Goal: Task Accomplishment & Management: Manage account settings

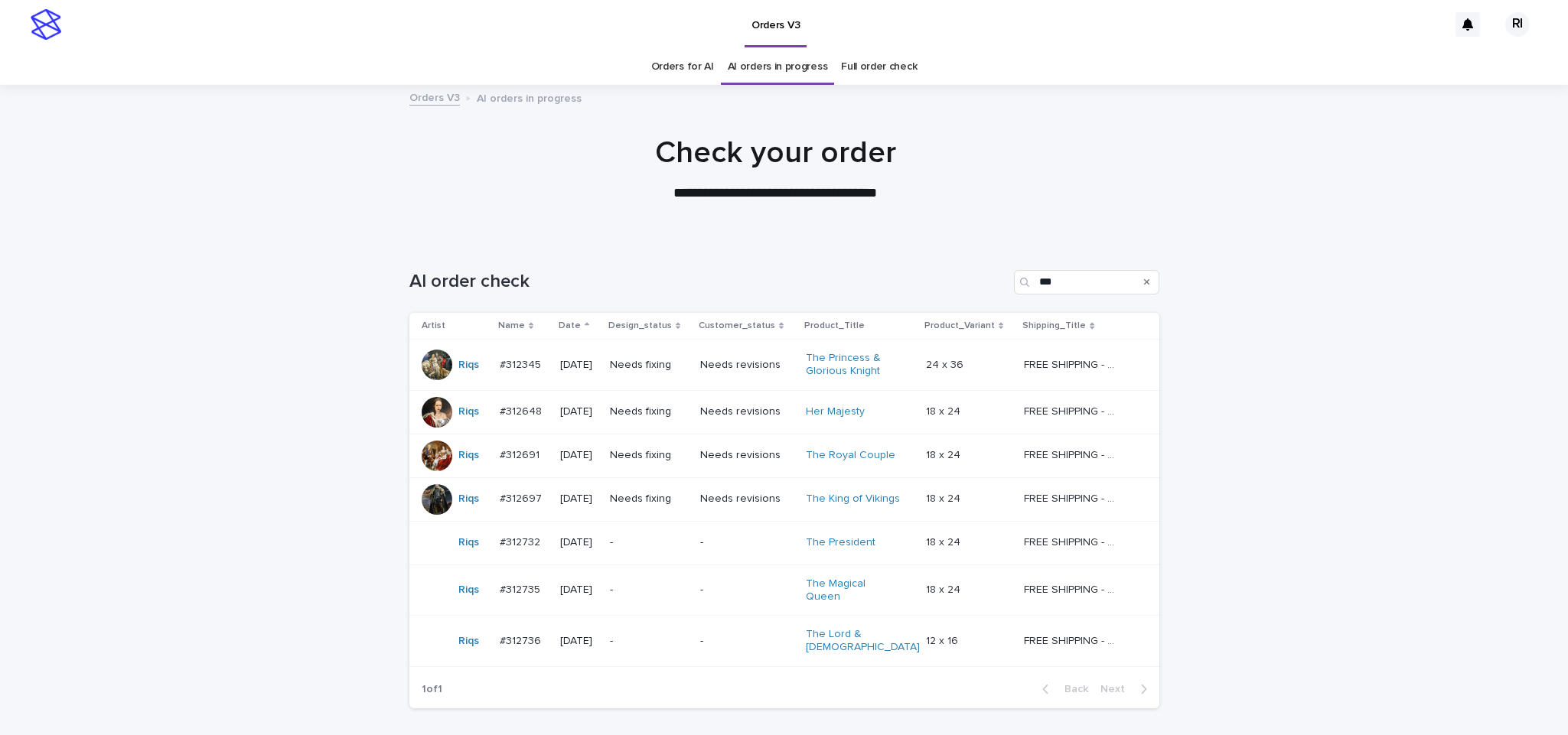
scroll to position [93, 0]
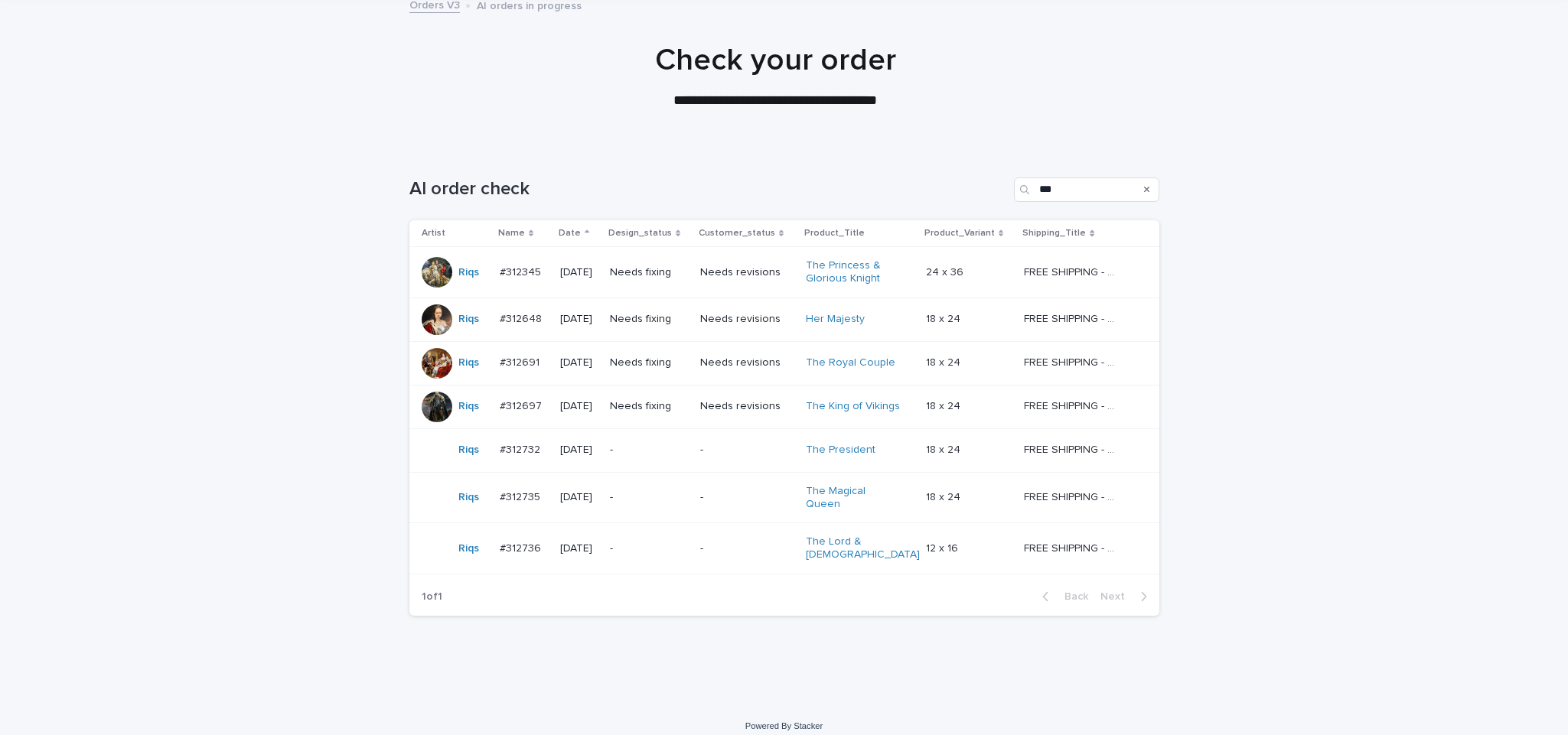
click at [694, 294] on td "Needs fixing" at bounding box center [649, 273] width 90 height 52
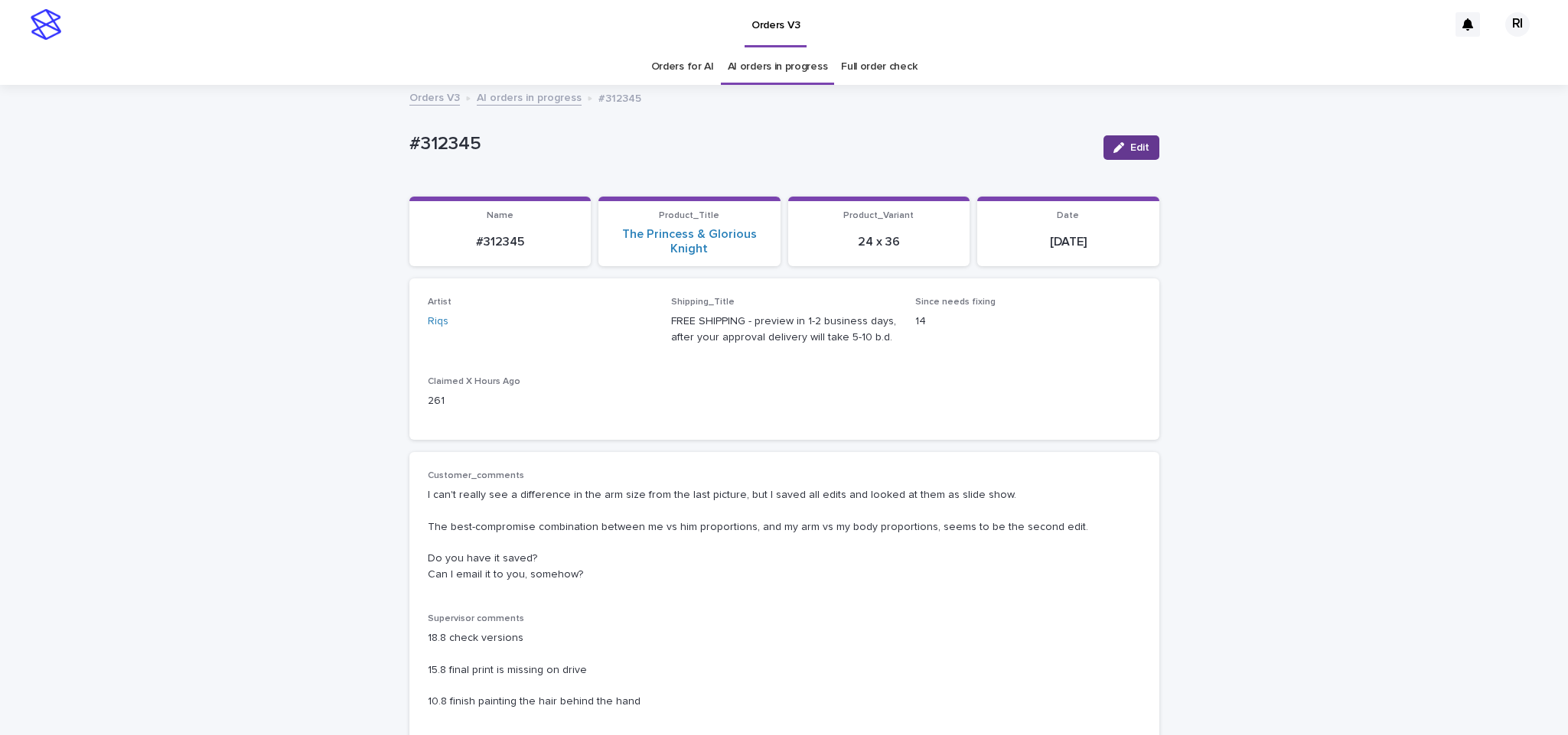
click at [1118, 146] on div "button" at bounding box center [1122, 148] width 17 height 11
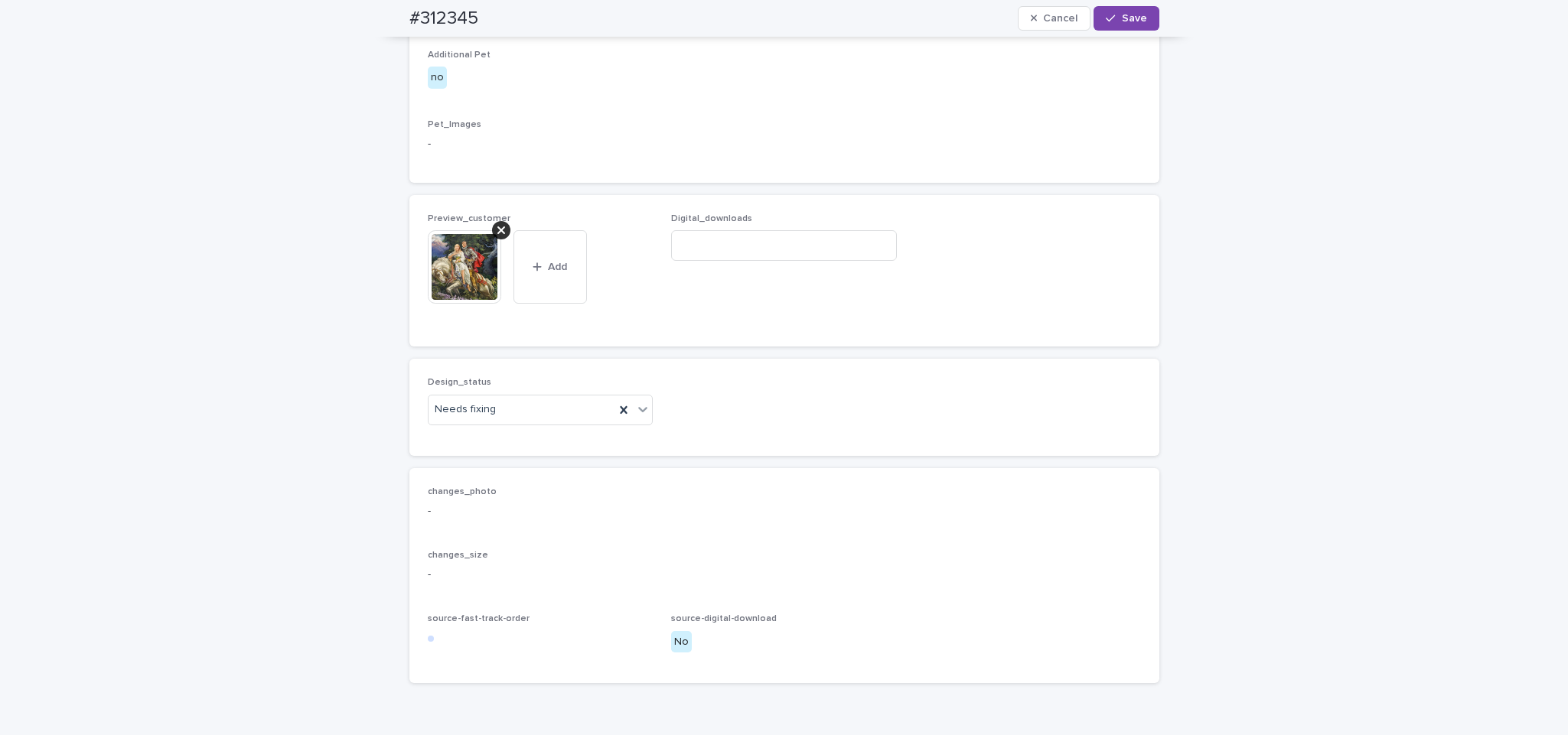
scroll to position [1056, 0]
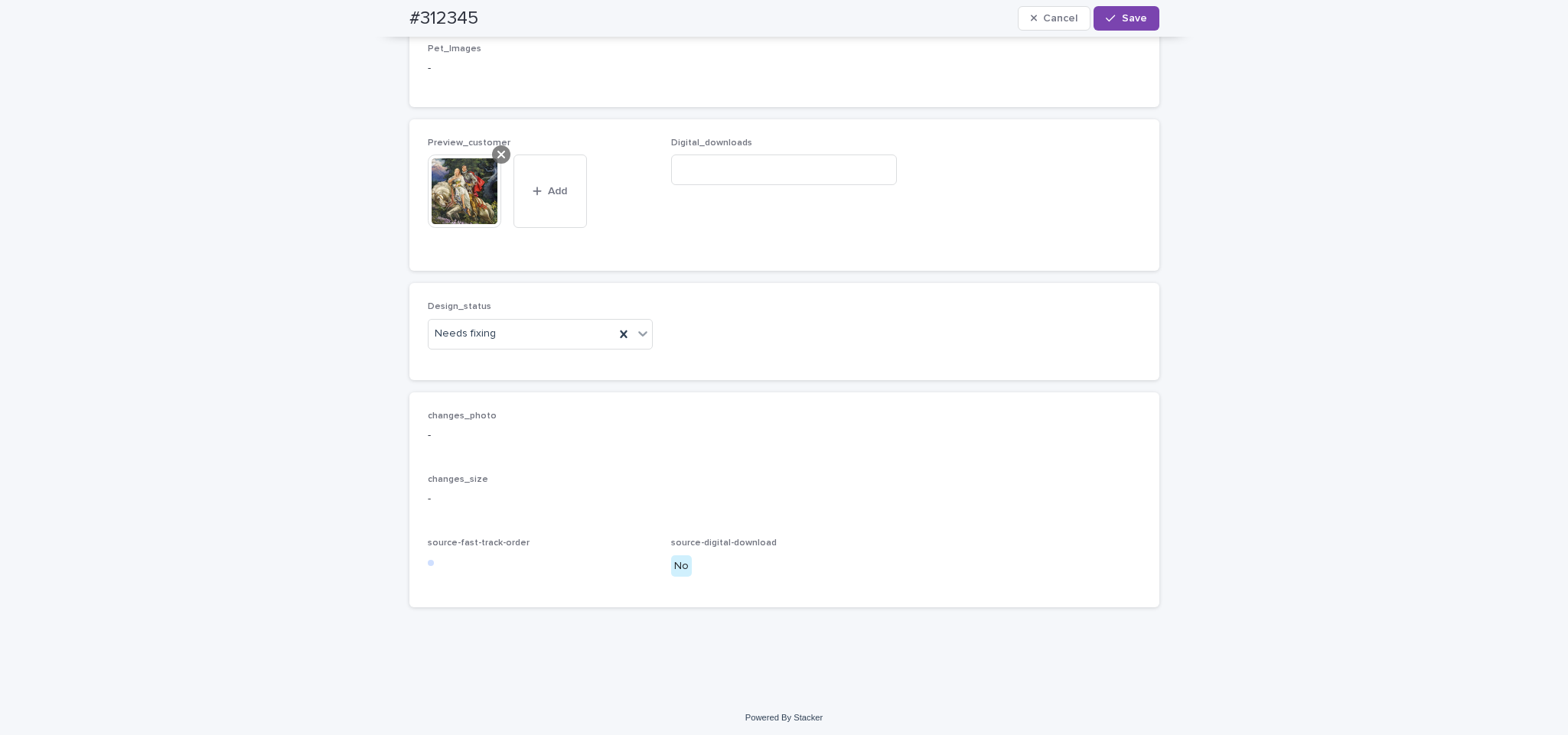
click at [497, 160] on icon at bounding box center [501, 154] width 7 height 12
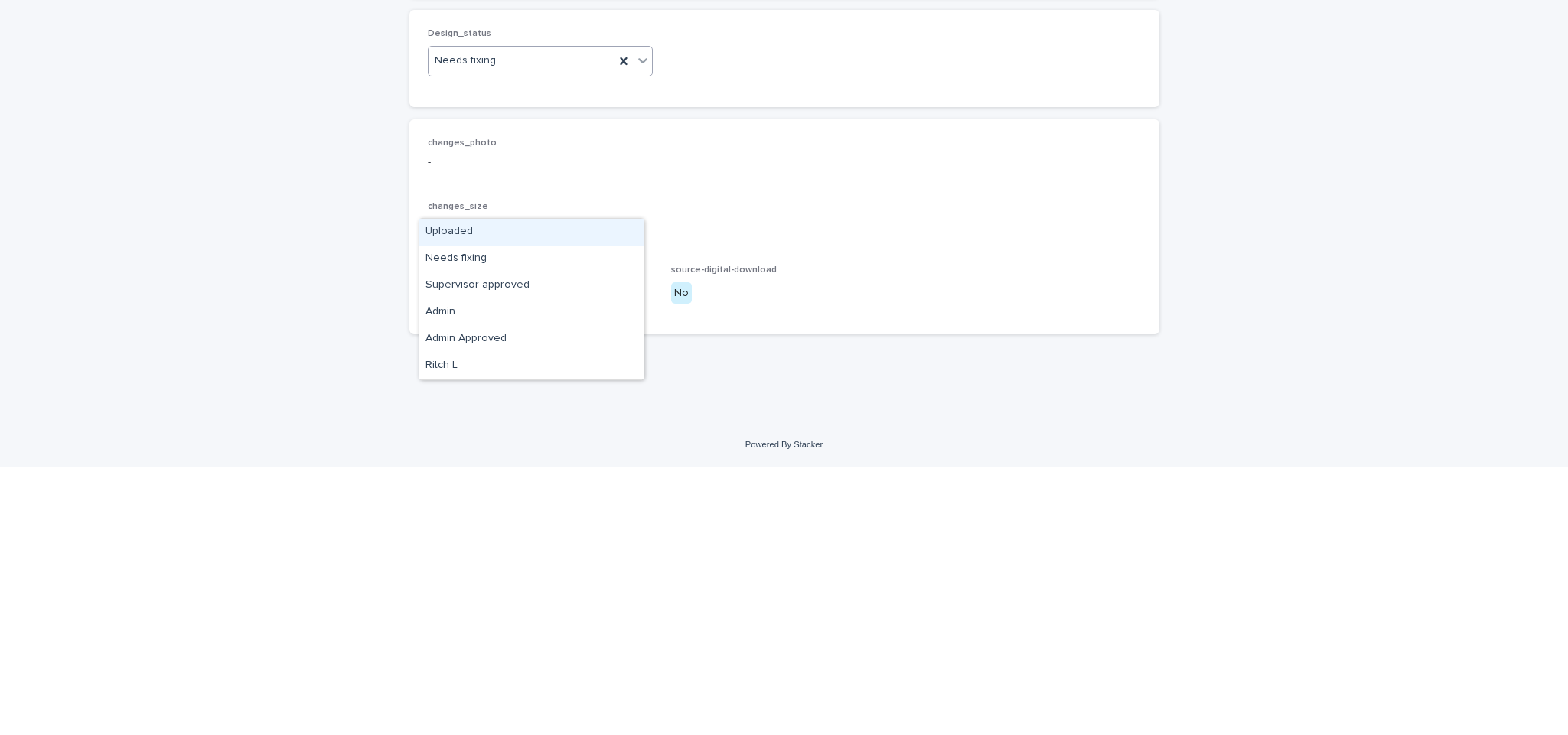
click at [558, 500] on div "Uploaded" at bounding box center [531, 500] width 224 height 27
click at [469, 223] on span "Add" at bounding box center [472, 217] width 19 height 11
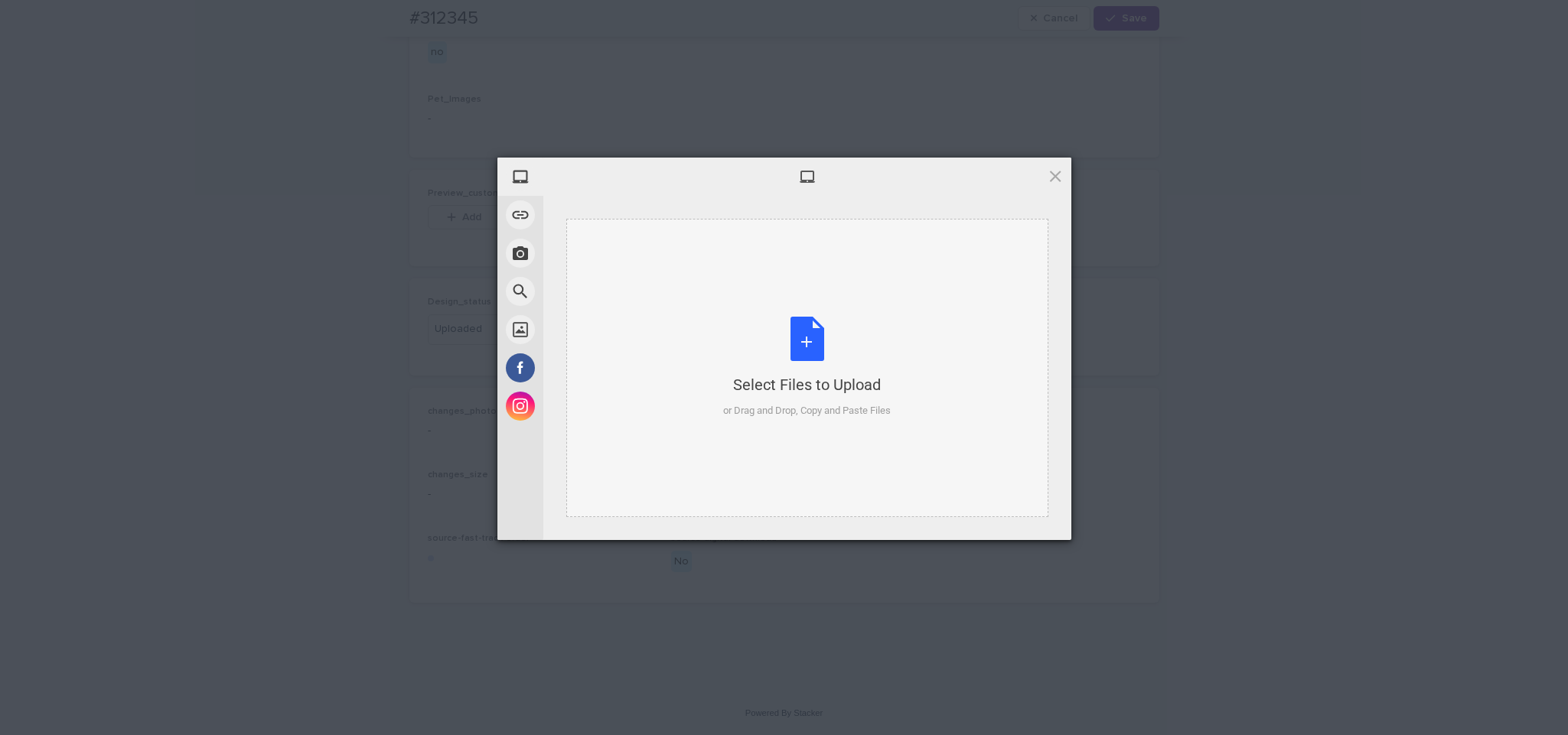
click at [696, 252] on div "Select Files to Upload or Drag and Drop, Copy and Paste Files" at bounding box center [807, 368] width 482 height 298
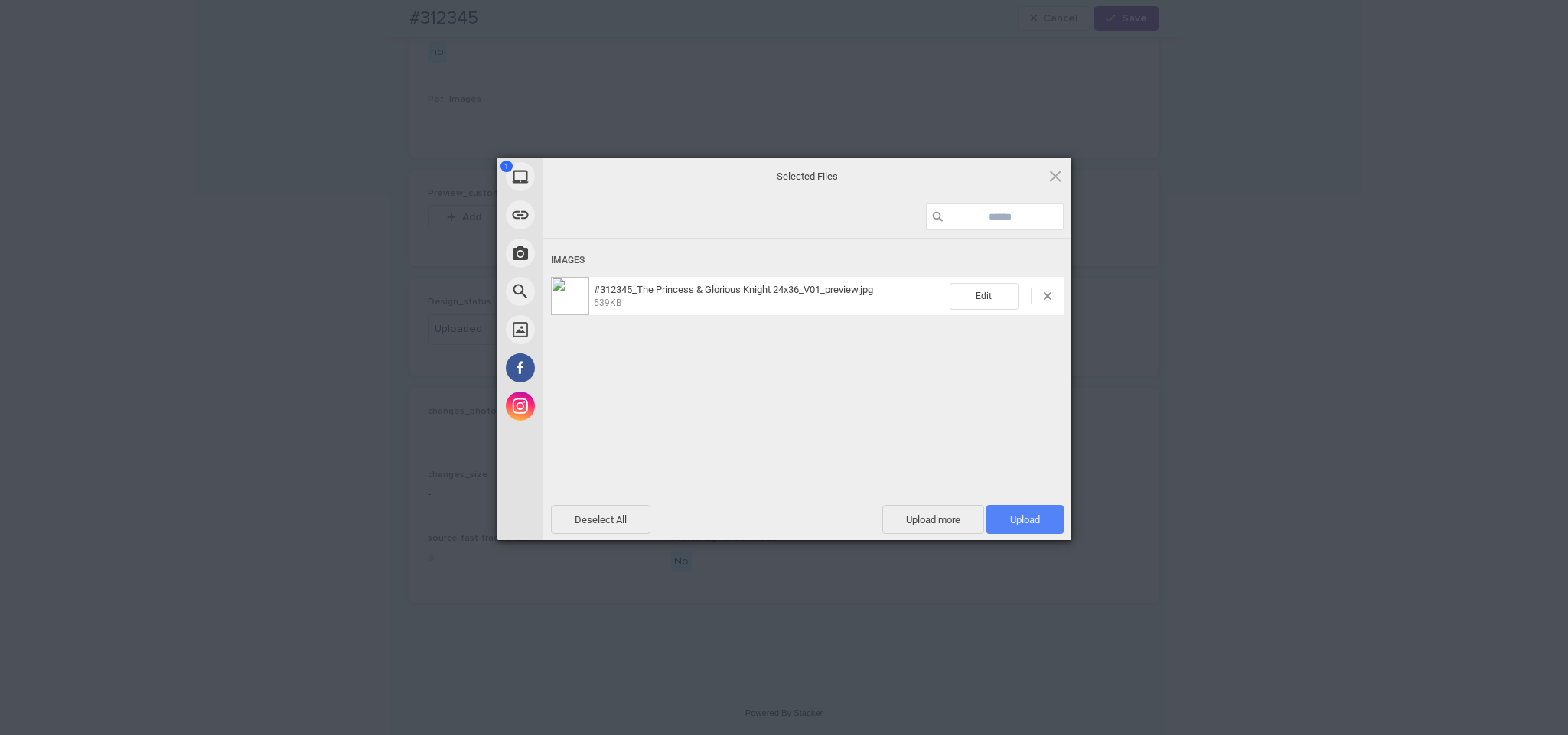
click at [1004, 523] on span "Upload 1" at bounding box center [1025, 519] width 77 height 29
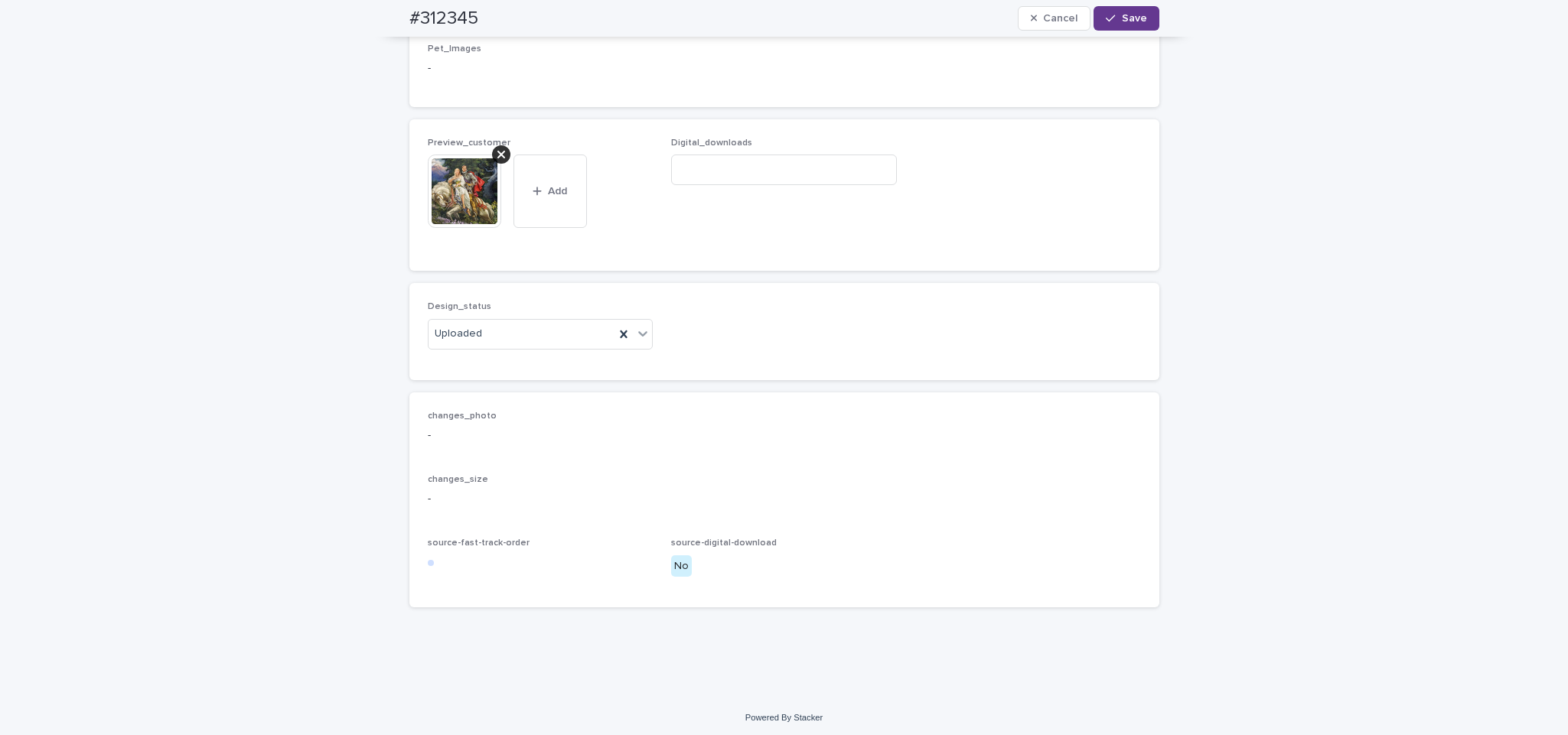
click at [1123, 26] on button "Save" at bounding box center [1126, 18] width 65 height 25
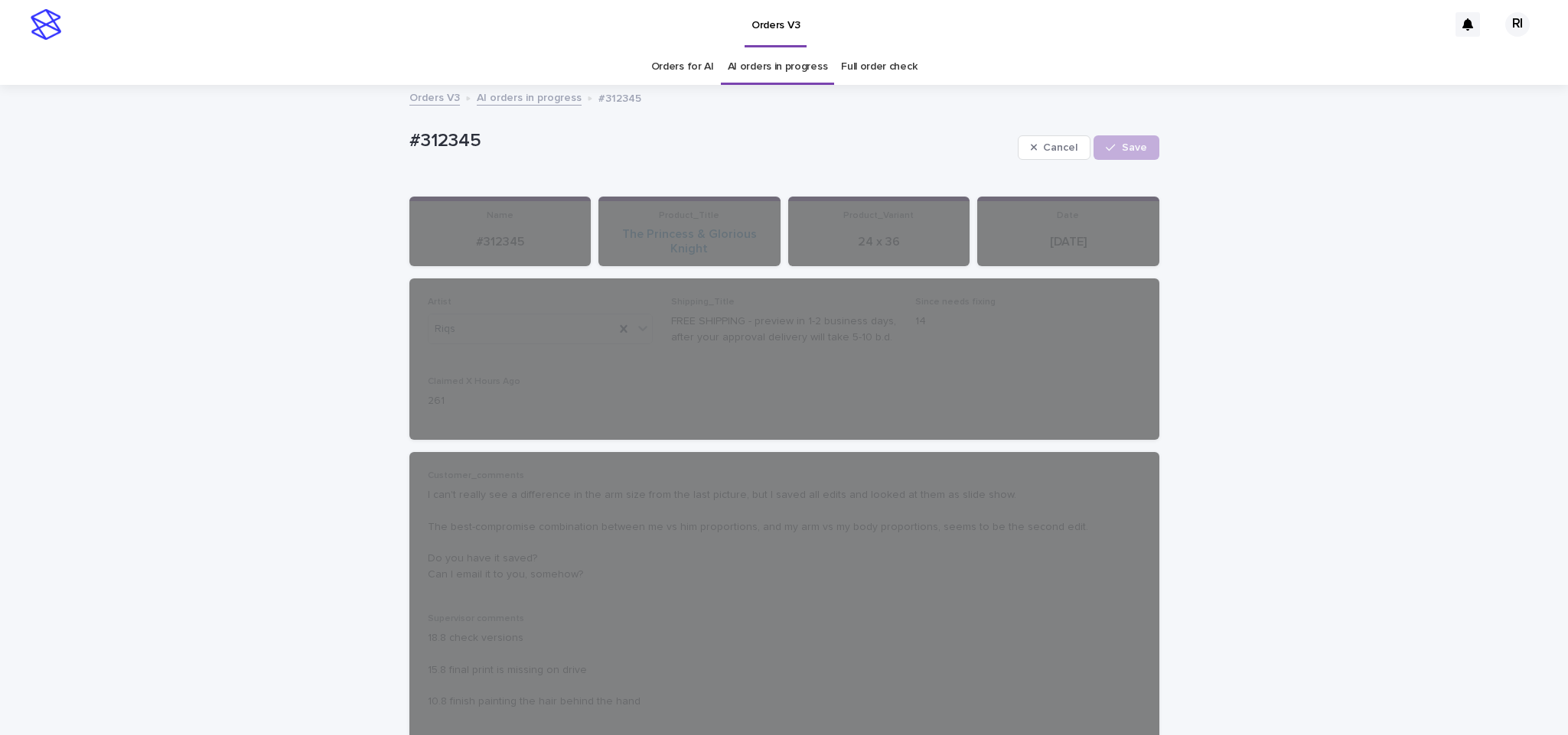
scroll to position [1, 0]
click at [533, 99] on link "AI orders in progress" at bounding box center [530, 96] width 105 height 18
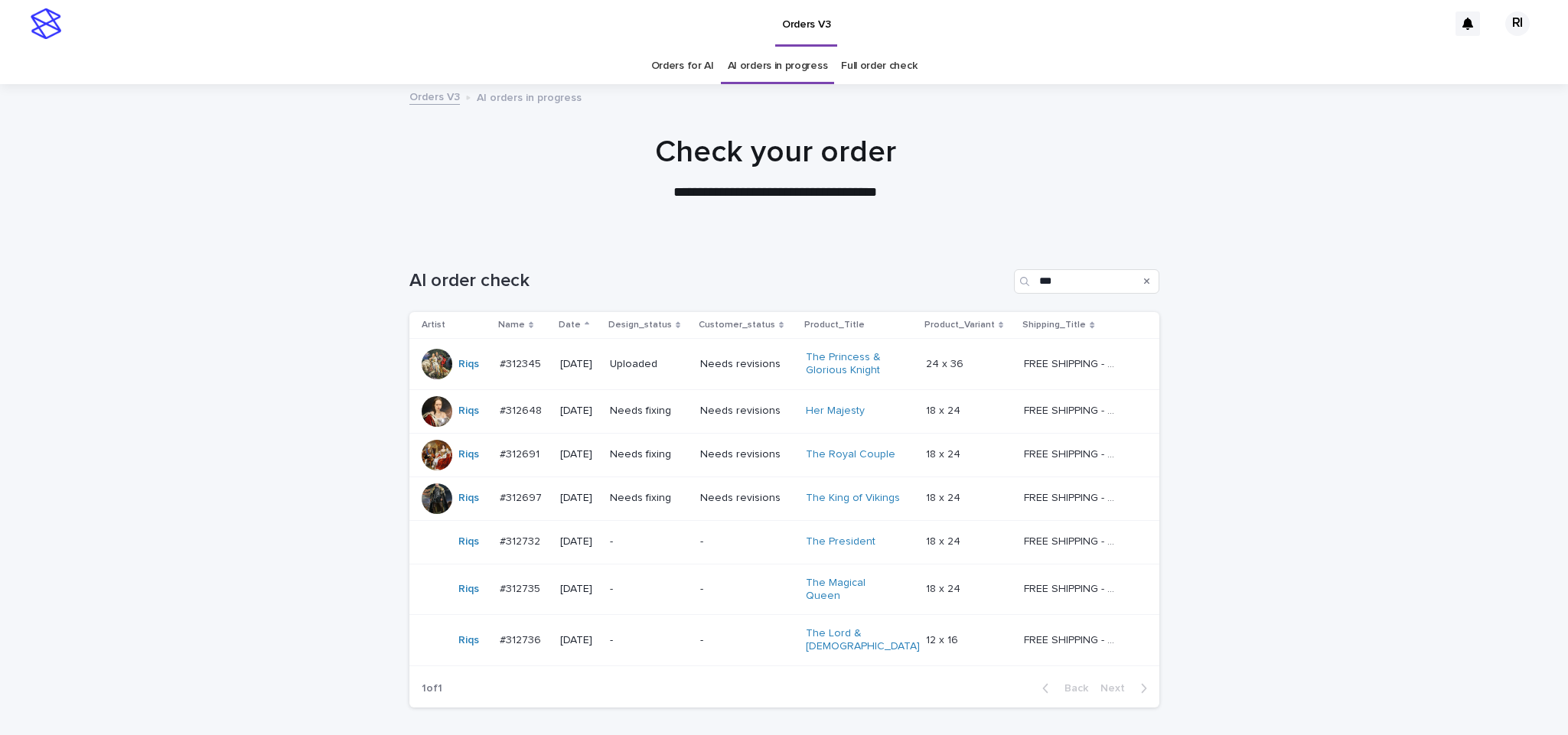
scroll to position [49, 0]
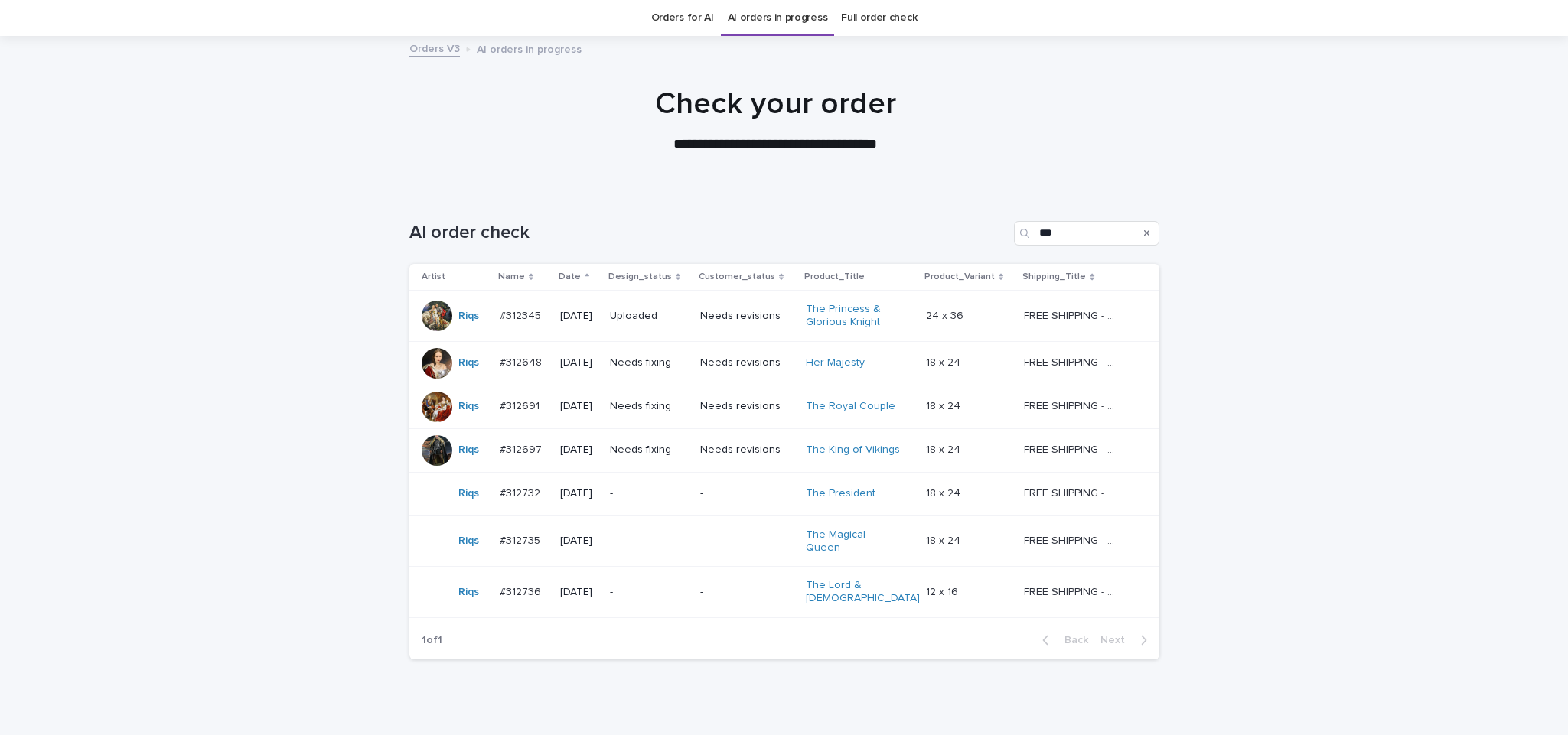
click at [641, 378] on td "Needs fixing" at bounding box center [649, 362] width 90 height 43
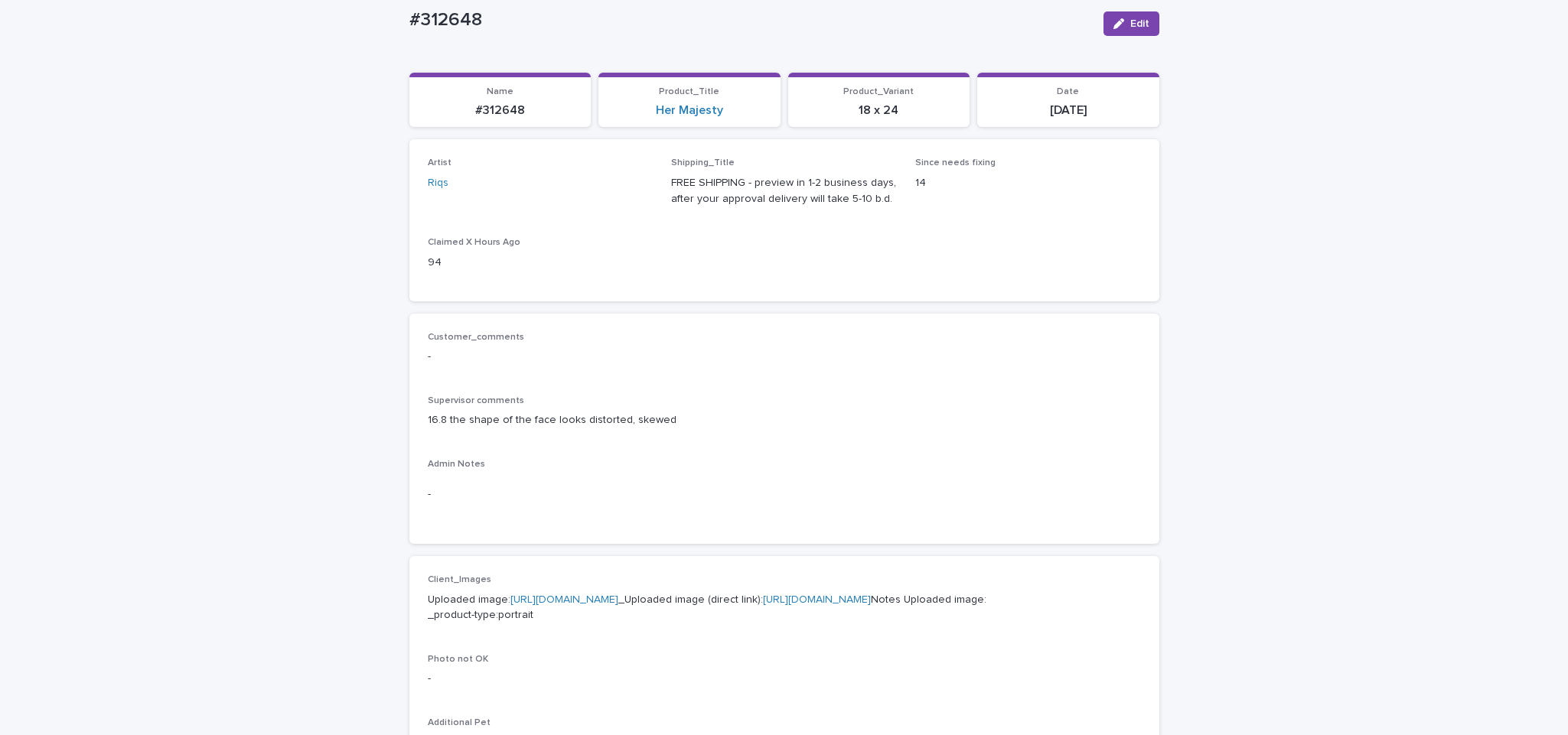
scroll to position [180, 0]
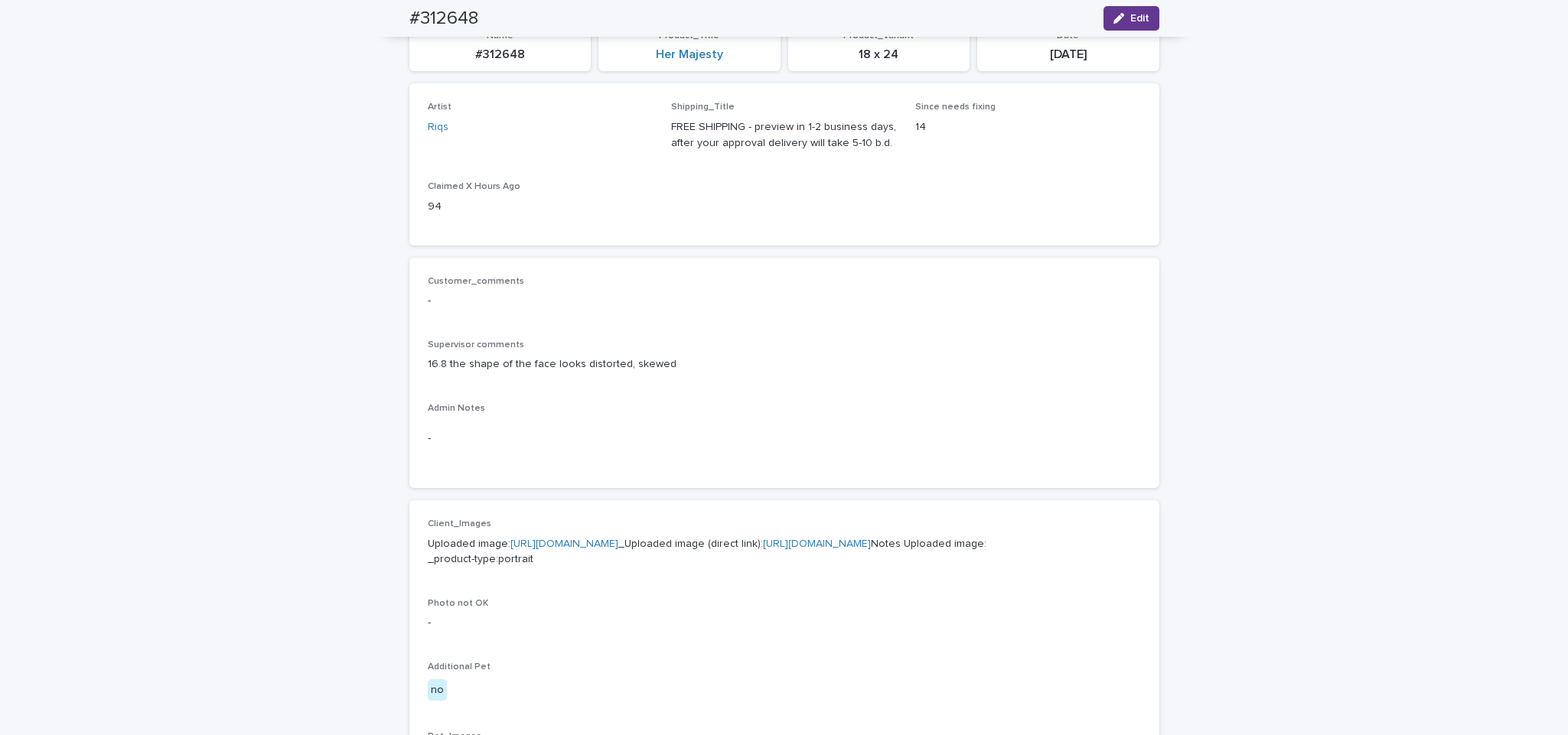
click at [1134, 19] on span "Edit" at bounding box center [1140, 18] width 19 height 11
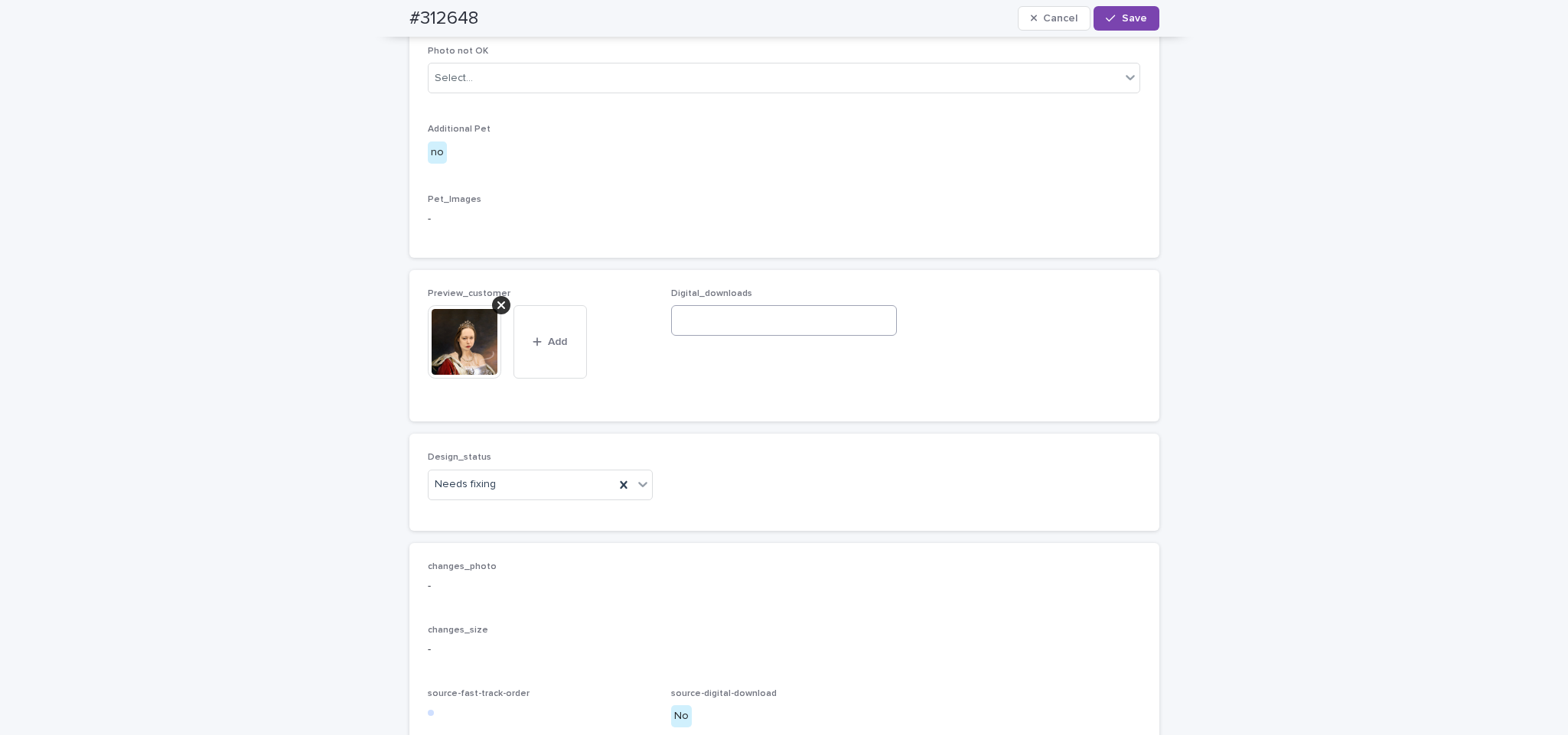
scroll to position [967, 0]
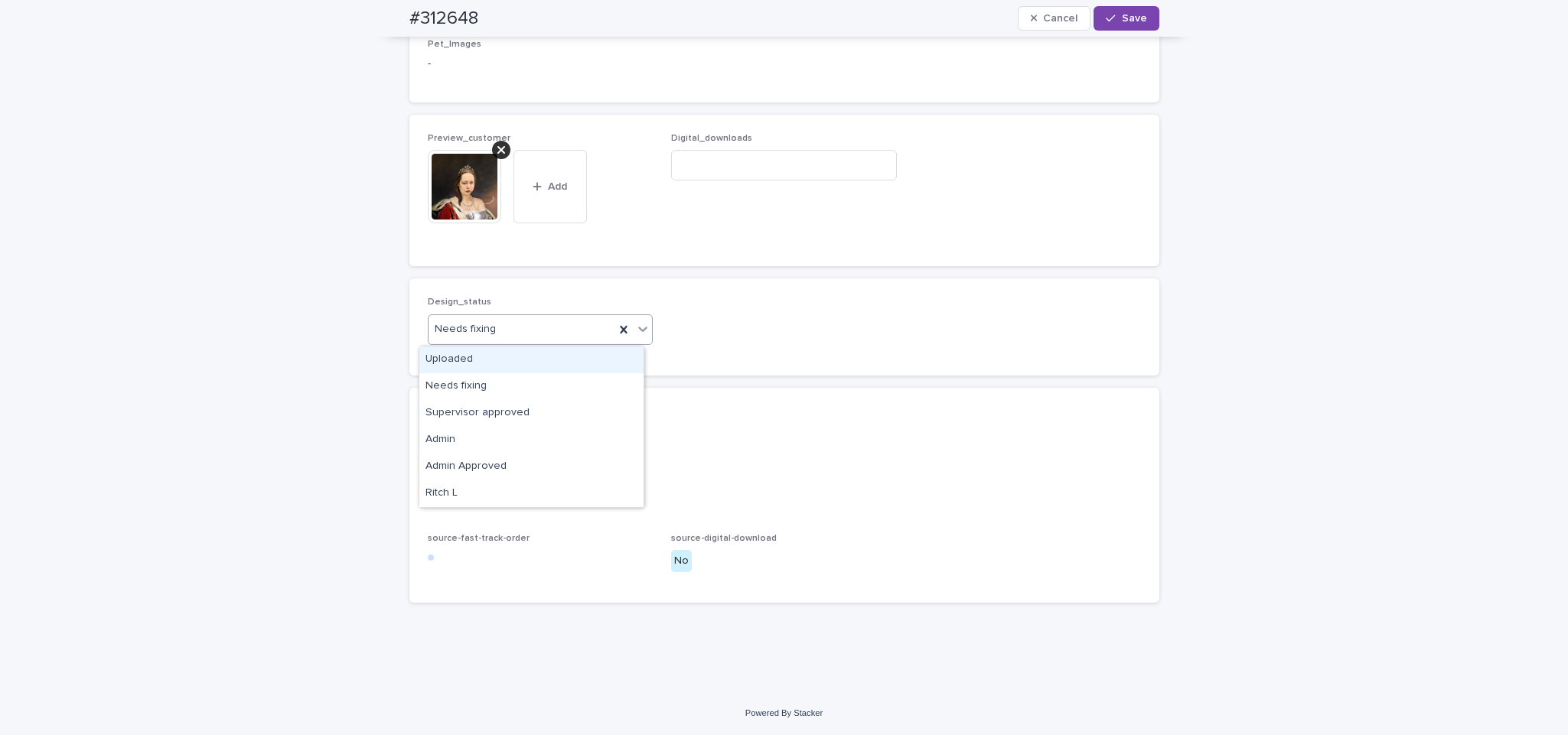
click at [566, 356] on div "Uploaded" at bounding box center [531, 359] width 224 height 27
click at [492, 147] on div at bounding box center [501, 150] width 18 height 18
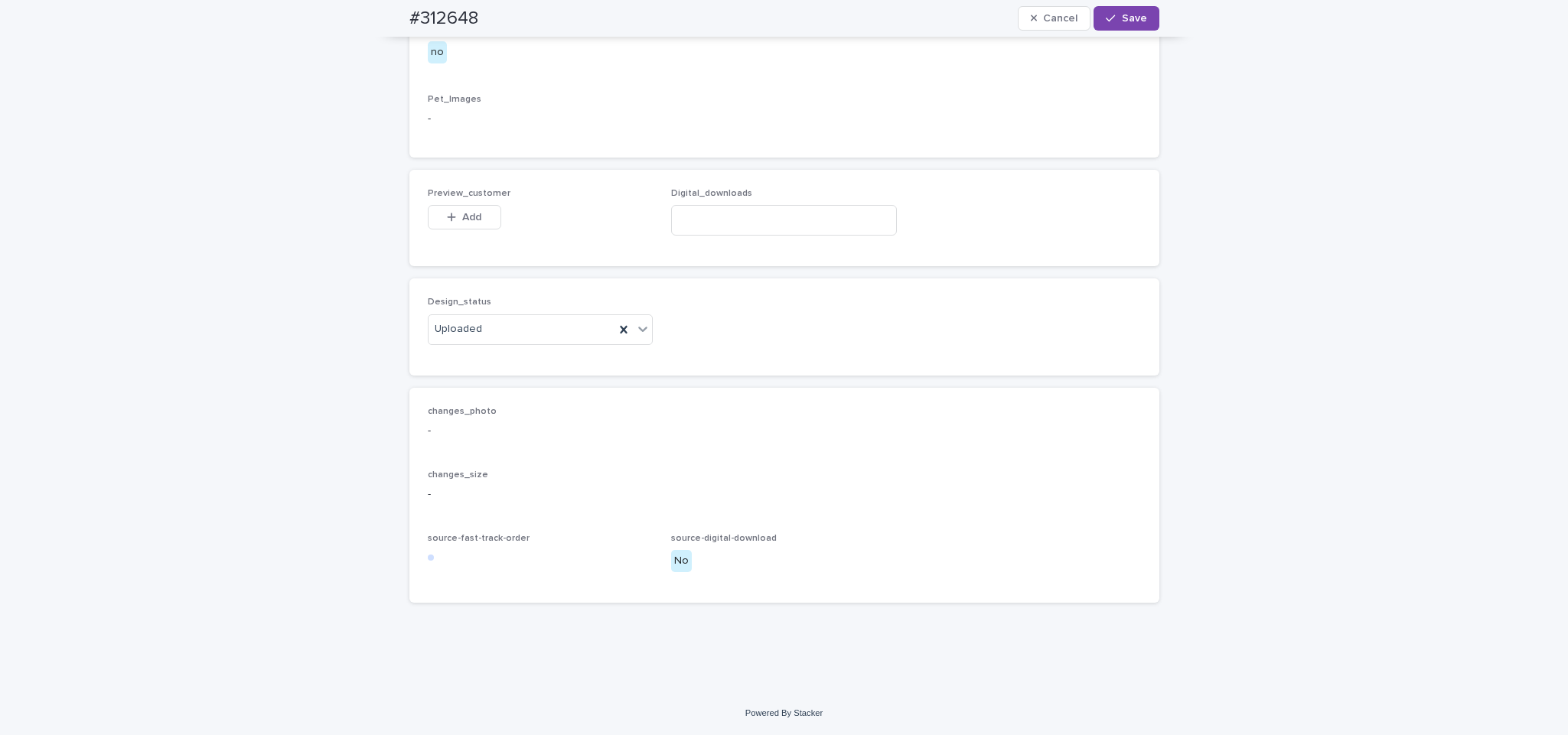
scroll to position [912, 0]
click at [469, 205] on button "Add" at bounding box center [464, 217] width 74 height 25
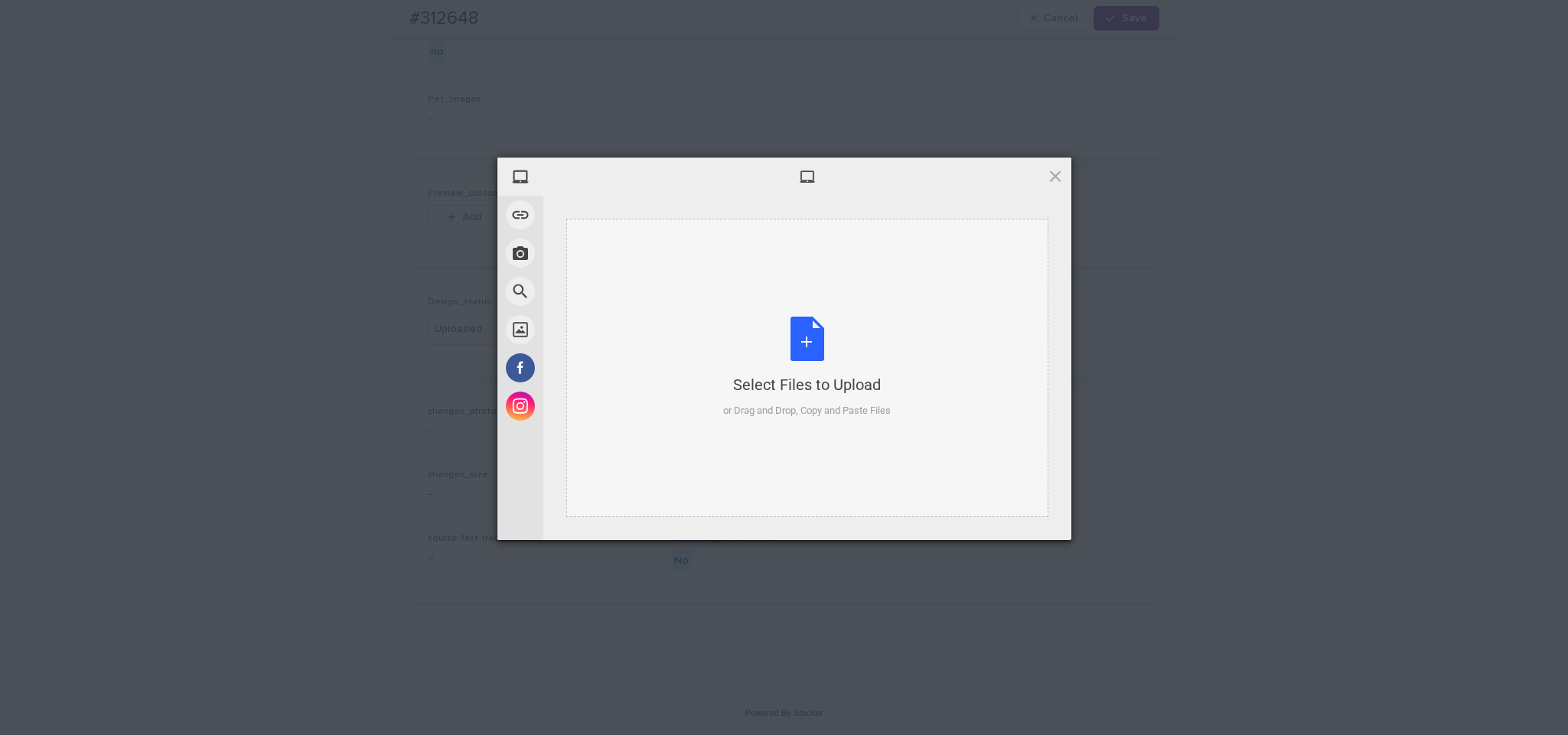
click at [754, 308] on div "Select Files to Upload or Drag and Drop, Copy and Paste Files" at bounding box center [807, 368] width 482 height 298
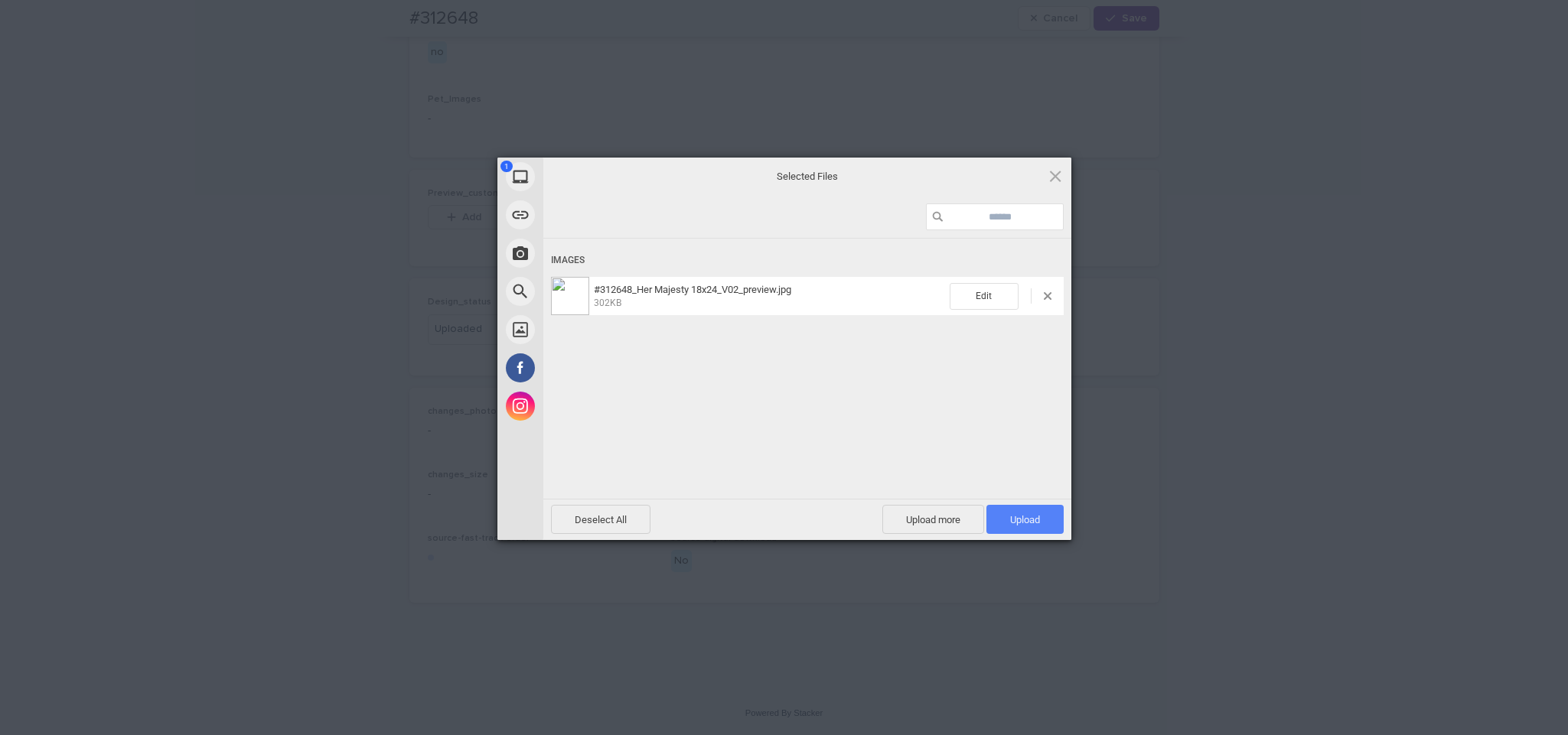
click at [1019, 527] on span "Upload 1" at bounding box center [1025, 519] width 77 height 29
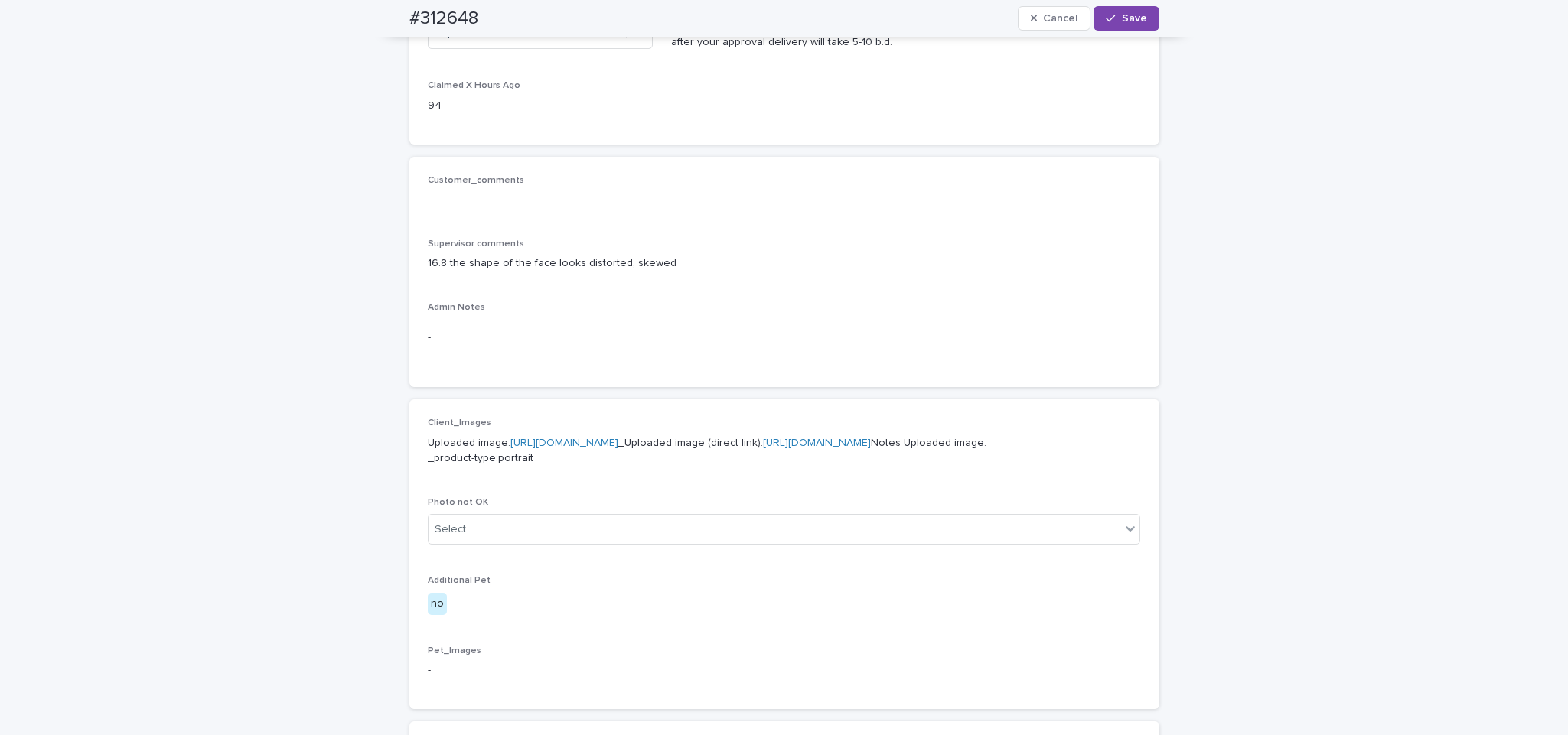
scroll to position [97, 0]
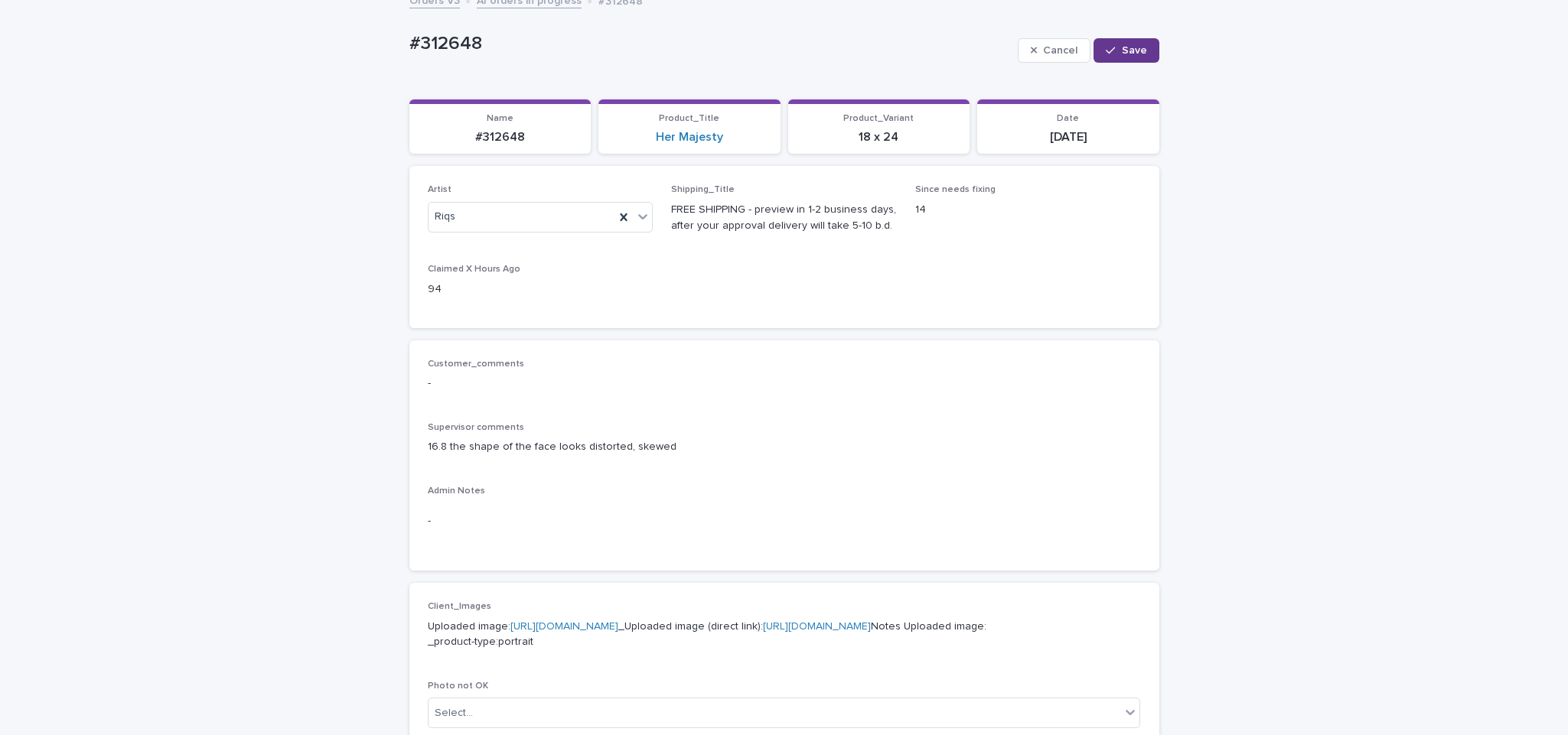
click at [1114, 57] on button "Save" at bounding box center [1126, 51] width 65 height 25
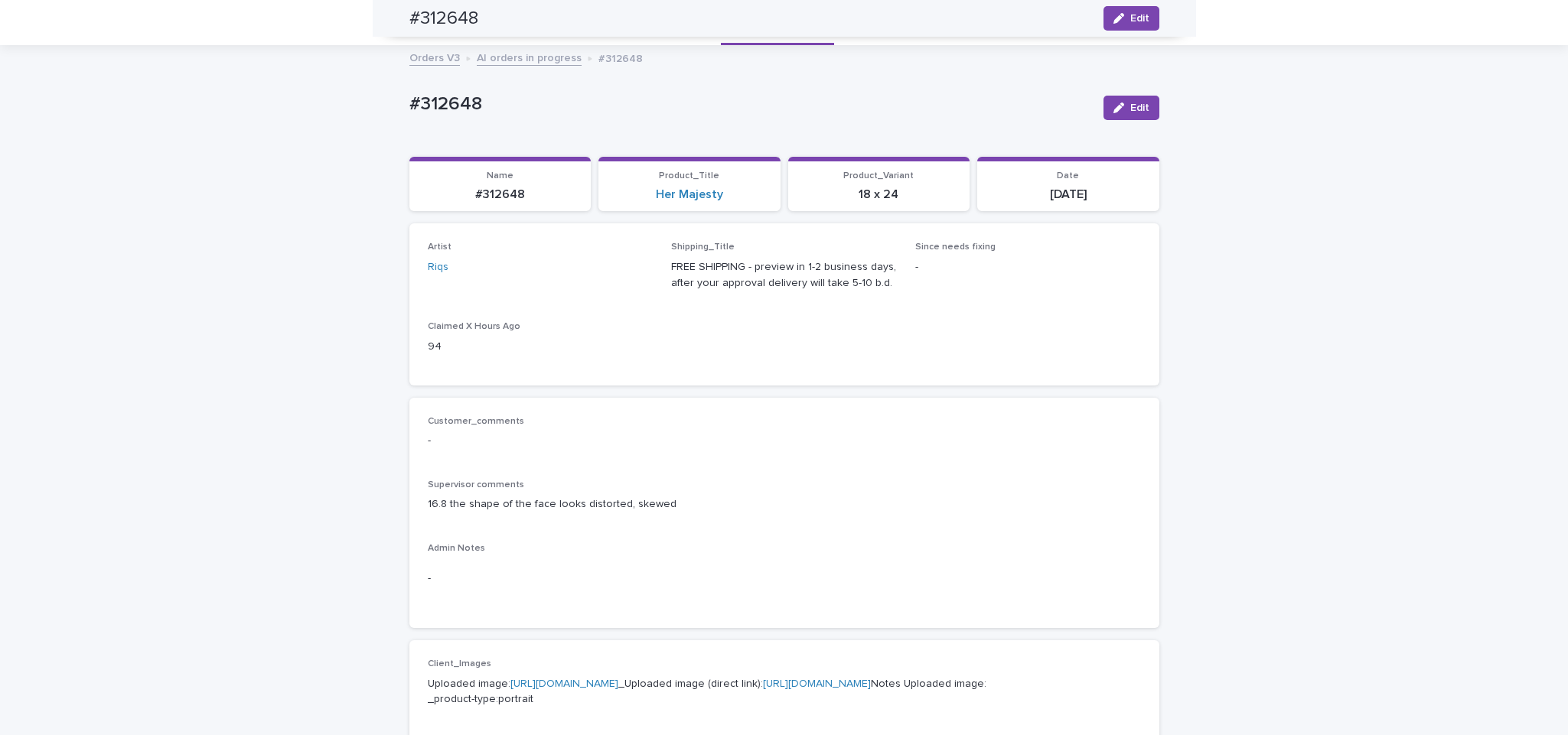
scroll to position [42, 0]
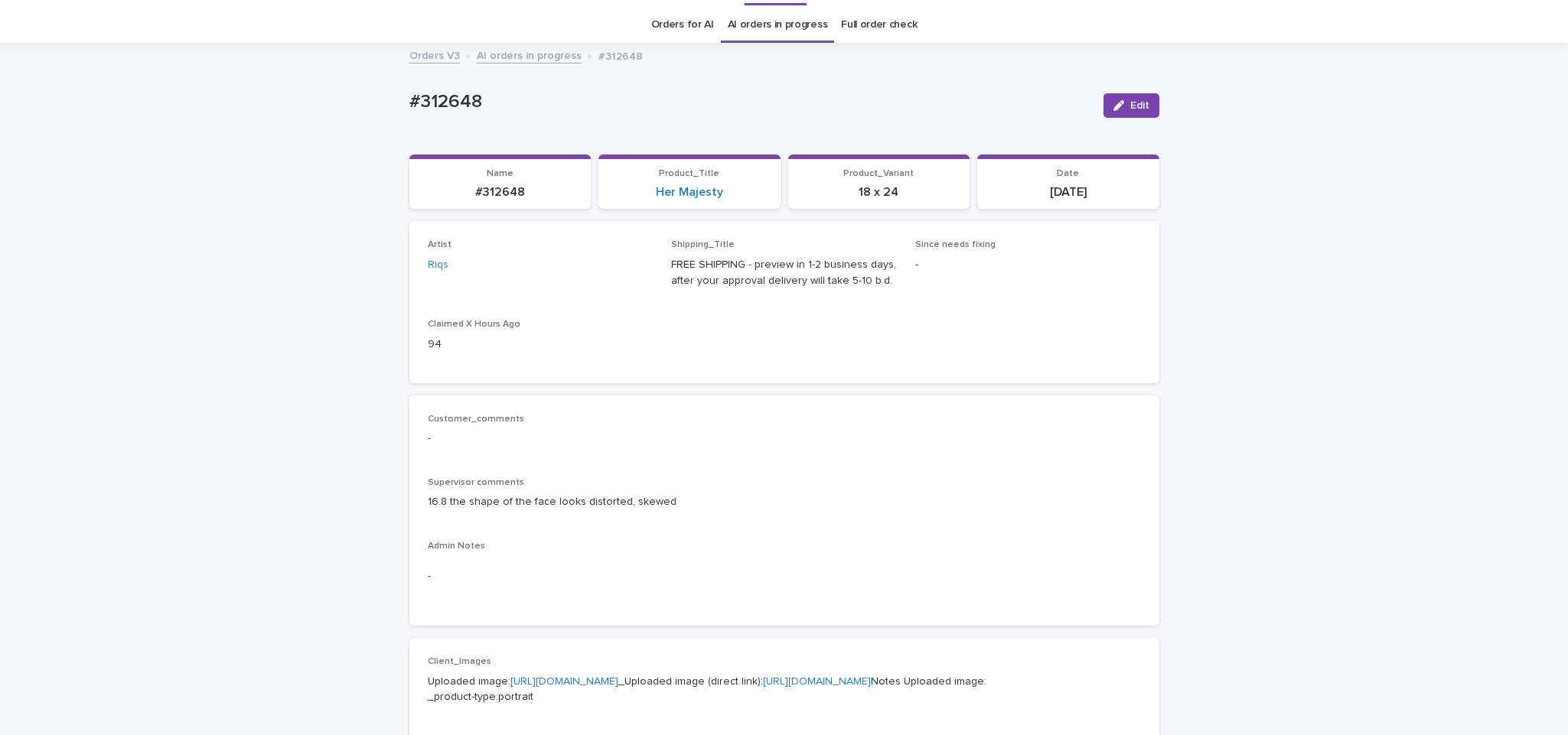
click at [544, 62] on link "AI orders in progress" at bounding box center [530, 54] width 105 height 18
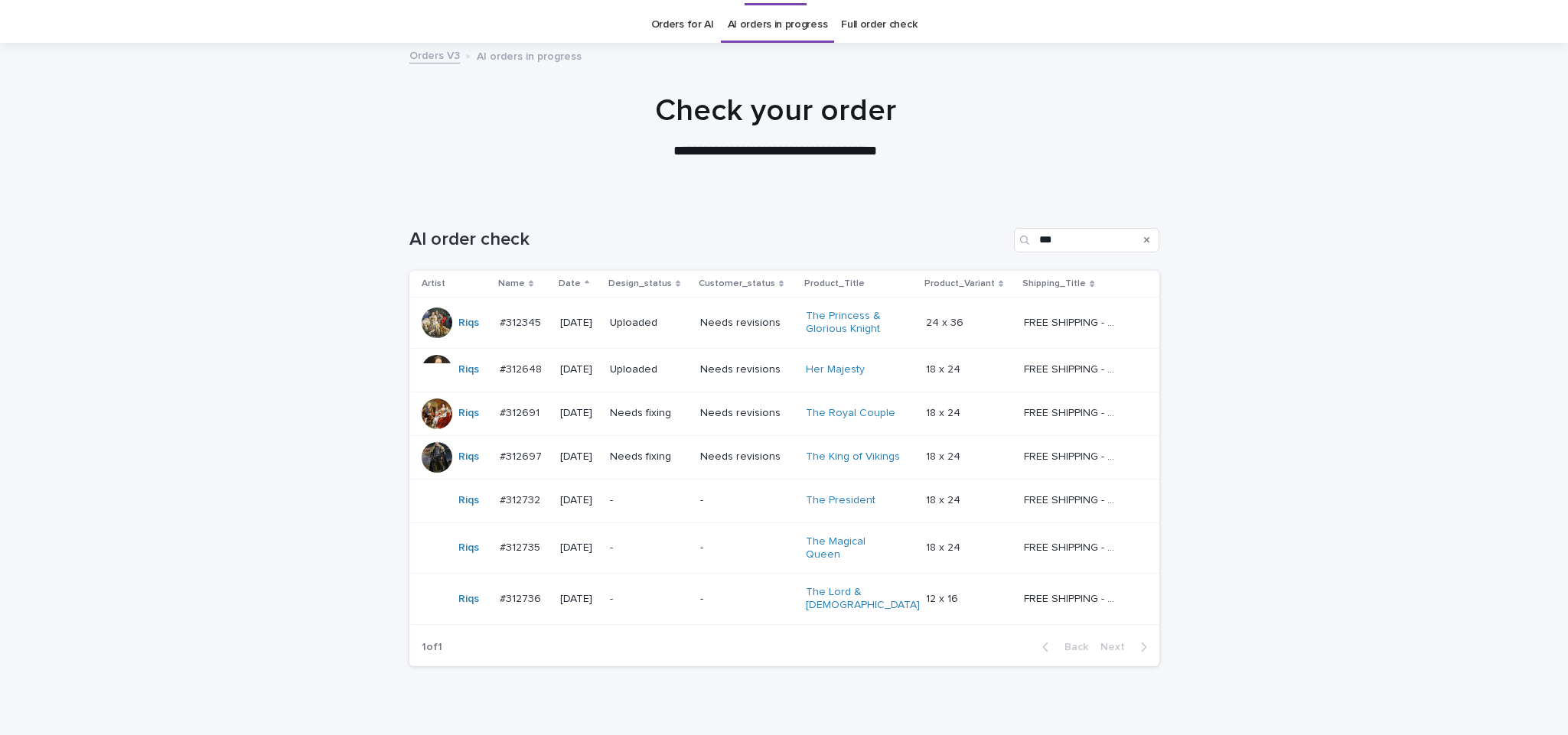
scroll to position [49, 0]
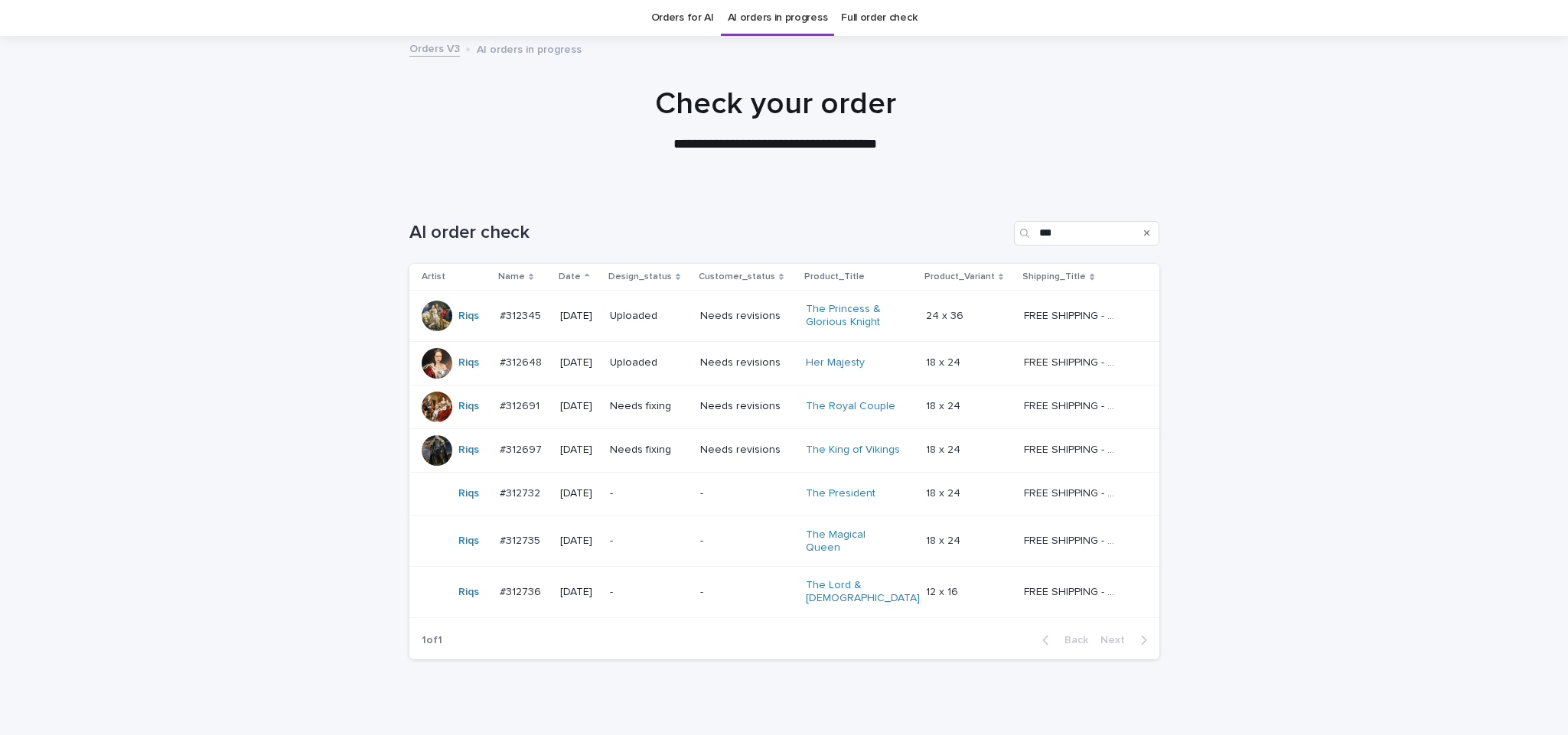
click at [652, 381] on td "Uploaded" at bounding box center [649, 362] width 90 height 43
click at [653, 423] on td "Needs fixing" at bounding box center [649, 406] width 90 height 43
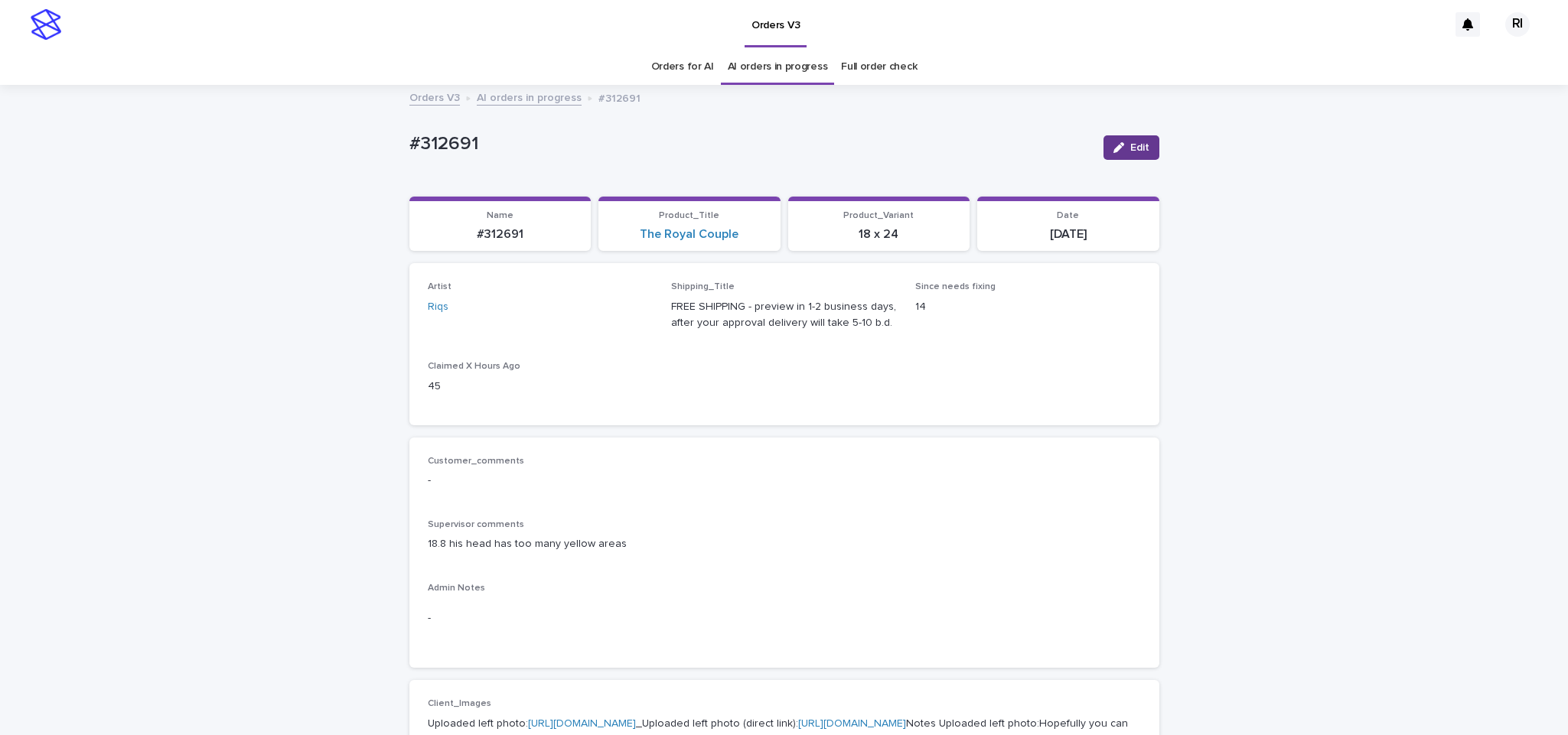
click at [1130, 145] on span "Edit" at bounding box center [1140, 148] width 19 height 11
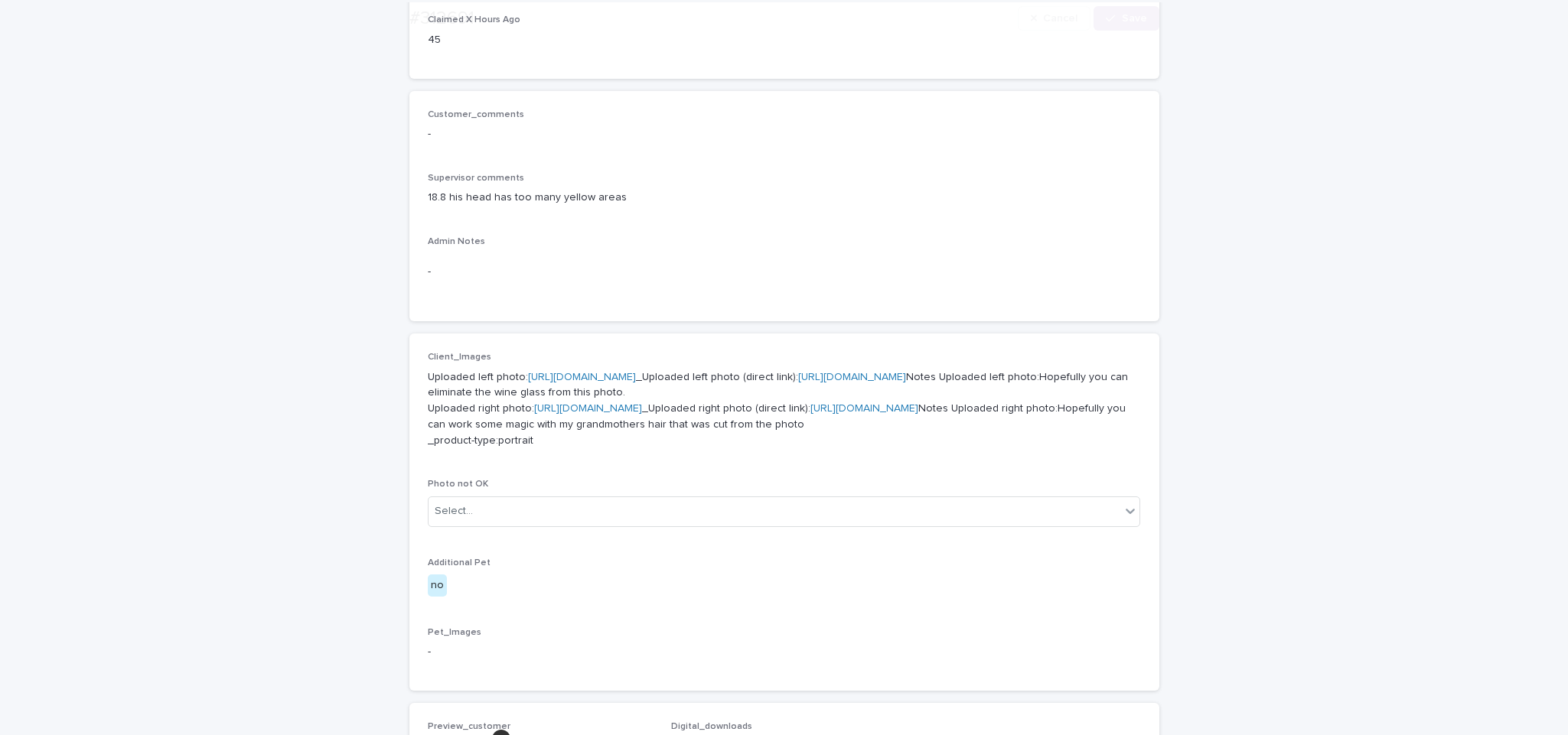
click at [840, 127] on p "-" at bounding box center [784, 134] width 713 height 16
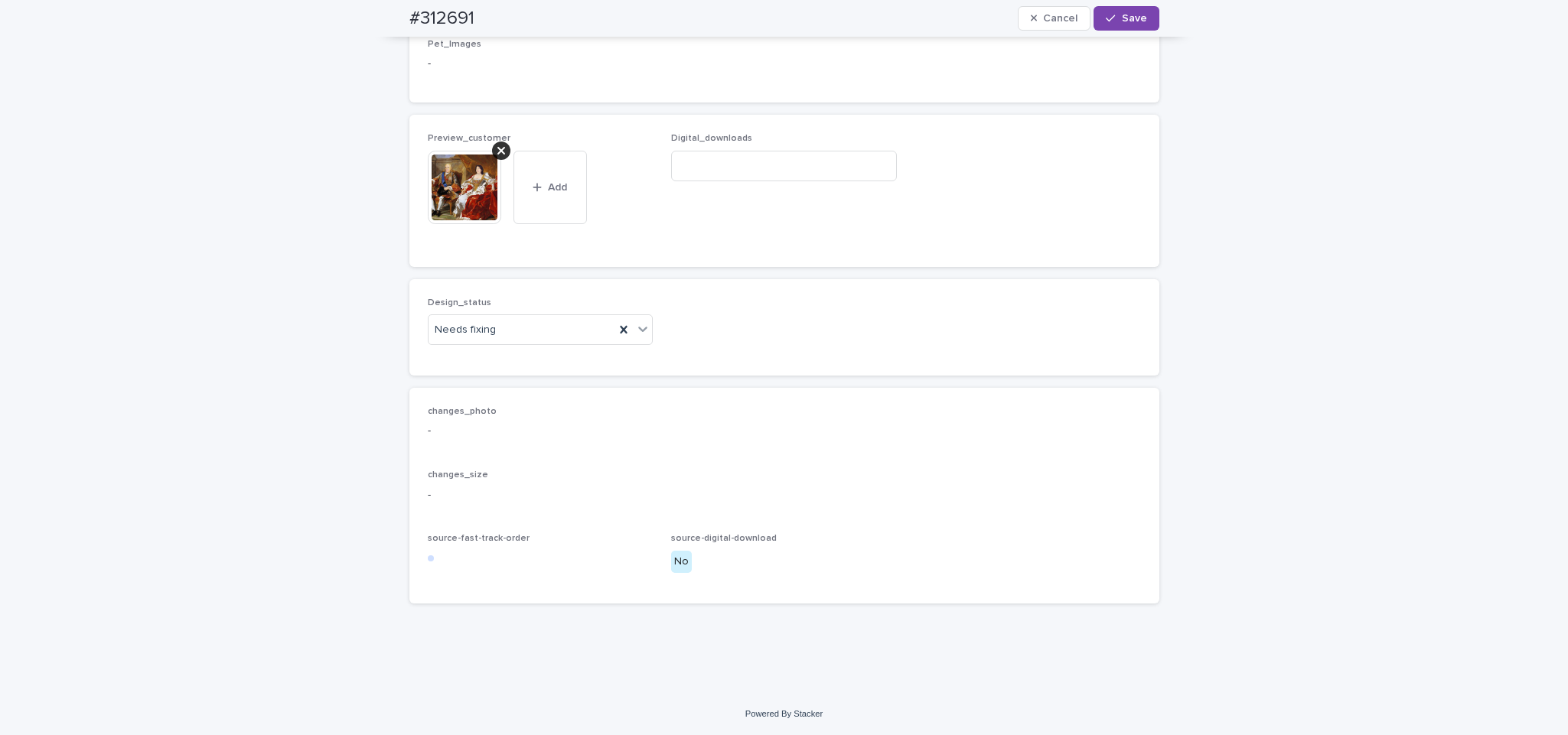
scroll to position [1069, 0]
click at [585, 381] on div "Uploaded" at bounding box center [531, 385] width 224 height 27
click at [497, 157] on icon at bounding box center [501, 150] width 7 height 12
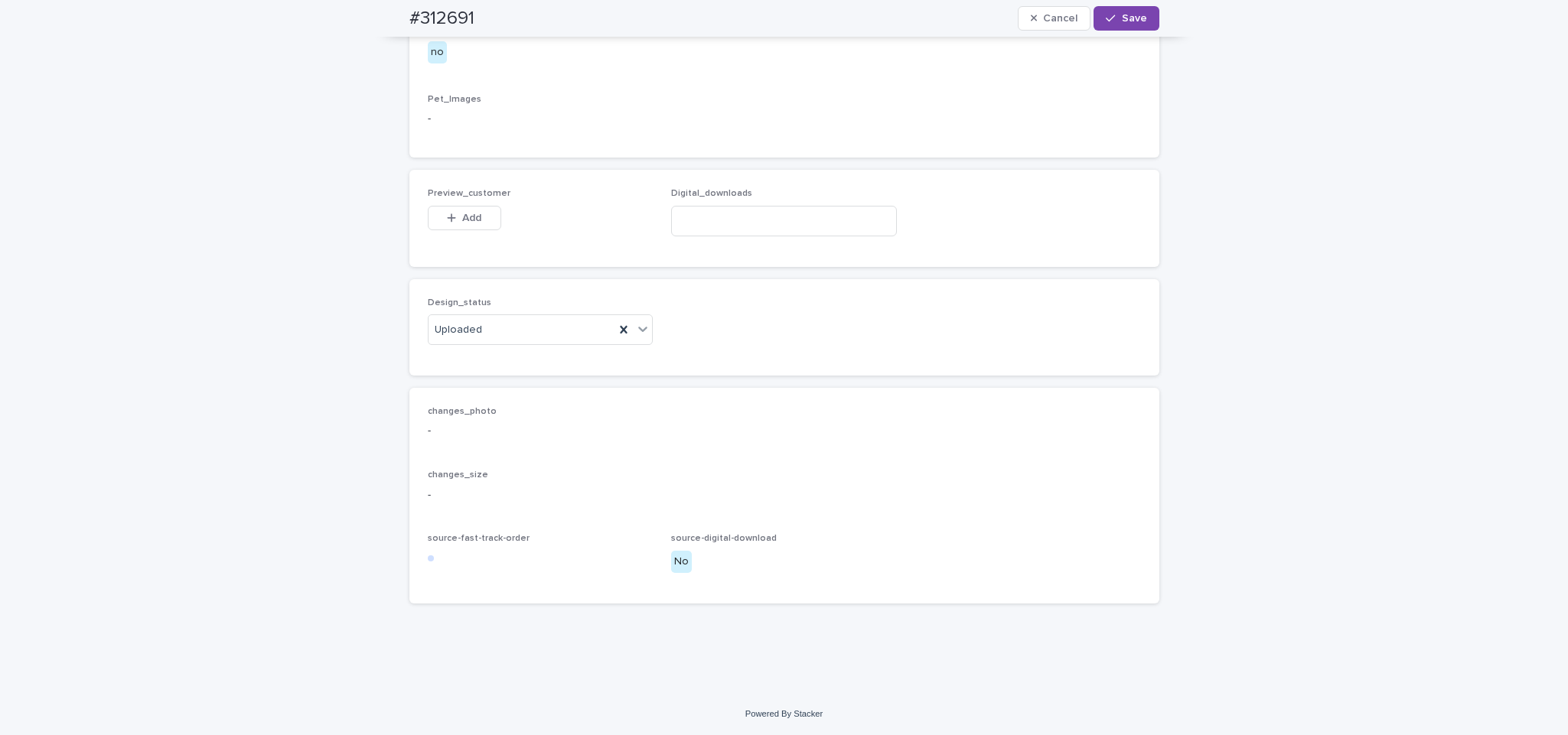
scroll to position [1040, 0]
click at [468, 221] on span "Add" at bounding box center [472, 218] width 19 height 11
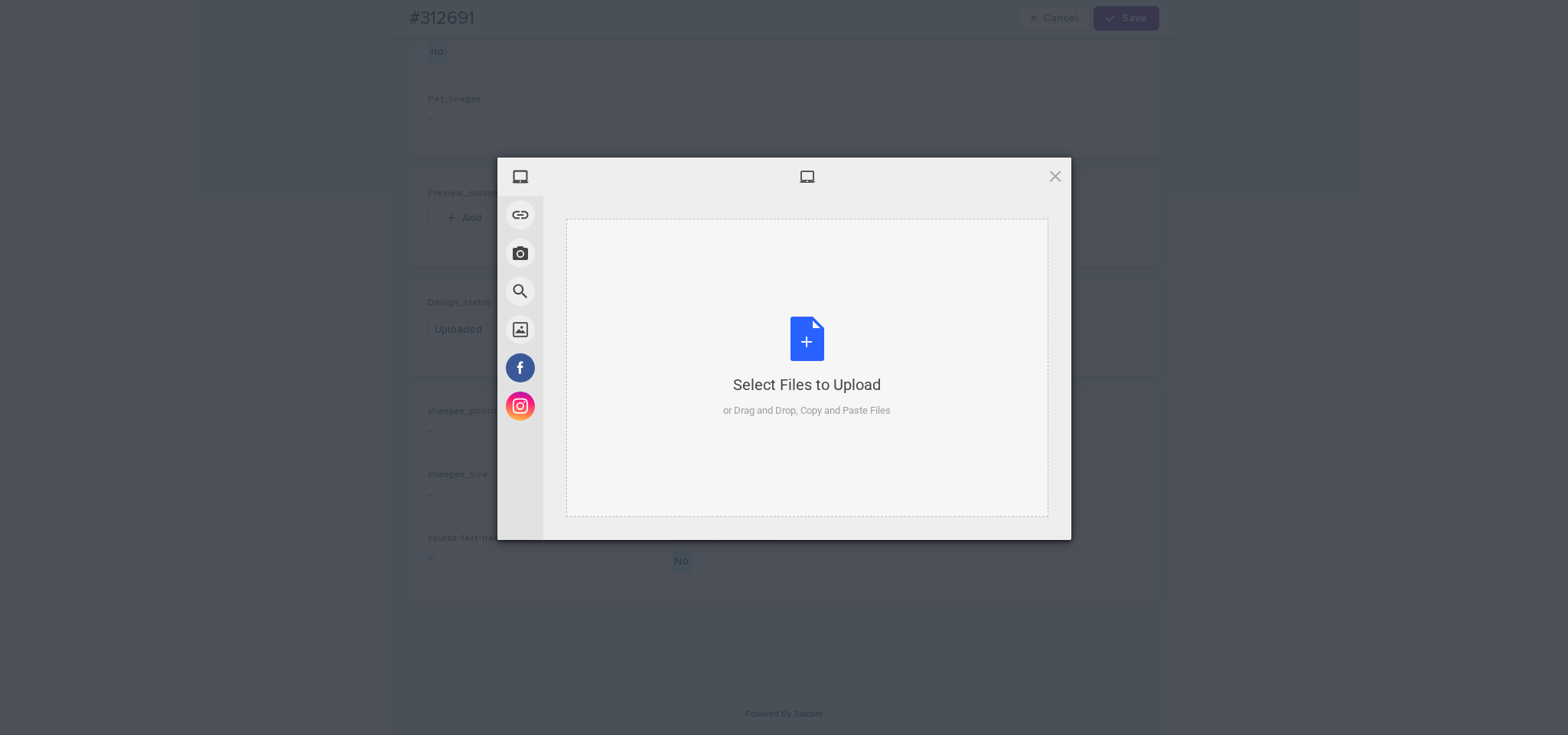
click at [686, 278] on div "Select Files to Upload or Drag and Drop, Copy and Paste Files" at bounding box center [807, 368] width 482 height 298
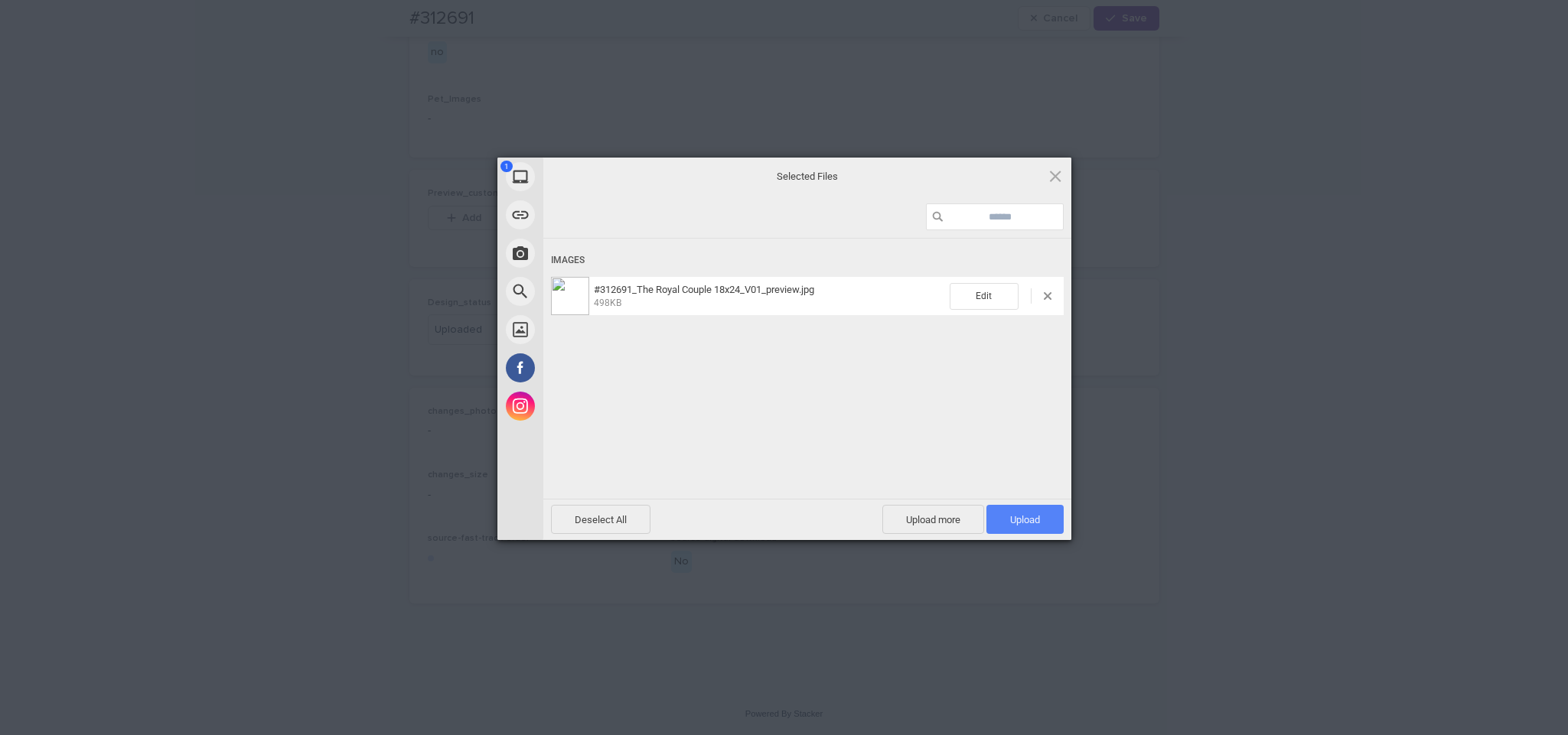
click at [1022, 524] on span "Upload 1" at bounding box center [1025, 519] width 29 height 11
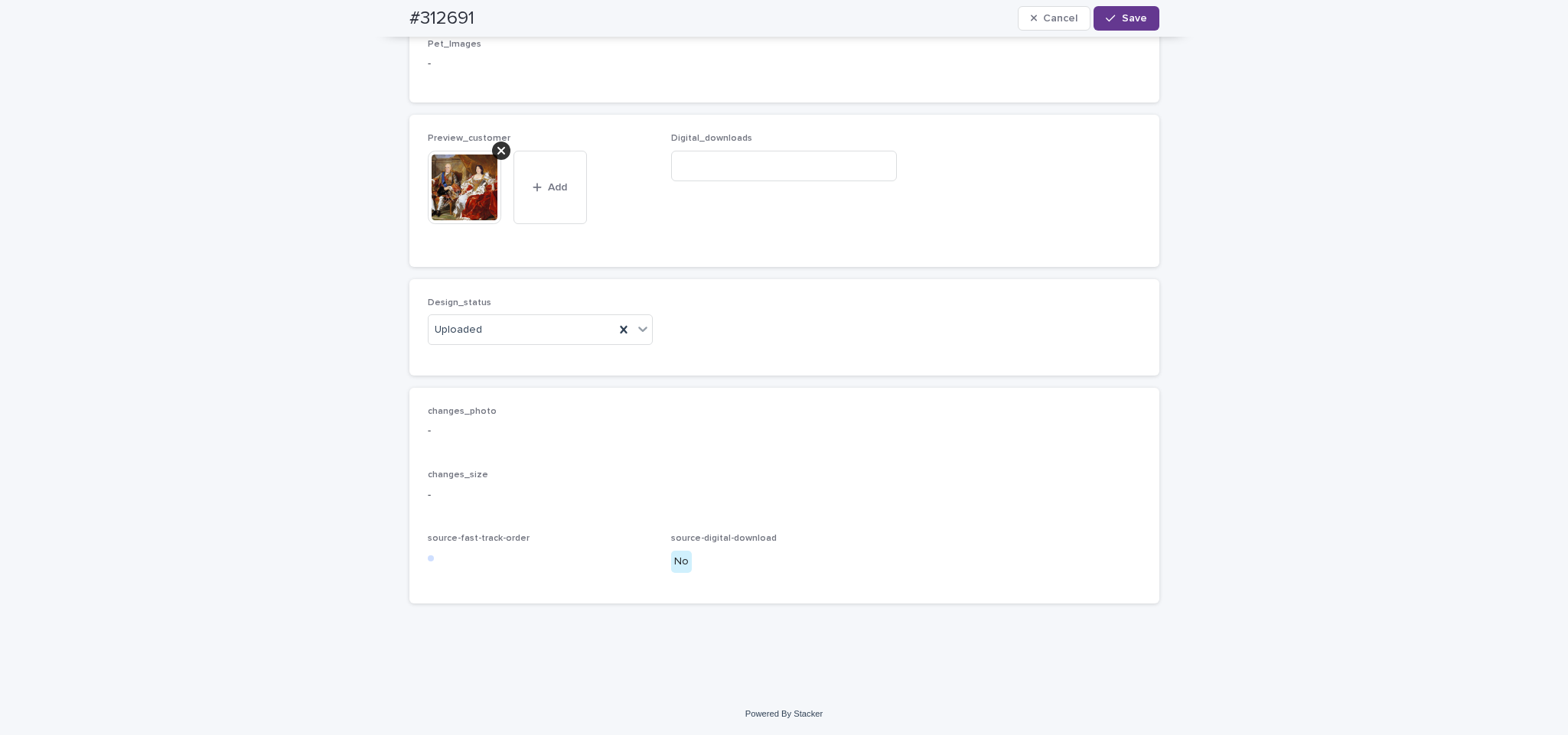
click at [1125, 21] on span "Save" at bounding box center [1134, 18] width 25 height 11
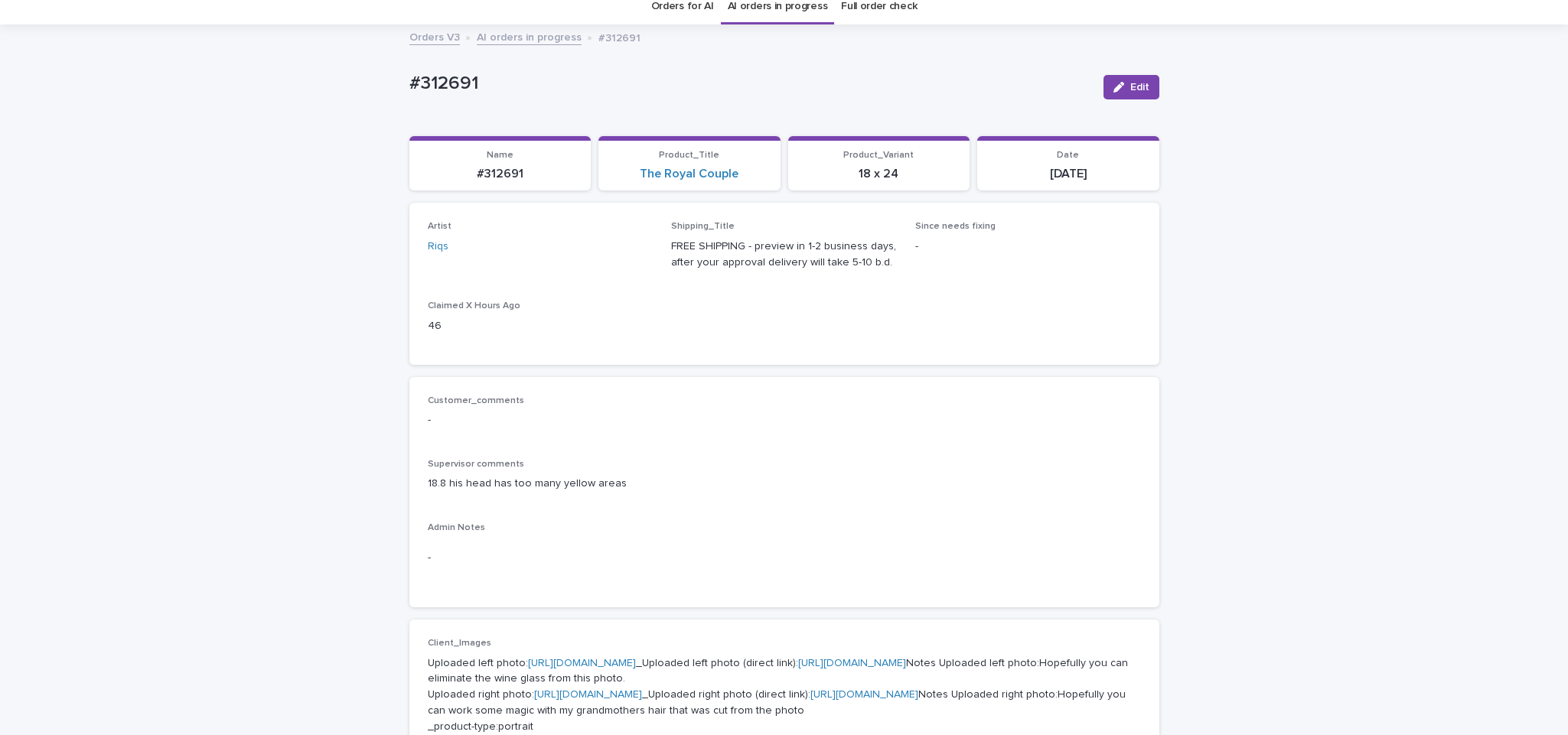
click at [523, 37] on link "AI orders in progress" at bounding box center [530, 36] width 105 height 18
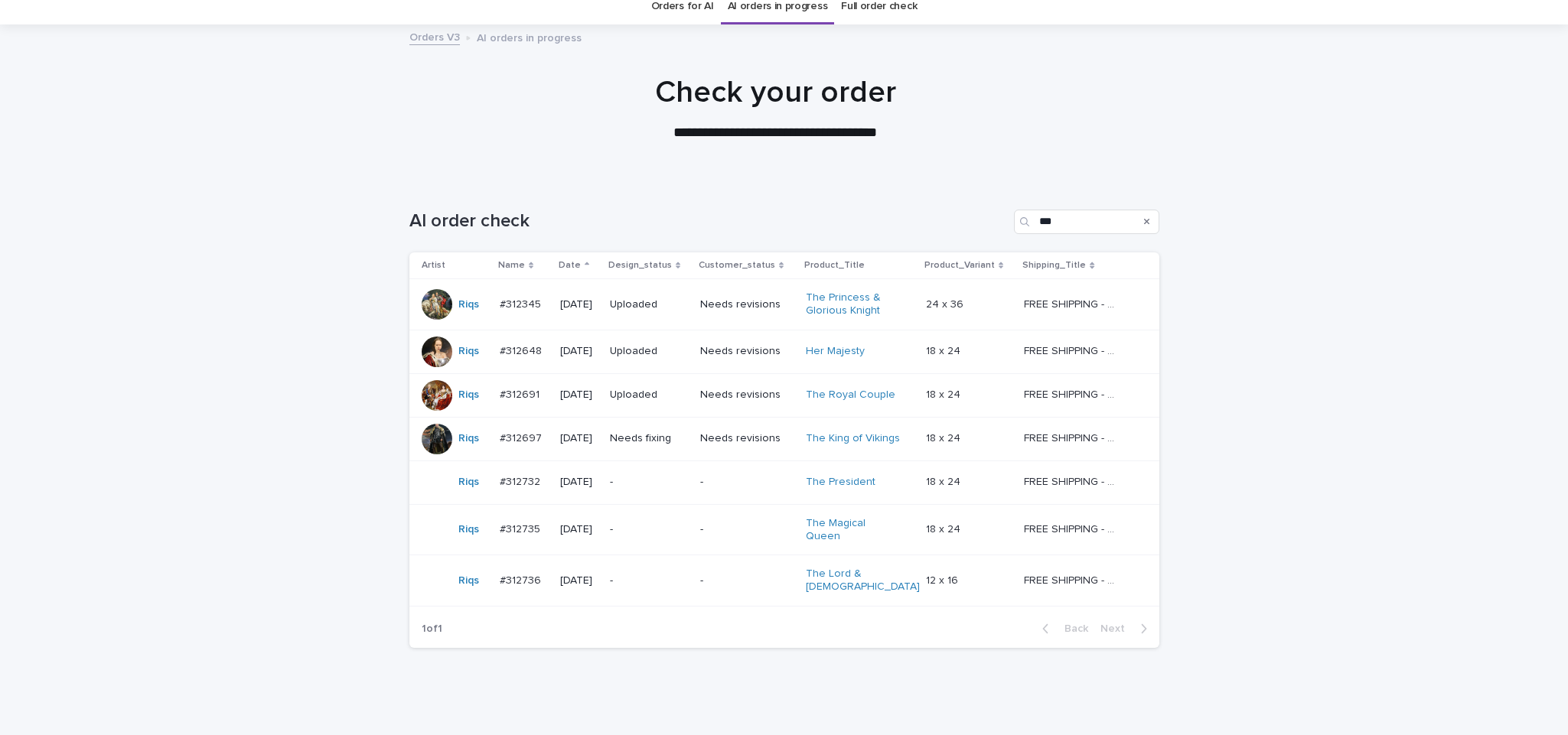
scroll to position [49, 0]
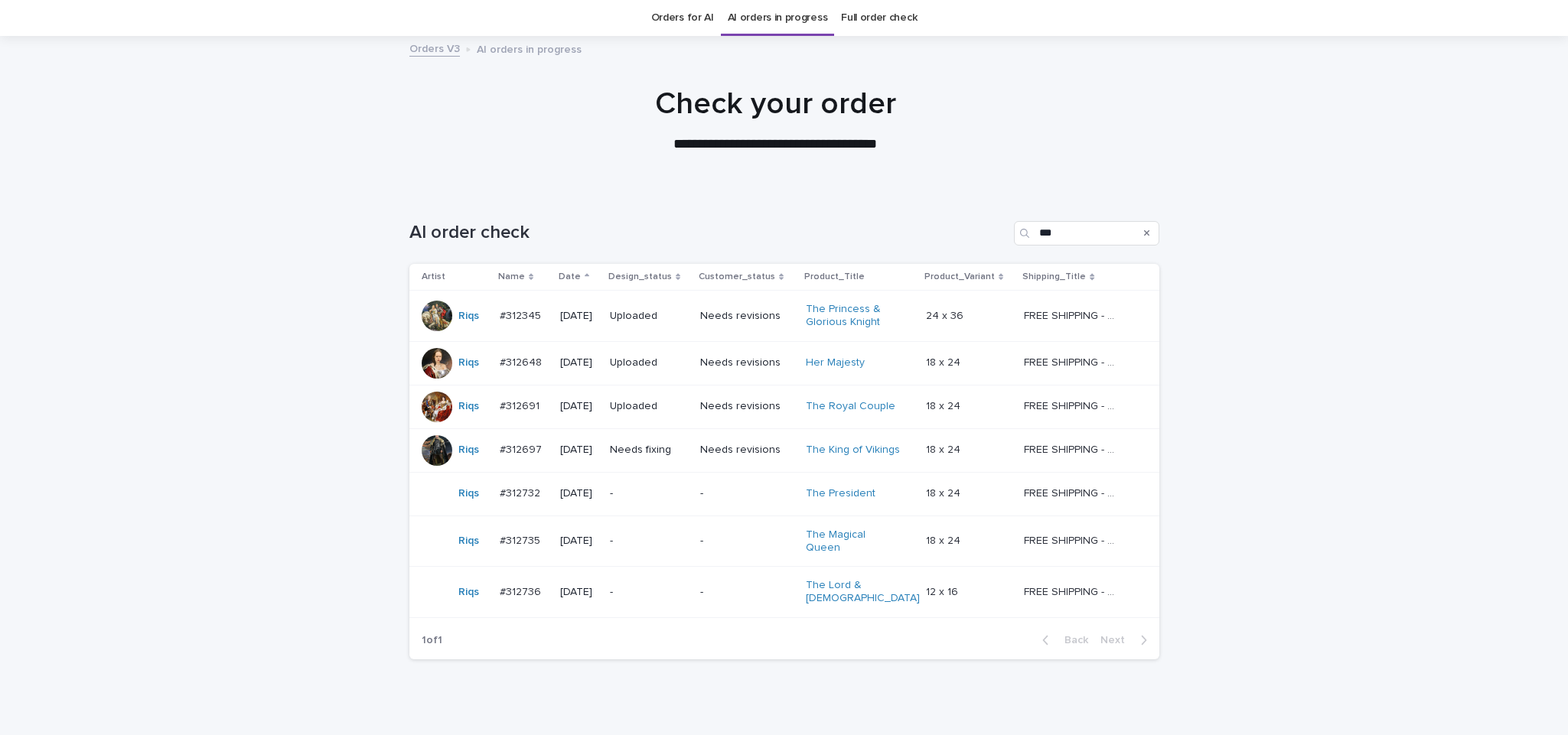
click at [667, 461] on div "Needs fixing" at bounding box center [649, 449] width 78 height 25
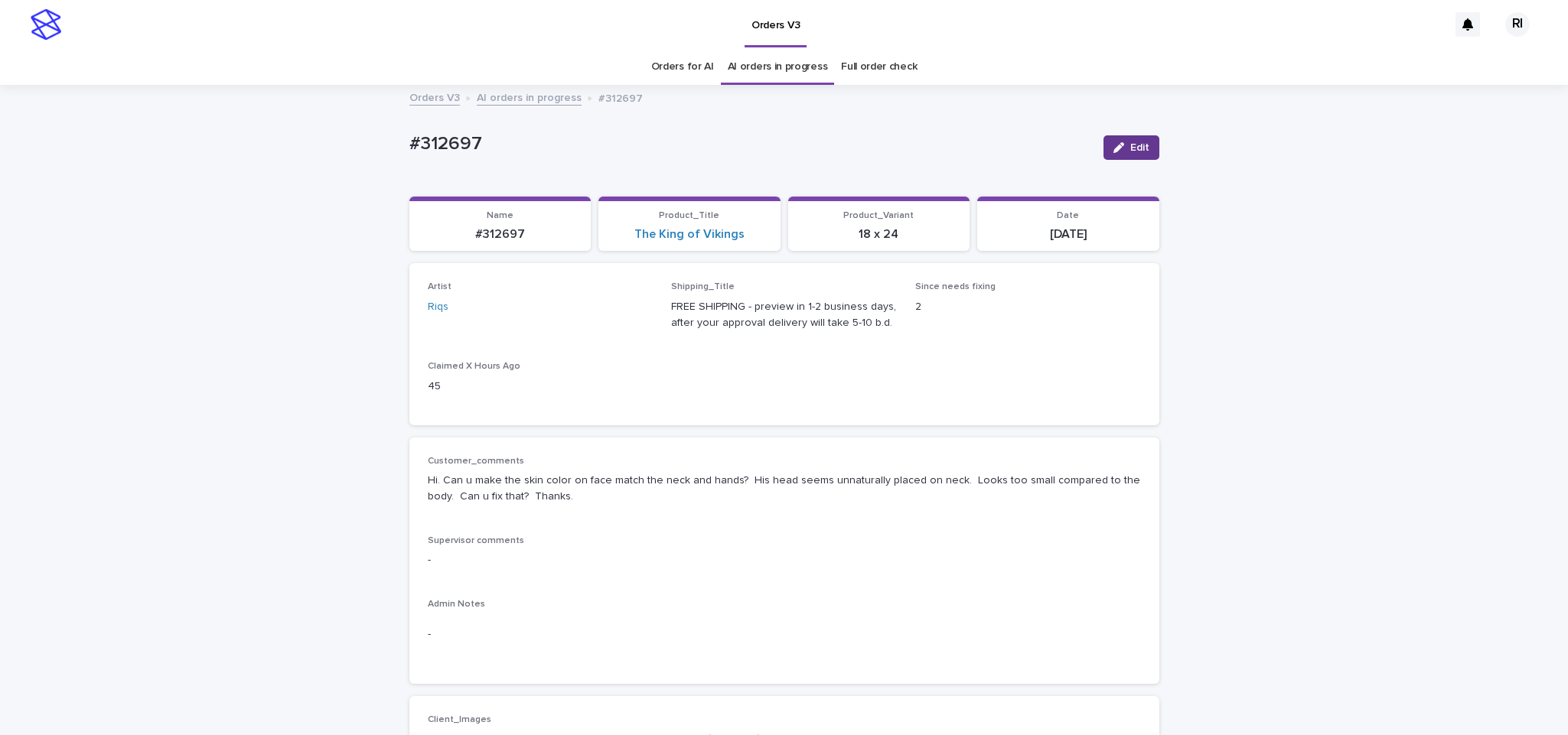
click at [1132, 146] on span "Edit" at bounding box center [1140, 148] width 19 height 11
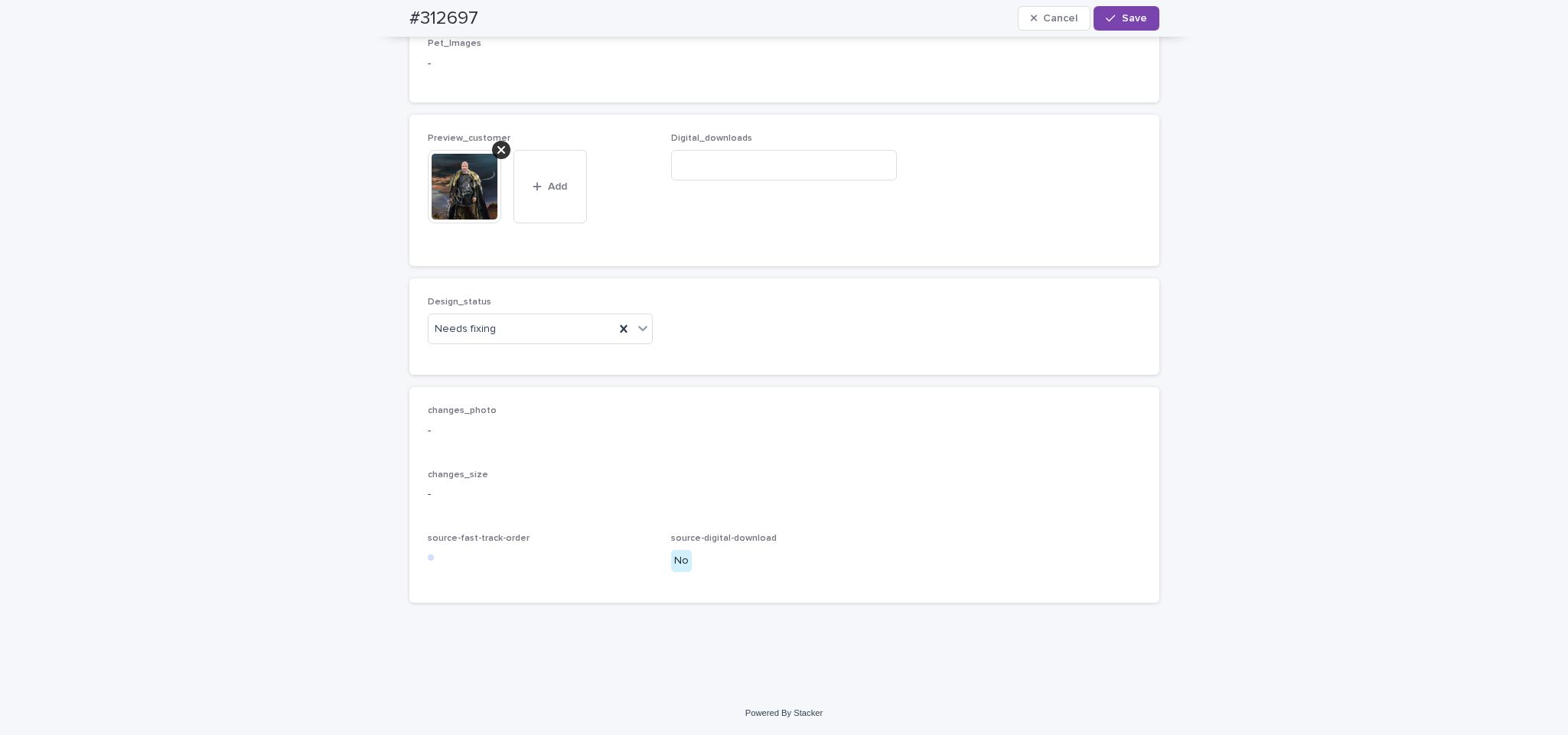
scroll to position [998, 0]
click at [569, 358] on div "Uploaded" at bounding box center [531, 360] width 224 height 27
click at [498, 155] on div at bounding box center [501, 150] width 18 height 18
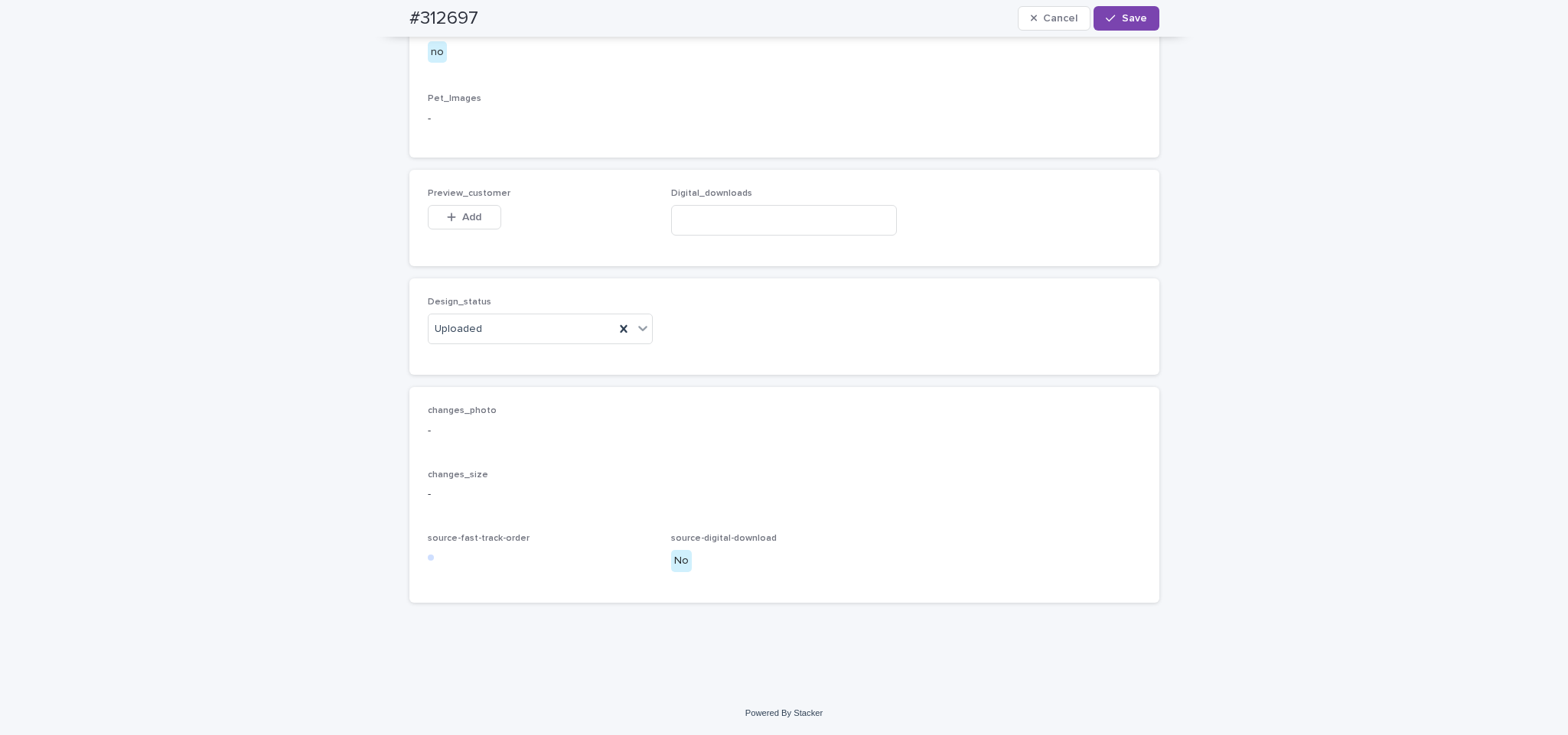
click at [476, 196] on span "Preview_customer" at bounding box center [469, 193] width 83 height 9
click at [462, 216] on span "Add" at bounding box center [472, 217] width 19 height 11
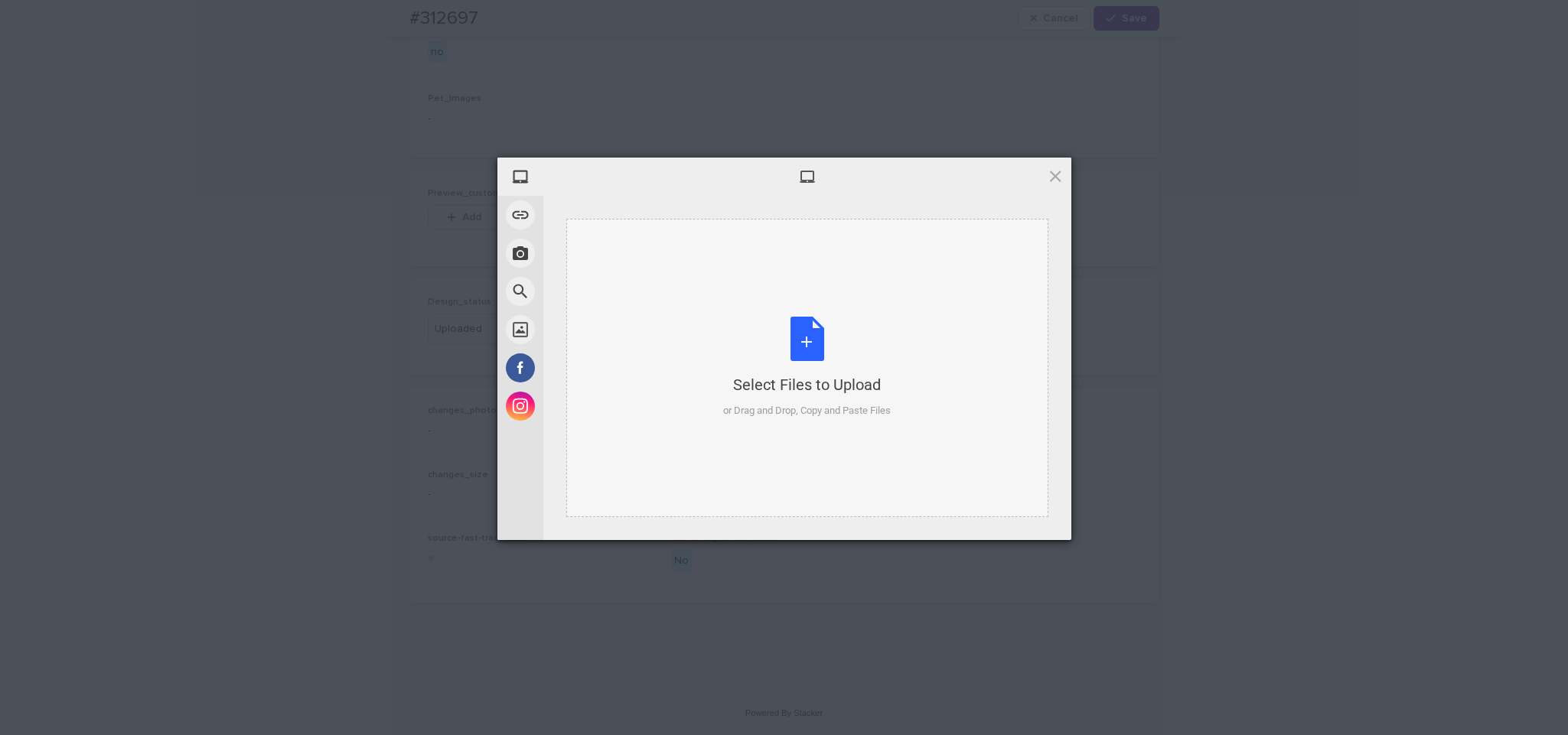
click at [687, 255] on div "Select Files to Upload or Drag and Drop, Copy and Paste Files" at bounding box center [807, 368] width 482 height 298
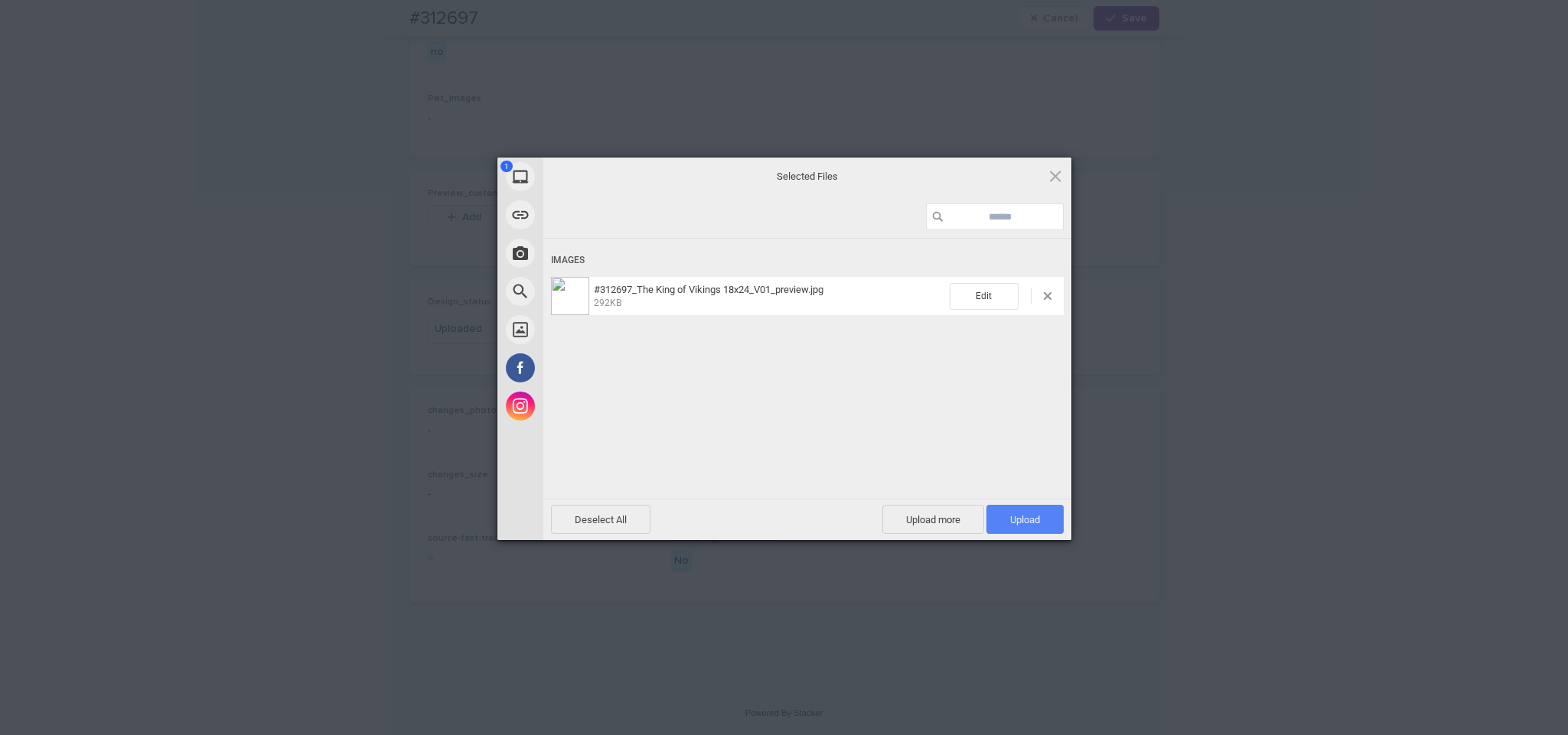
click at [1011, 521] on span "Upload 1" at bounding box center [1025, 519] width 29 height 11
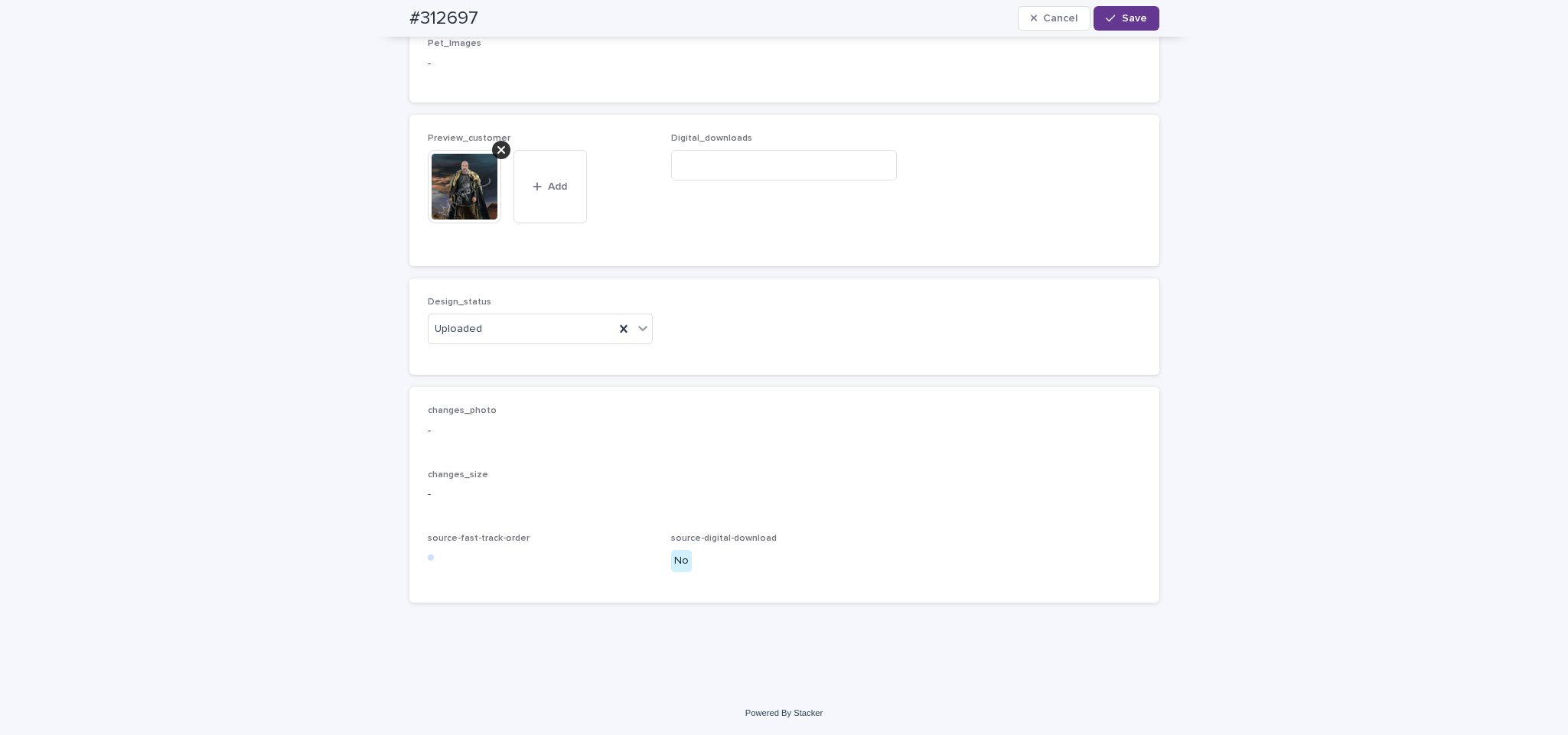
click at [1125, 20] on span "Save" at bounding box center [1134, 18] width 25 height 11
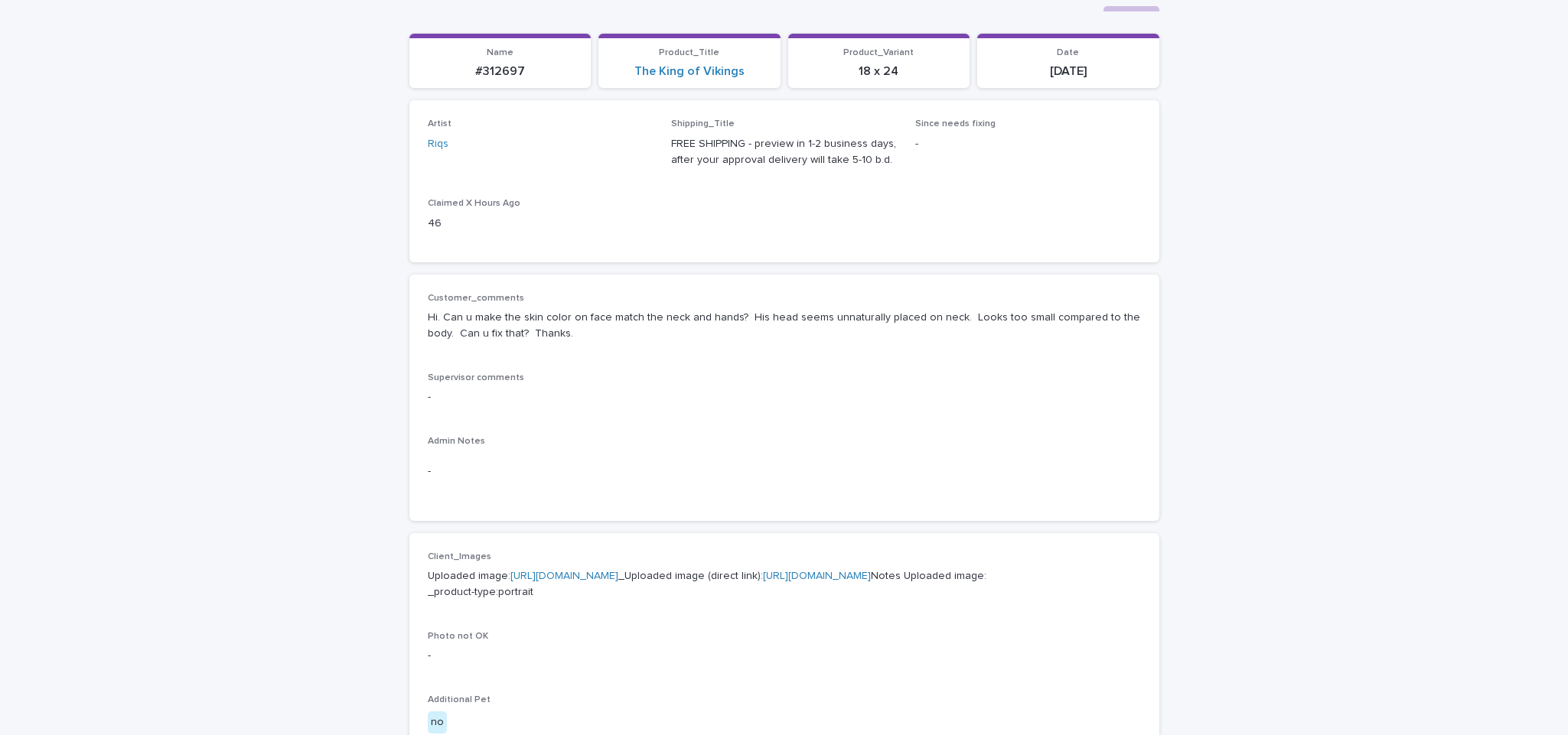
scroll to position [9, 0]
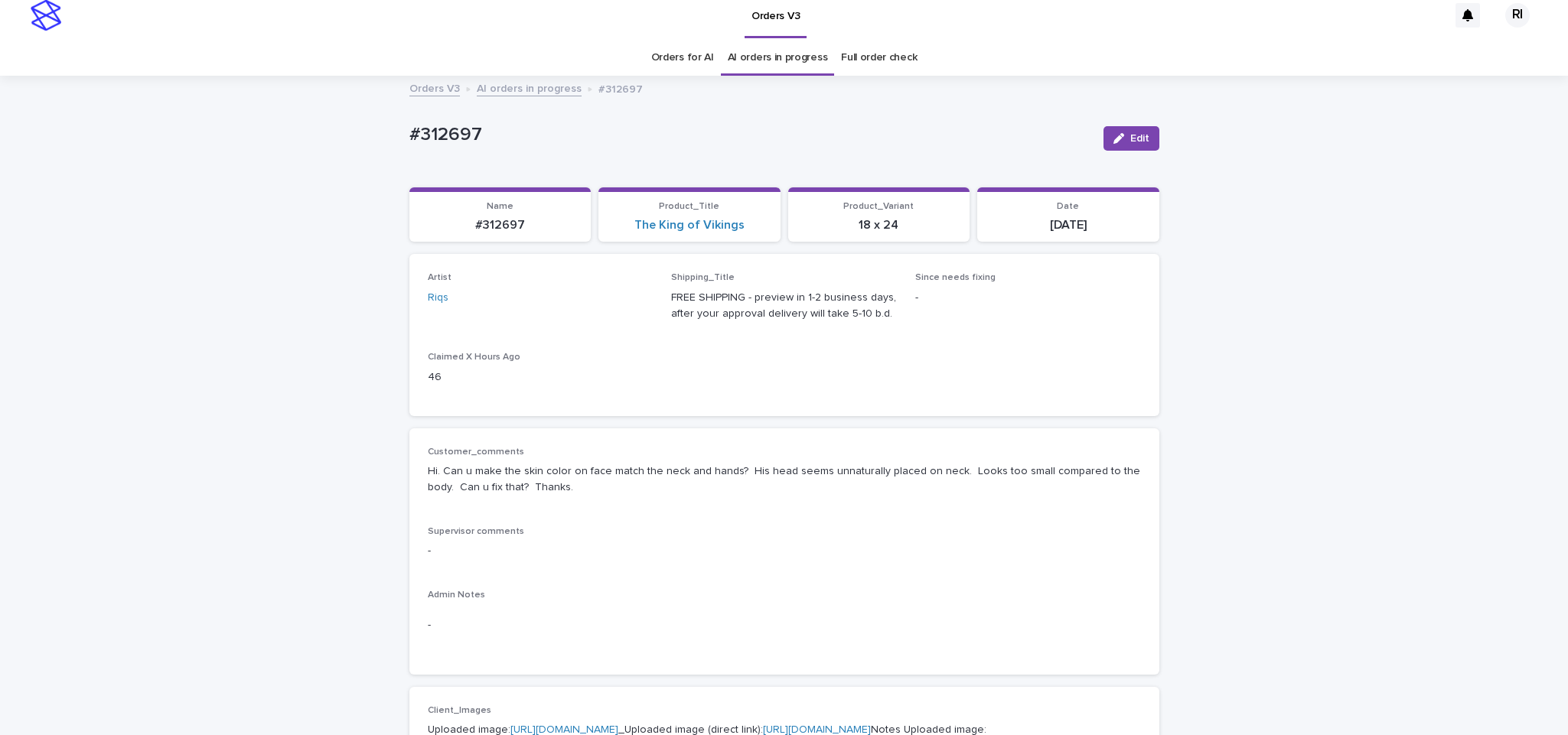
click at [549, 81] on link "AI orders in progress" at bounding box center [530, 88] width 105 height 18
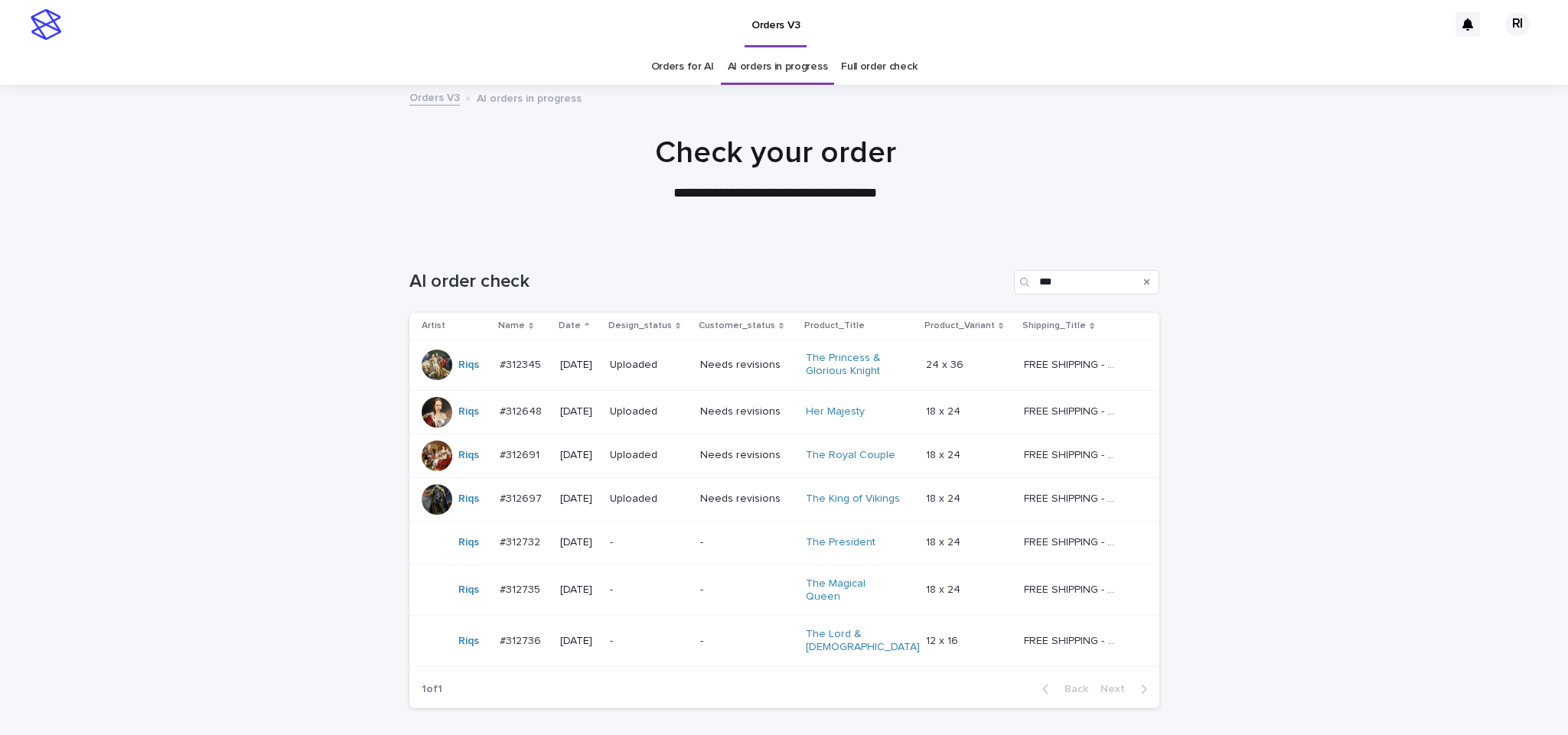
scroll to position [93, 0]
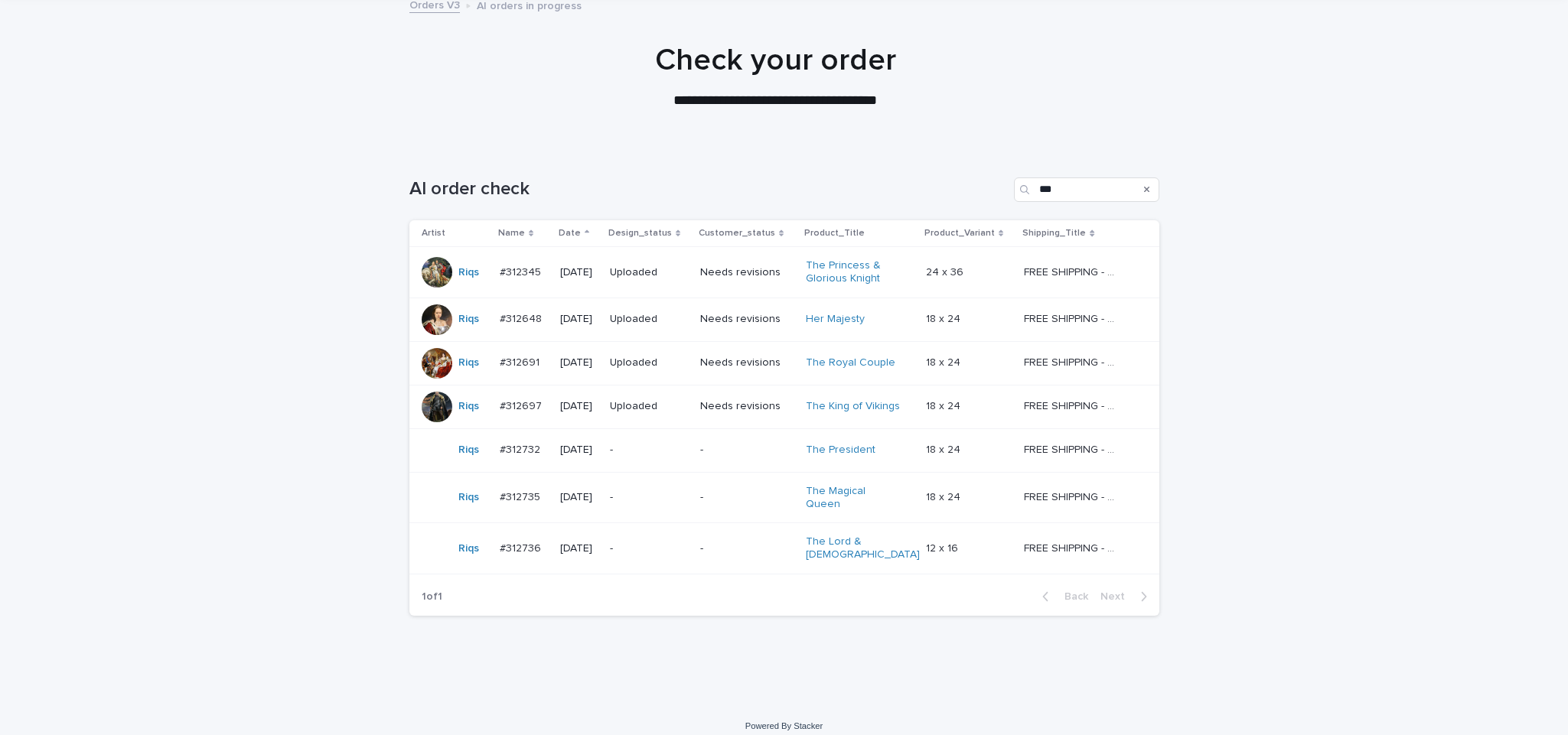
click at [694, 464] on td "-" at bounding box center [649, 449] width 90 height 43
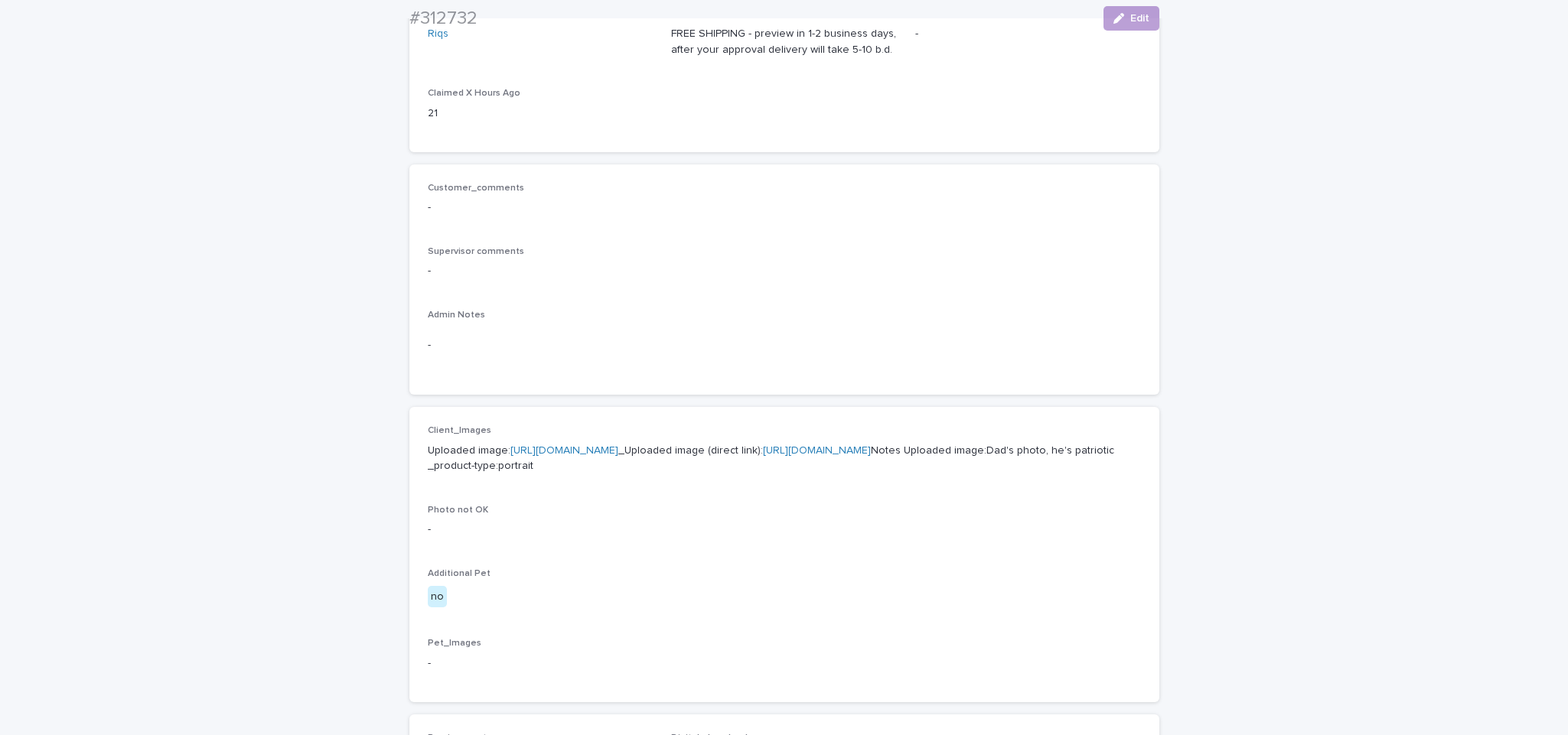
scroll to position [278, 0]
click at [593, 443] on link "https://cdn.shopify.com-uploadkit.app/s/files/1/0033/4807/0511/files/download.h…" at bounding box center [564, 446] width 108 height 11
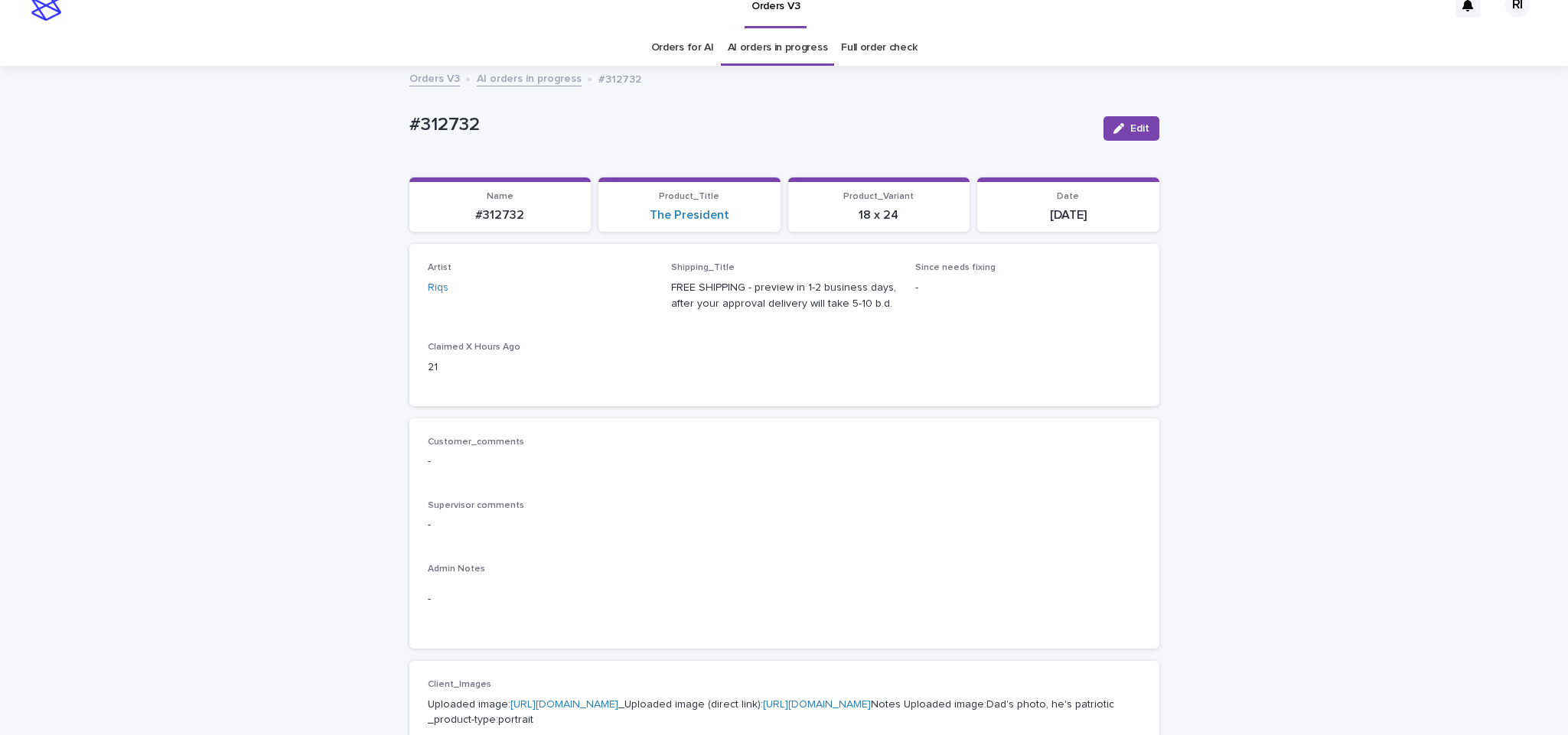
click at [528, 74] on link "AI orders in progress" at bounding box center [530, 77] width 105 height 18
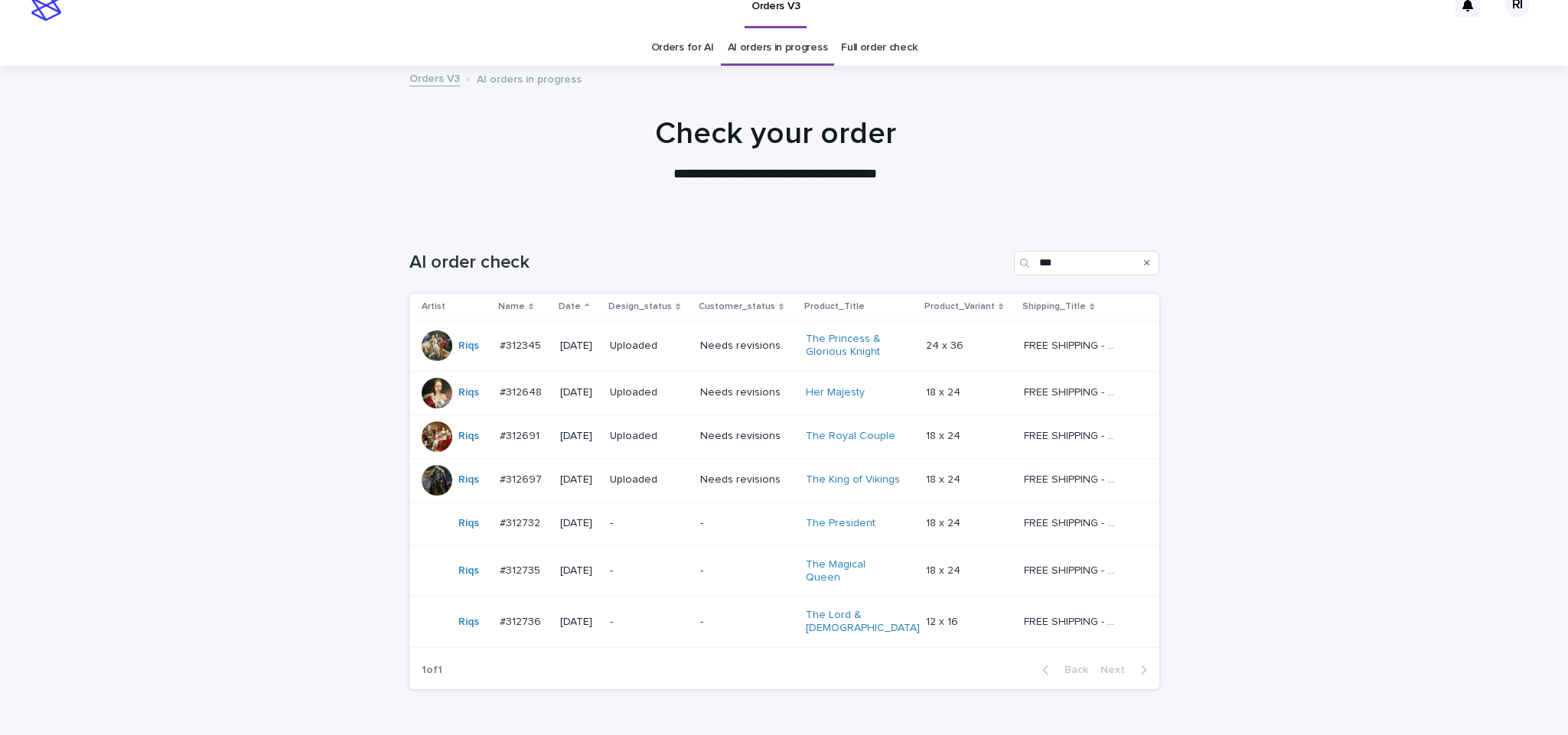
scroll to position [49, 0]
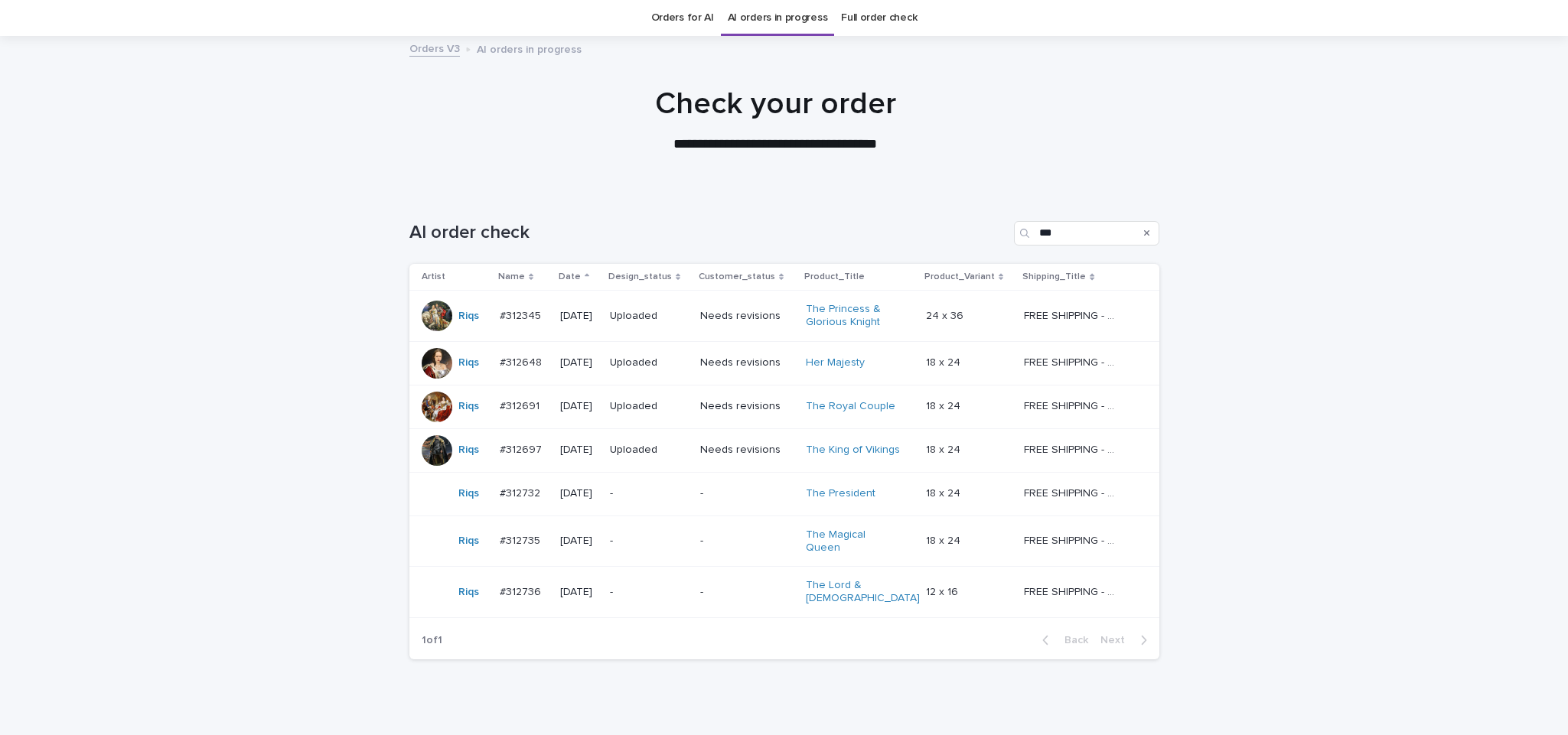
click at [688, 544] on p "-" at bounding box center [649, 542] width 78 height 13
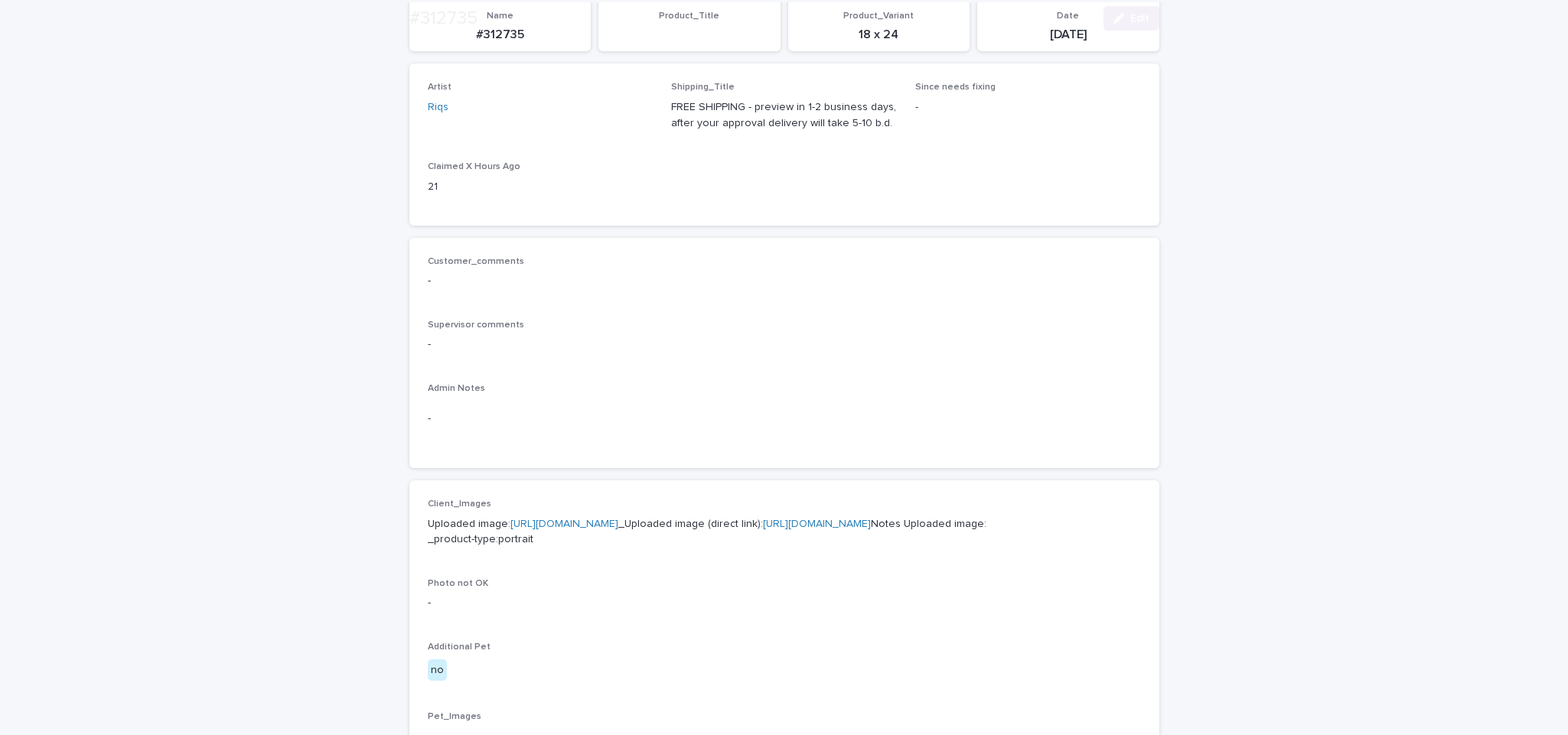
scroll to position [281, 0]
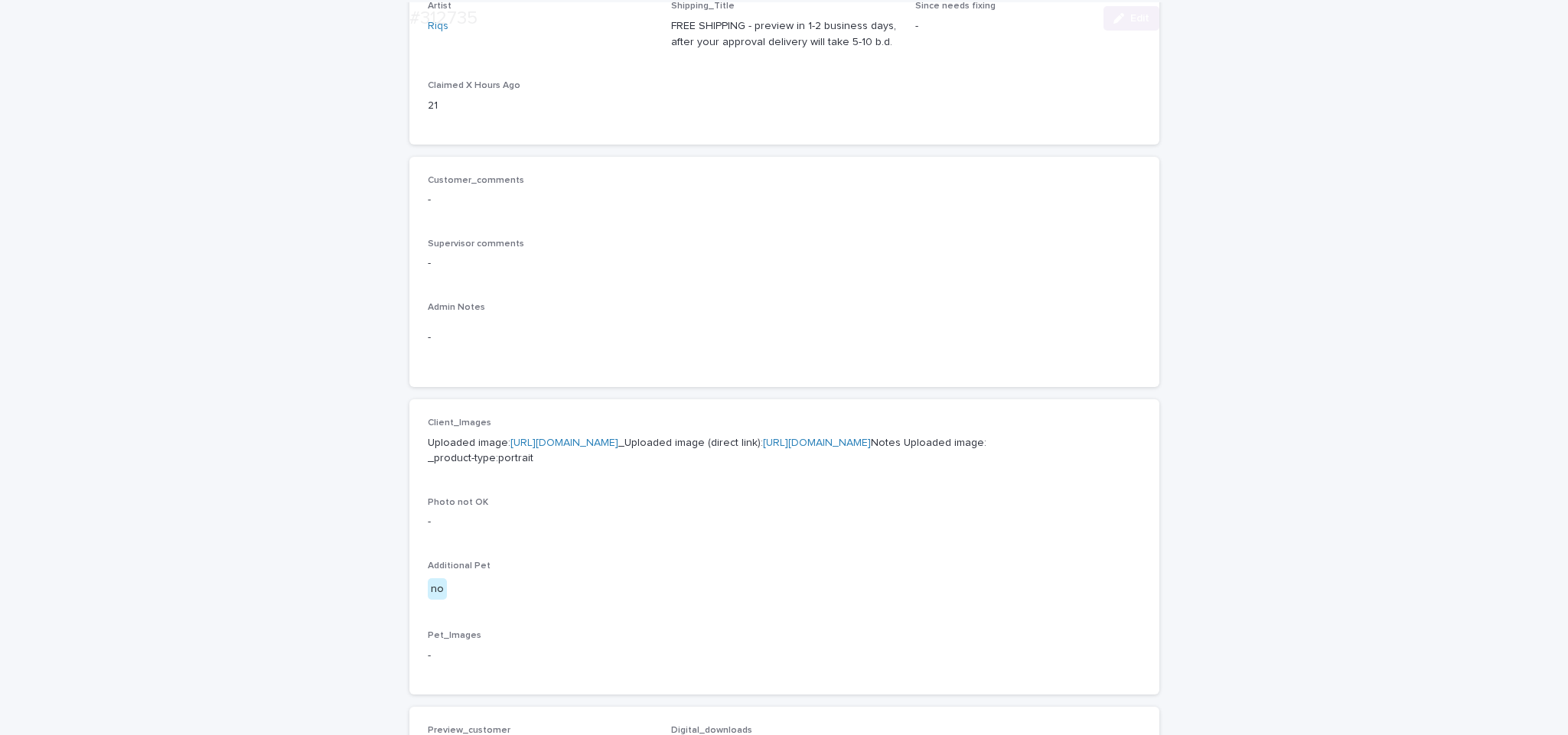
click at [673, 468] on p "Uploaded image: https://cdn.shopify.com-uploadkit.app/s/files/1/0033/4807/0511/…" at bounding box center [784, 451] width 713 height 32
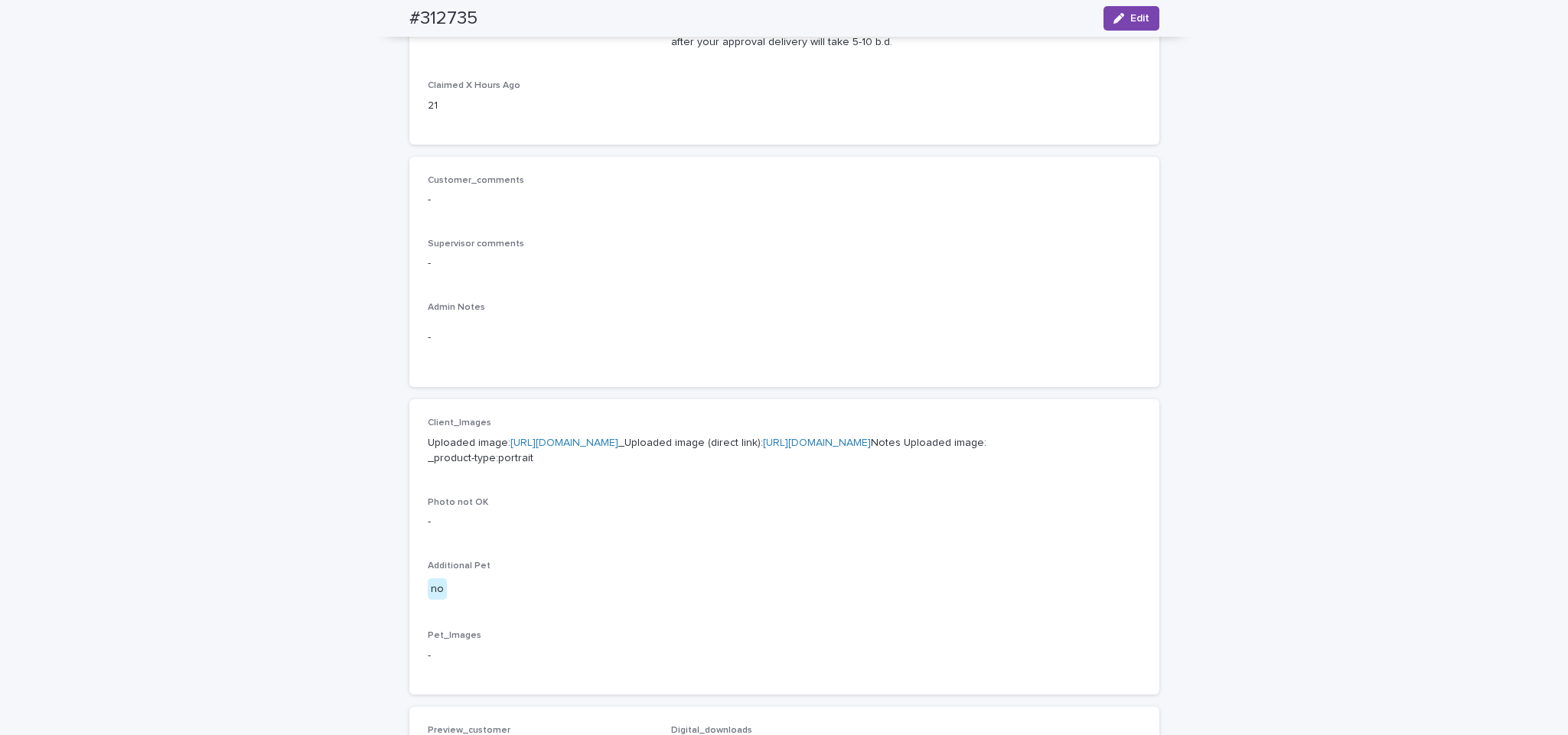
click at [618, 446] on link "https://cdn.shopify.com-uploadkit.app/s/files/1/0033/4807/0511/files/download.h…" at bounding box center [564, 443] width 108 height 11
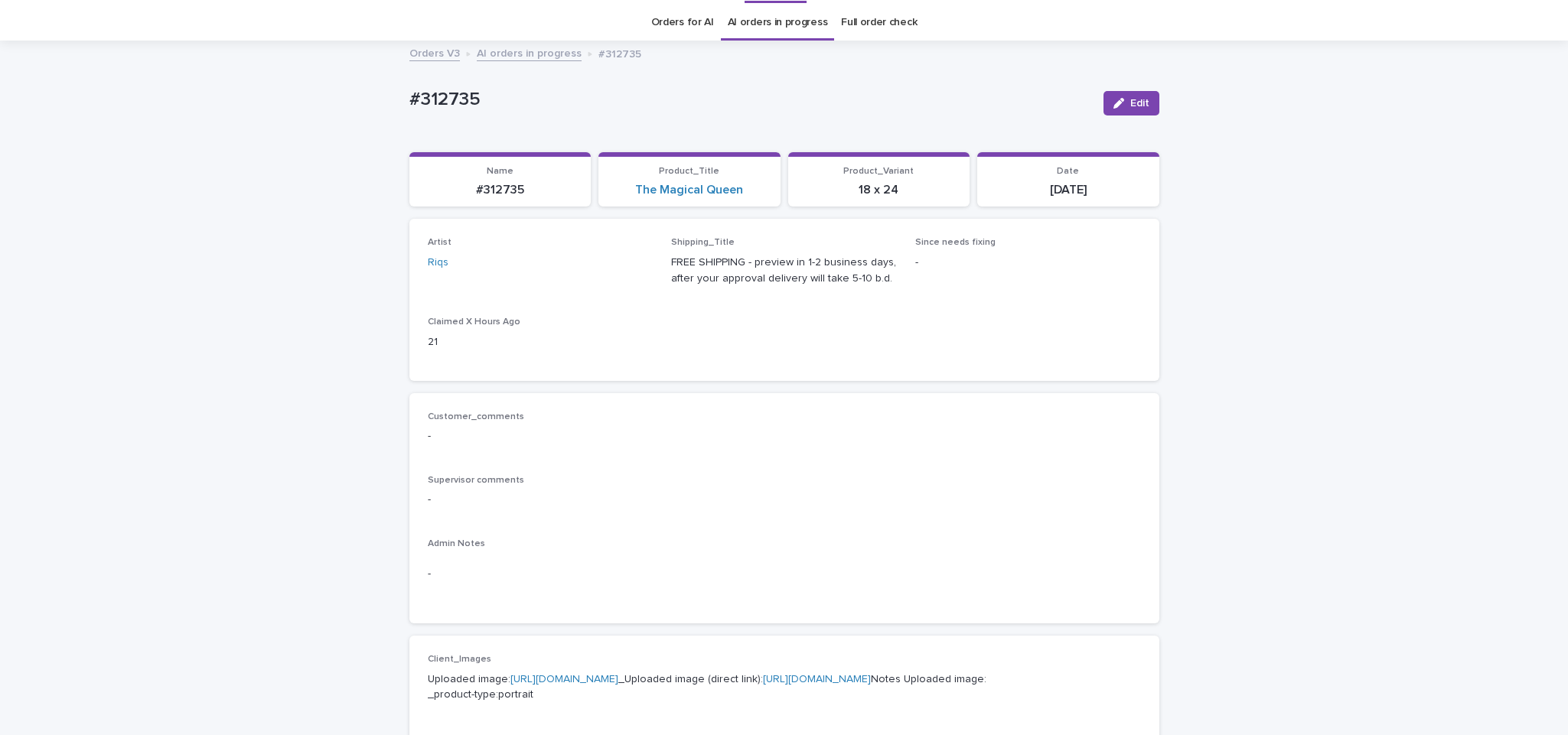
click at [528, 43] on link "AI orders in progress" at bounding box center [530, 52] width 105 height 18
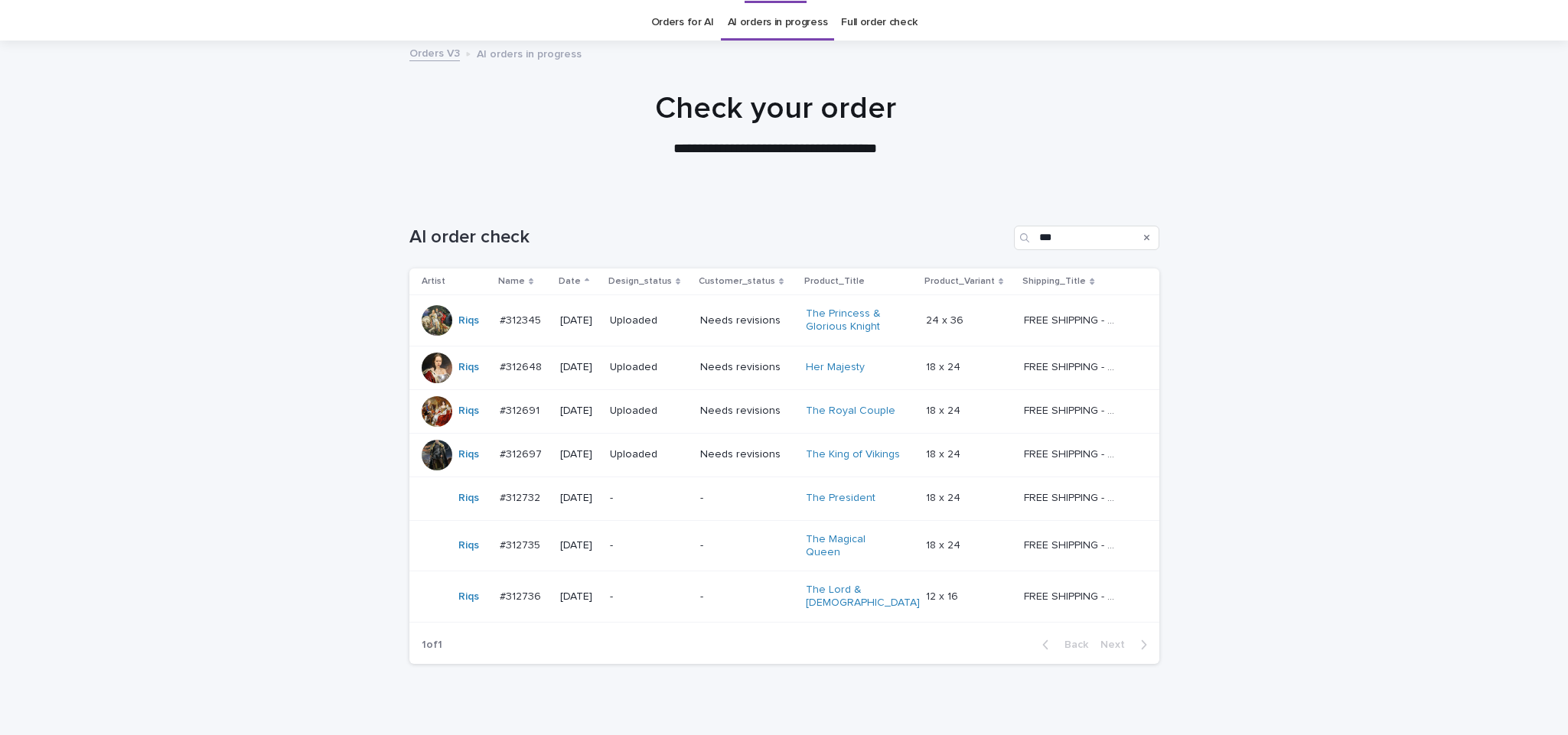
scroll to position [49, 0]
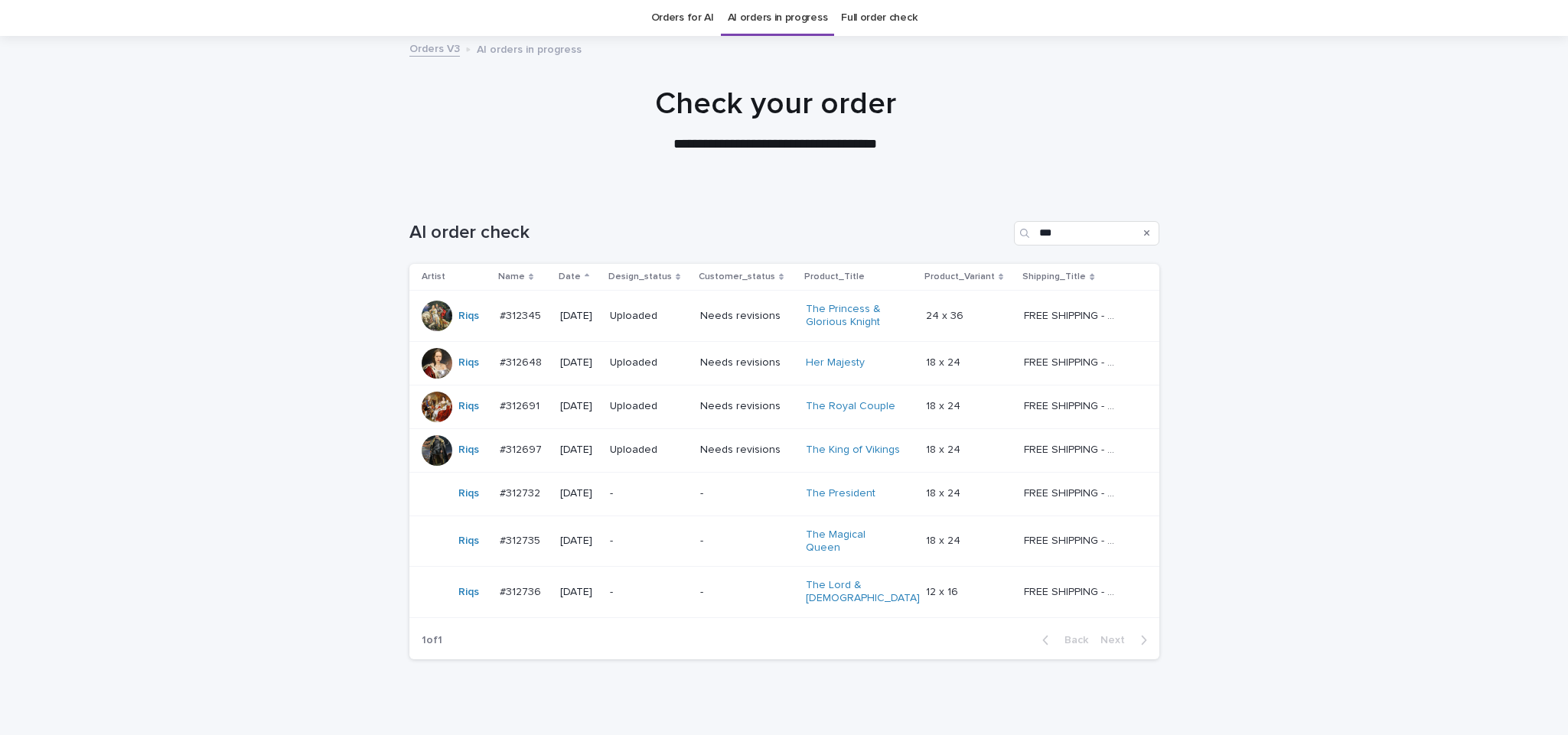
click at [519, 650] on div "AI order check *** Artist Name Date Design_status Customer_status Product_Title…" at bounding box center [784, 431] width 750 height 482
click at [639, 586] on p "-" at bounding box center [649, 592] width 78 height 13
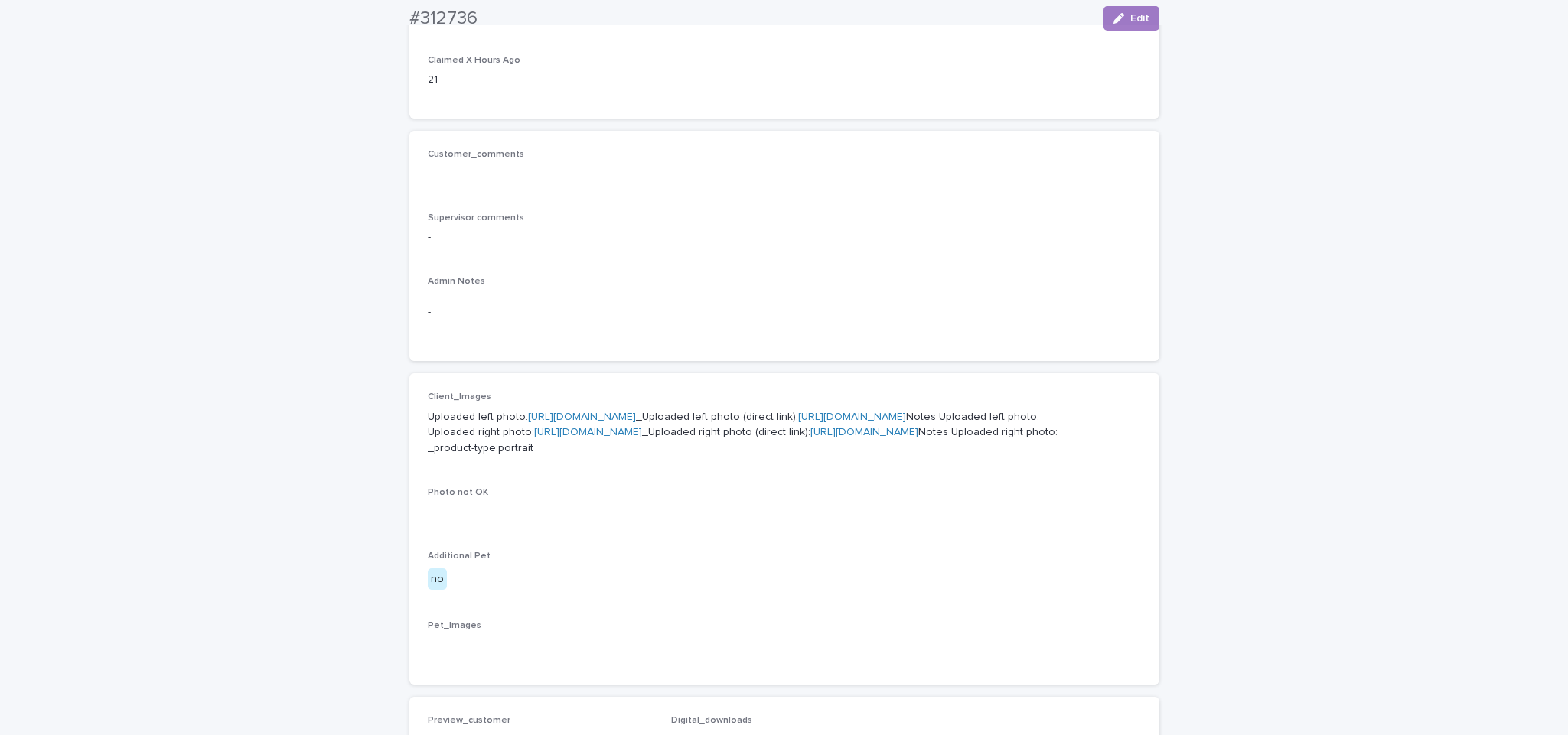
scroll to position [319, 0]
click at [616, 412] on p "Uploaded left photo: https://cdn.shopify.com-uploadkit.app/s/files/1/0033/4807/…" at bounding box center [784, 436] width 713 height 48
click at [594, 414] on link "https://cdn.shopify.com-uploadkit.app/s/files/1/0033/4807/0511/files/download.h…" at bounding box center [581, 419] width 108 height 11
click at [642, 440] on link "https://cdn.shopify.com-uploadkit.app/s/files/1/0033/4807/0511/files/download.h…" at bounding box center [588, 435] width 108 height 11
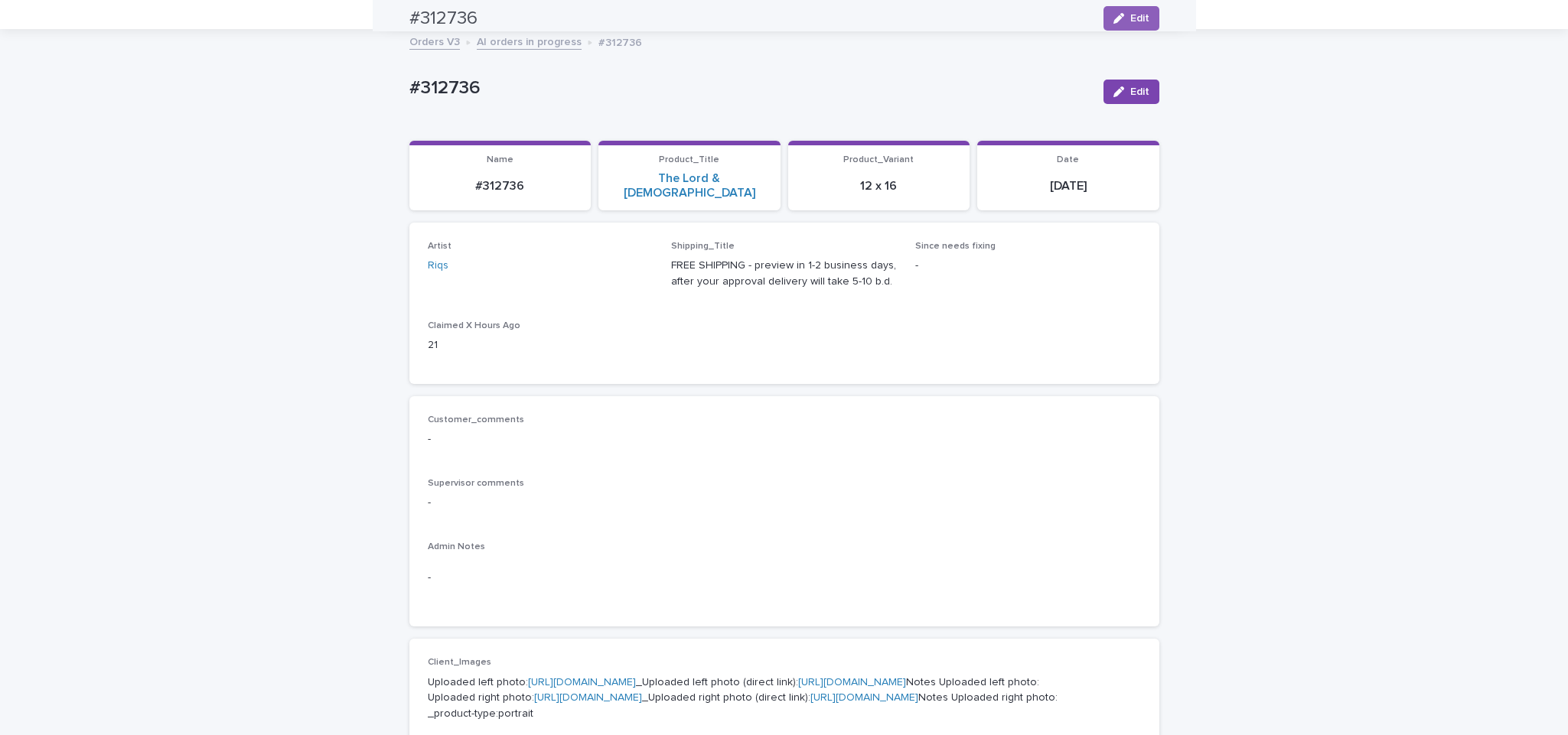
scroll to position [0, 0]
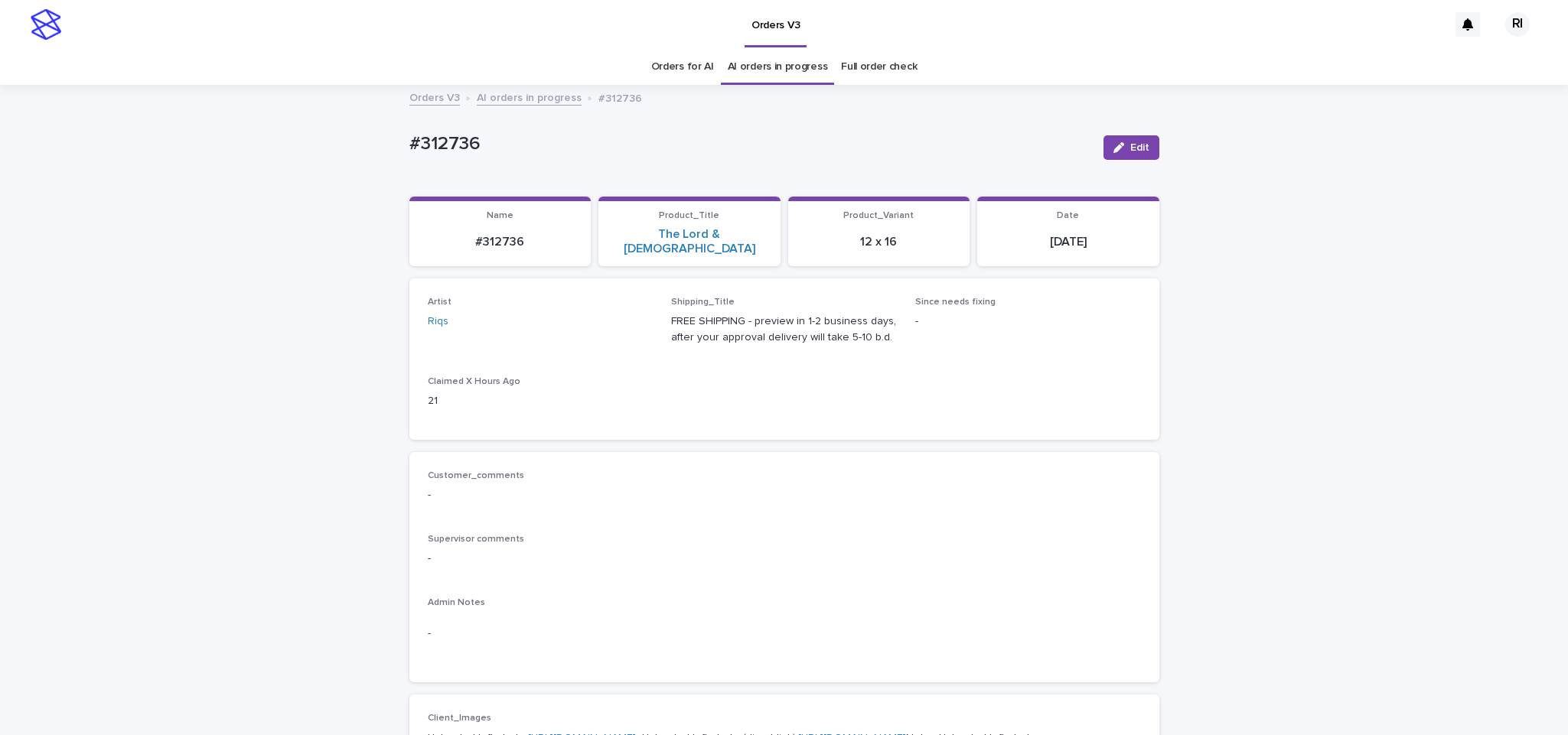
click at [537, 92] on link "AI orders in progress" at bounding box center [530, 97] width 105 height 18
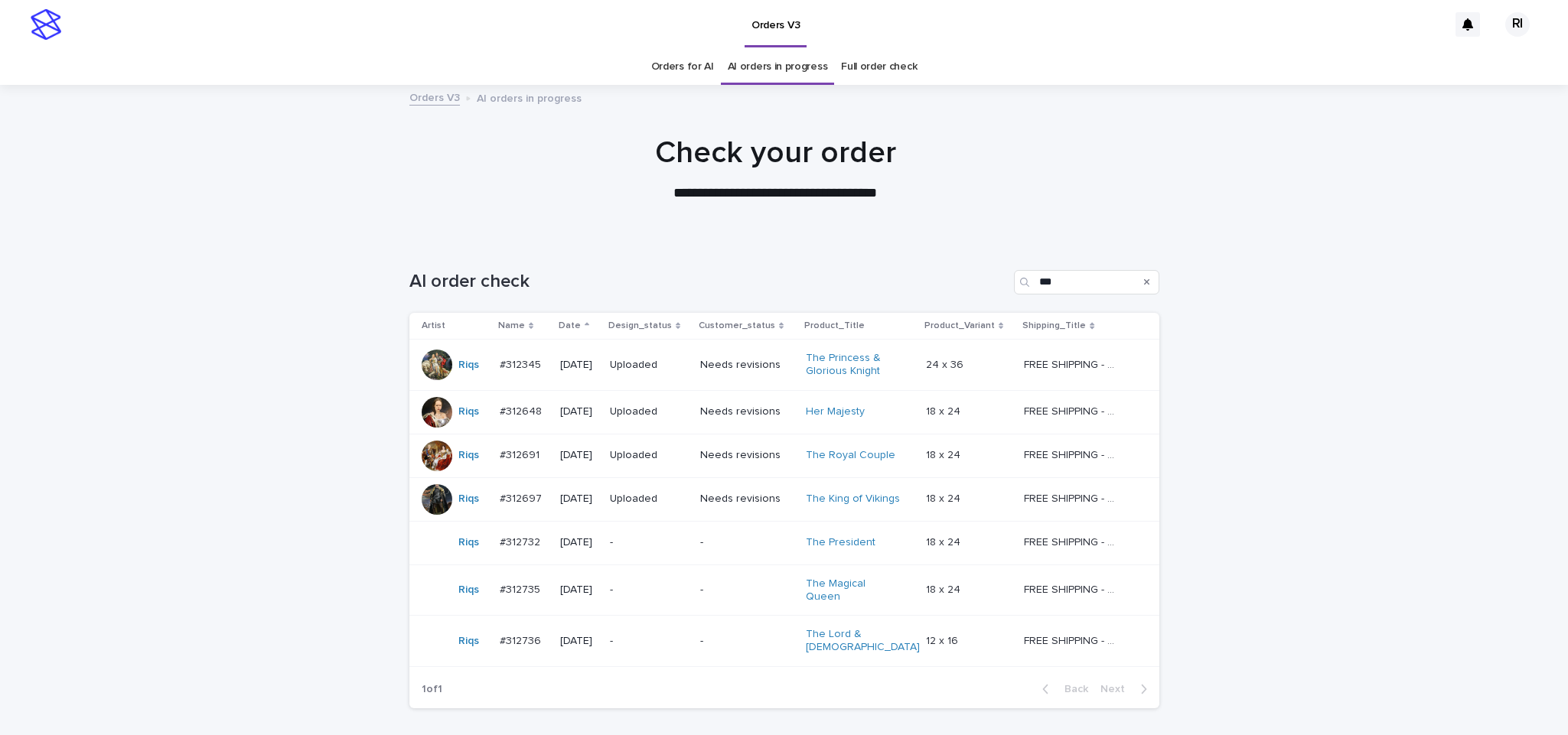
scroll to position [49, 0]
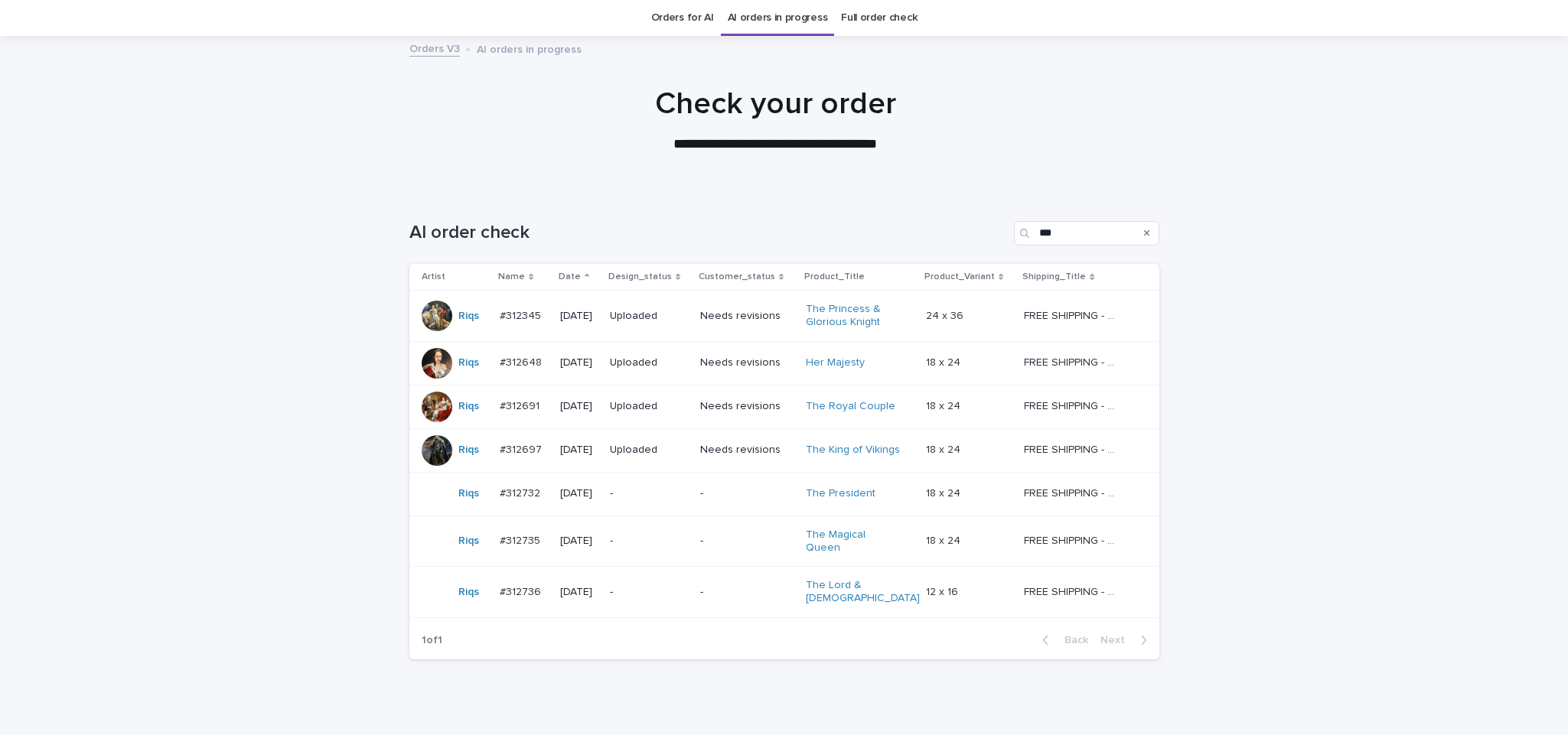
click at [436, 132] on div "**********" at bounding box center [775, 120] width 766 height 69
click at [356, 590] on div "Loading... Saving… Loading... Saving… AI order check *** Artist Name Date Desig…" at bounding box center [784, 470] width 1568 height 558
click at [423, 138] on div "**********" at bounding box center [775, 120] width 766 height 69
click at [278, 395] on div "Loading... Saving… Loading... Saving… AI order check *** Artist Name Date Desig…" at bounding box center [784, 470] width 1568 height 558
click at [483, 163] on div at bounding box center [776, 113] width 1551 height 153
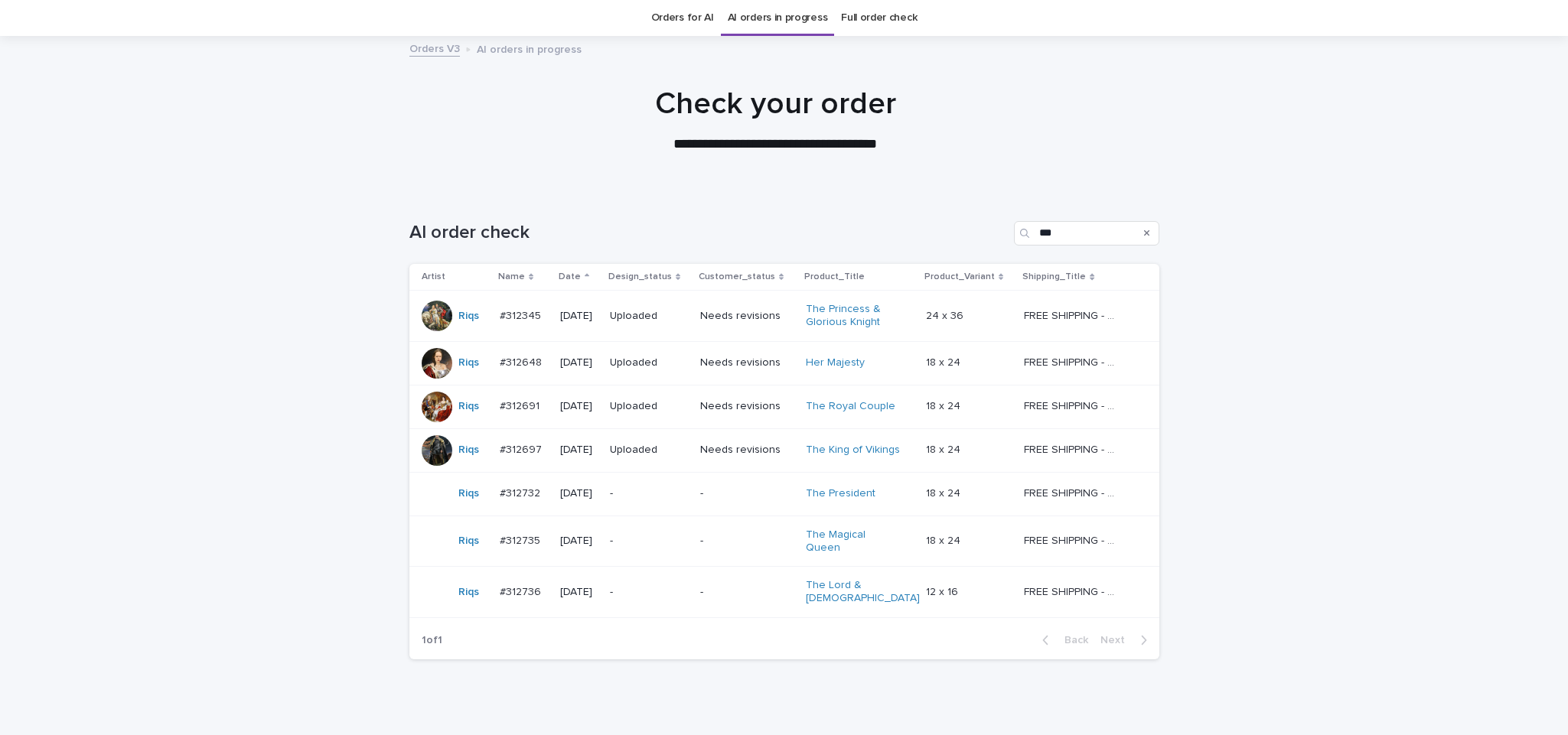
click at [688, 588] on p "-" at bounding box center [649, 592] width 78 height 13
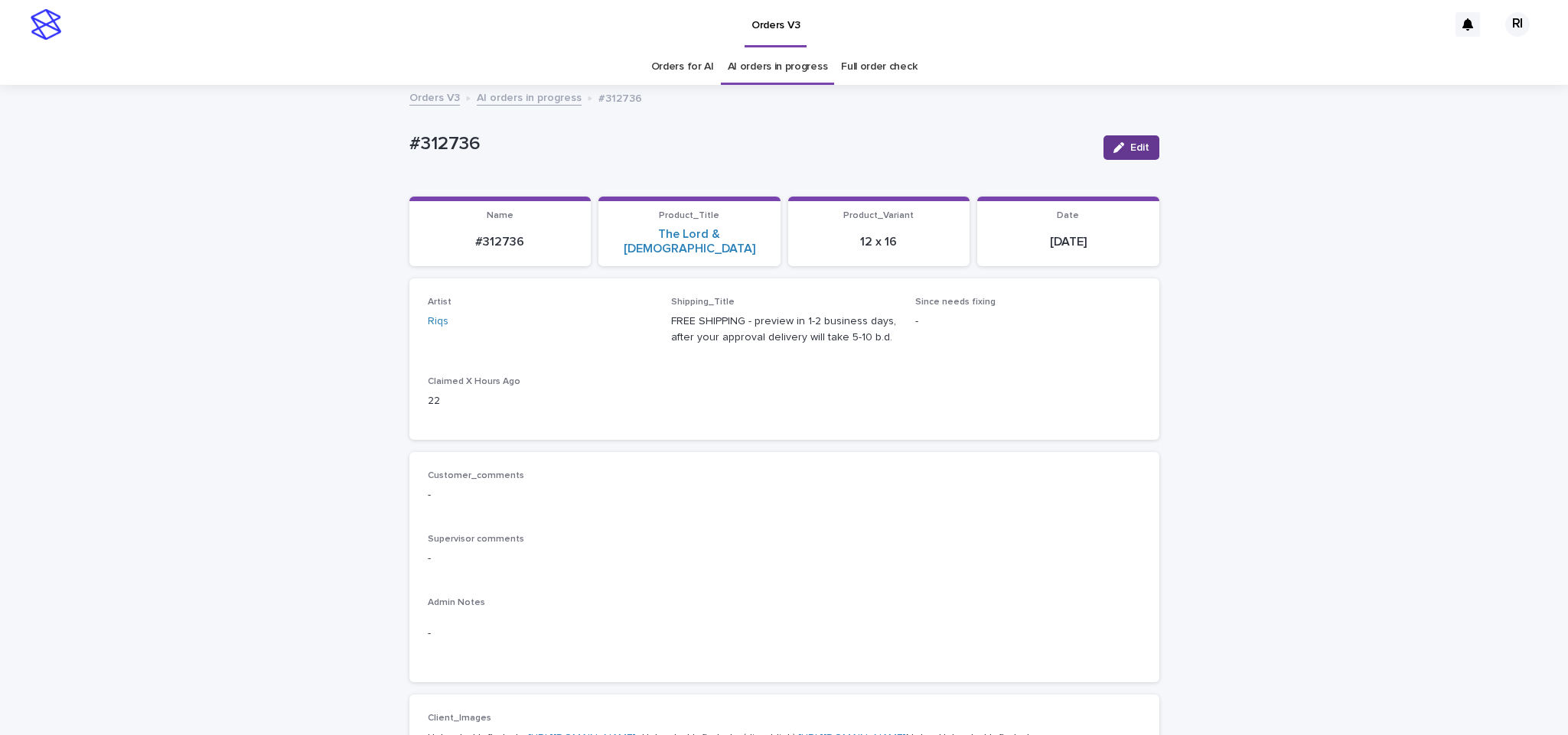
click at [1118, 149] on div "button" at bounding box center [1122, 148] width 17 height 11
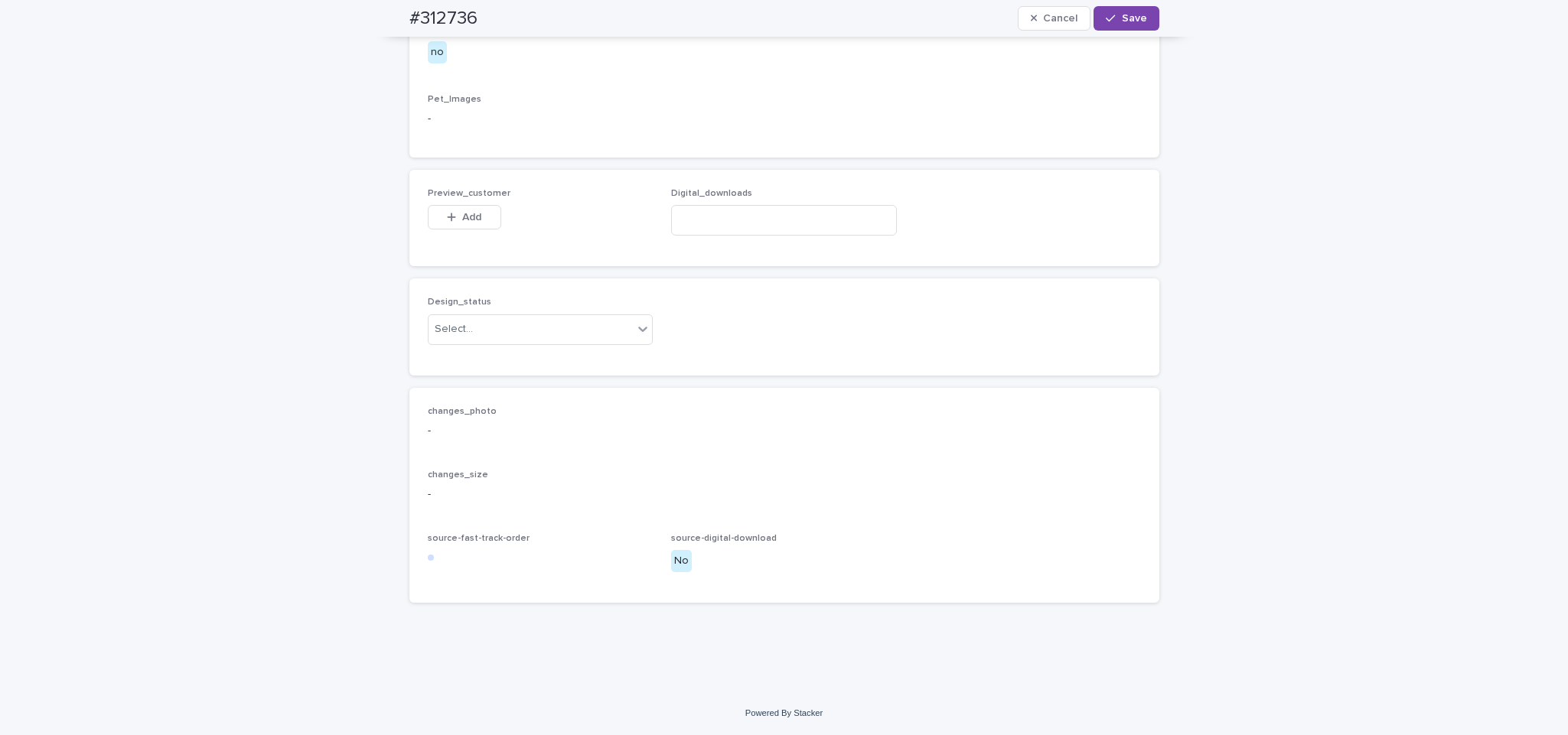
scroll to position [1023, 0]
click at [593, 355] on div "Uploaded" at bounding box center [531, 359] width 224 height 27
click at [463, 215] on span "Add" at bounding box center [472, 217] width 19 height 11
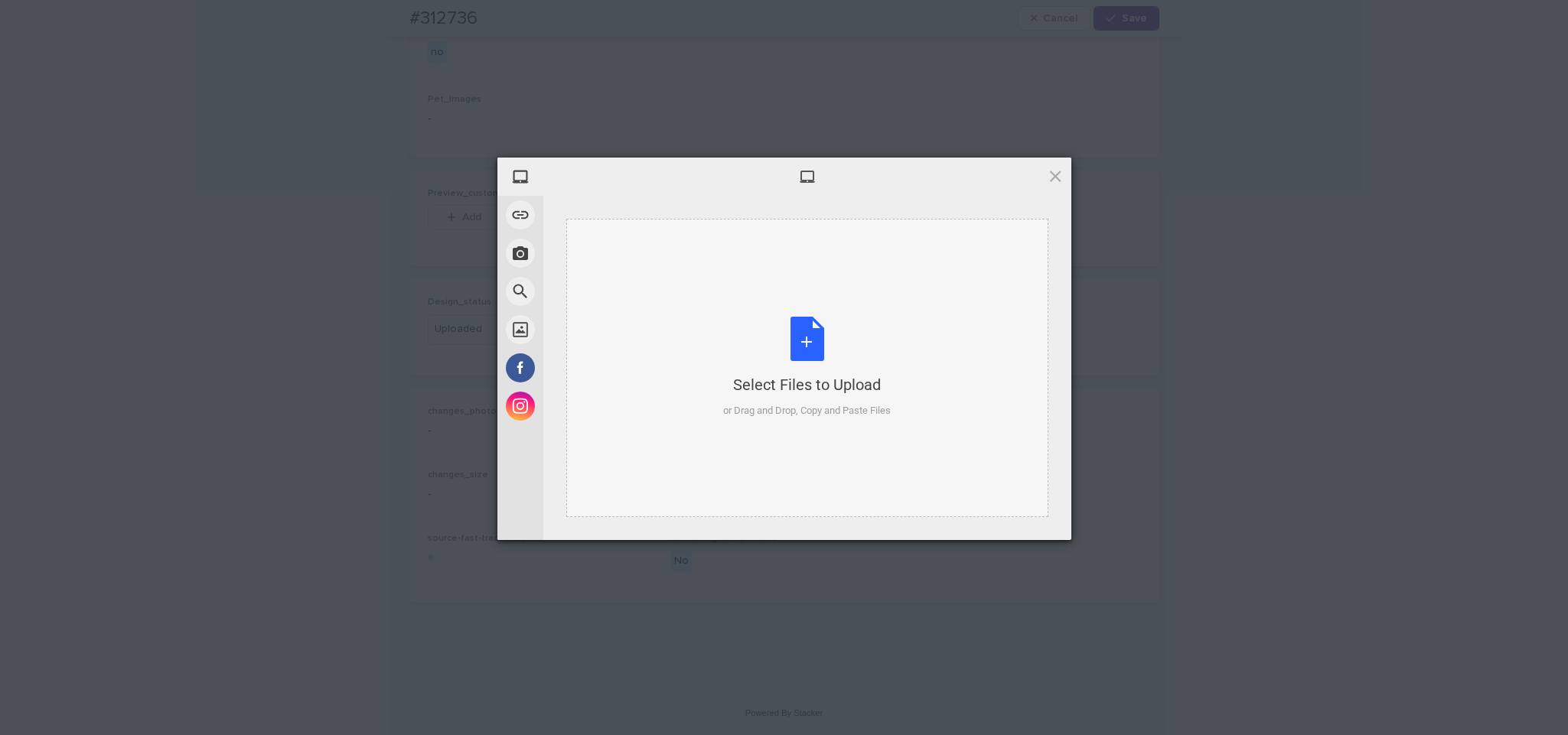
click at [755, 324] on div "Select Files to Upload or Drag and Drop, Copy and Paste Files" at bounding box center [807, 368] width 168 height 101
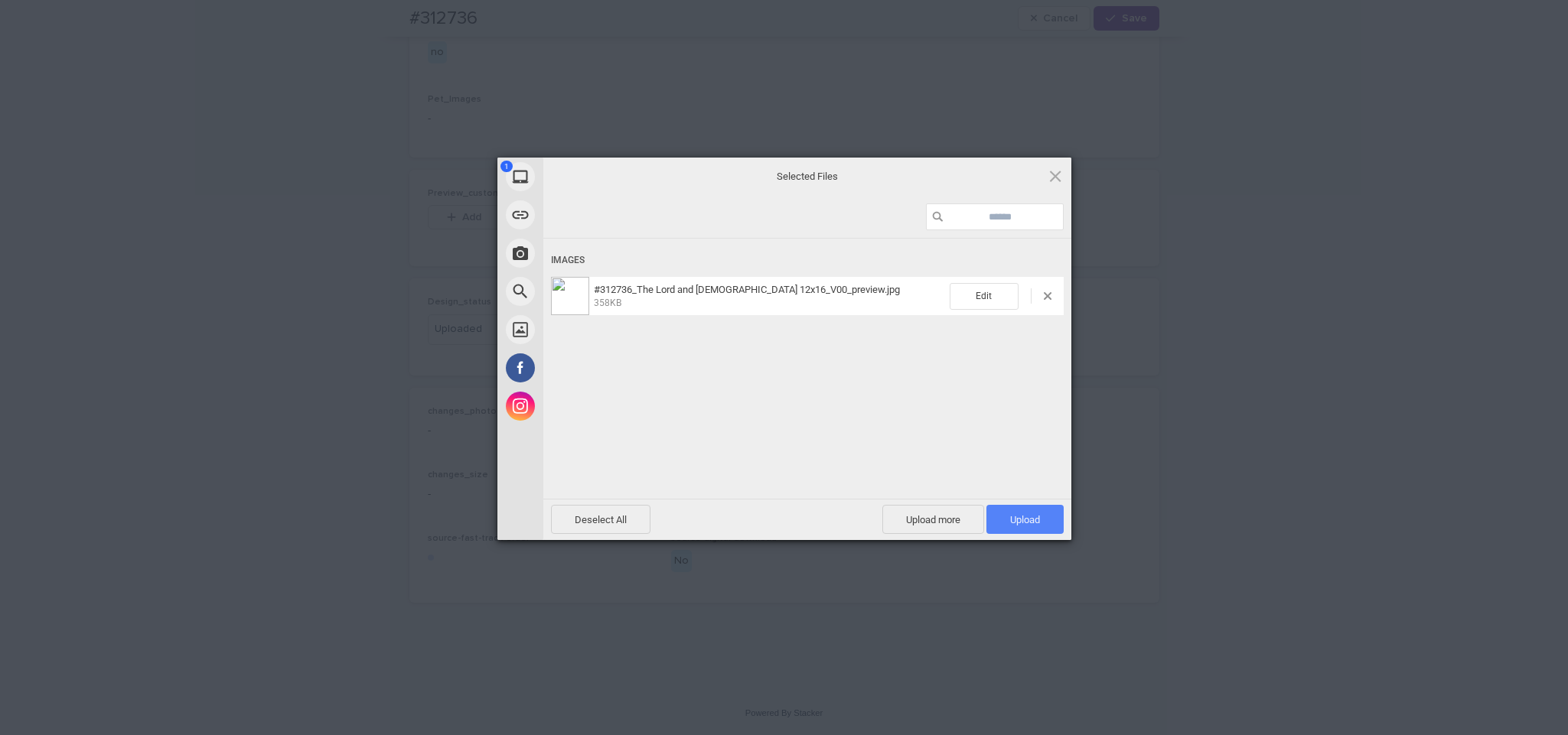
click at [1015, 534] on span "Upload 1" at bounding box center [1025, 519] width 77 height 29
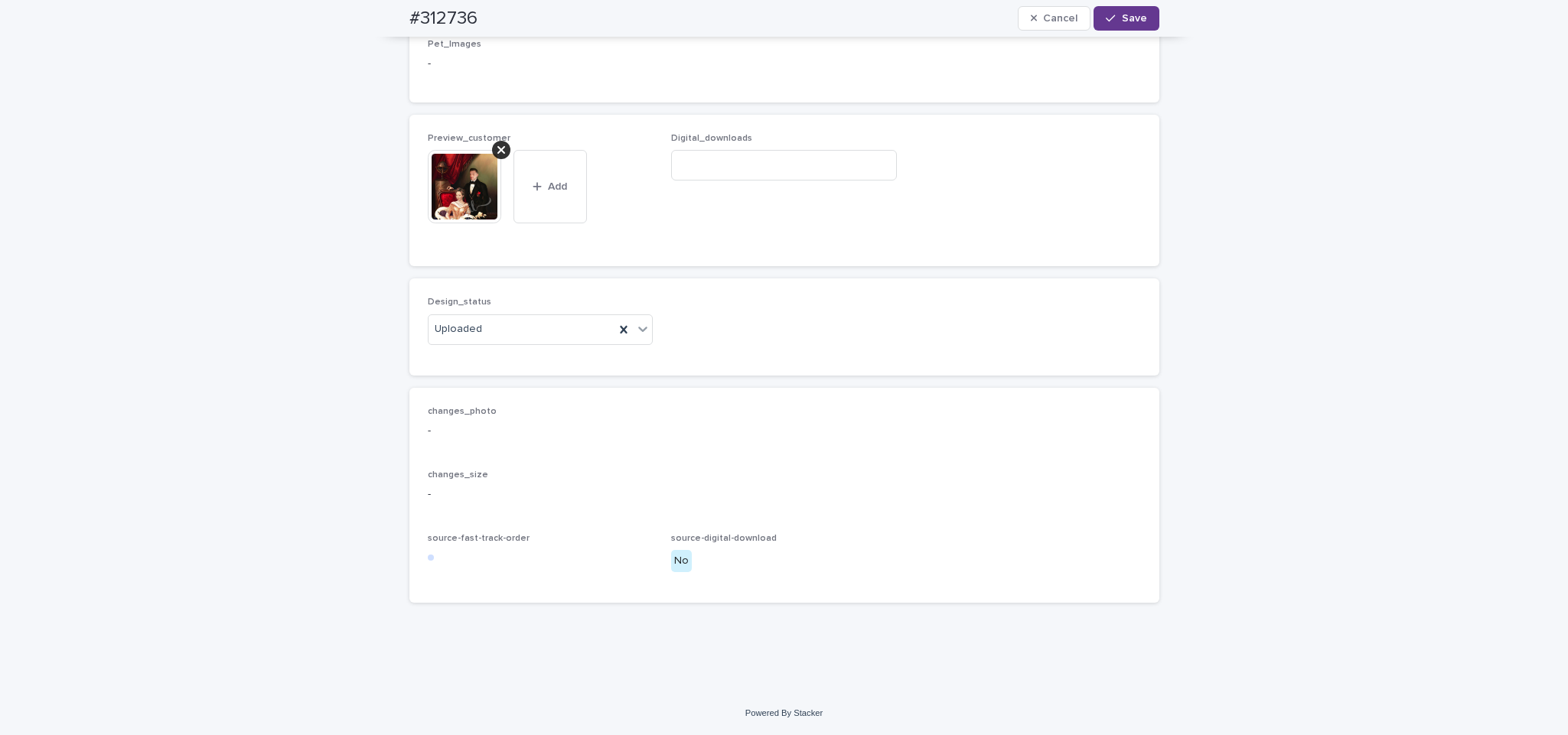
click at [1111, 24] on button "Save" at bounding box center [1126, 18] width 65 height 25
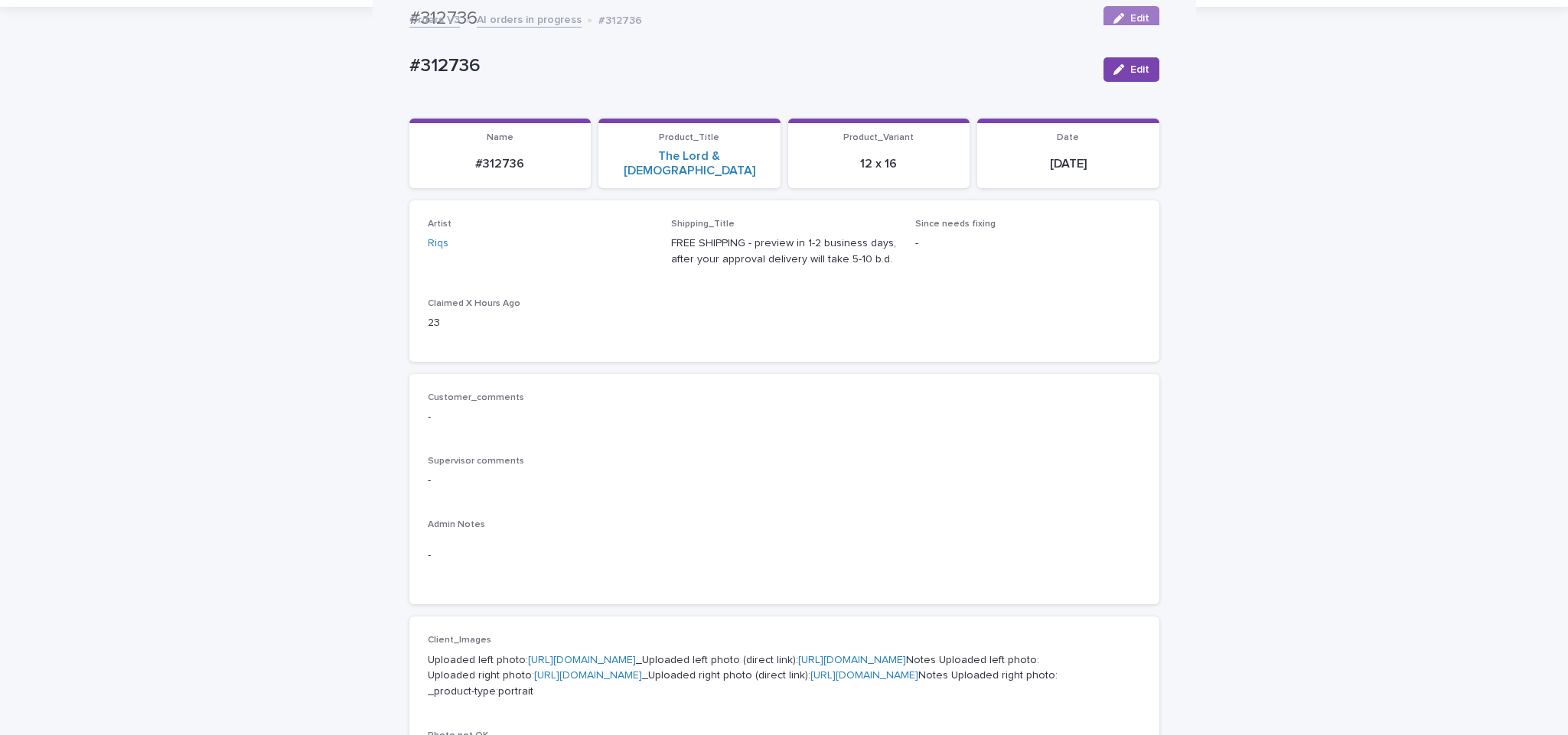
scroll to position [74, 0]
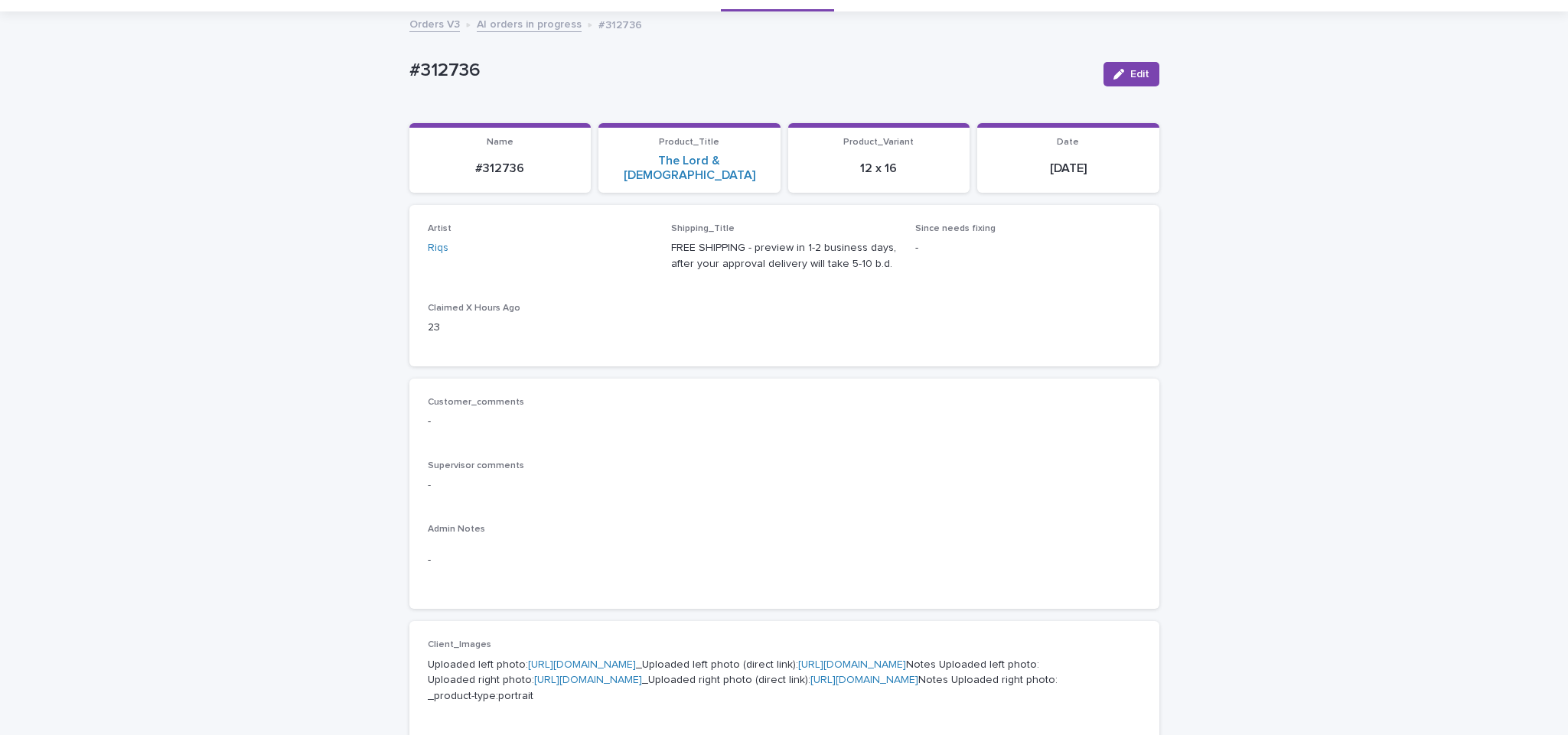
click at [518, 29] on link "AI orders in progress" at bounding box center [530, 23] width 105 height 18
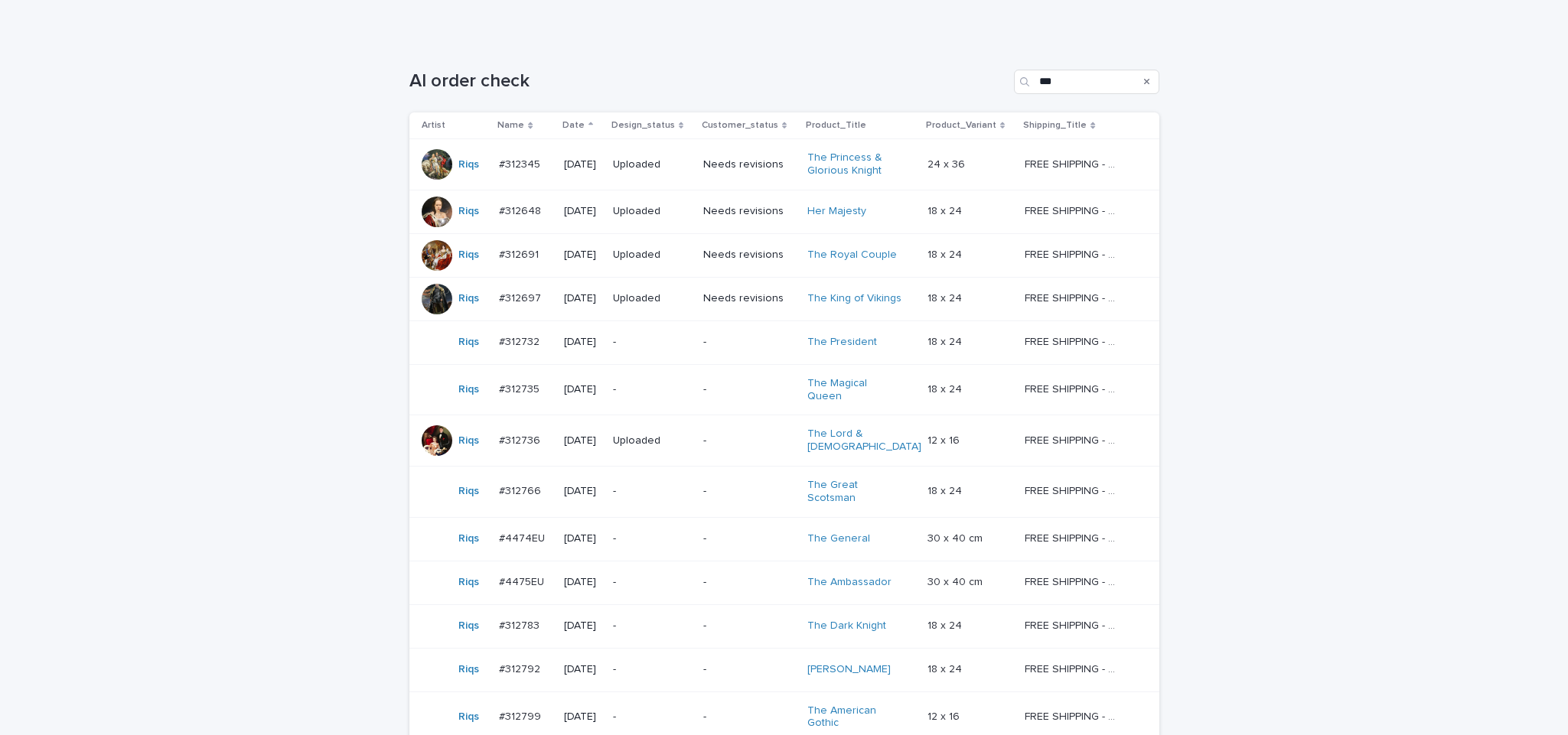
scroll to position [278, 0]
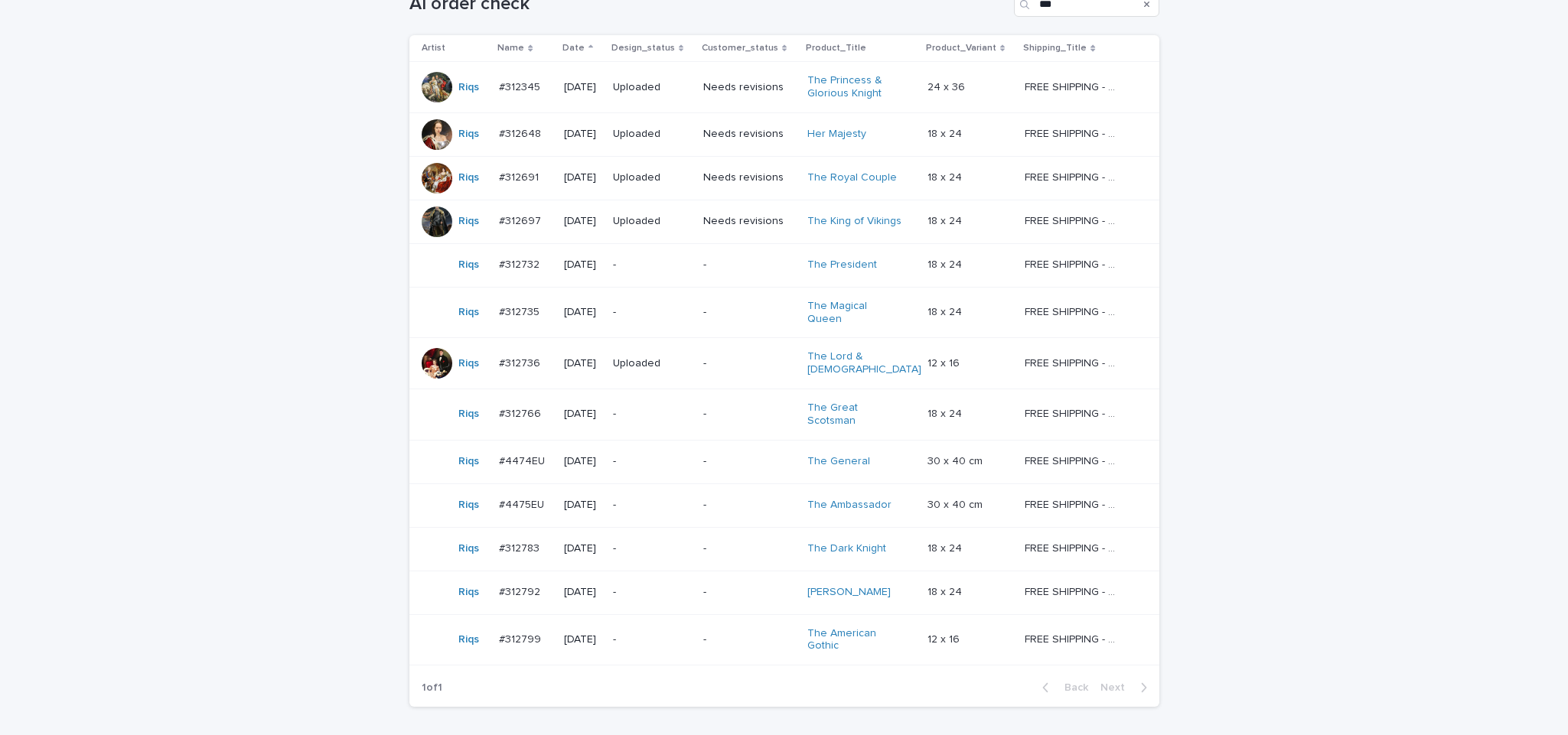
click at [215, 409] on div "Loading... Saving… Loading... Saving… AI order check *** Artist Name Date Desig…" at bounding box center [784, 378] width 1568 height 834
click at [723, 300] on div "-" at bounding box center [749, 312] width 93 height 25
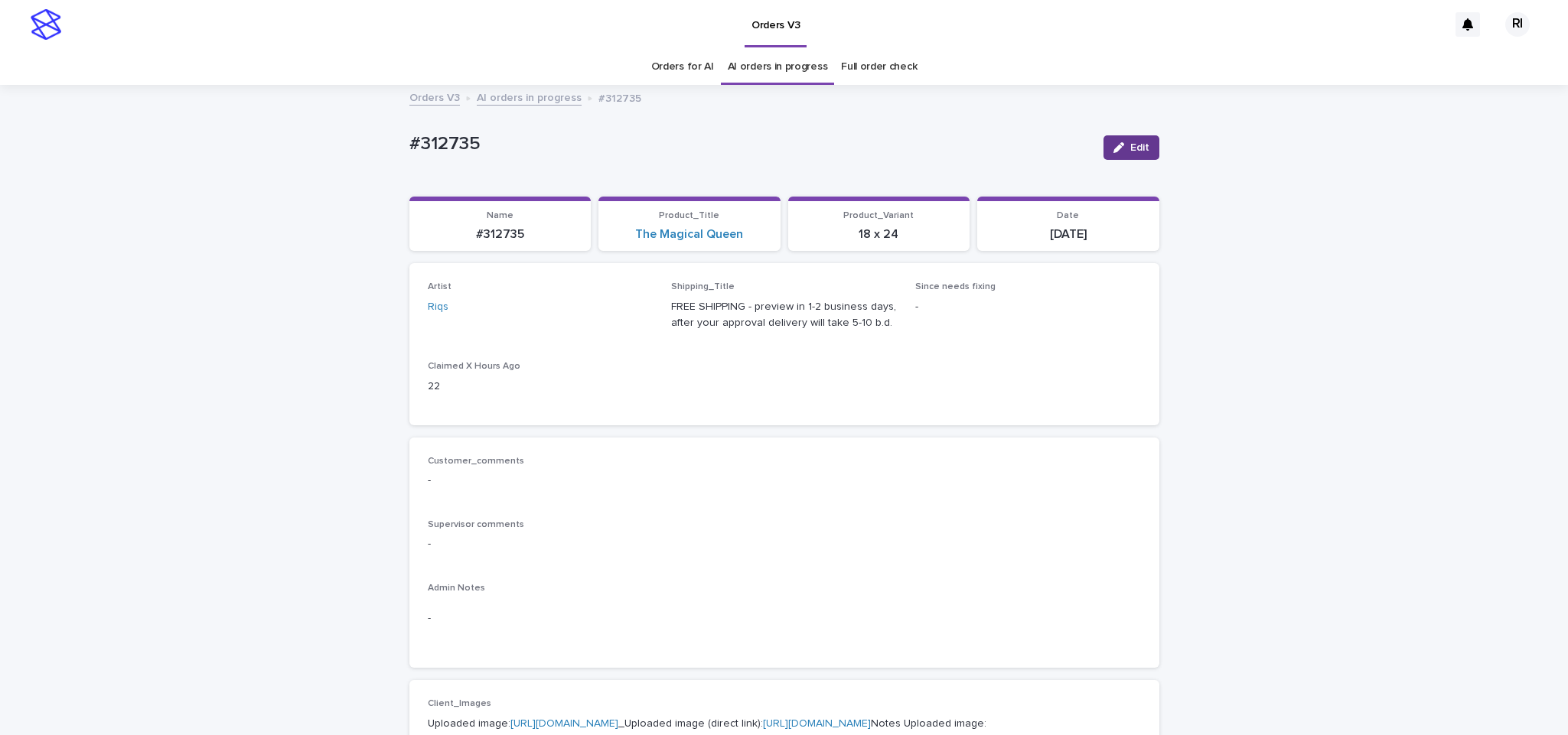
click at [1132, 150] on span "Edit" at bounding box center [1140, 148] width 19 height 11
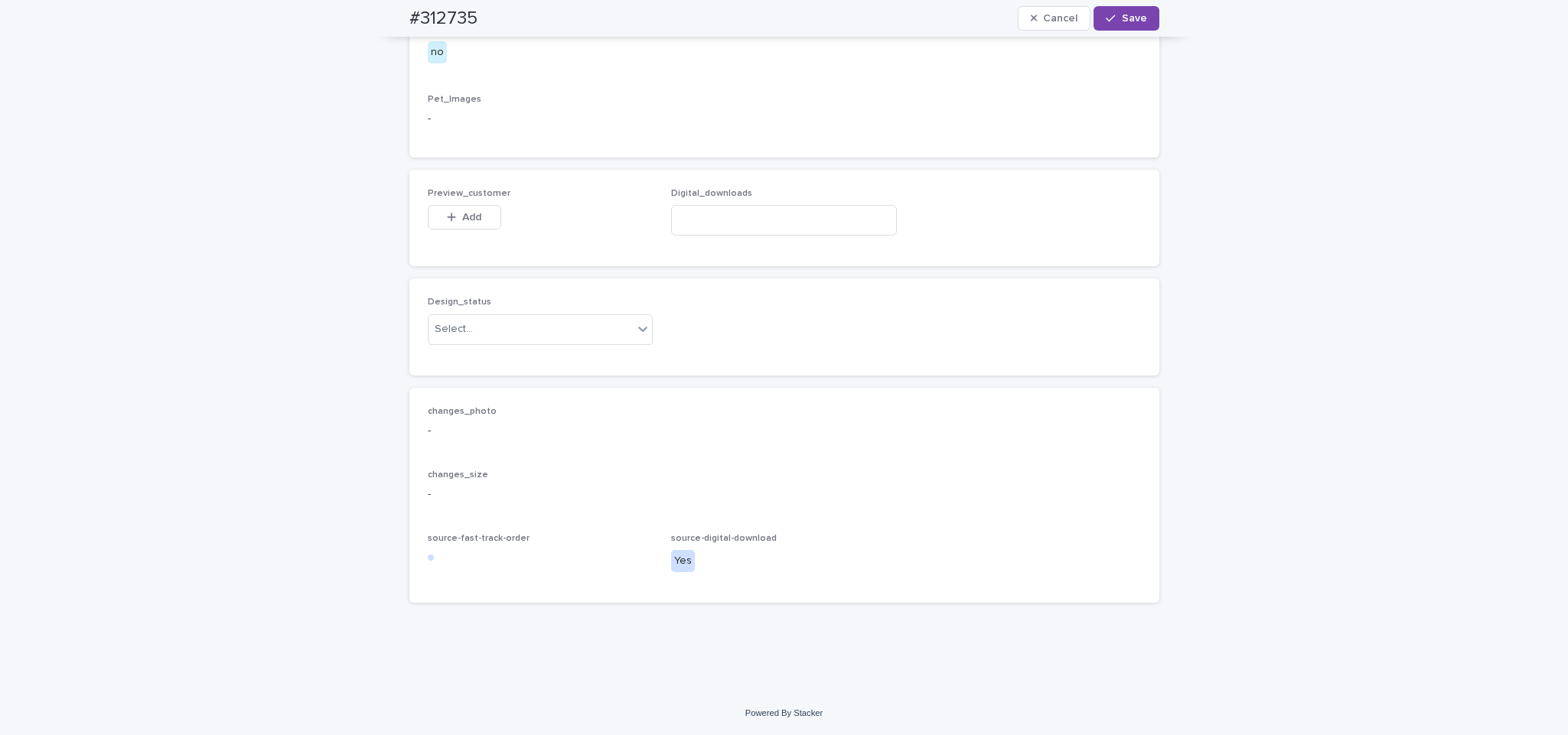
scroll to position [912, 0]
click at [466, 212] on span "Add" at bounding box center [472, 217] width 19 height 11
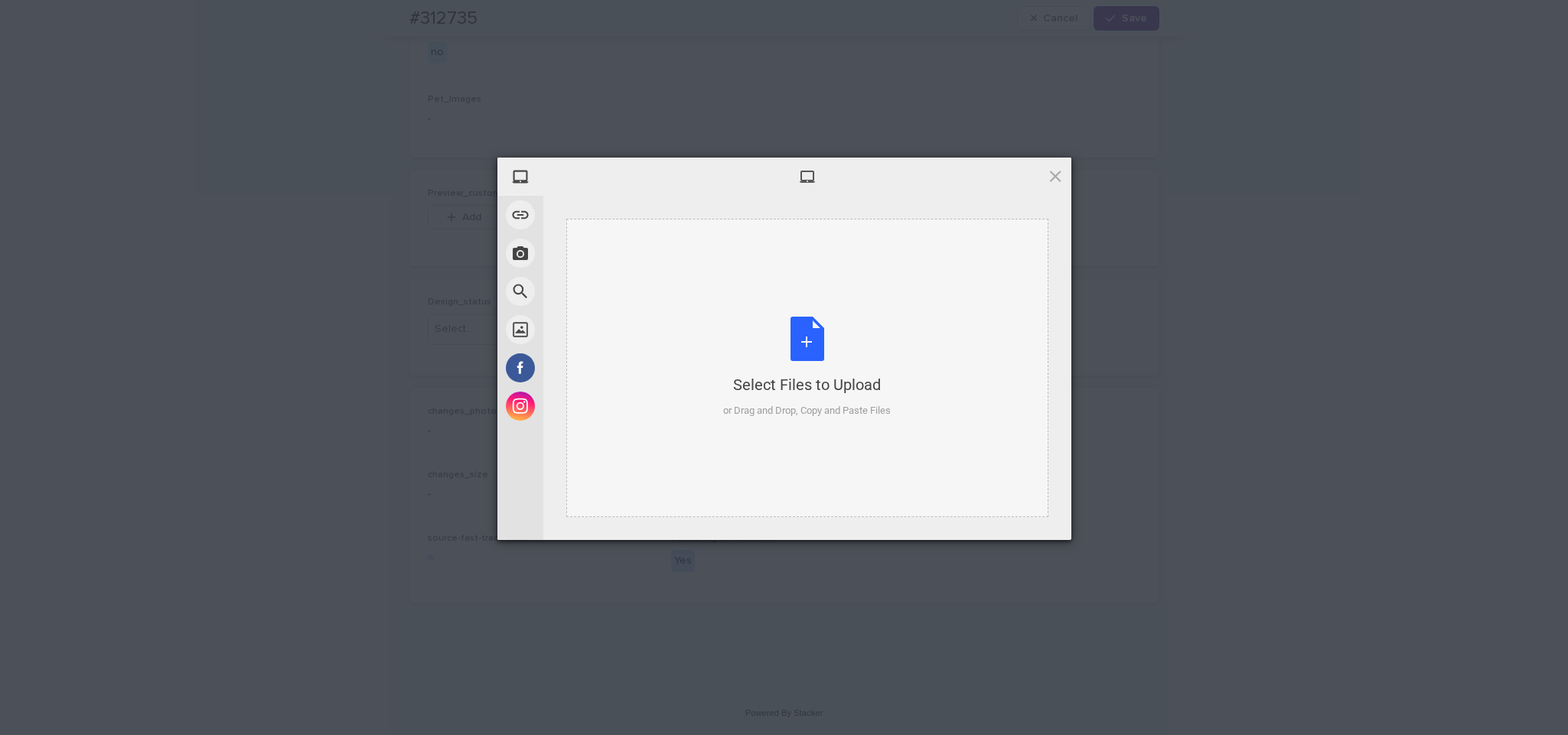
click at [868, 326] on div "Select Files to Upload or Drag and Drop, Copy and Paste Files" at bounding box center [807, 368] width 168 height 101
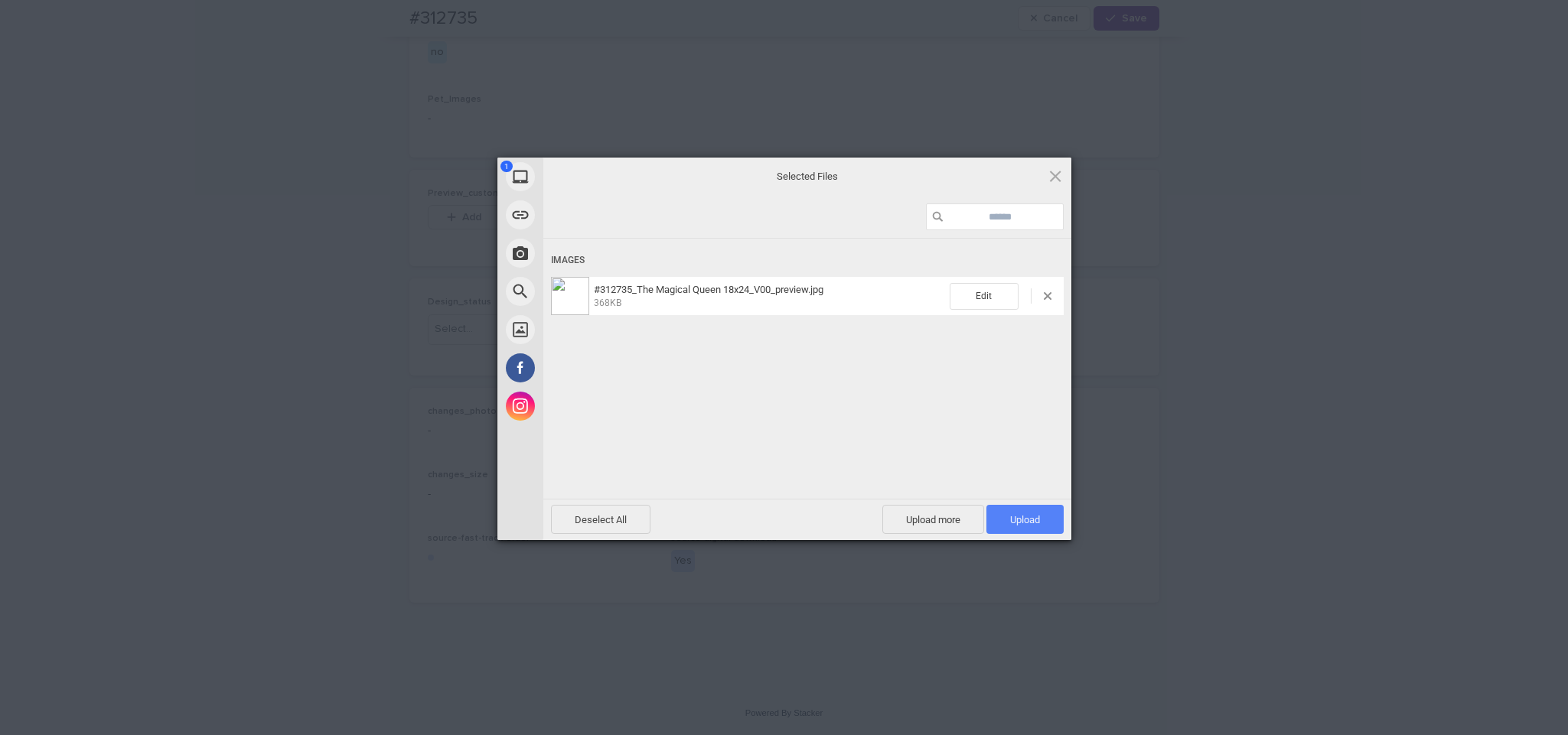
click at [1011, 519] on span "Upload 1" at bounding box center [1025, 519] width 29 height 11
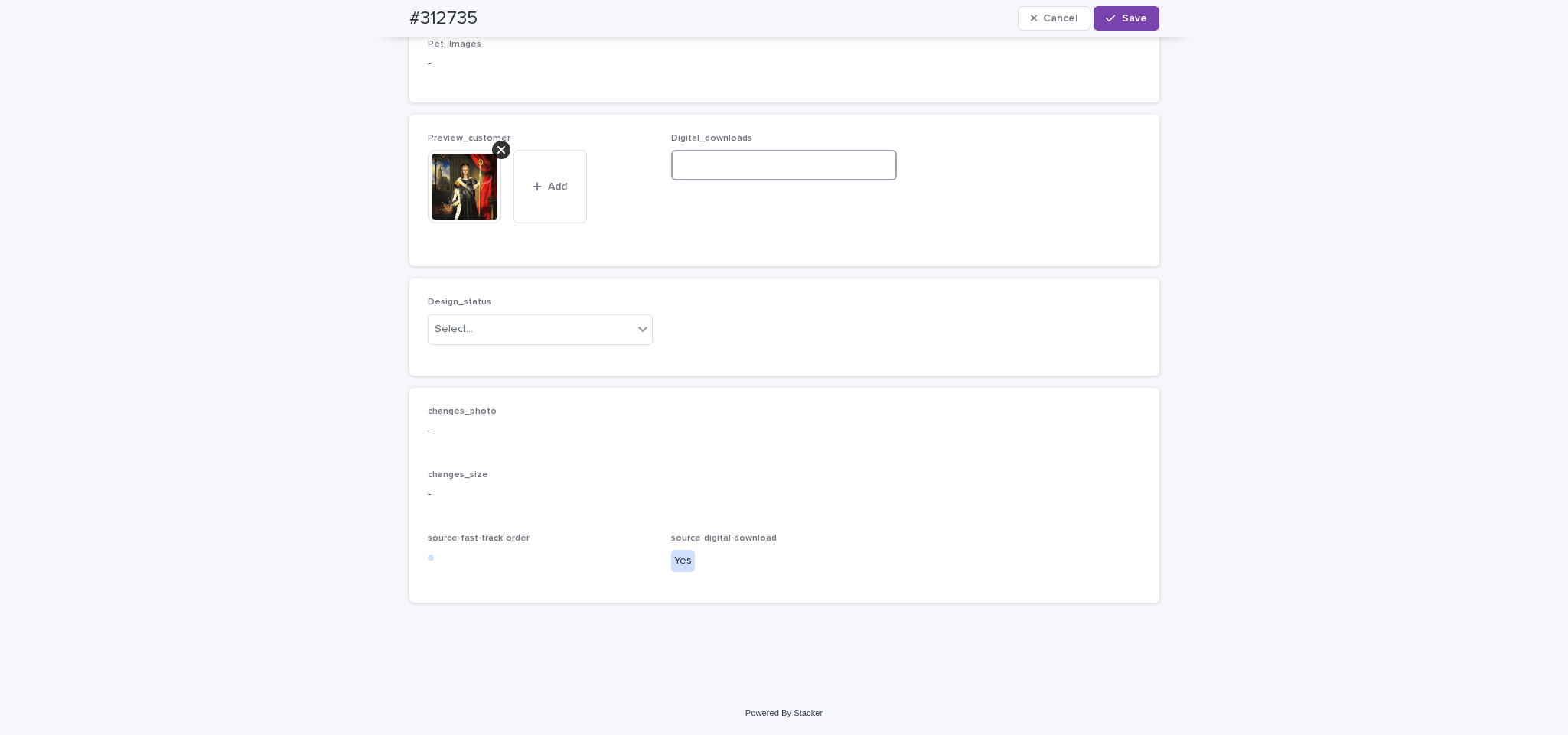
paste input "**********"
type input "**********"
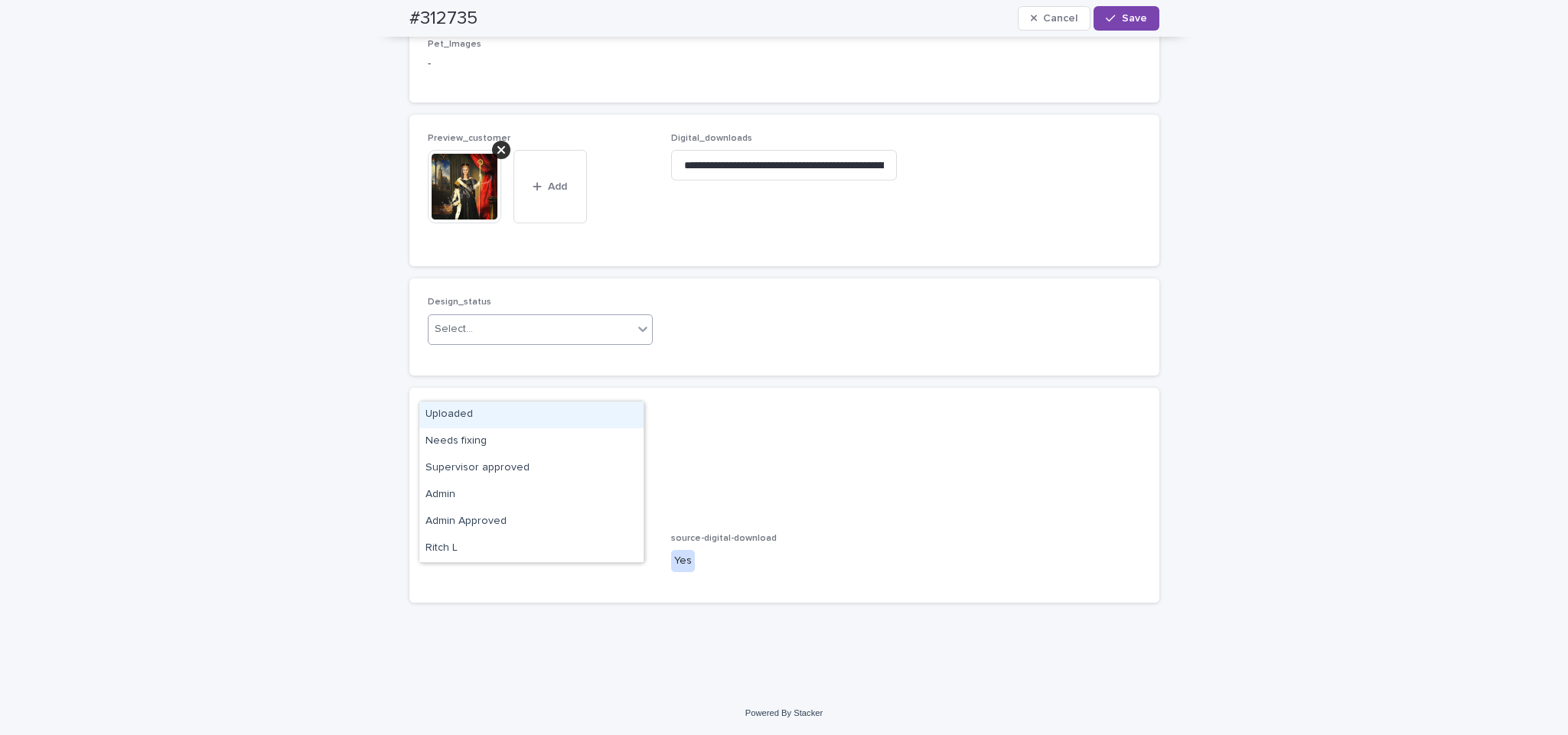
click at [585, 401] on div "Uploaded Needs fixing Supervisor approved Admin Admin Approved Ritch L" at bounding box center [531, 482] width 226 height 162
click at [585, 402] on div "Uploaded" at bounding box center [531, 414] width 224 height 27
click at [780, 340] on div "Design_status option Uploaded, selected. 0 results available. Select is focused…" at bounding box center [784, 326] width 750 height 97
click at [1140, 15] on button "Save" at bounding box center [1126, 18] width 65 height 25
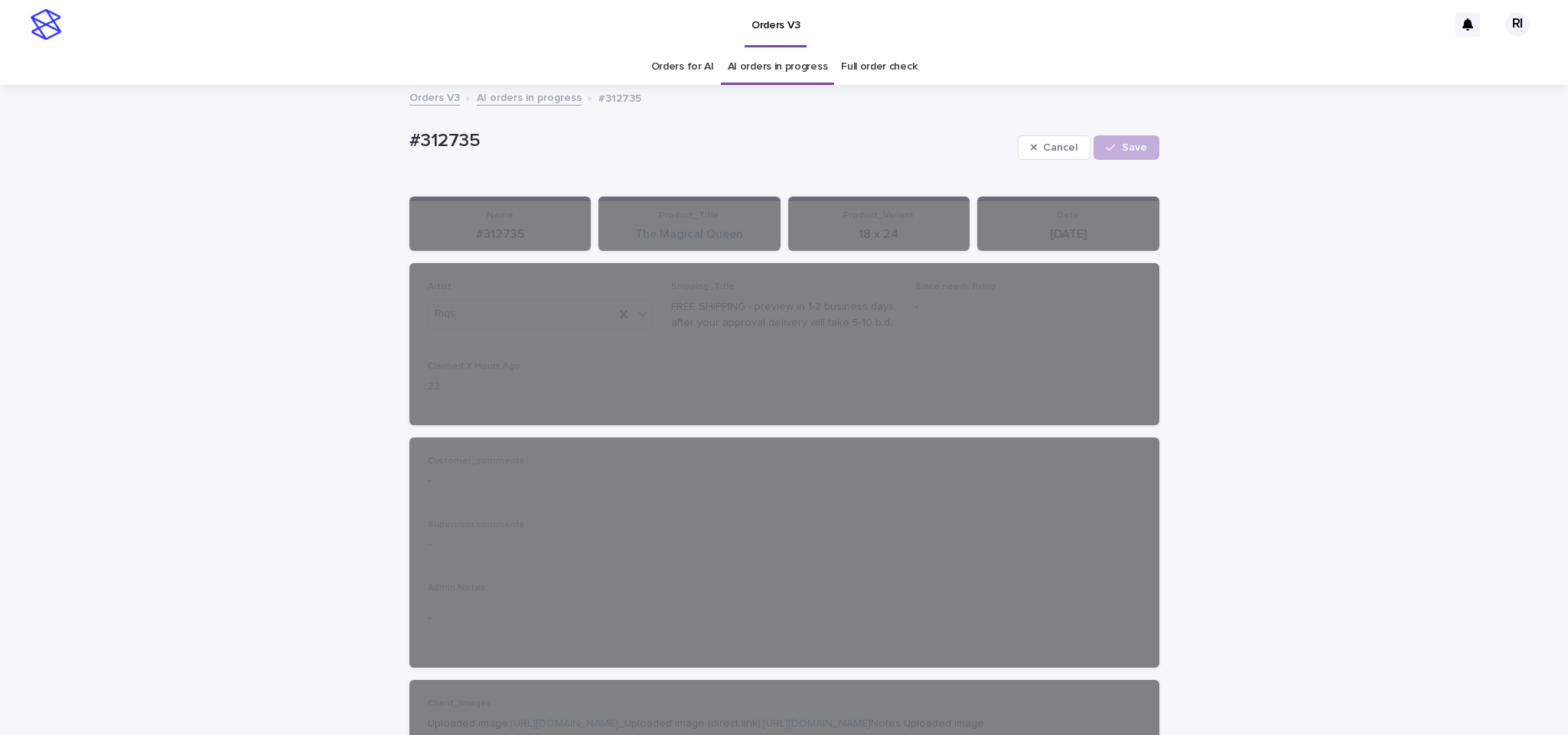
click at [524, 93] on link "AI orders in progress" at bounding box center [530, 97] width 105 height 18
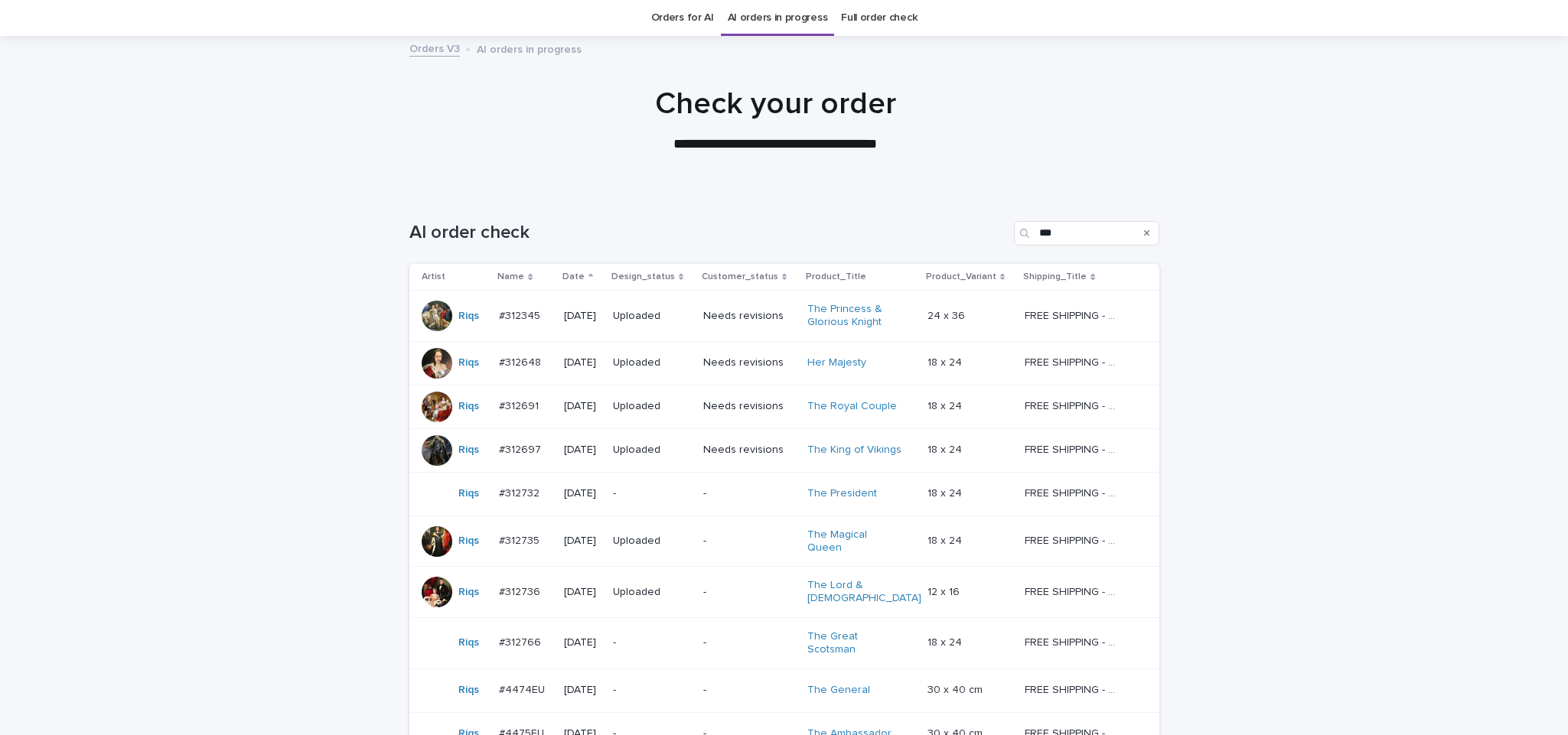
scroll to position [184, 0]
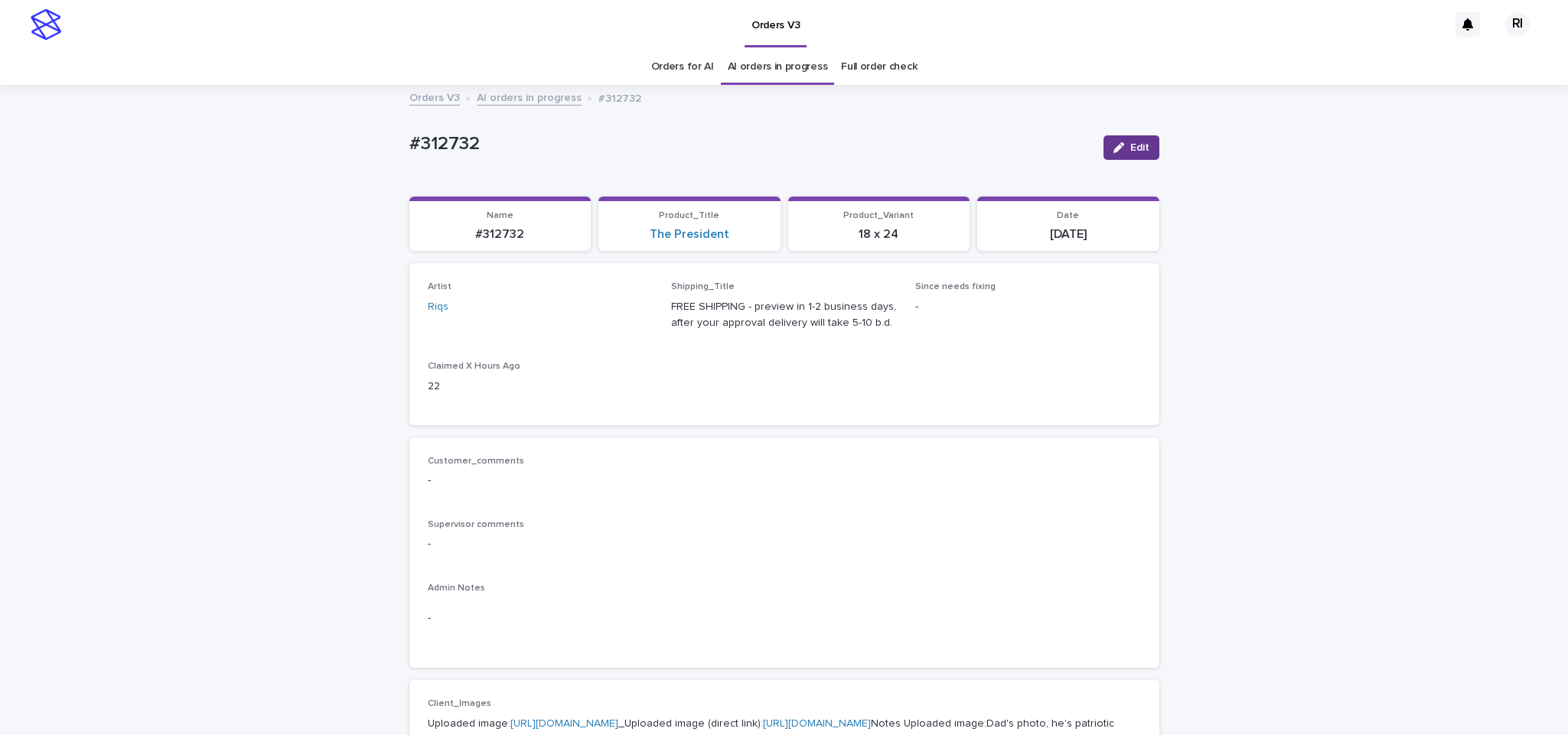
click at [1118, 143] on div "button" at bounding box center [1122, 148] width 17 height 11
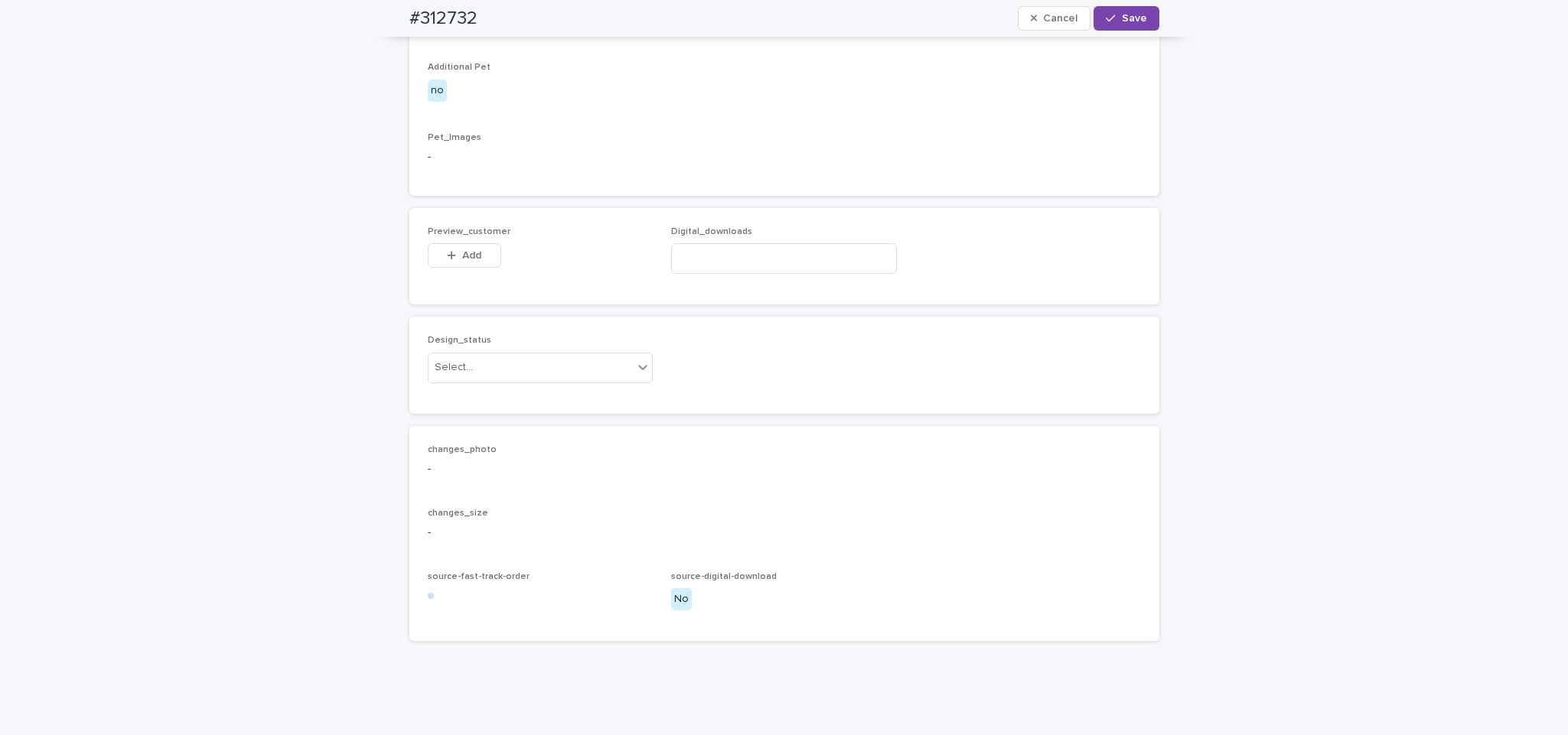
scroll to position [912, 0]
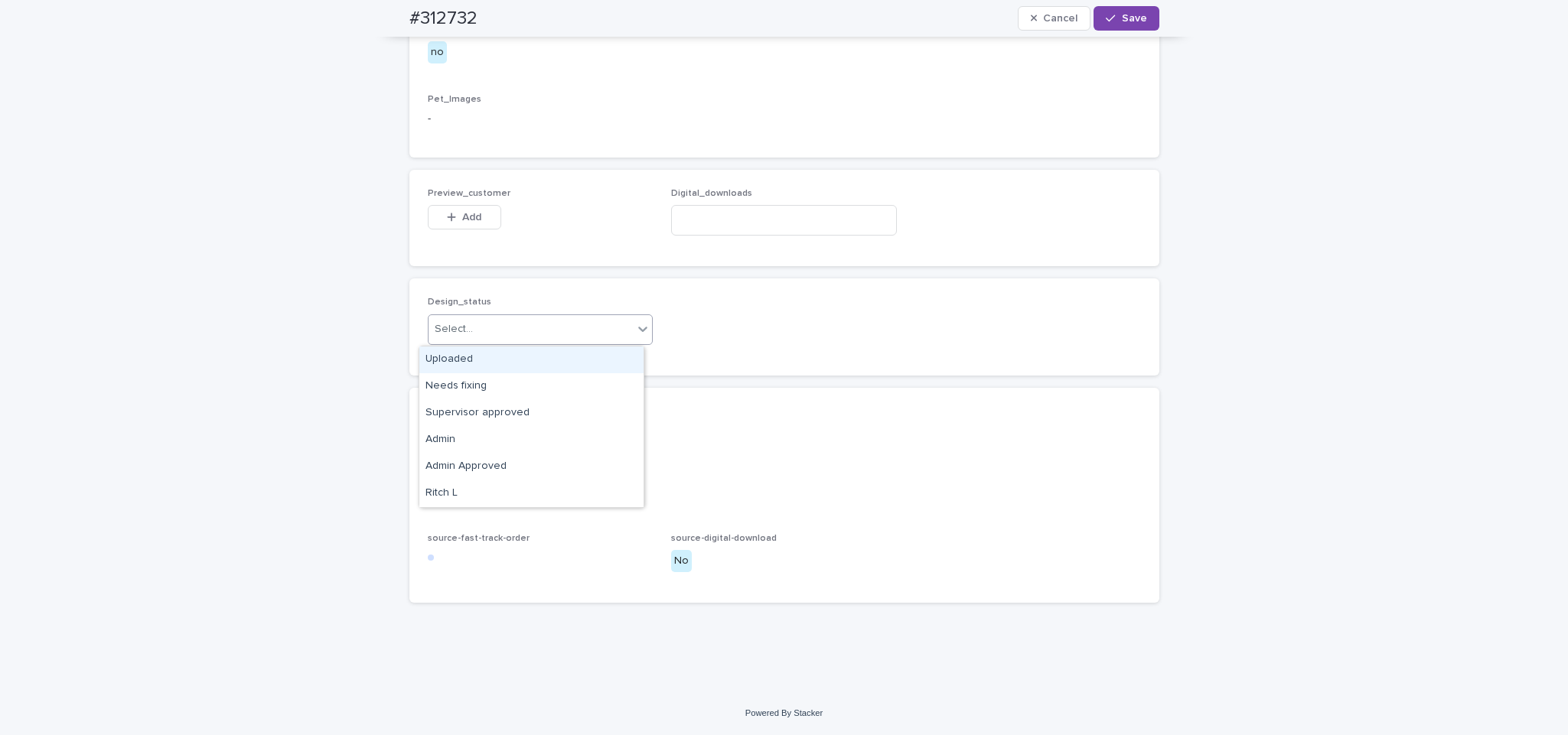
click at [549, 352] on div "Uploaded" at bounding box center [531, 359] width 224 height 27
click at [462, 221] on span "Add" at bounding box center [472, 217] width 19 height 11
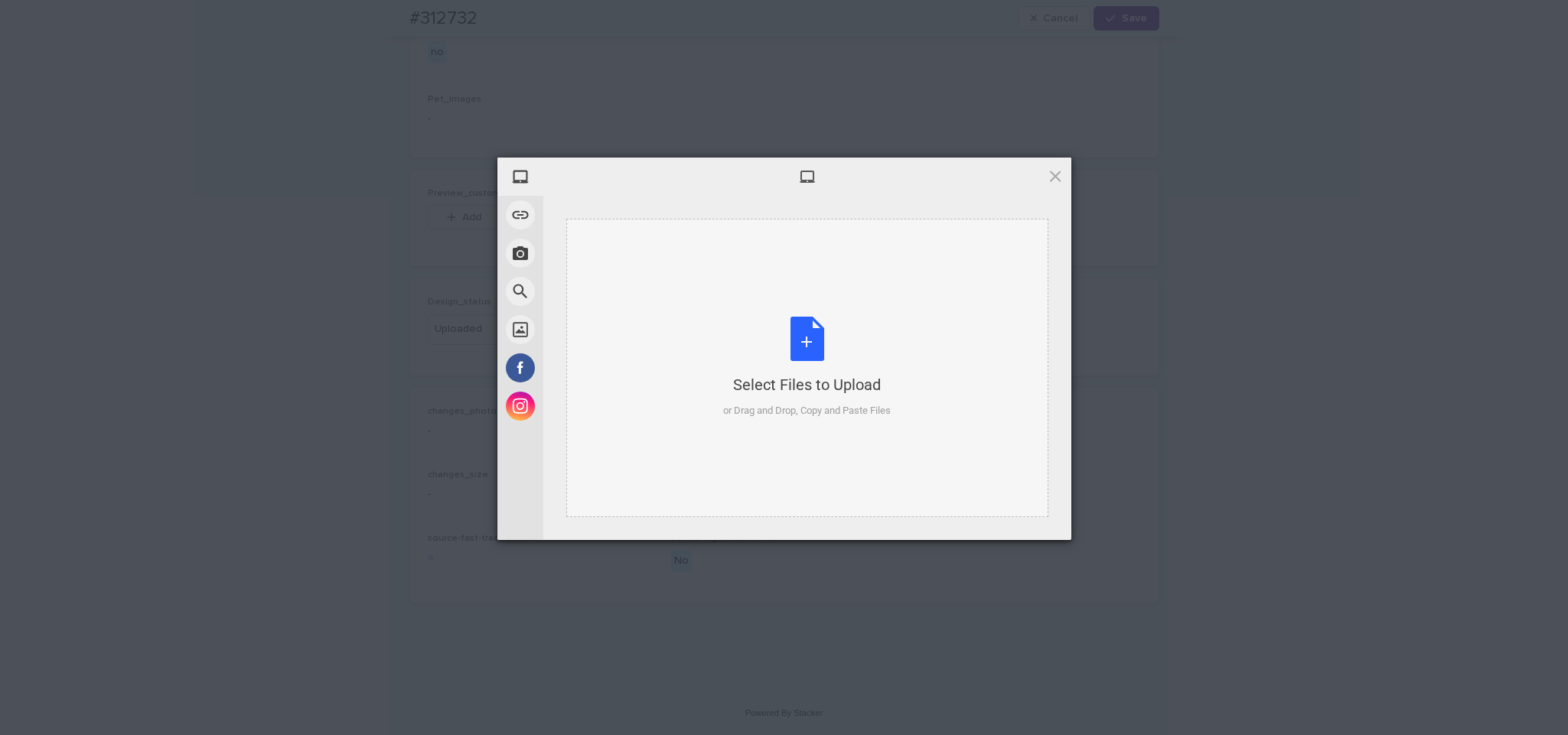
click at [744, 322] on div "Select Files to Upload or Drag and Drop, Copy and Paste Files" at bounding box center [807, 368] width 168 height 101
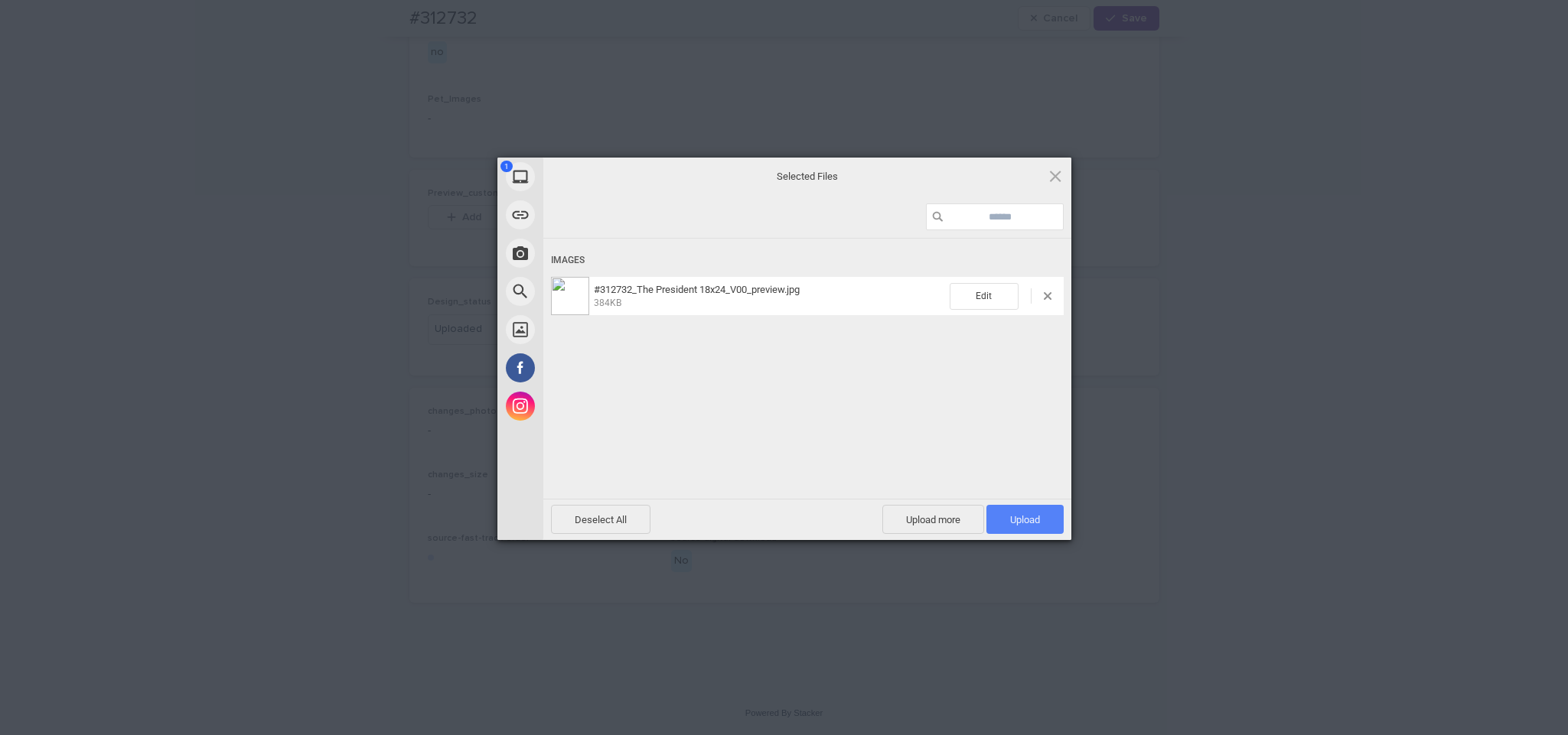
click at [1029, 523] on span "Upload 1" at bounding box center [1025, 519] width 29 height 11
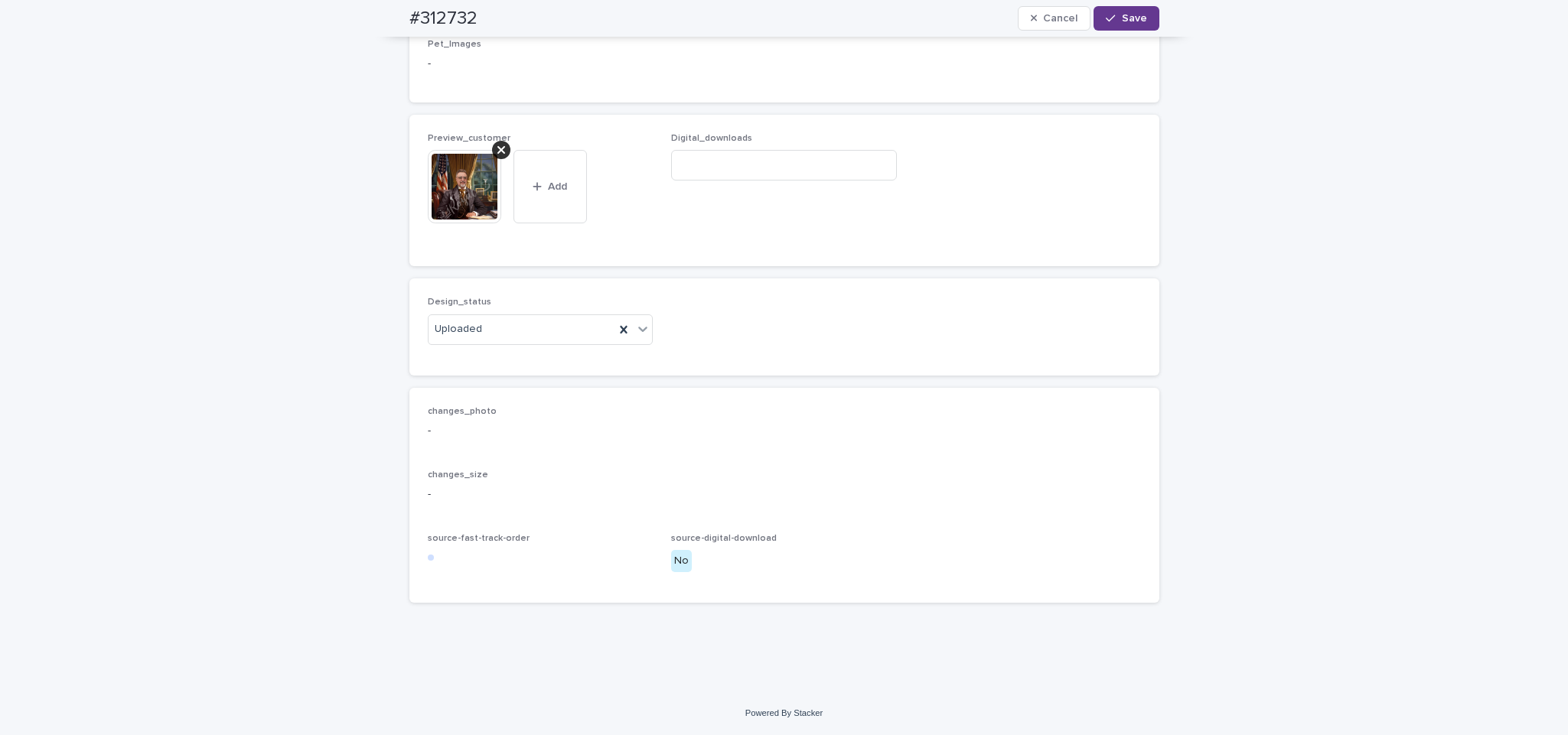
click at [1122, 16] on span "Save" at bounding box center [1134, 18] width 25 height 11
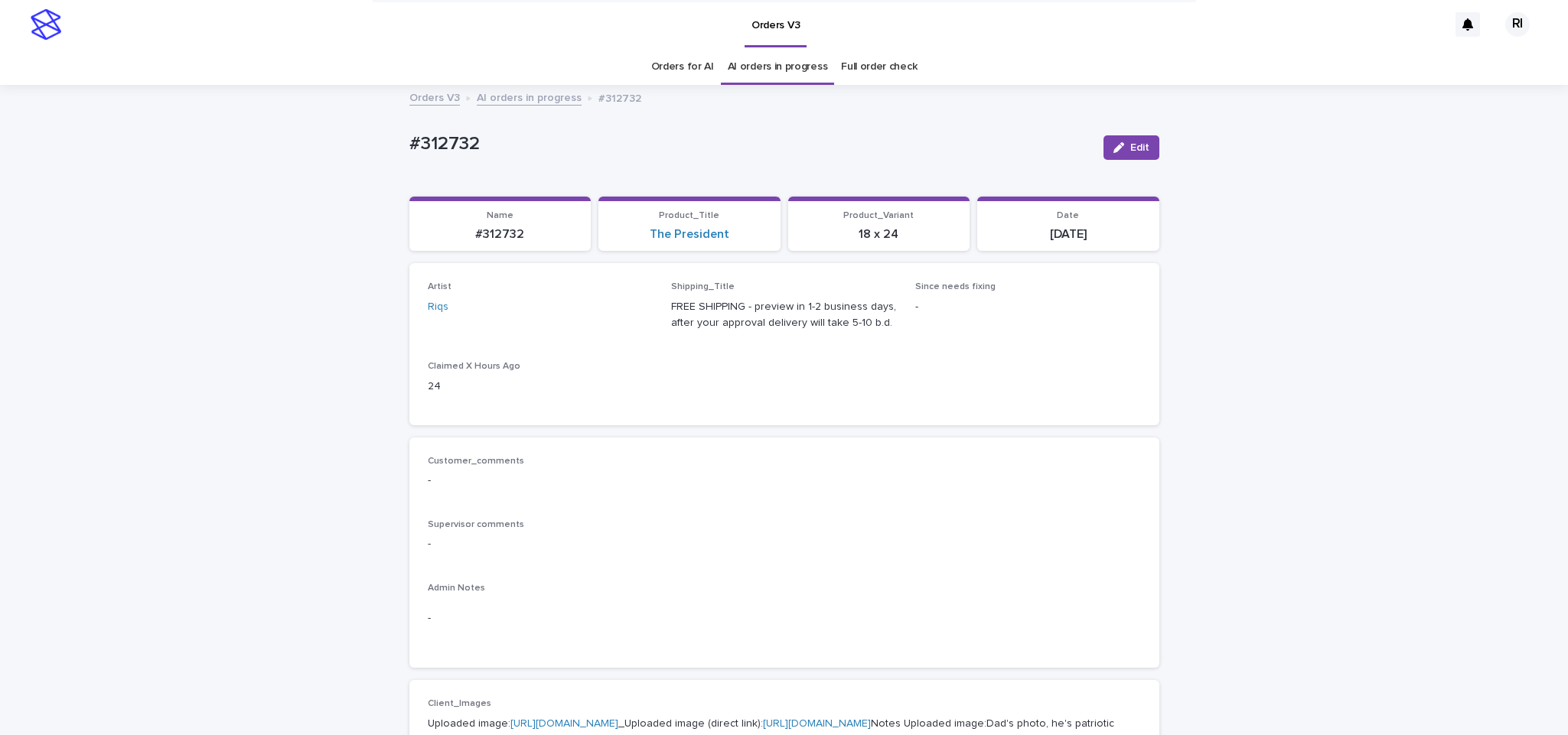
scroll to position [6, 0]
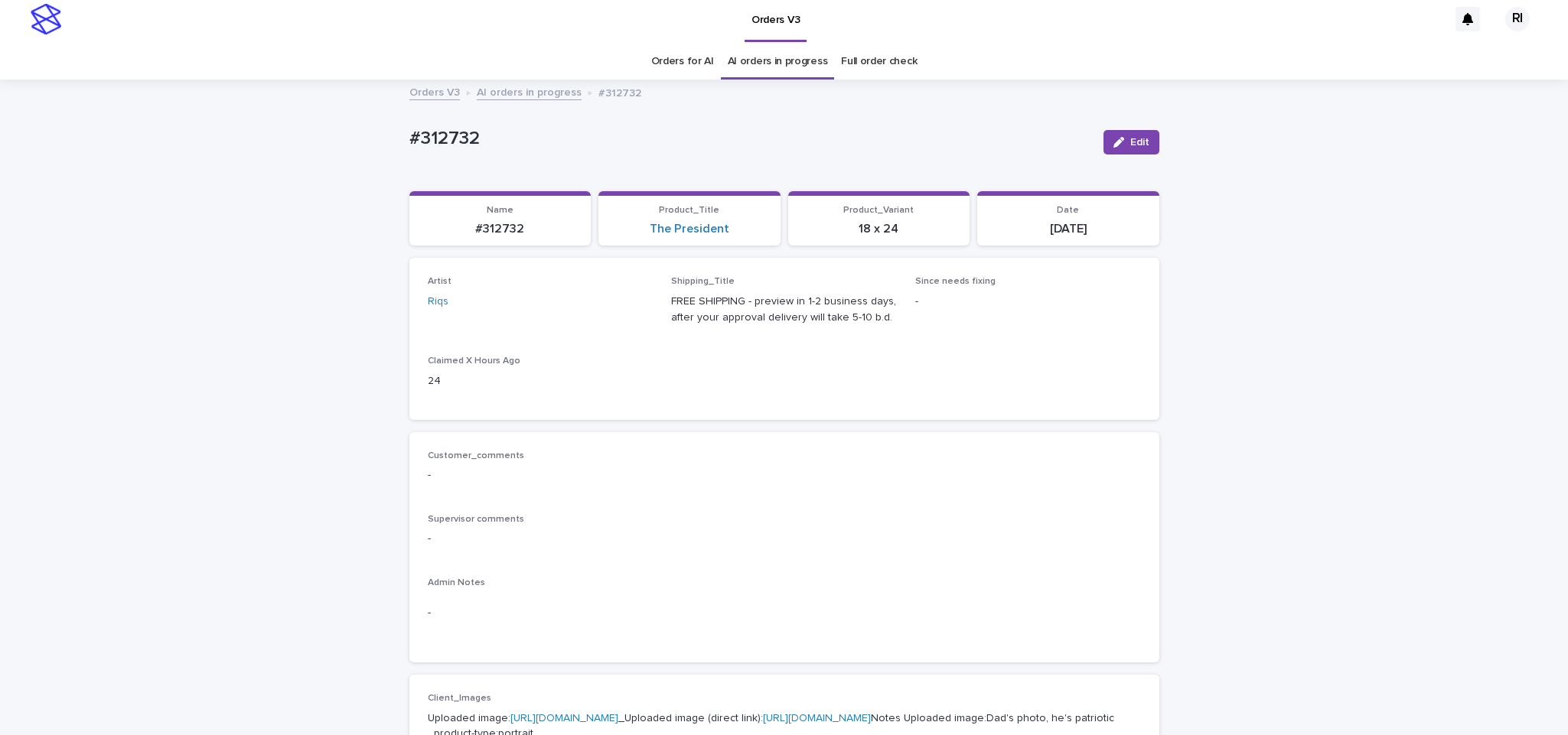
click at [540, 84] on link "AI orders in progress" at bounding box center [530, 91] width 105 height 18
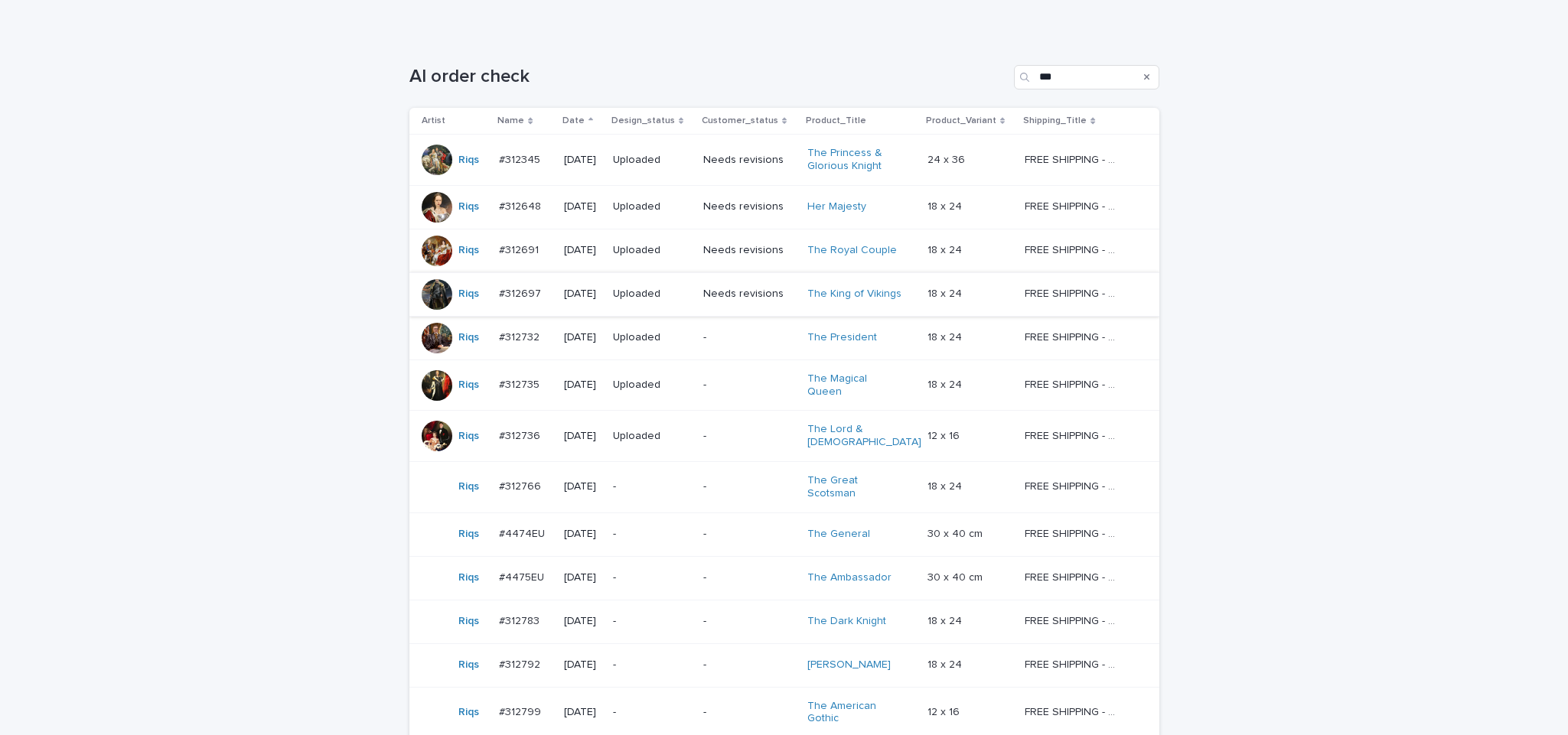
scroll to position [358, 0]
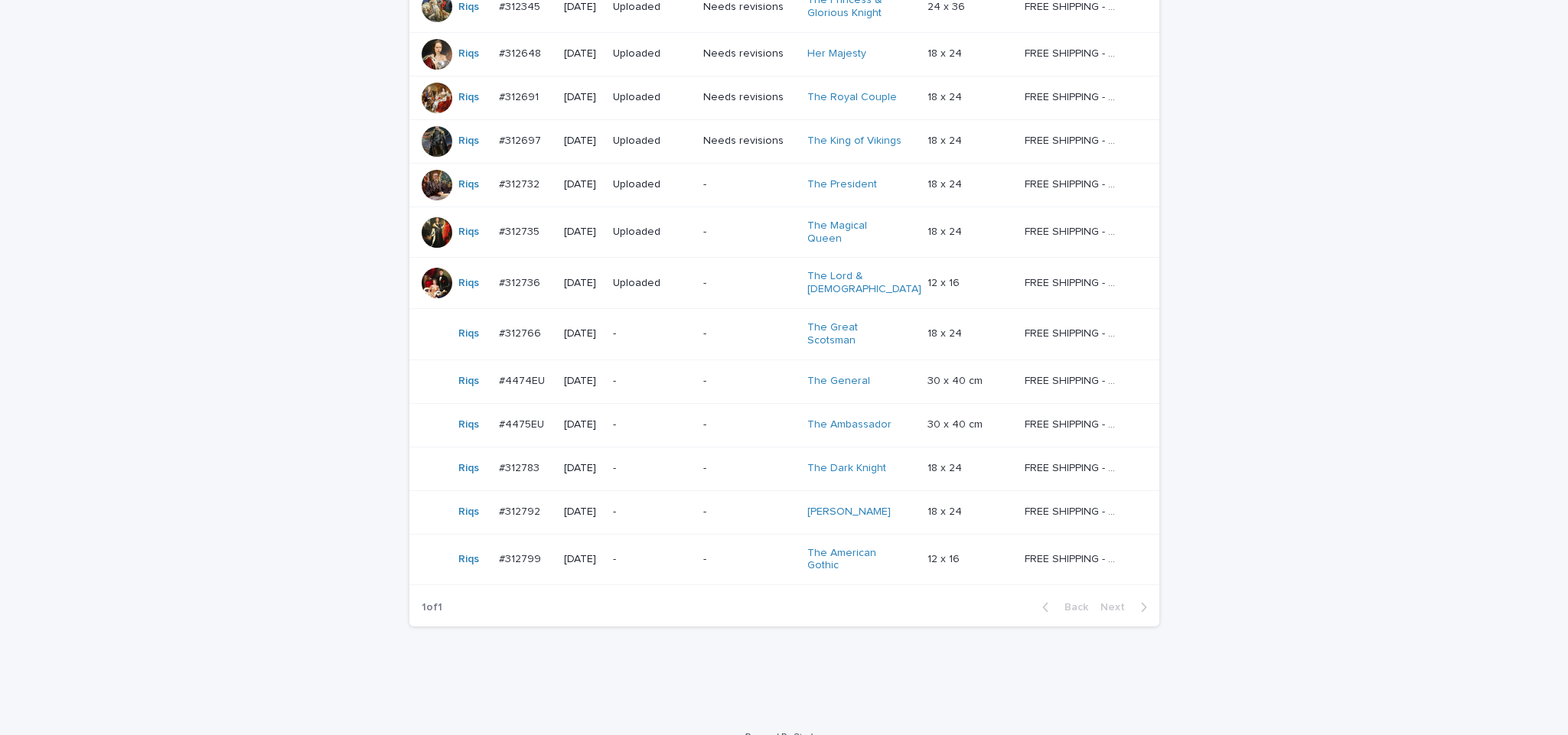
click at [743, 328] on p "-" at bounding box center [749, 334] width 93 height 13
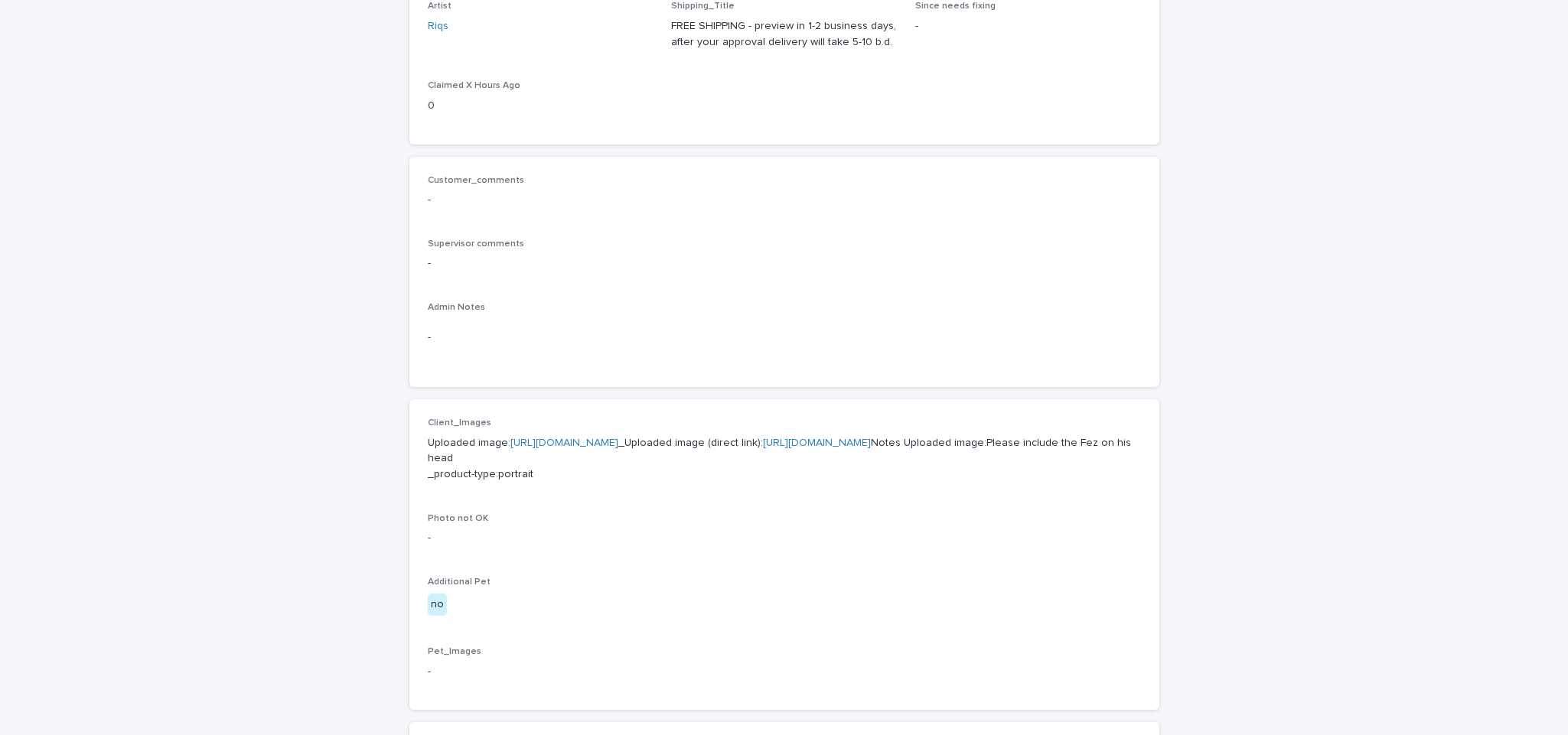
scroll to position [317, 0]
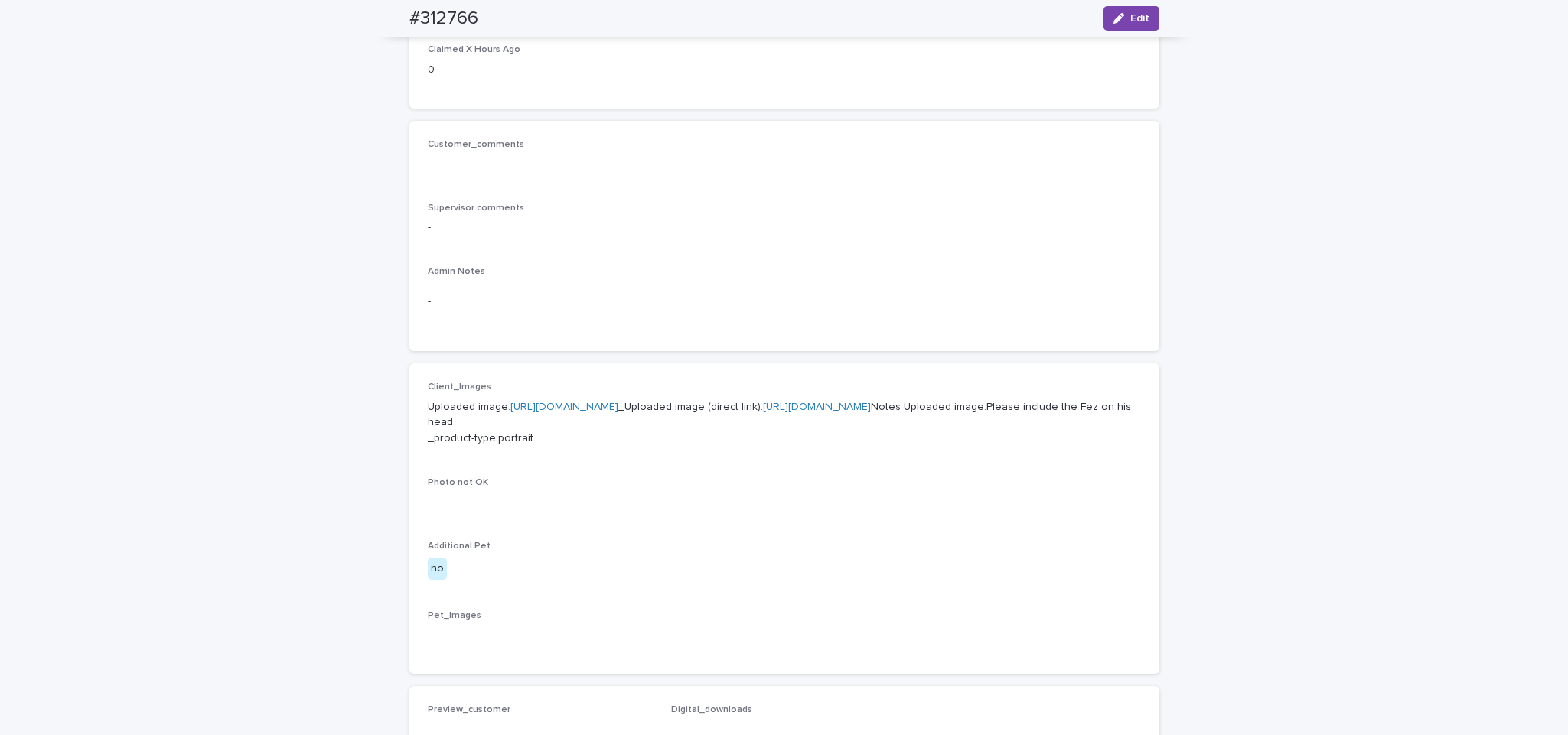
click at [618, 409] on link "[URL][DOMAIN_NAME]" at bounding box center [564, 407] width 108 height 11
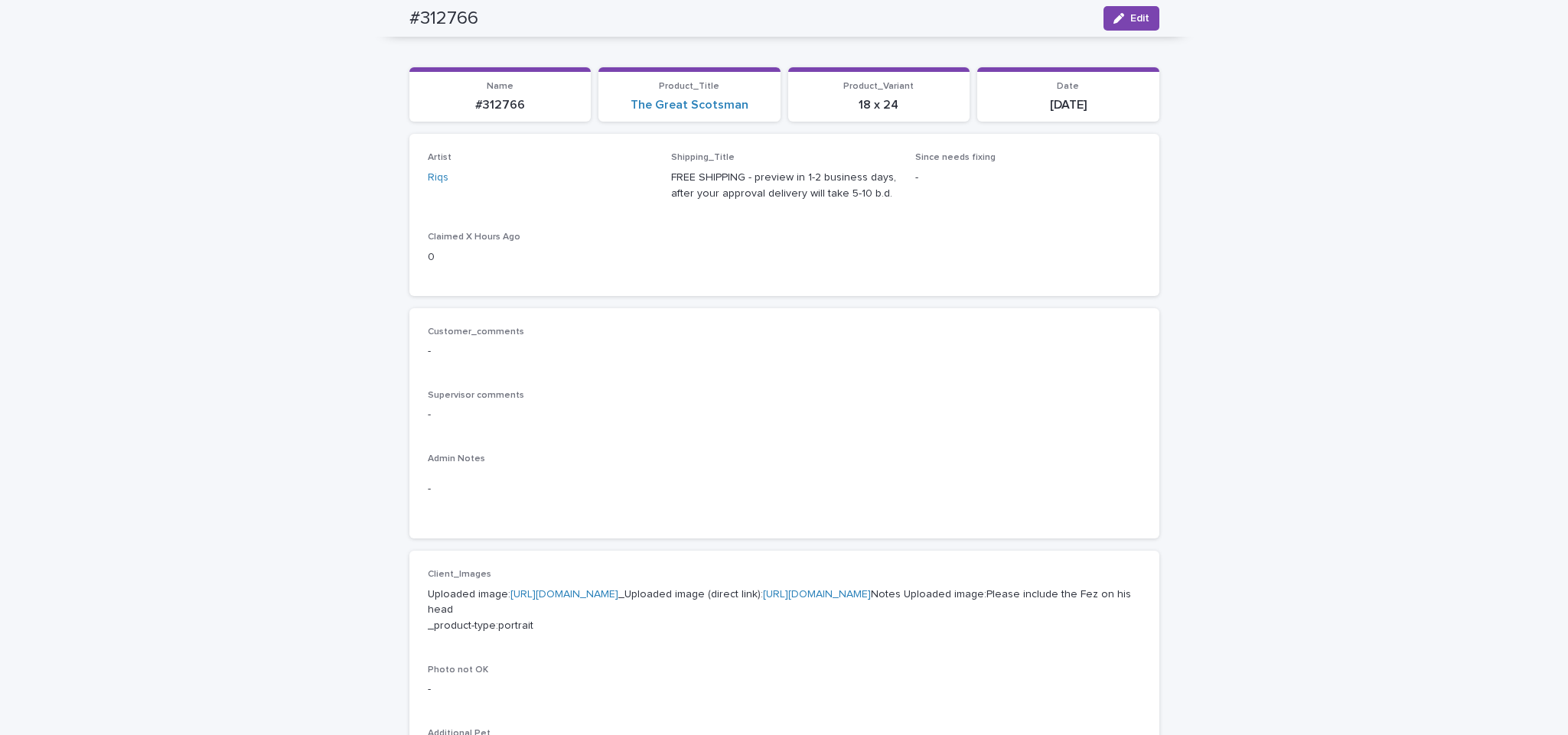
scroll to position [0, 0]
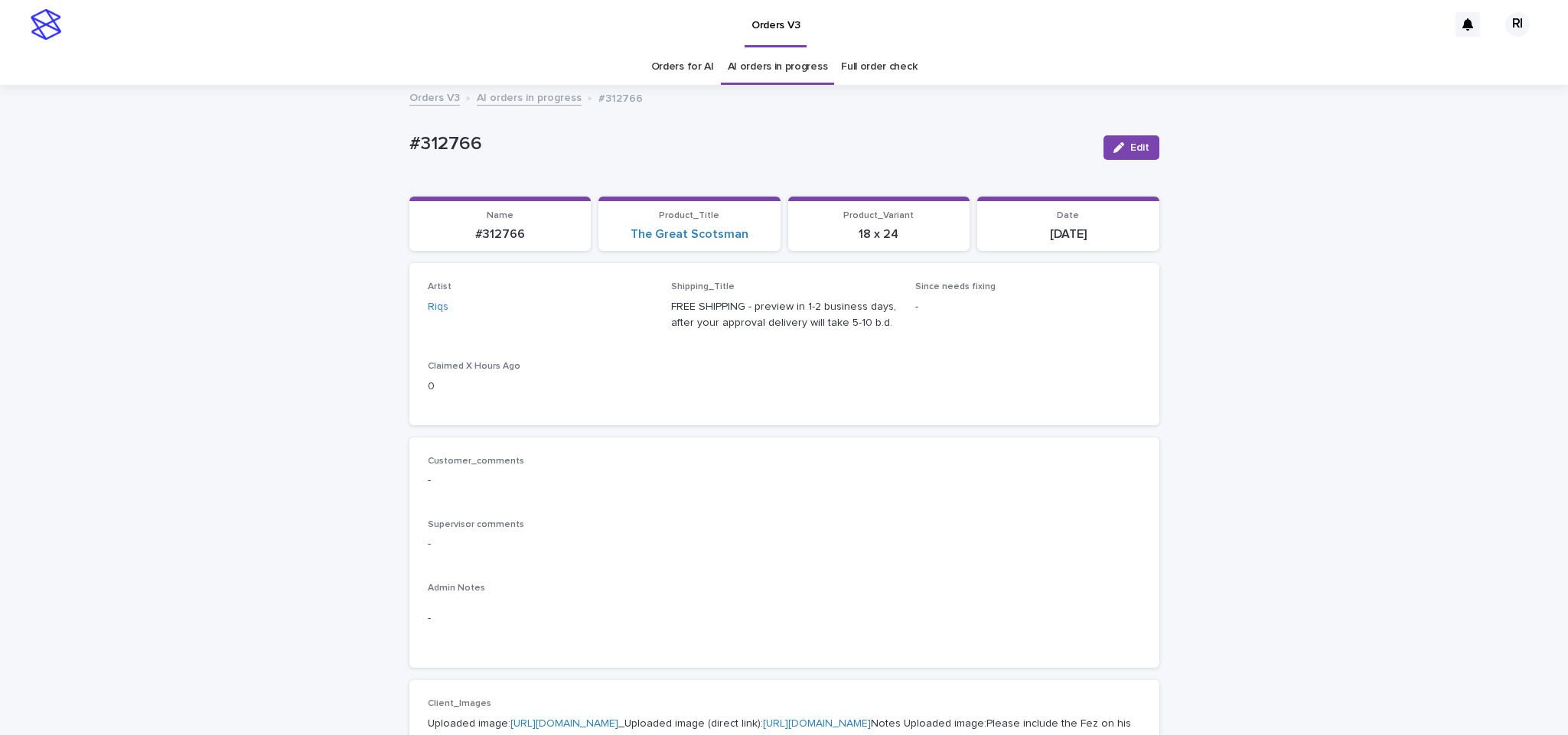
click at [535, 99] on link "AI orders in progress" at bounding box center [530, 97] width 105 height 18
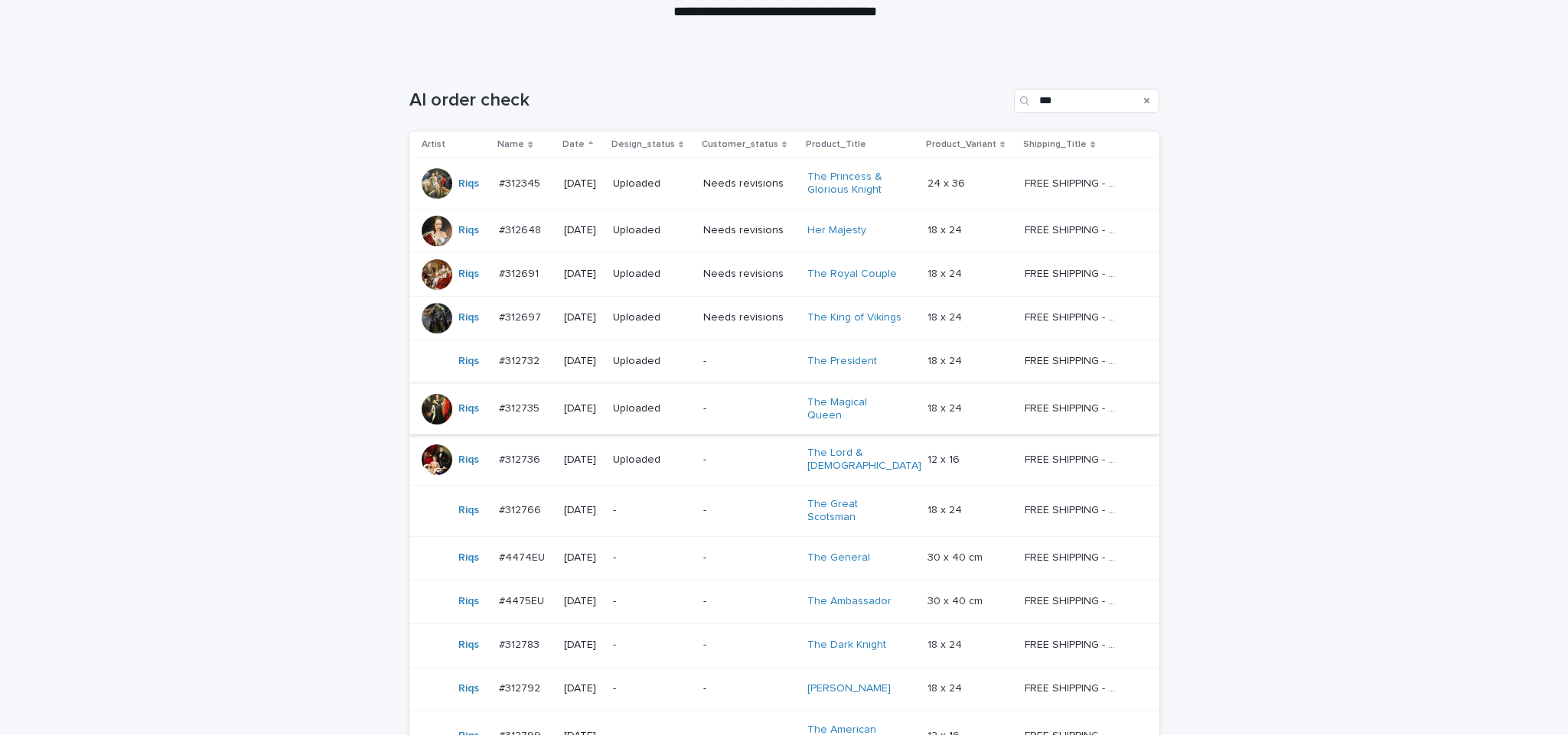
scroll to position [187, 0]
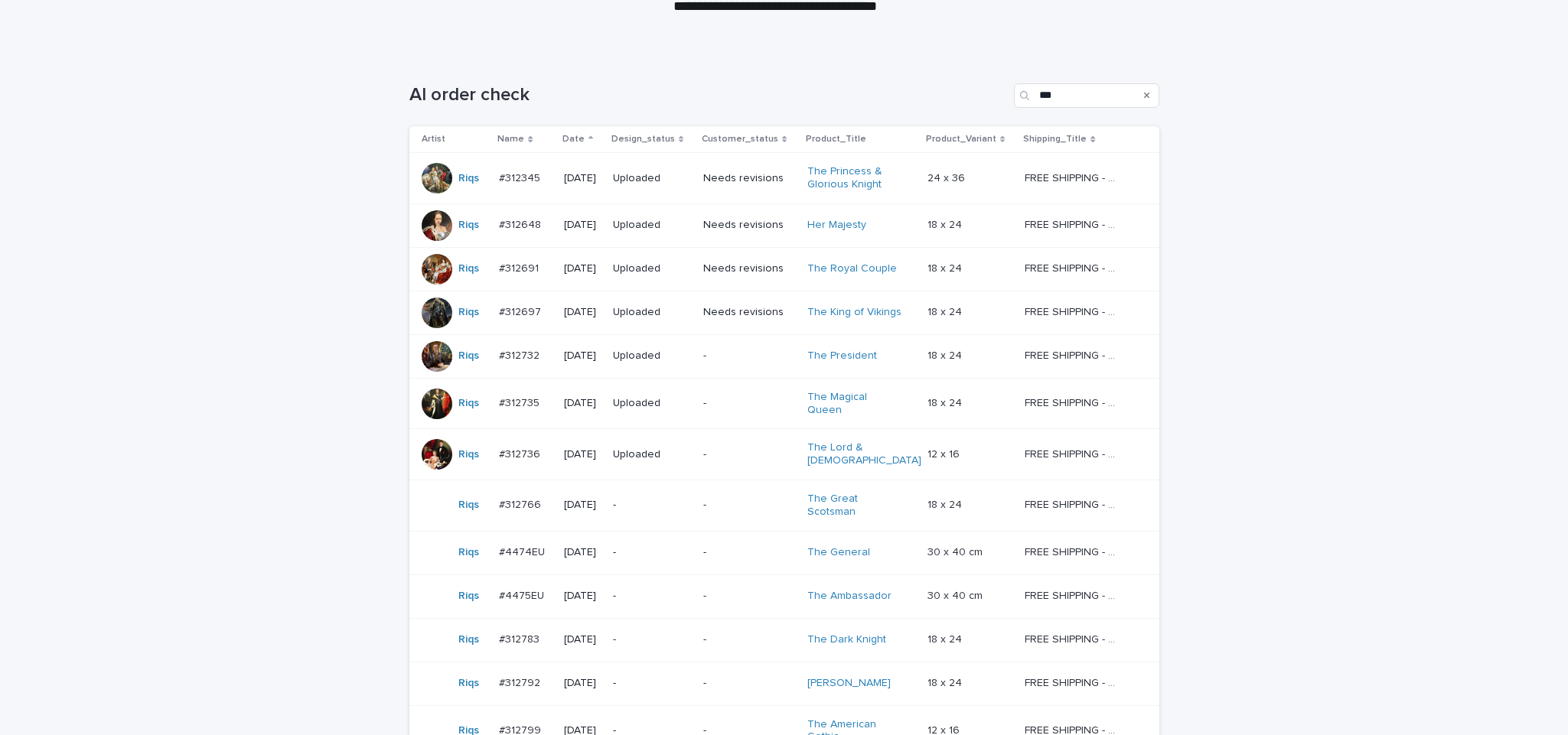
click at [735, 546] on p "-" at bounding box center [749, 553] width 93 height 13
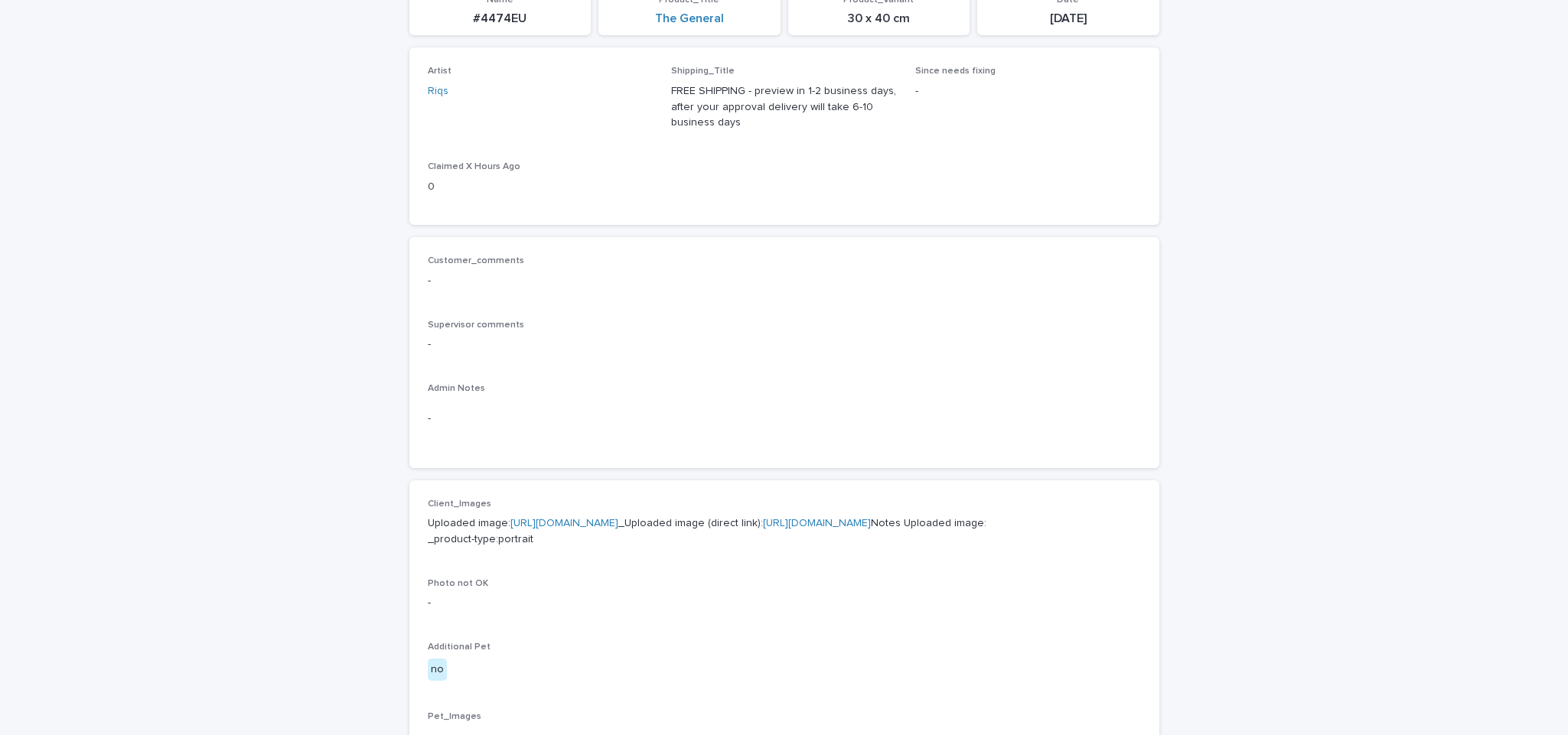
scroll to position [237, 0]
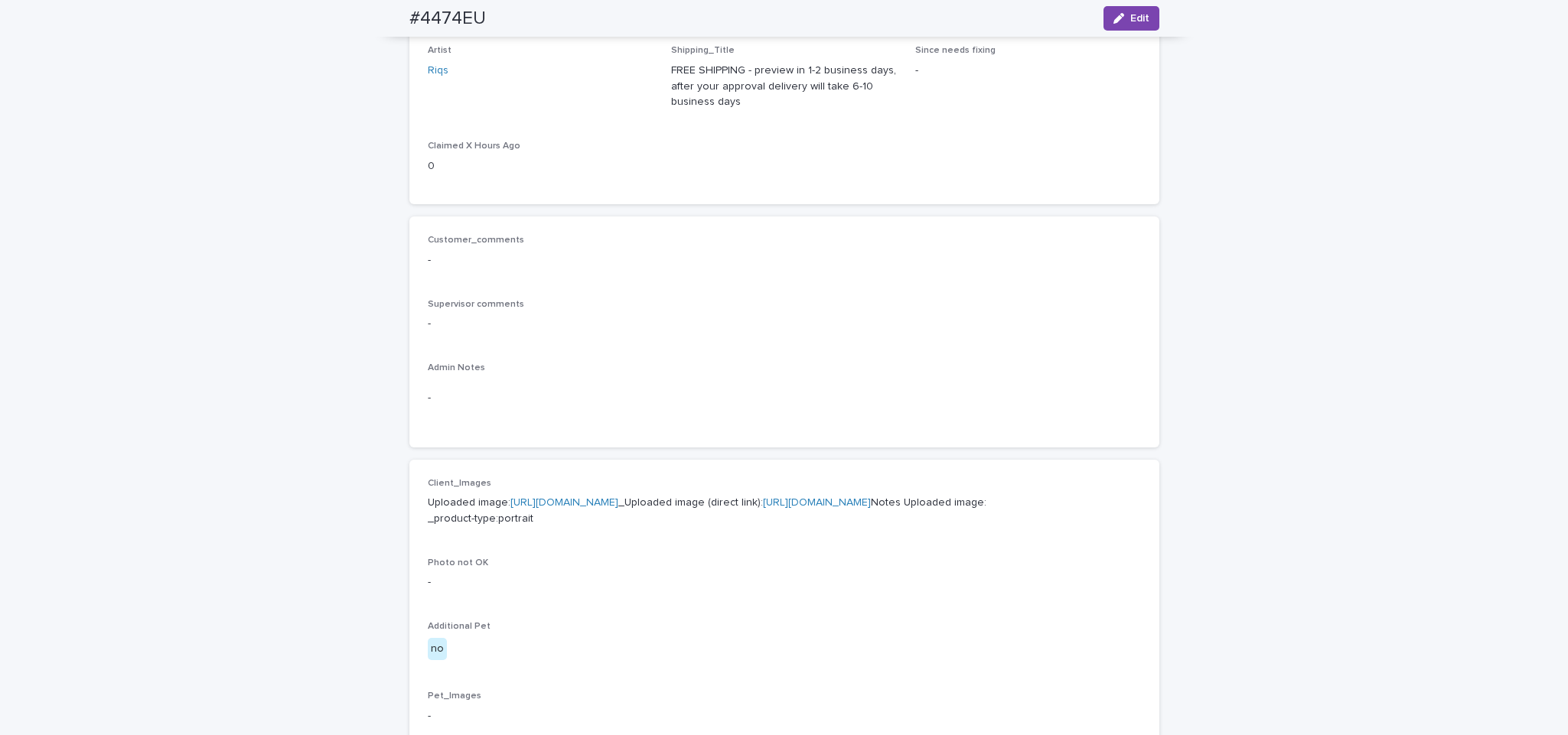
click at [618, 503] on link "https://cdn.shopify.com-uploadkit.app/s/files/1/0033/4807/0511/files/download.h…" at bounding box center [564, 503] width 108 height 11
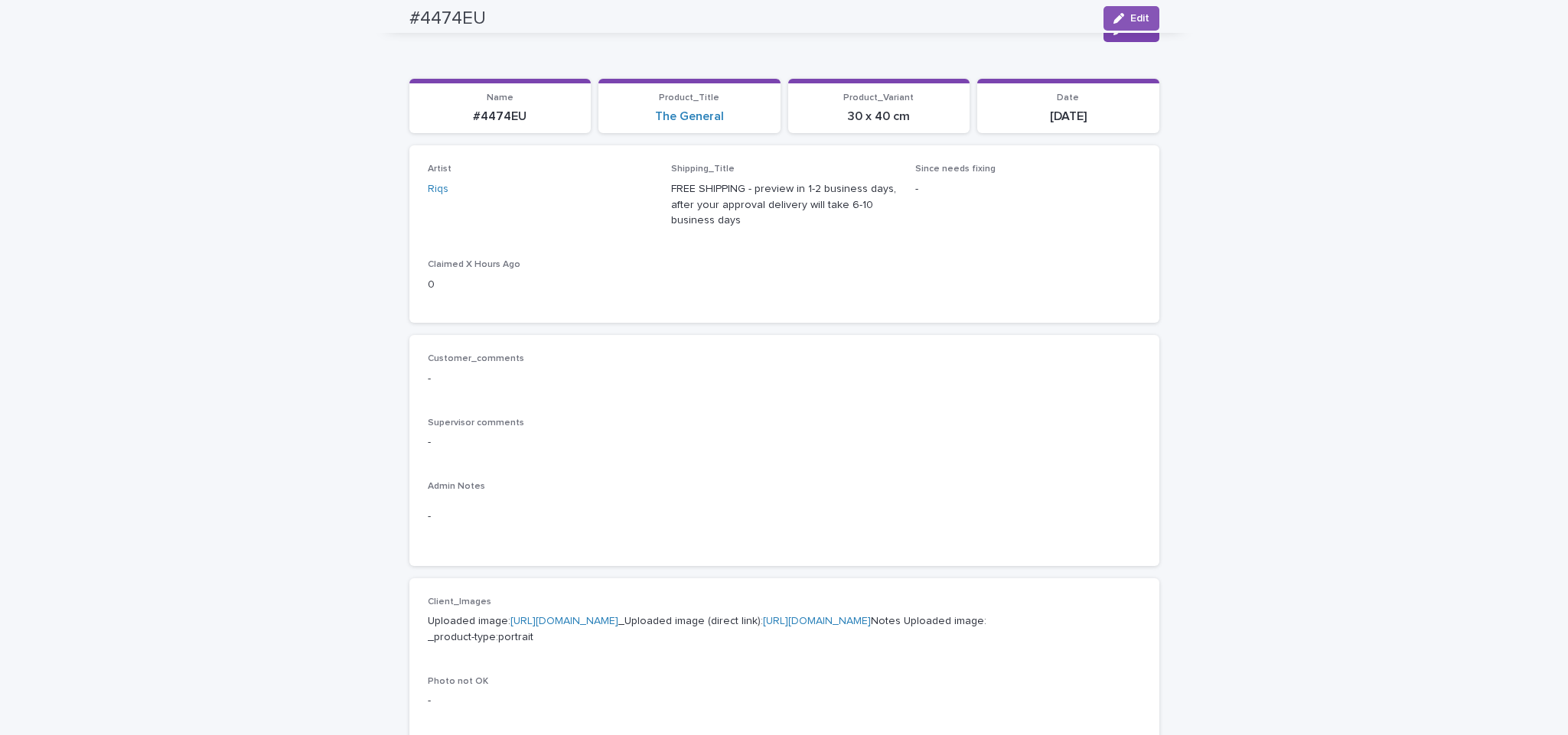
scroll to position [0, 0]
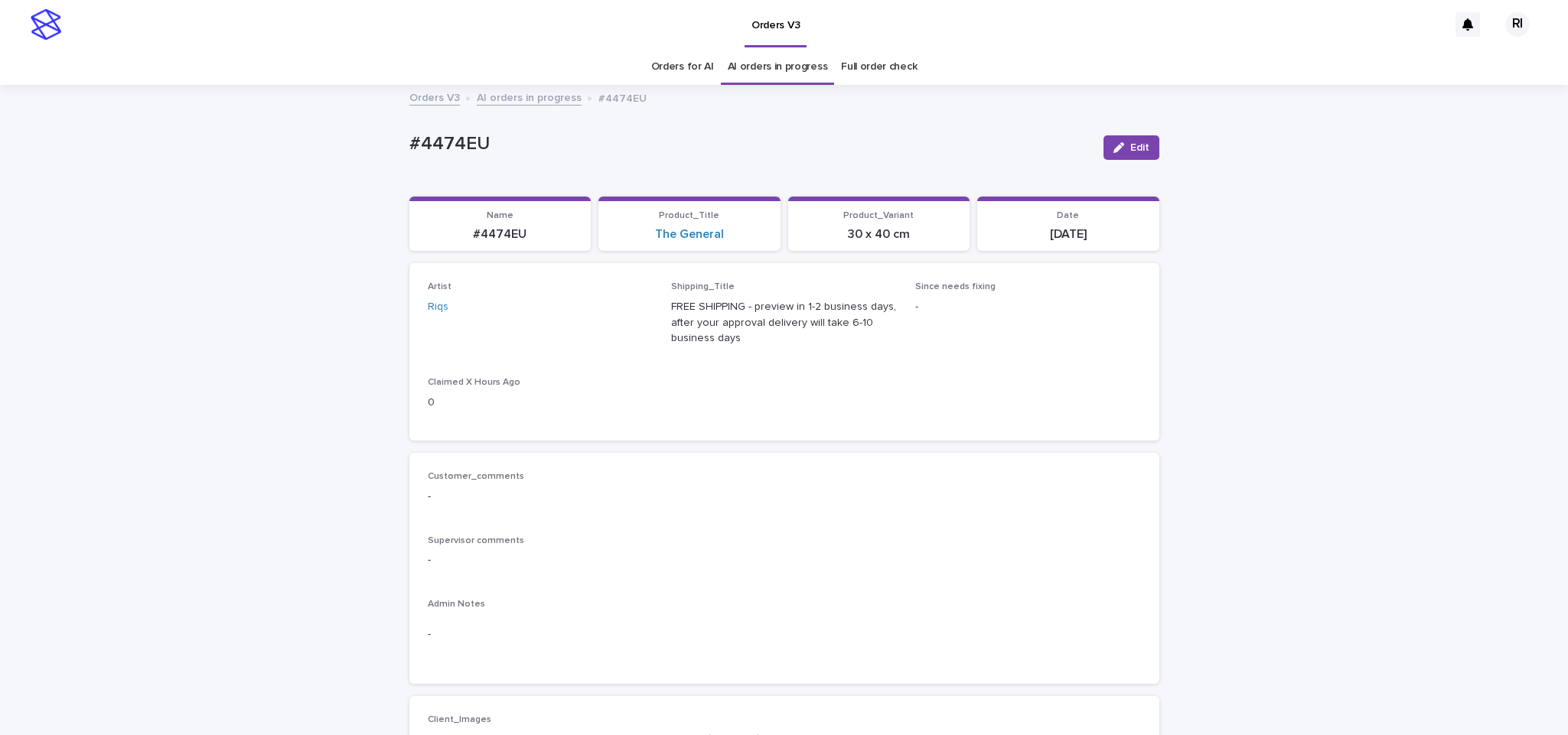
click at [532, 95] on link "AI orders in progress" at bounding box center [530, 97] width 105 height 18
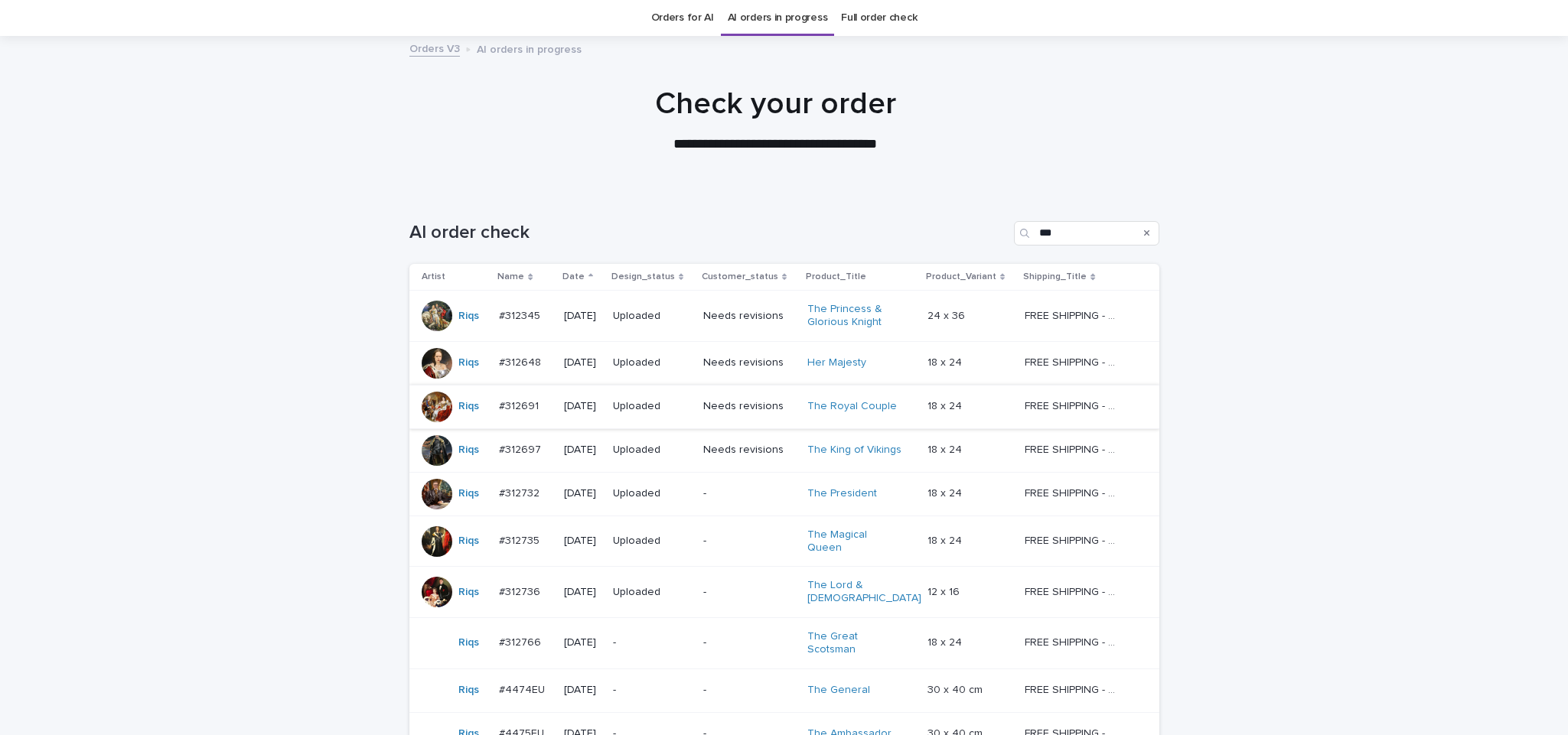
scroll to position [365, 0]
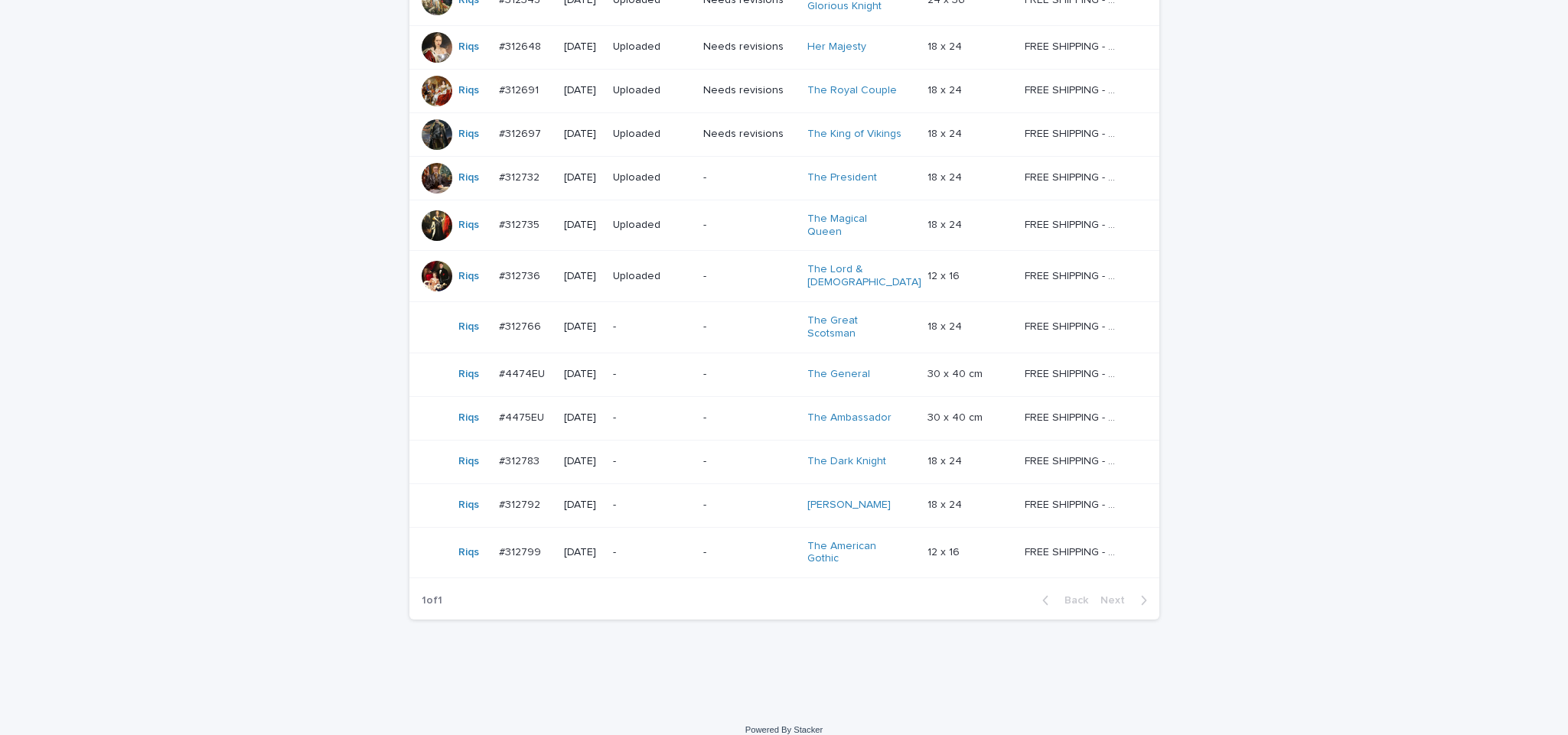
click at [662, 412] on p "-" at bounding box center [651, 418] width 78 height 13
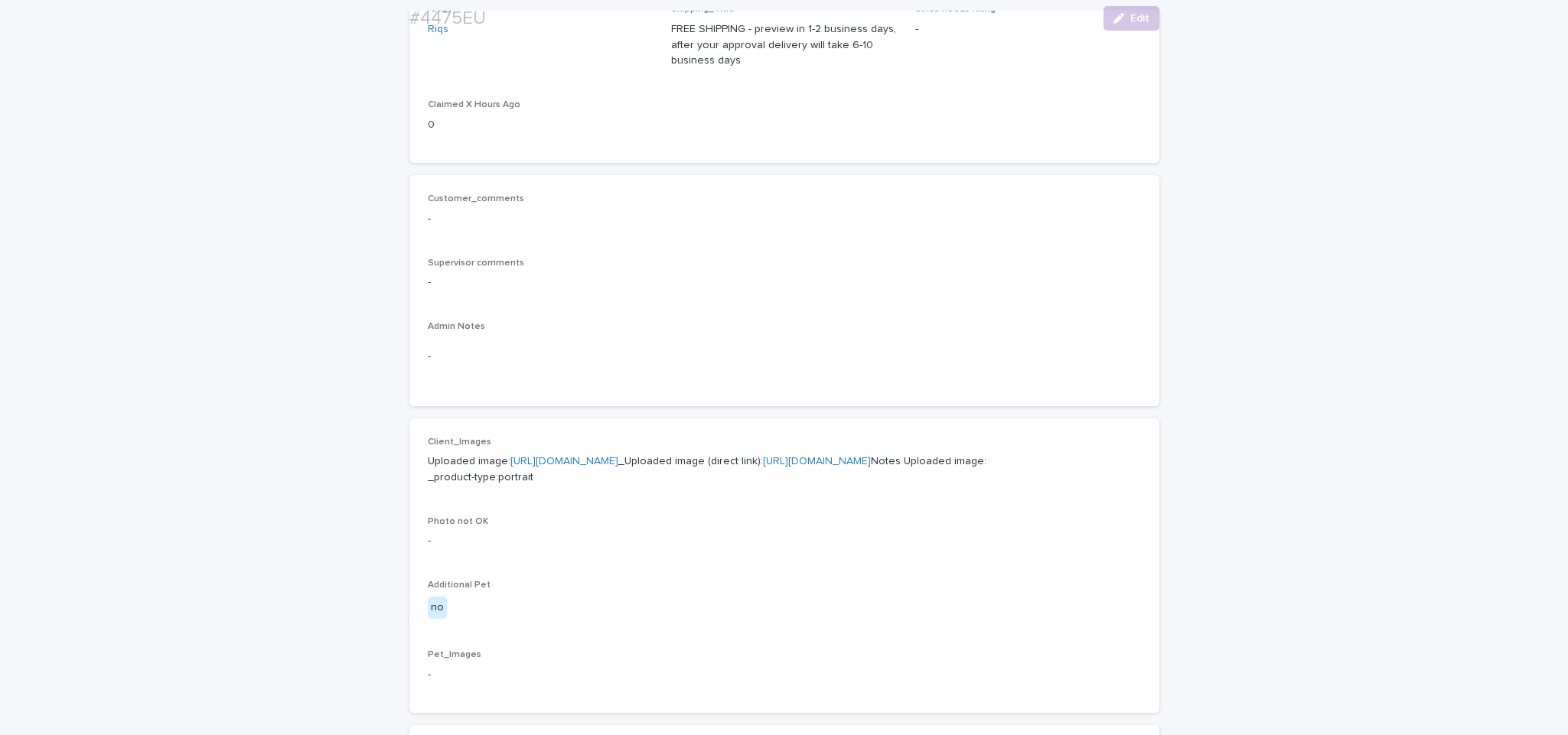
scroll to position [287, 0]
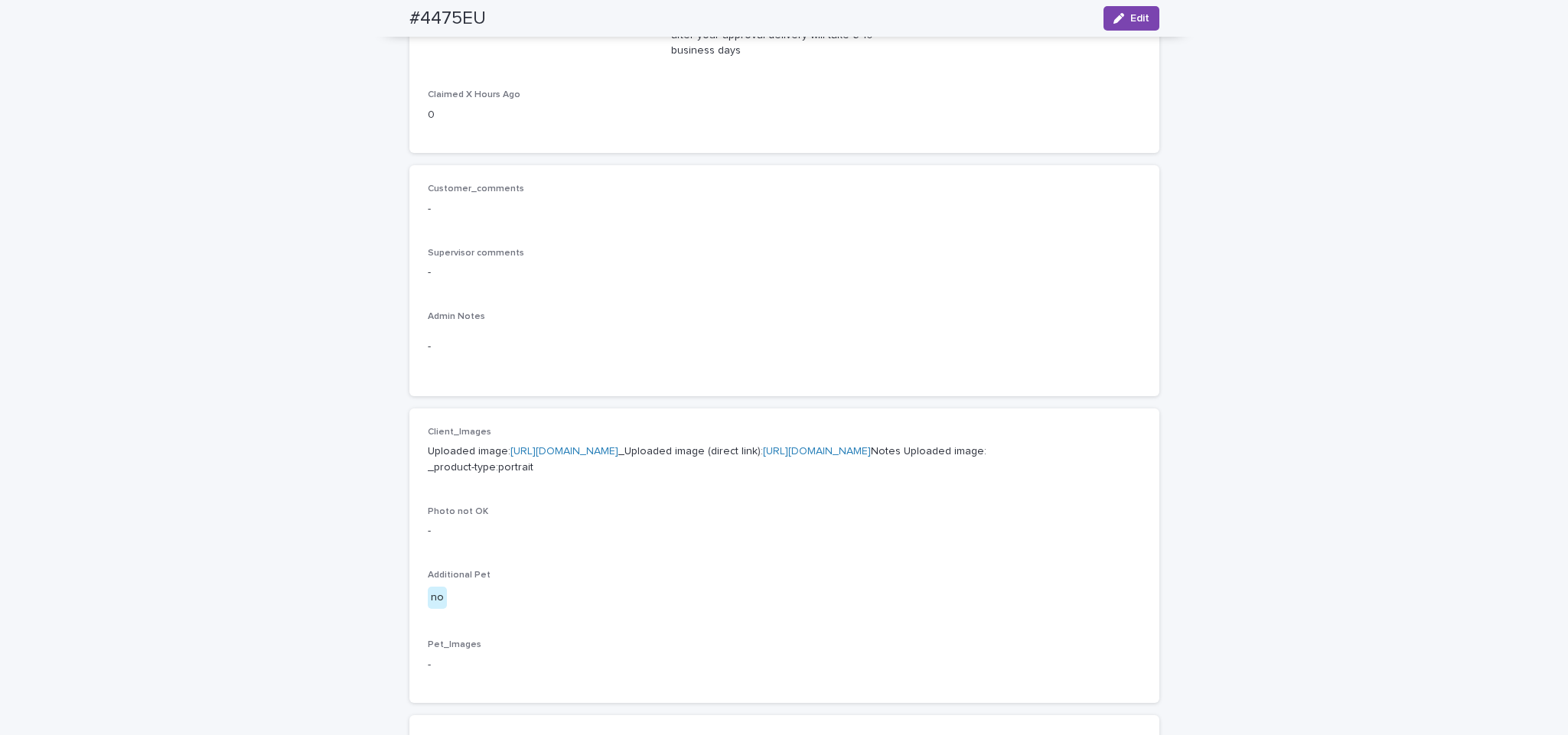
click at [618, 455] on link "https://cdn.shopify.com-uploadkit.app/s/files/1/0033/4807/0511/files/download.h…" at bounding box center [564, 451] width 108 height 11
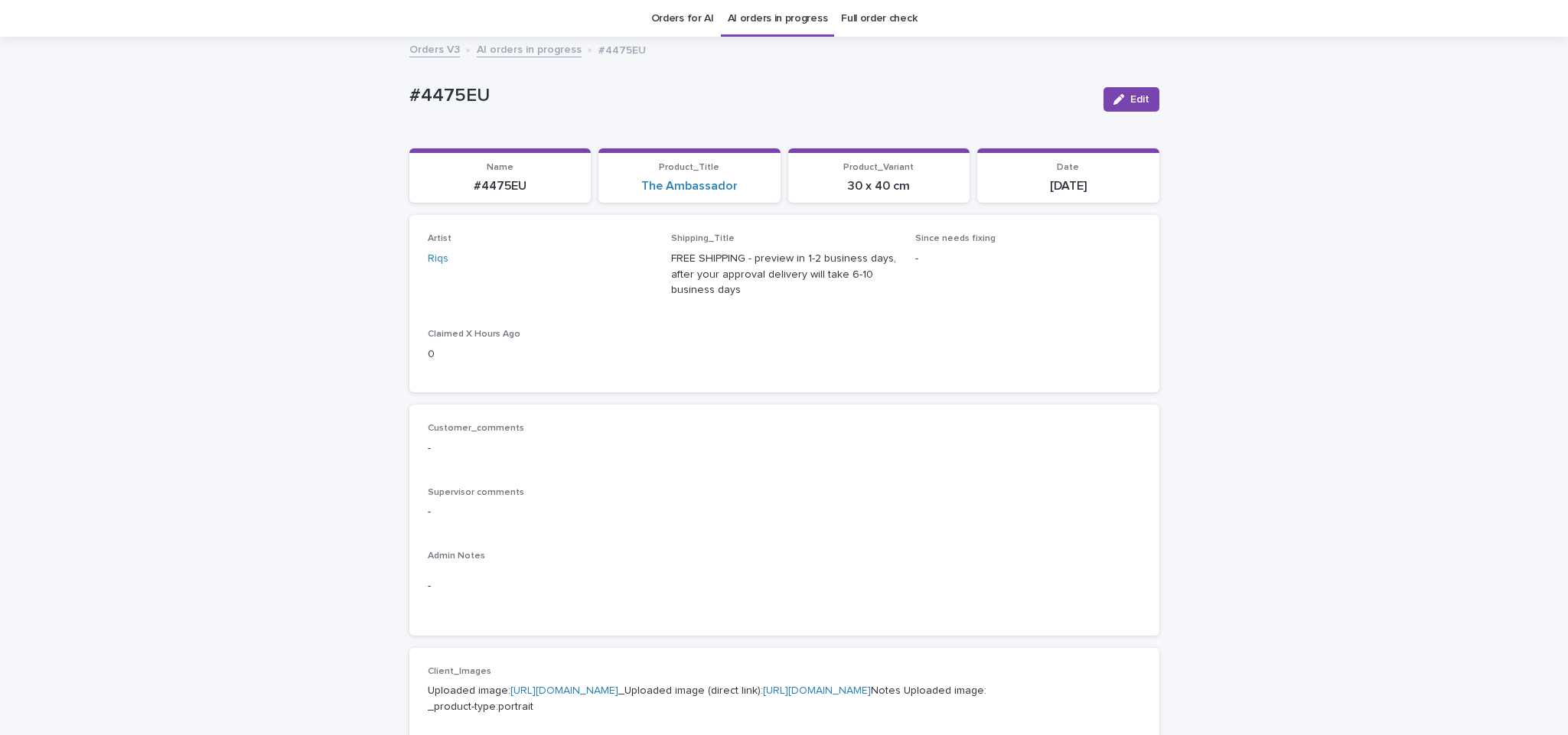
click at [537, 51] on link "AI orders in progress" at bounding box center [530, 48] width 105 height 18
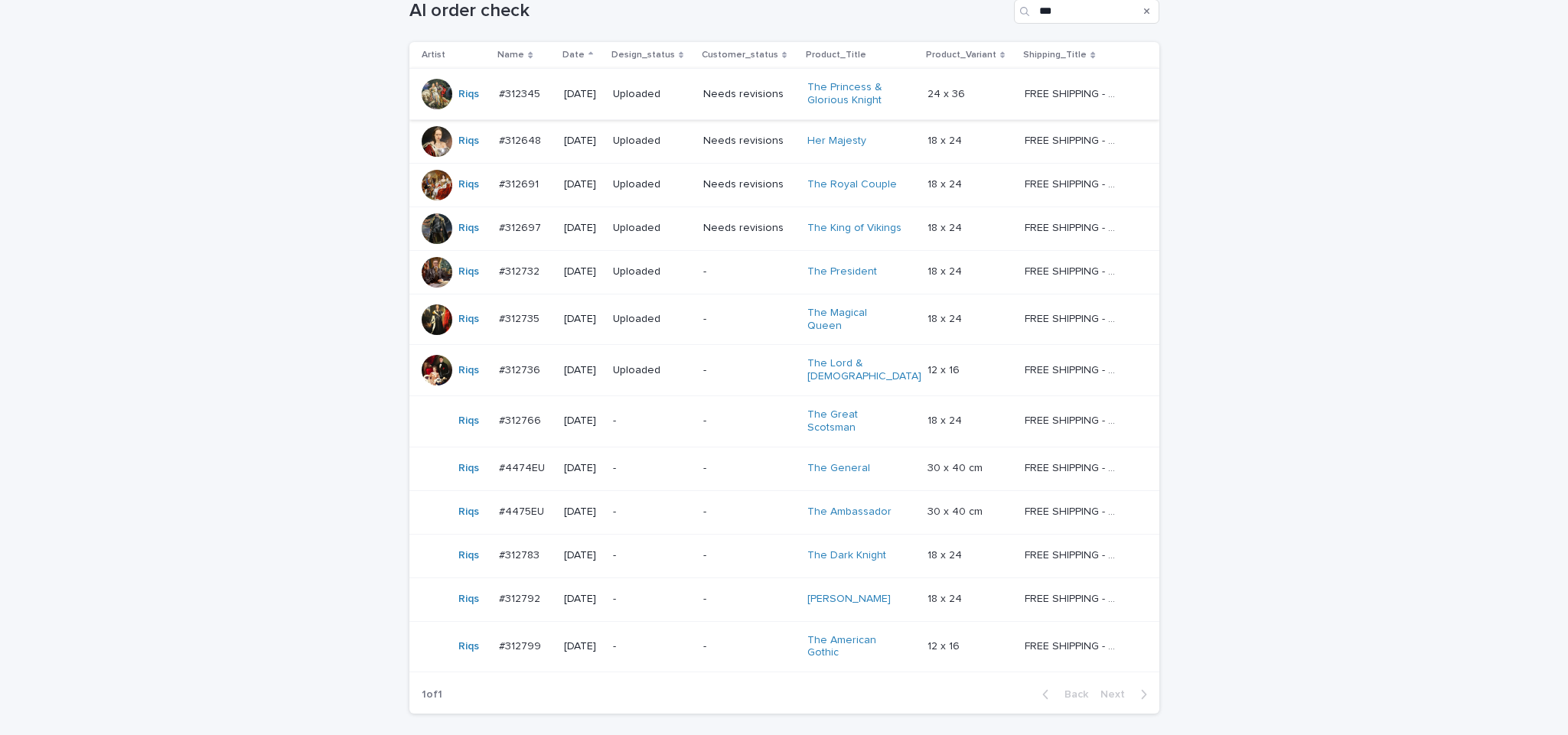
scroll to position [365, 0]
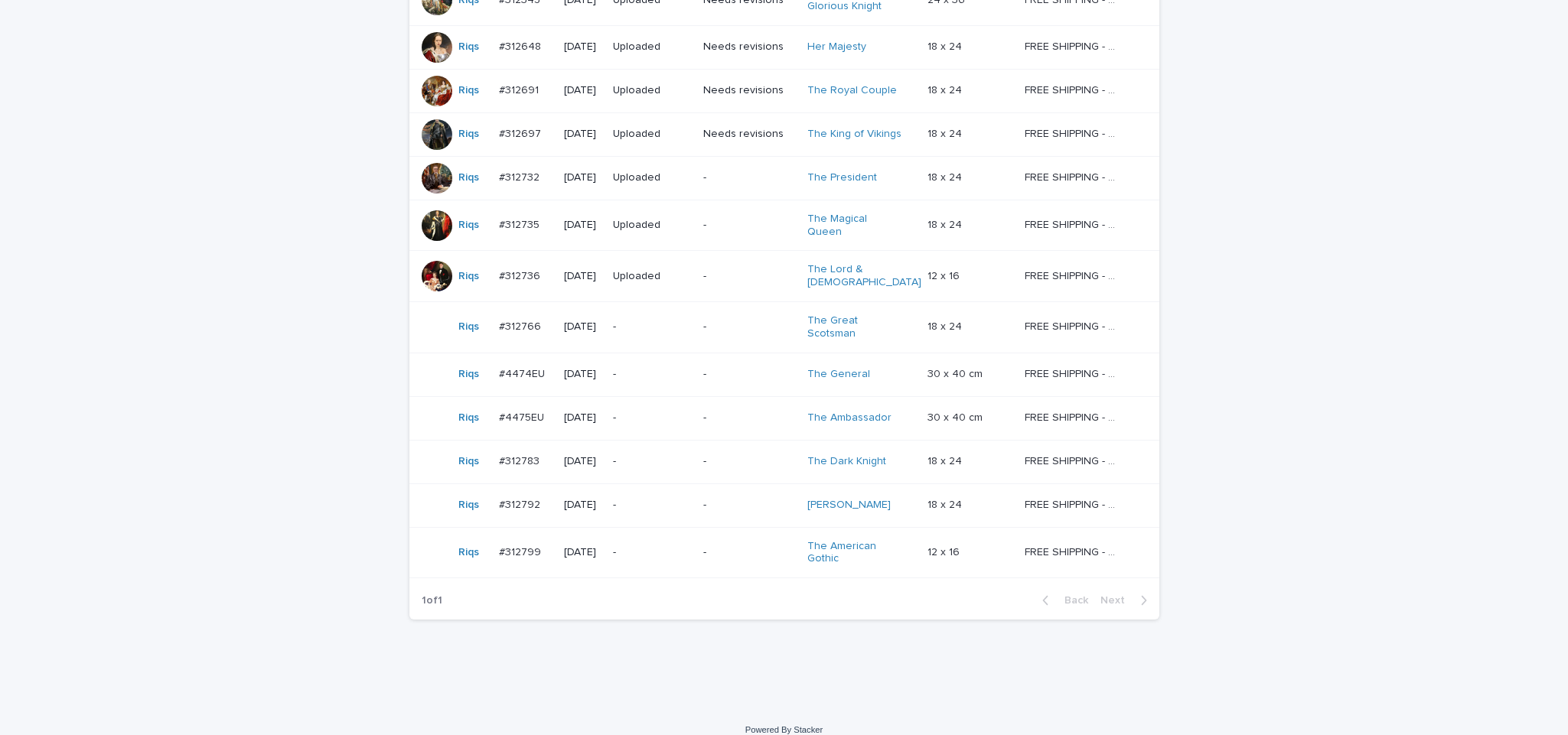
click at [660, 450] on div "-" at bounding box center [651, 461] width 78 height 25
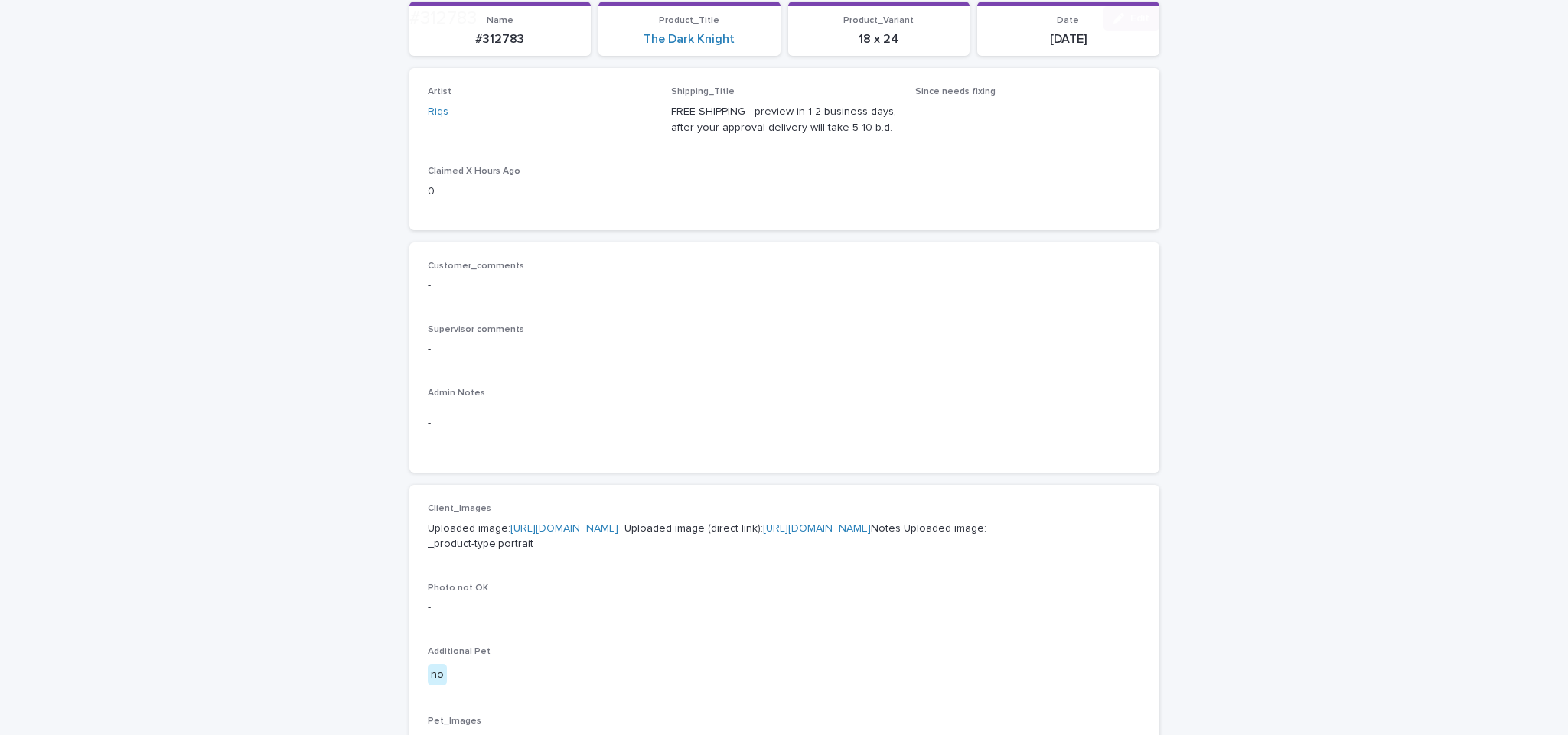
scroll to position [276, 0]
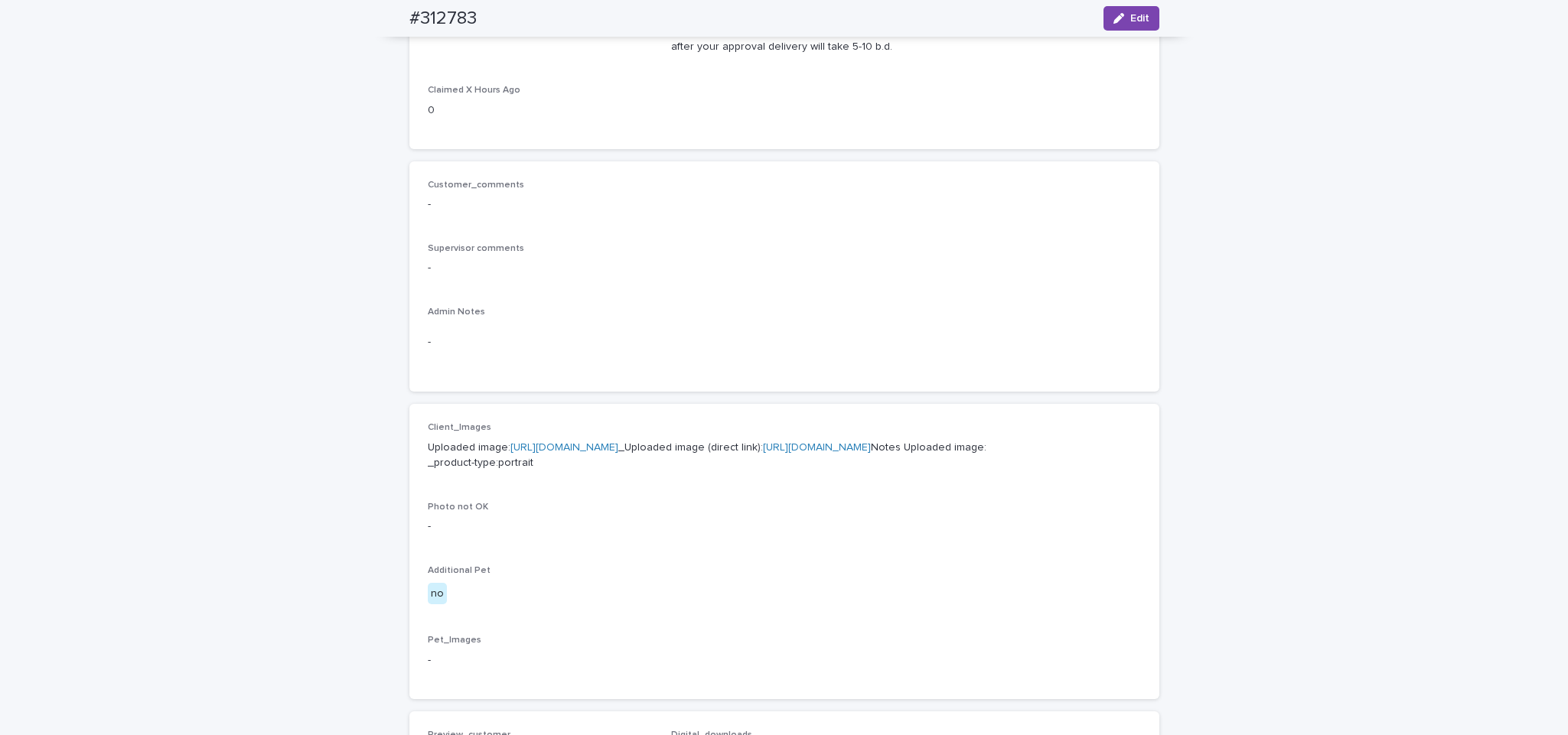
click at [618, 442] on link "https://cdn.shopify.com-uploadkit.app/s/files/1/0033/4807/0511/files/download.h…" at bounding box center [564, 448] width 108 height 11
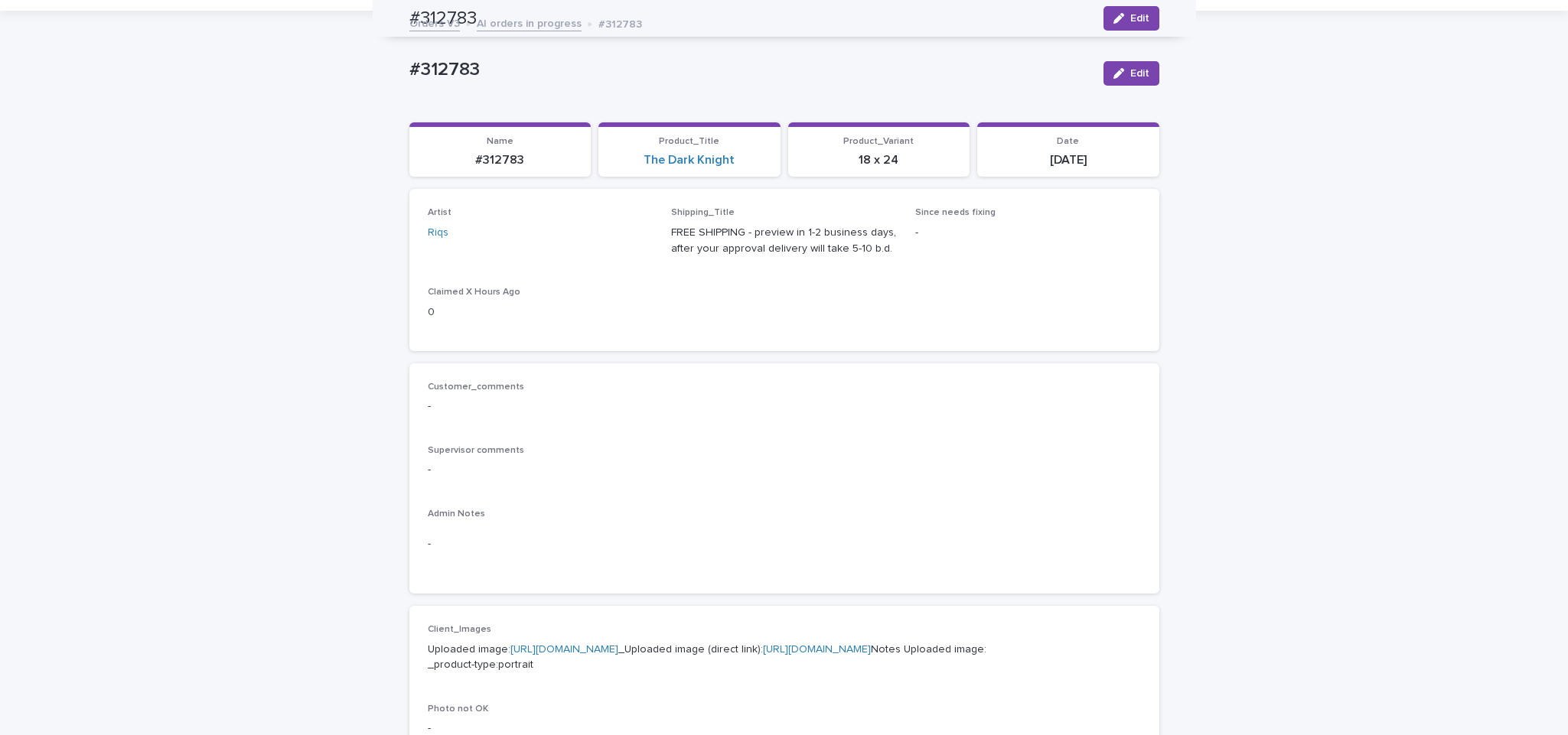
scroll to position [2, 0]
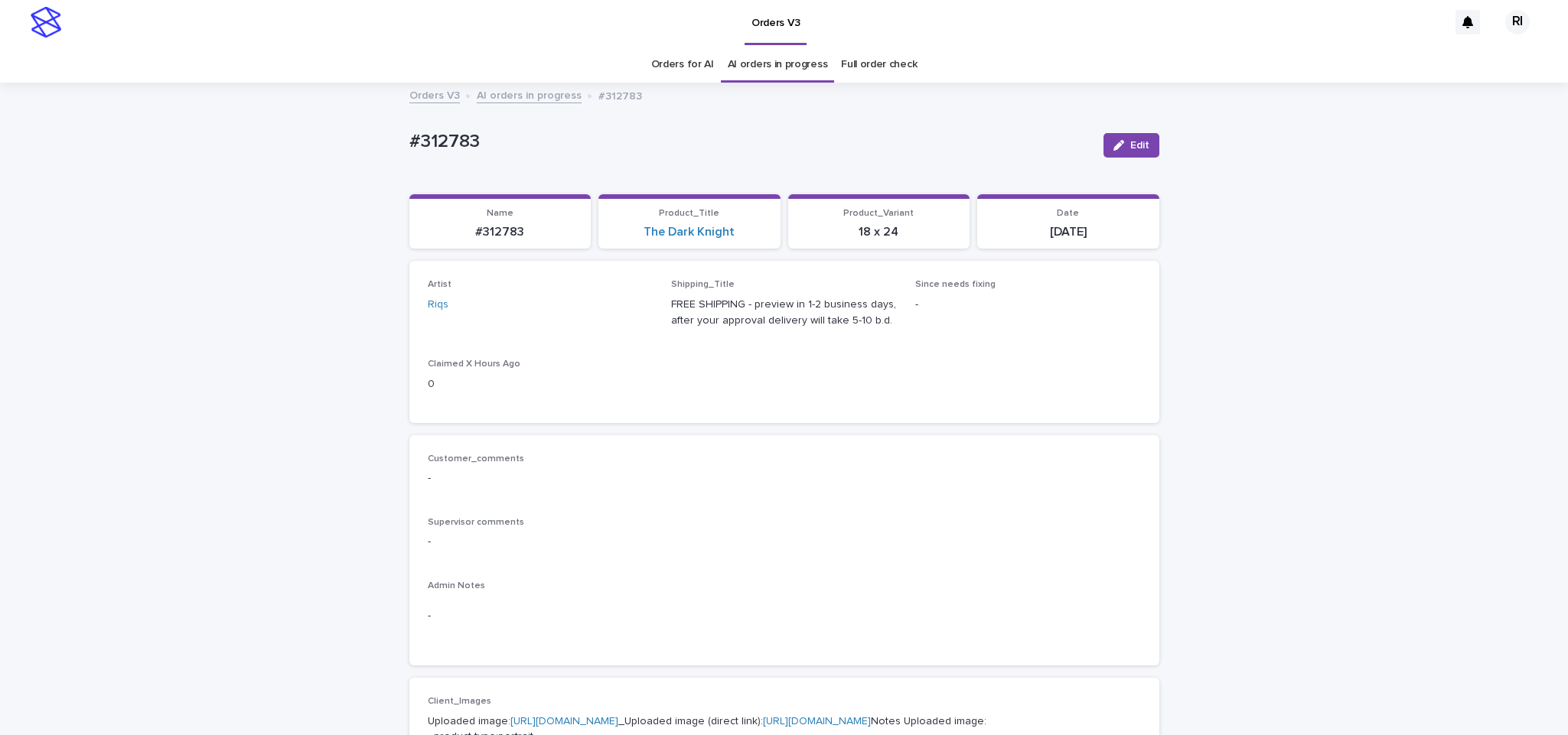
click at [554, 164] on div "#312783 Edit" at bounding box center [784, 146] width 750 height 61
click at [524, 88] on link "AI orders in progress" at bounding box center [530, 94] width 105 height 18
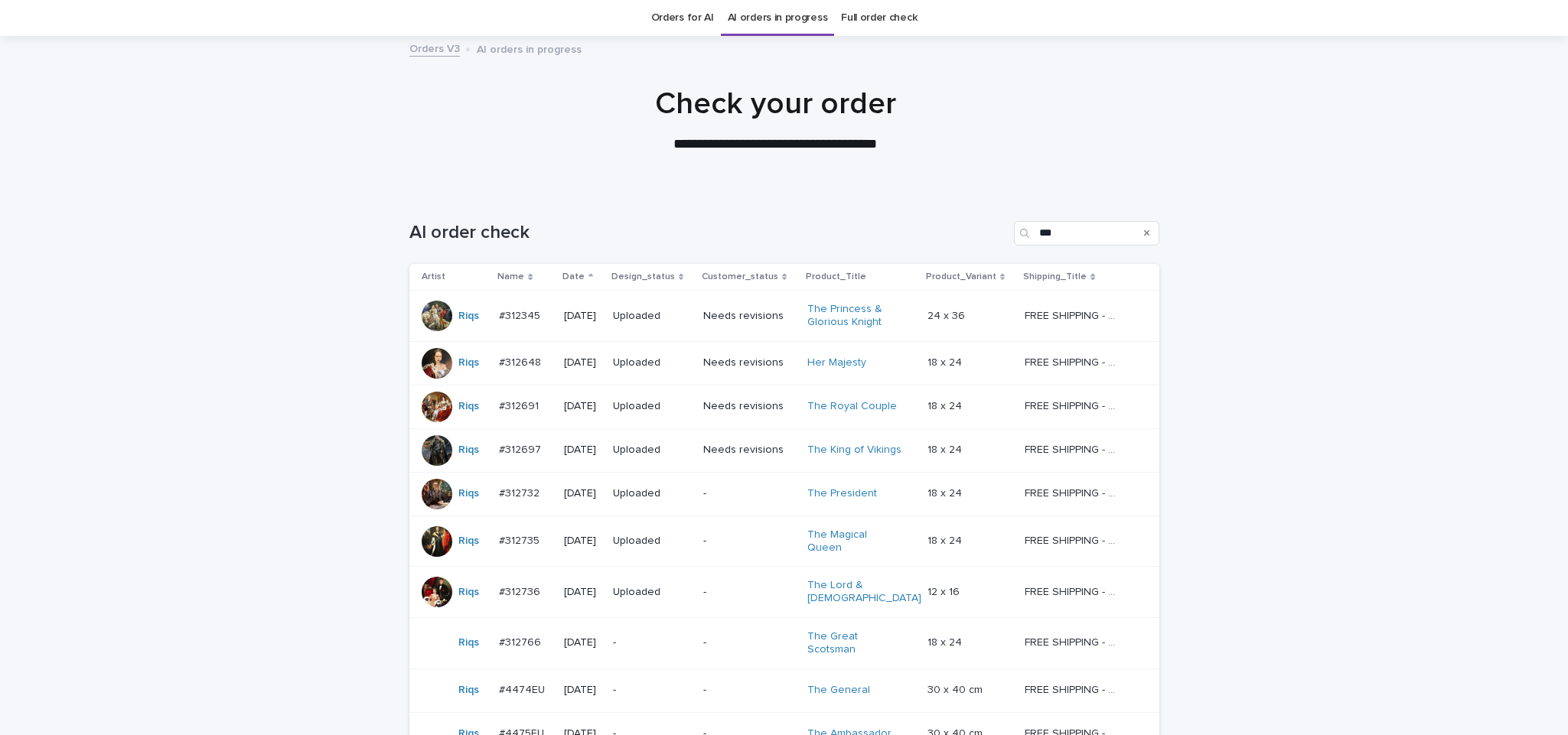
scroll to position [237, 0]
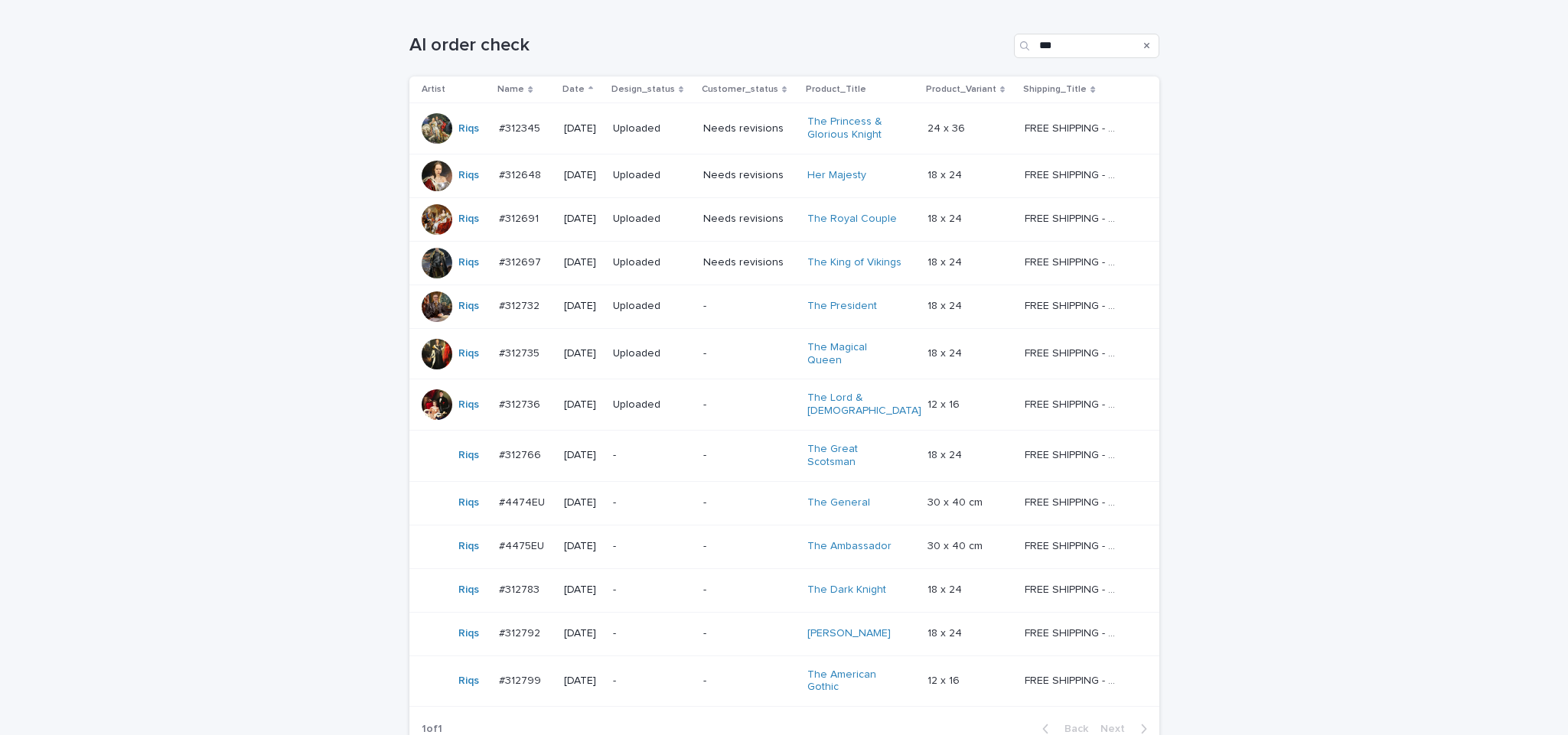
click at [691, 622] on div "-" at bounding box center [651, 634] width 78 height 25
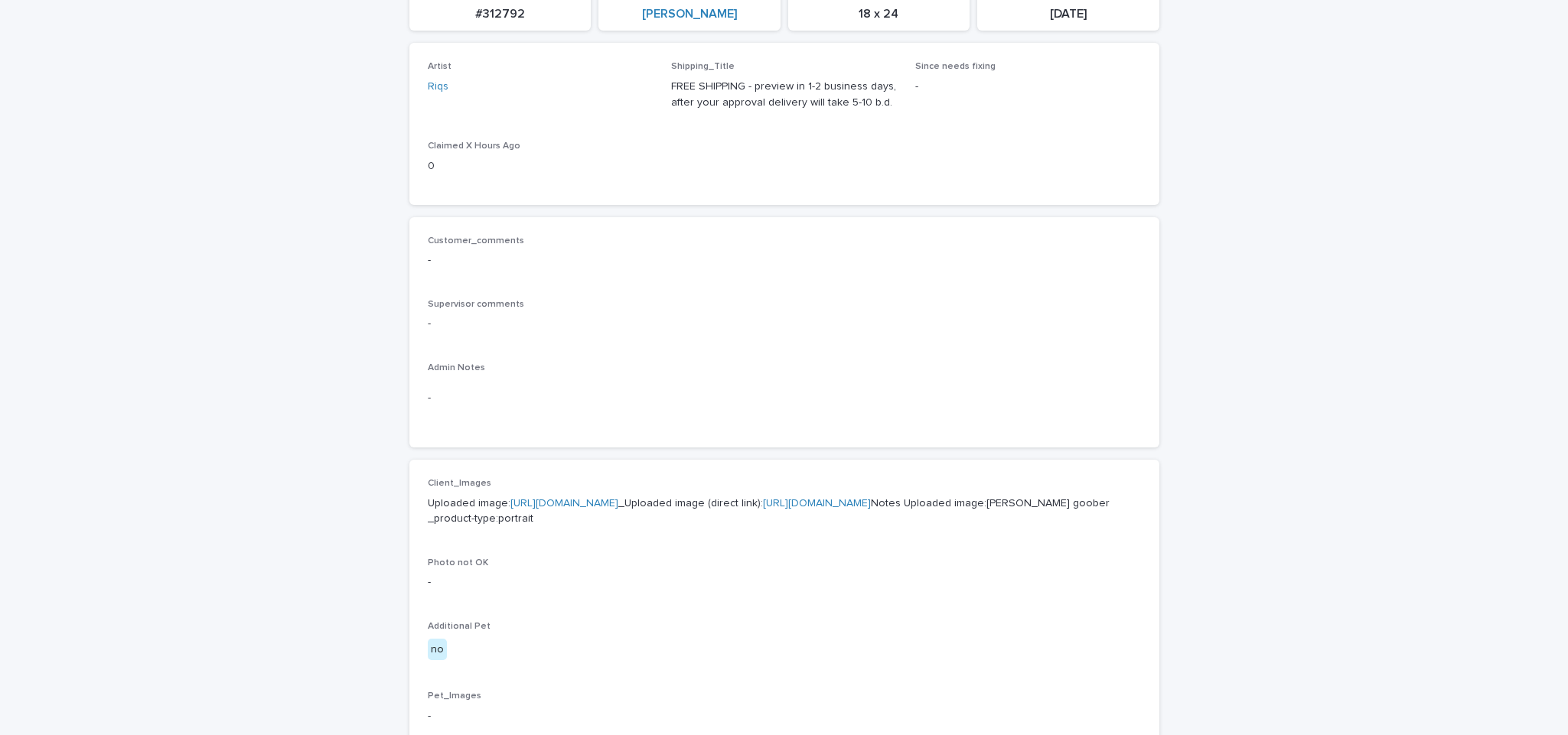
scroll to position [275, 0]
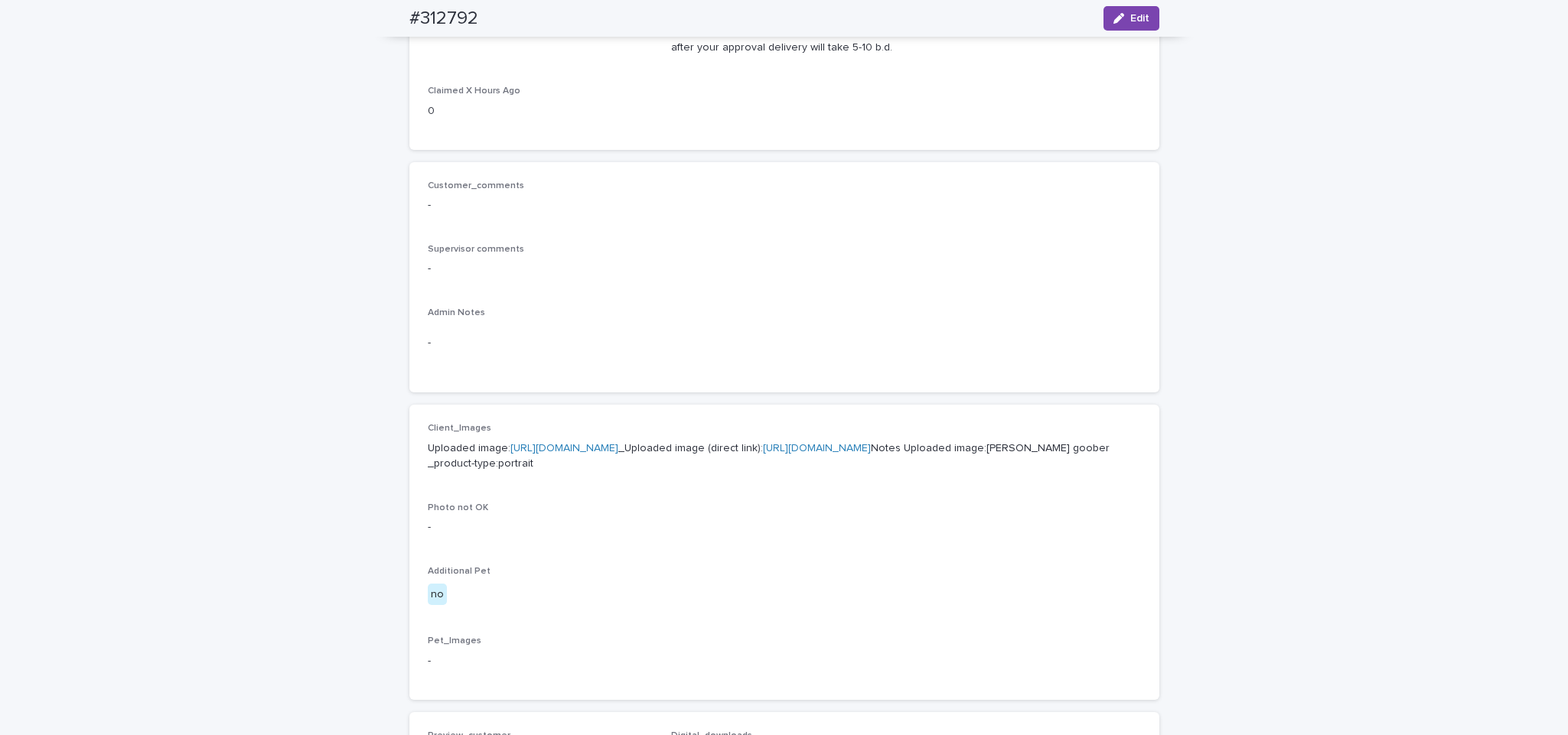
click at [618, 448] on link "https://cdn.shopify.com-uploadkit.app/s/files/1/0033/4807/0511/files/download.h…" at bounding box center [564, 449] width 108 height 11
click at [556, 260] on div "-" at bounding box center [784, 267] width 713 height 19
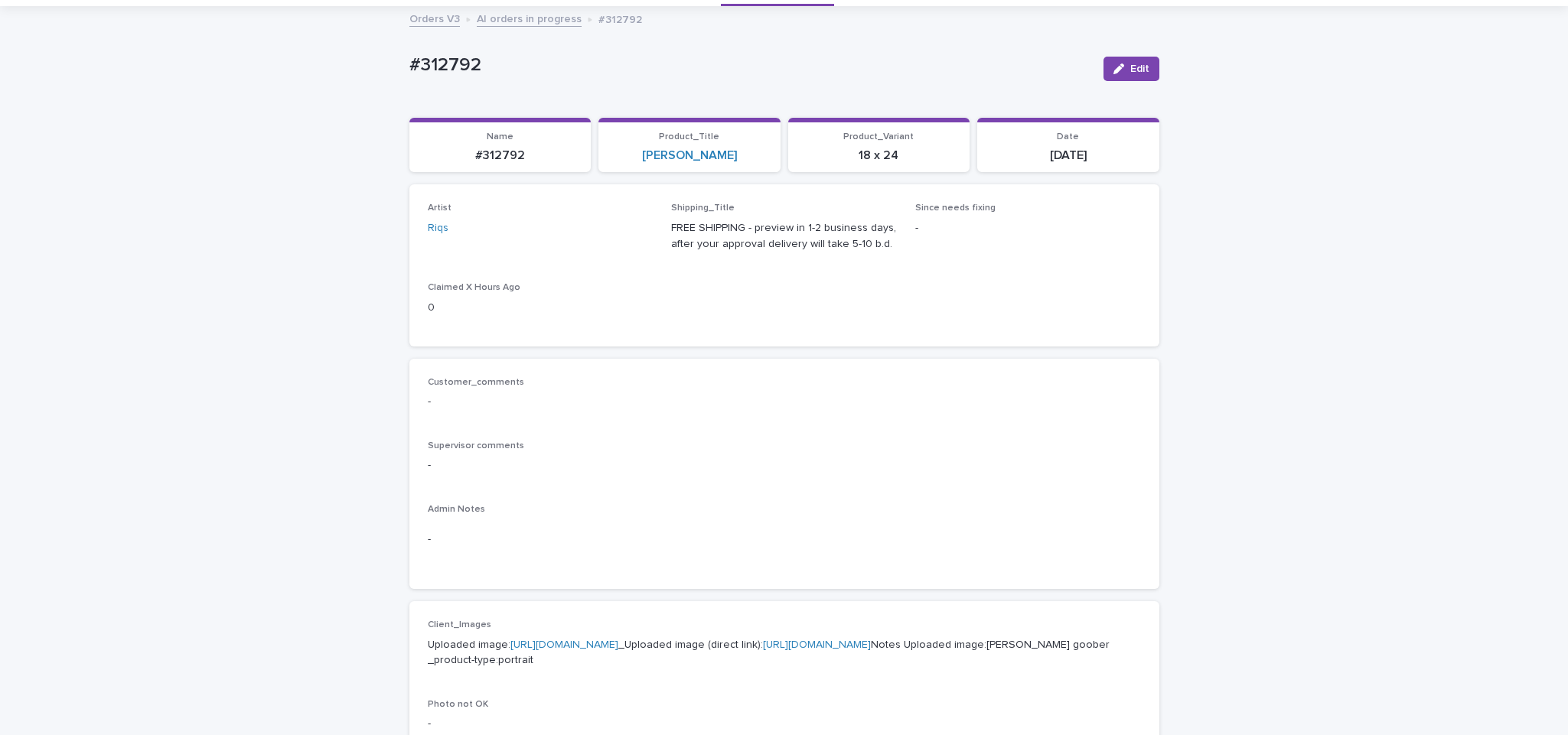
scroll to position [0, 0]
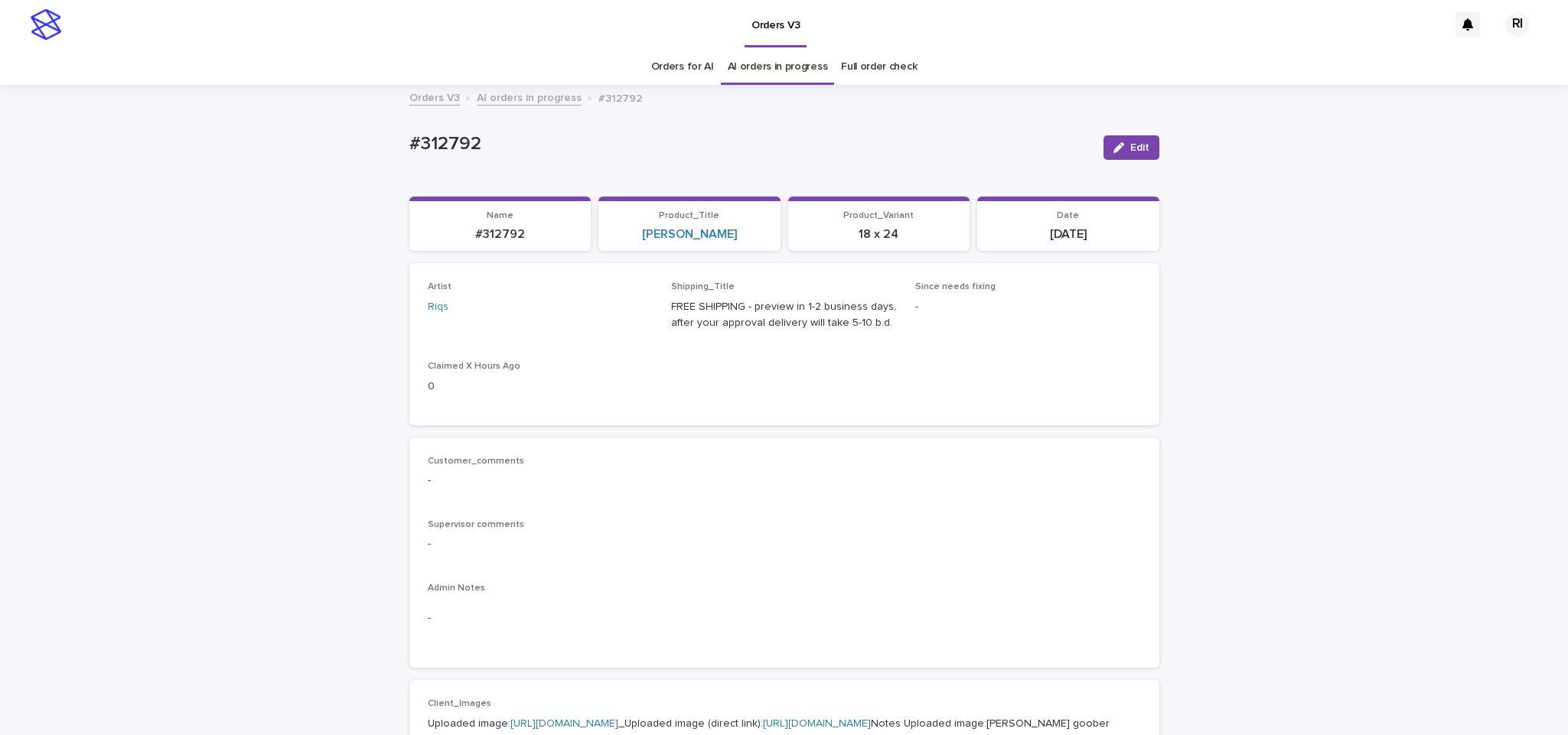
click at [528, 104] on link "AI orders in progress" at bounding box center [530, 97] width 105 height 18
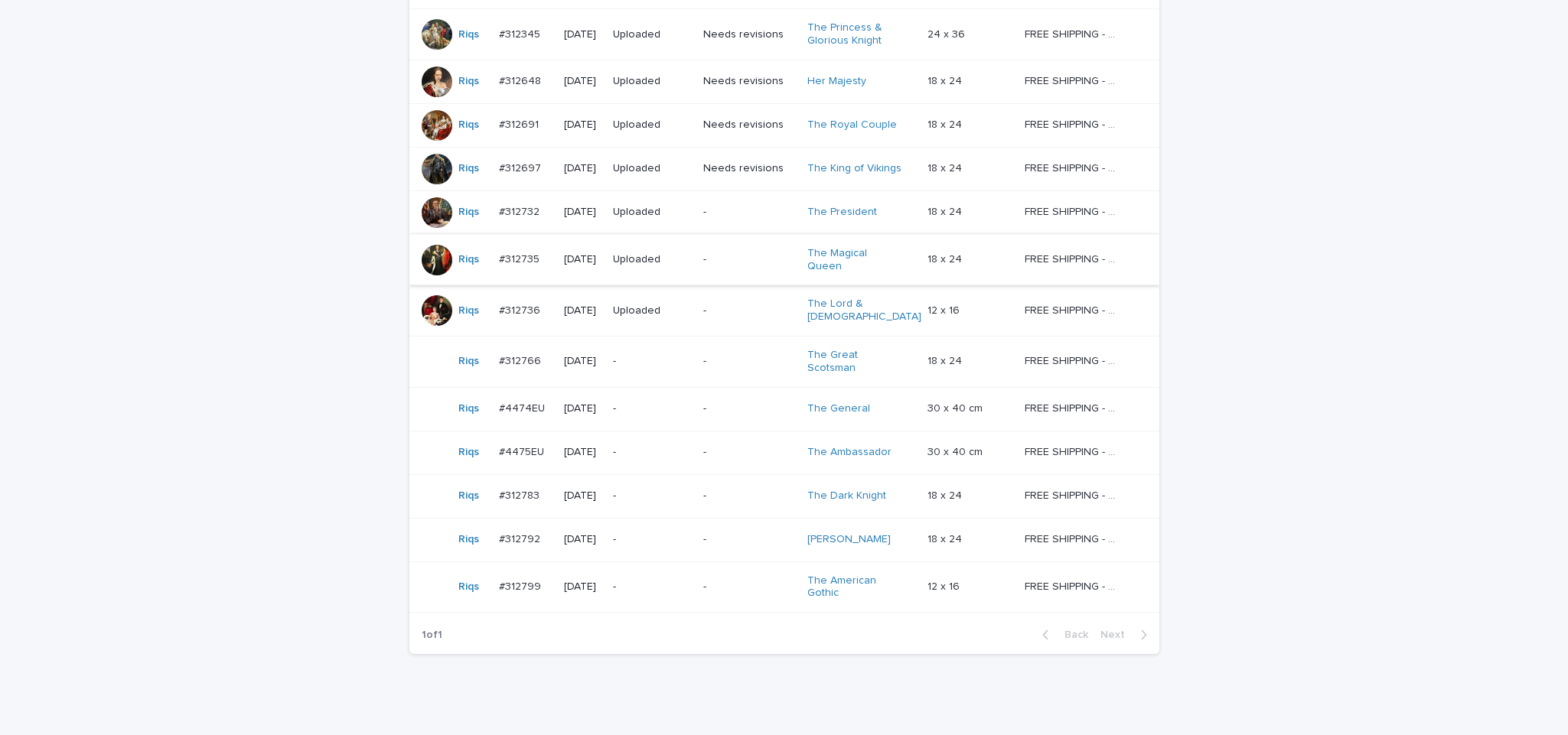
scroll to position [365, 0]
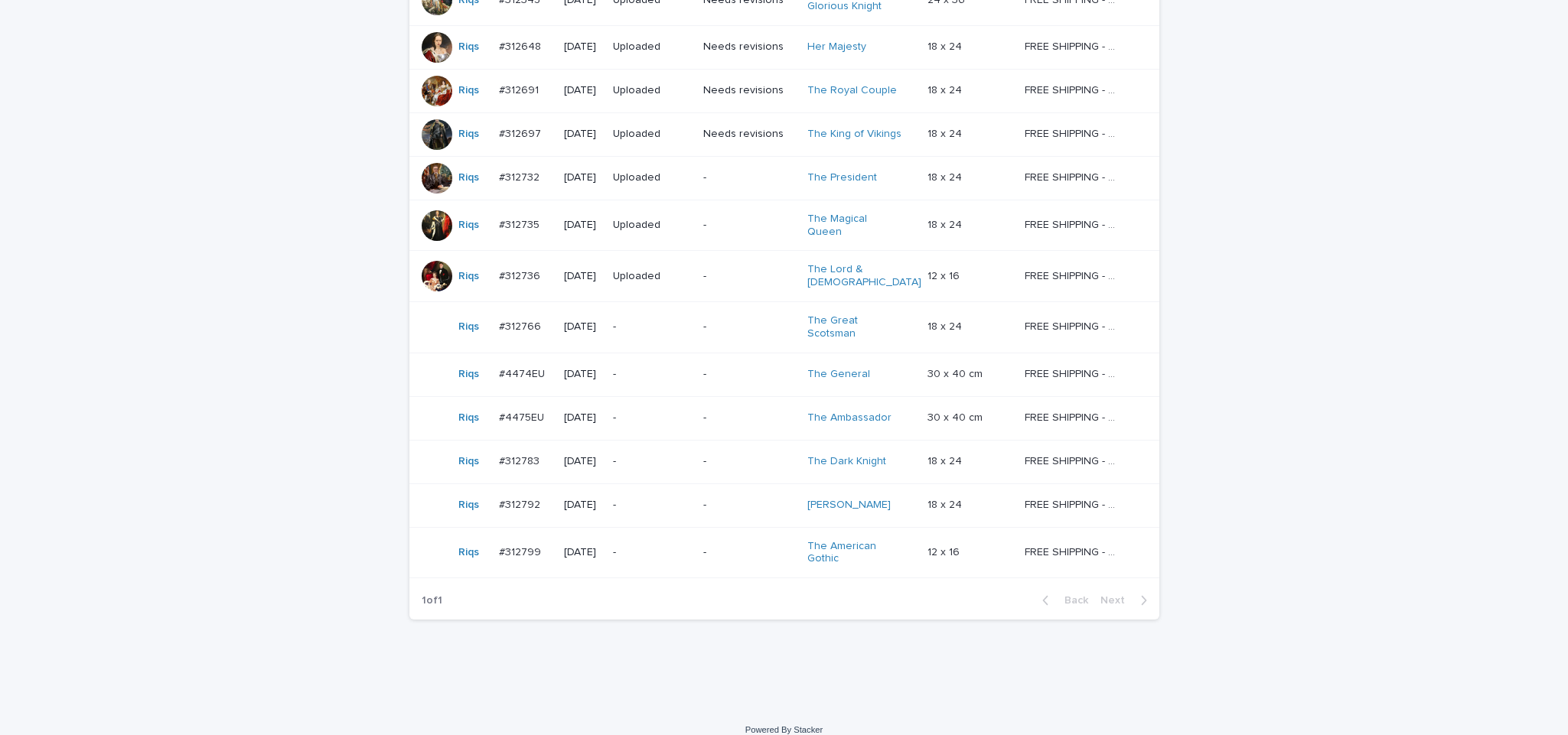
click at [706, 527] on td "-" at bounding box center [750, 553] width 105 height 52
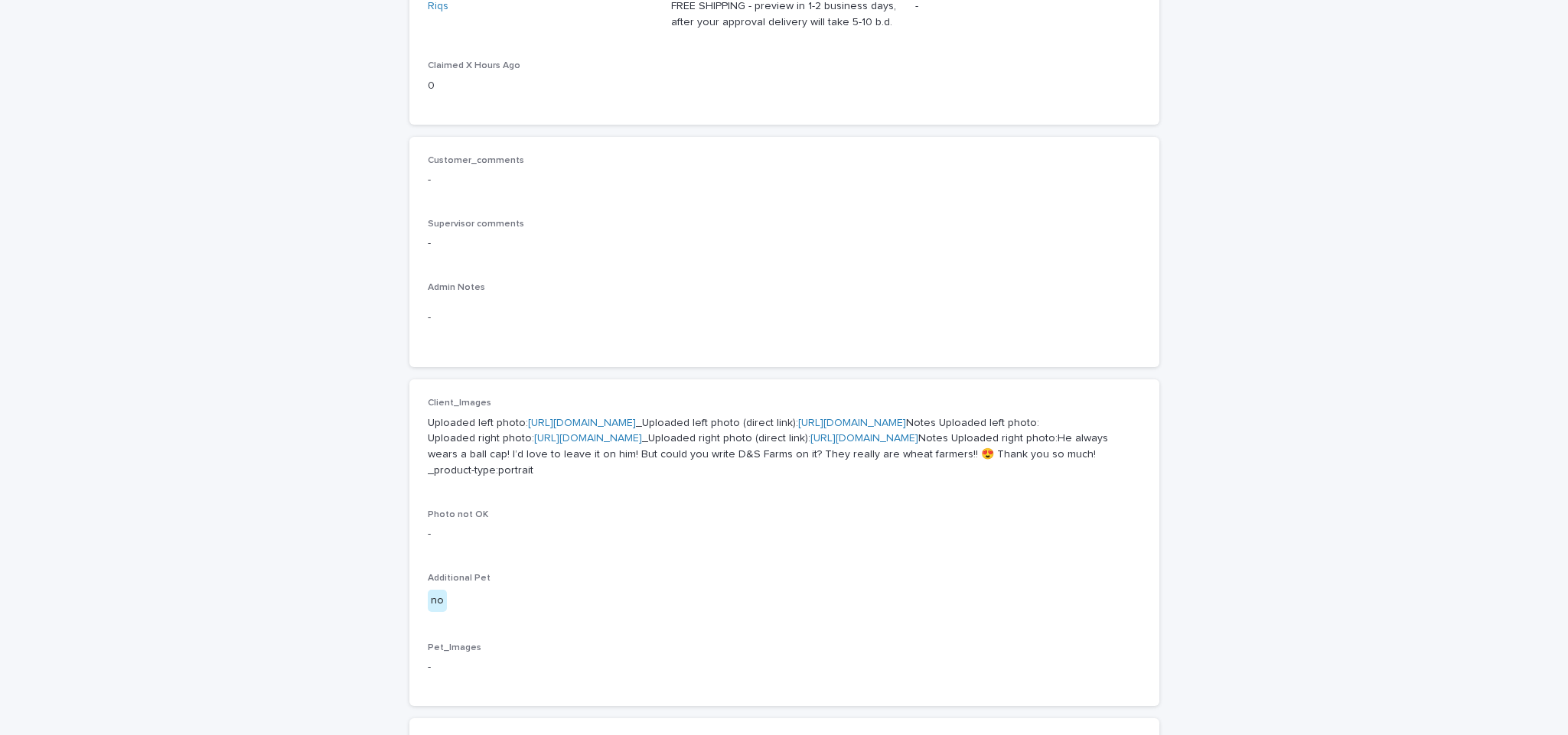
scroll to position [350, 0]
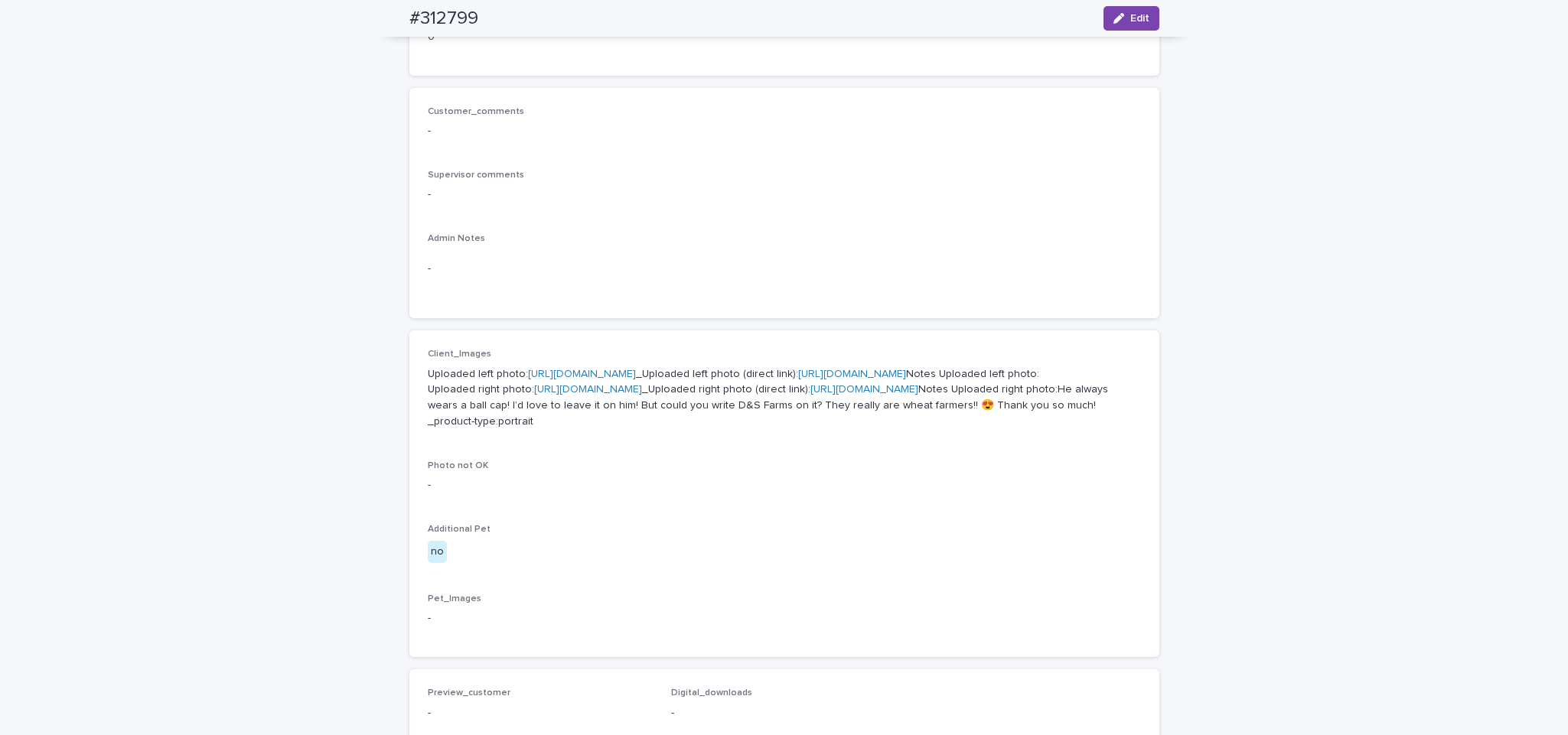
click at [627, 379] on p "Uploaded left photo: https://cdn.shopify.com-uploadkit.app/s/files/1/0033/4807/…" at bounding box center [784, 398] width 713 height 64
click at [636, 375] on link "https://cdn.shopify.com-uploadkit.app/s/files/1/0033/4807/0511/files/download.h…" at bounding box center [581, 374] width 108 height 11
click at [642, 395] on link "https://cdn.shopify.com-uploadkit.app/s/files/1/0033/4807/0511/files/download.h…" at bounding box center [588, 390] width 108 height 11
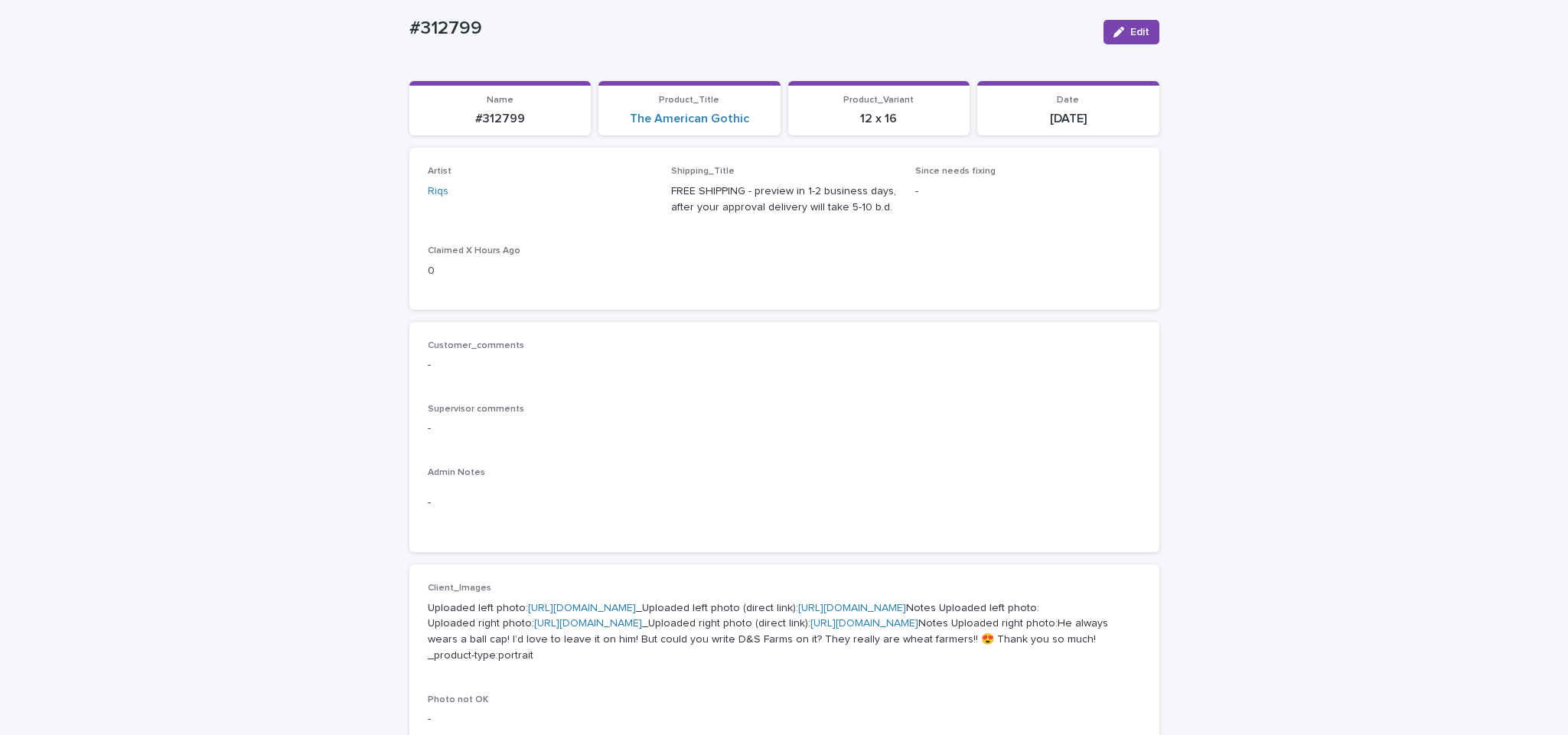
scroll to position [5, 0]
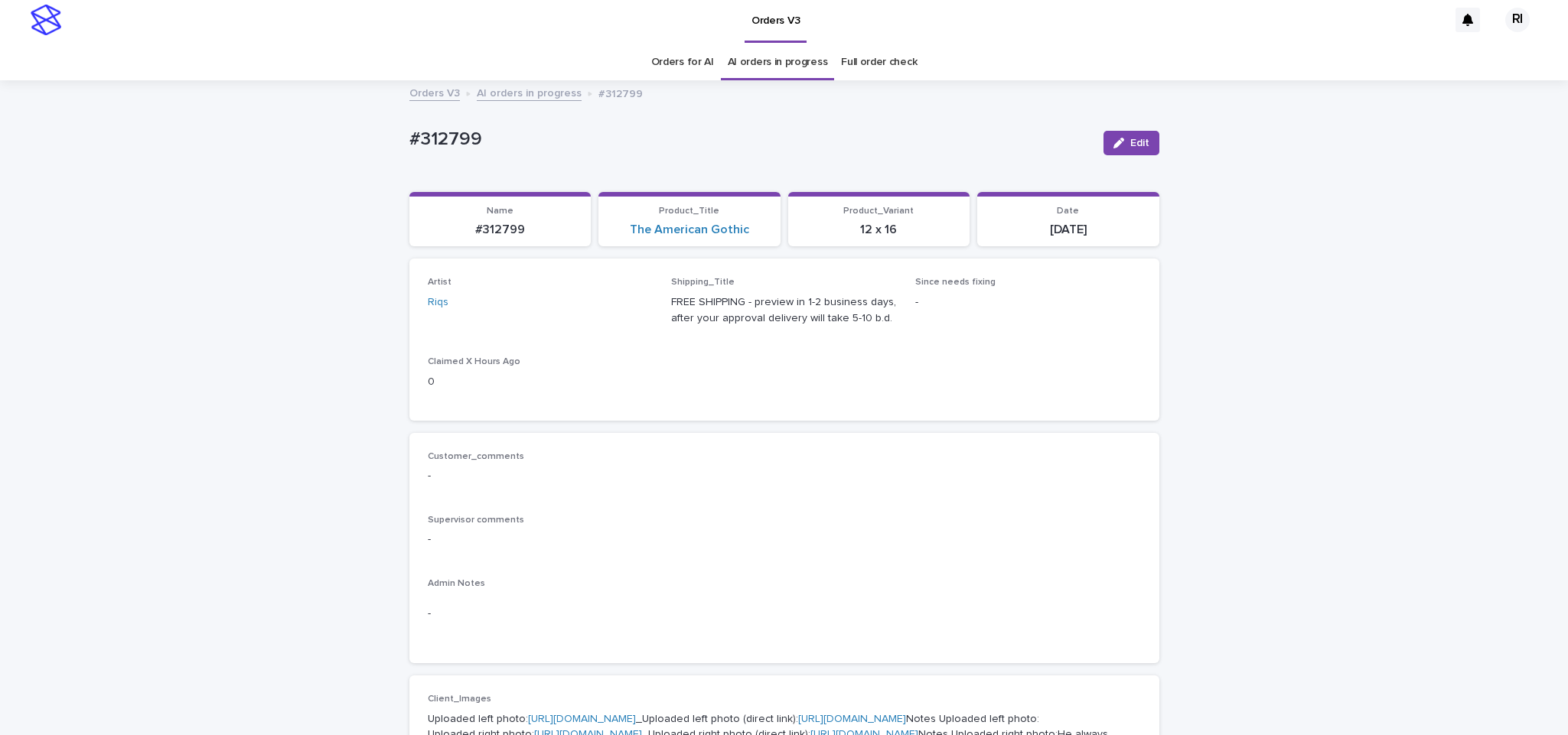
click at [537, 94] on link "AI orders in progress" at bounding box center [530, 92] width 105 height 18
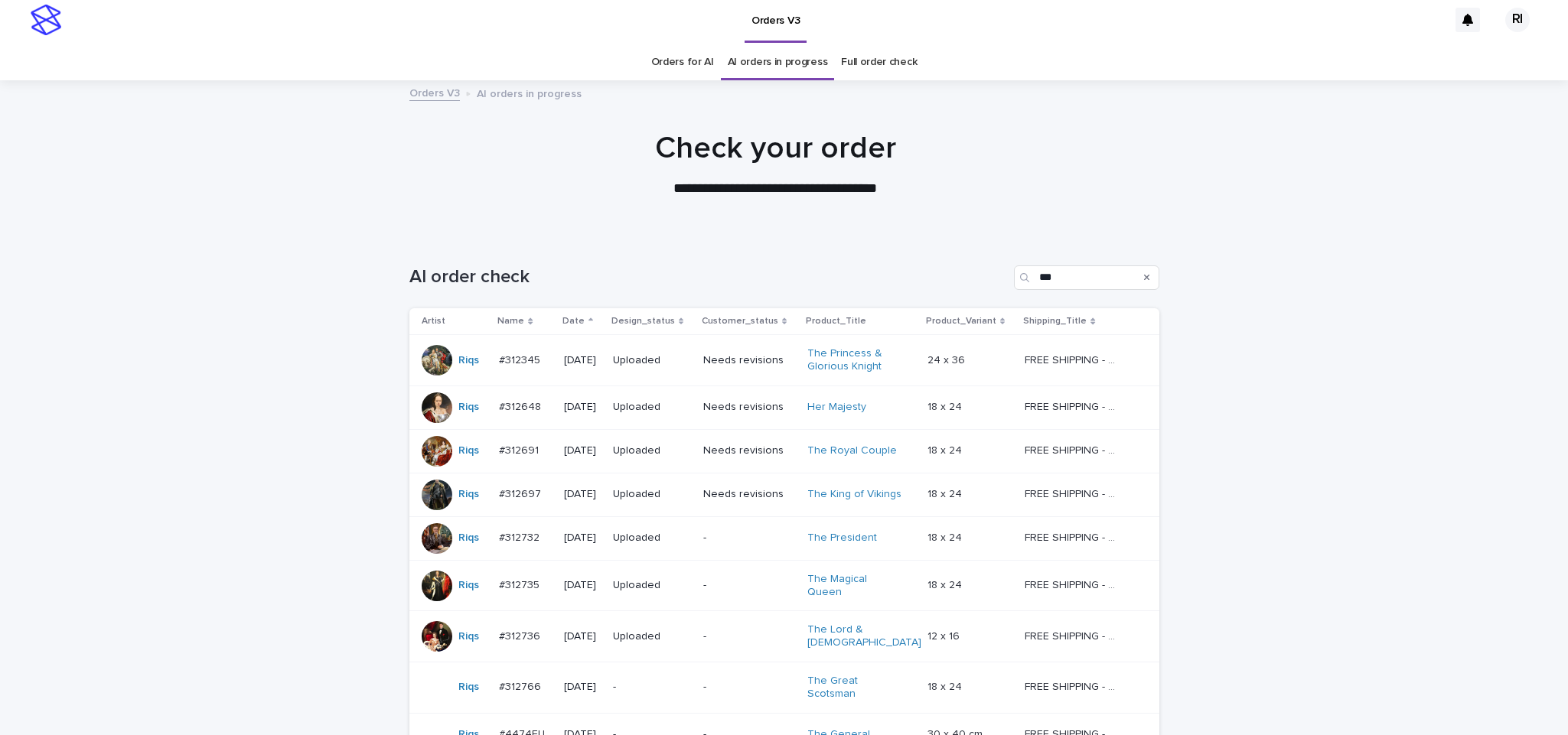
scroll to position [49, 0]
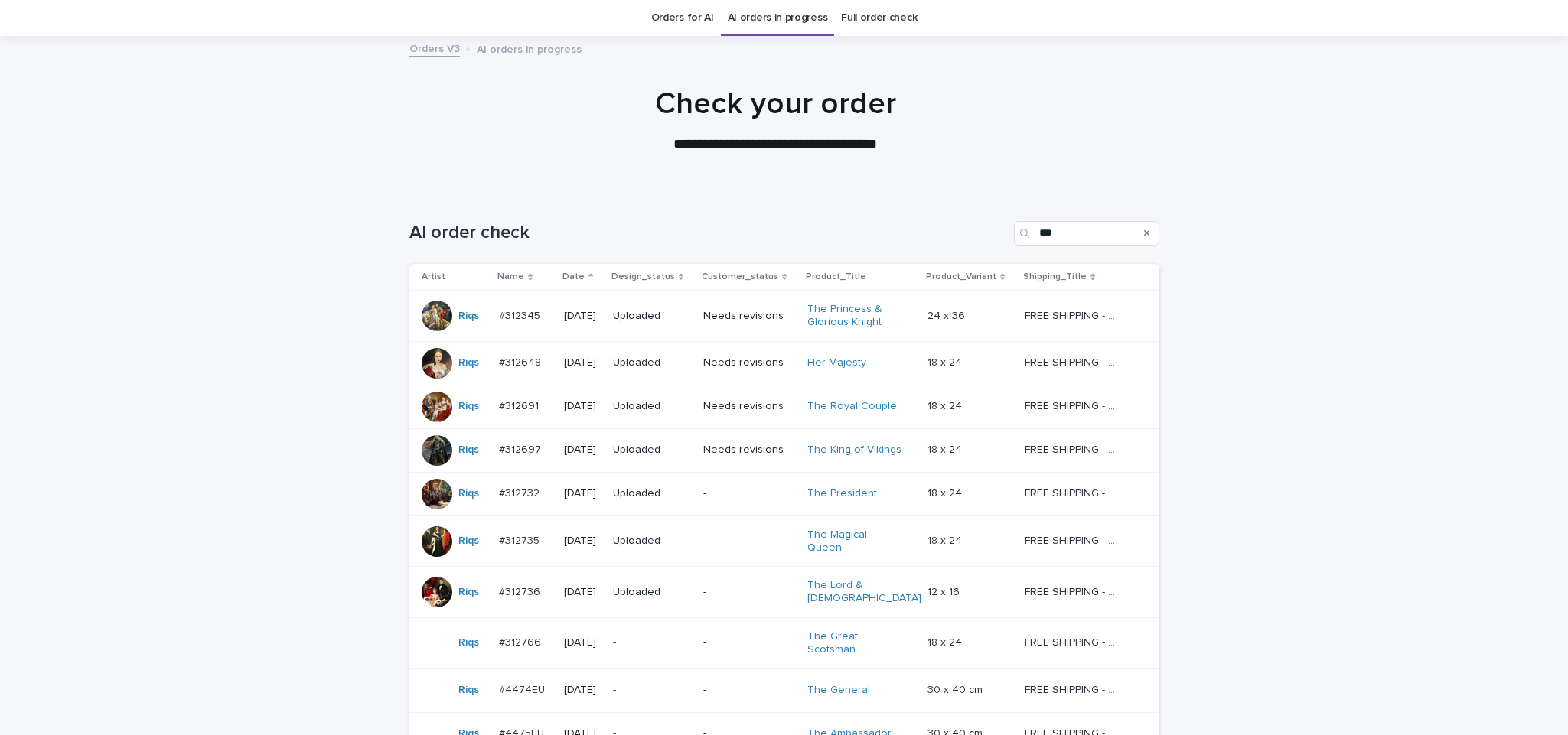
click at [486, 131] on div "**********" at bounding box center [775, 120] width 766 height 69
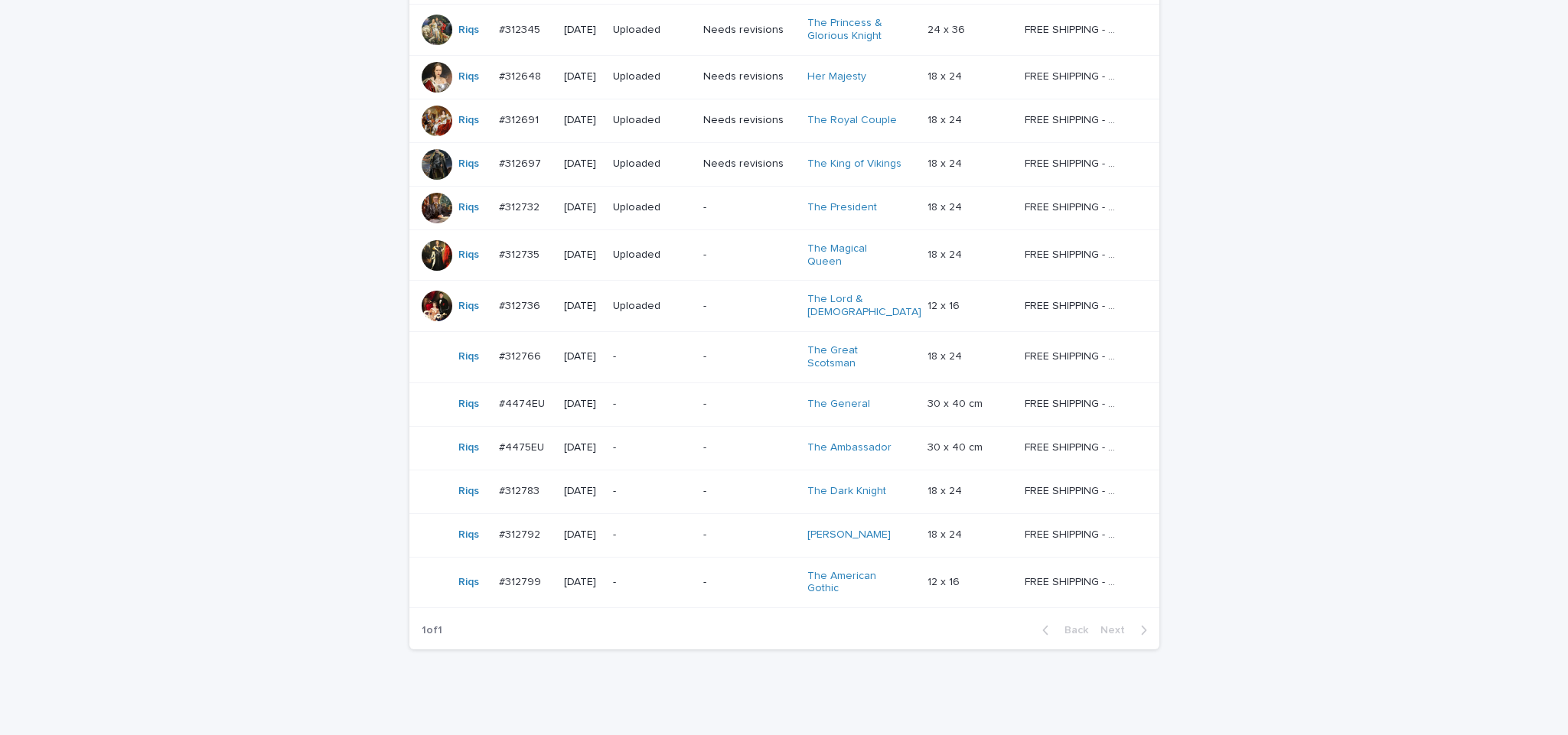
scroll to position [355, 0]
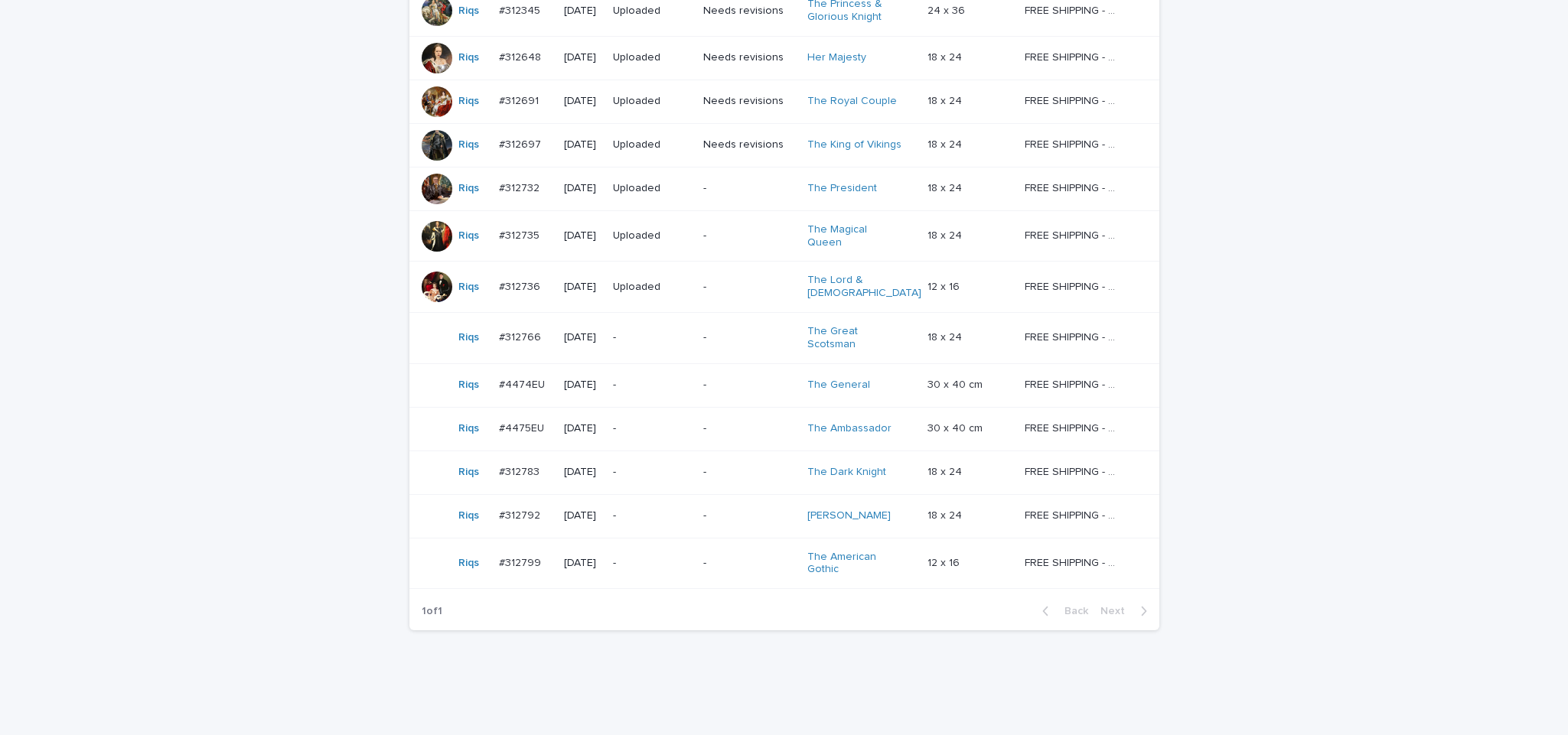
click at [1281, 138] on div "Loading... Saving… Loading... Saving… AI order check *** Artist Name Date Desig…" at bounding box center [784, 301] width 1568 height 834
click at [274, 391] on div "Loading... Saving… Loading... Saving… AI order check *** Artist Name Date Desig…" at bounding box center [784, 301] width 1568 height 834
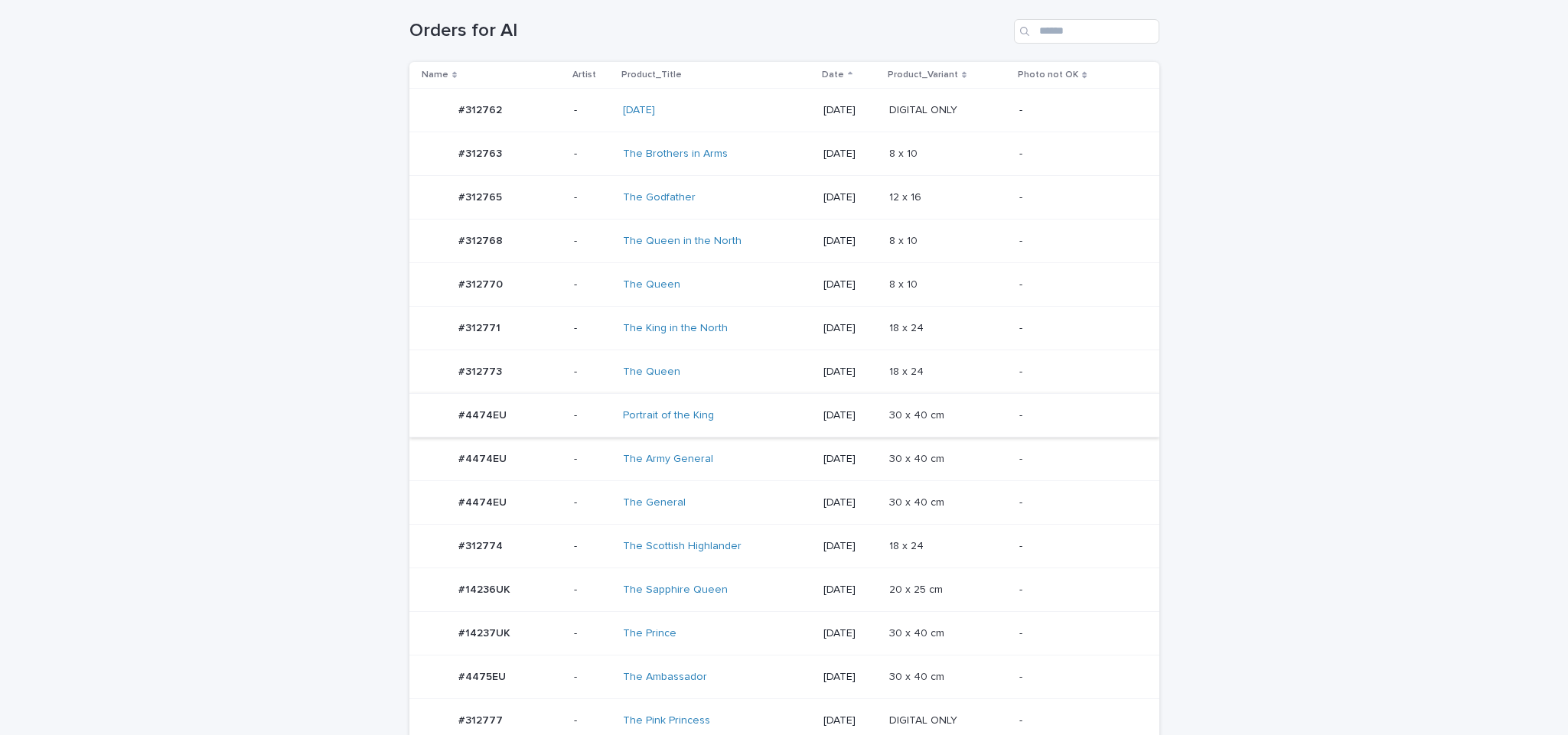
scroll to position [272, 0]
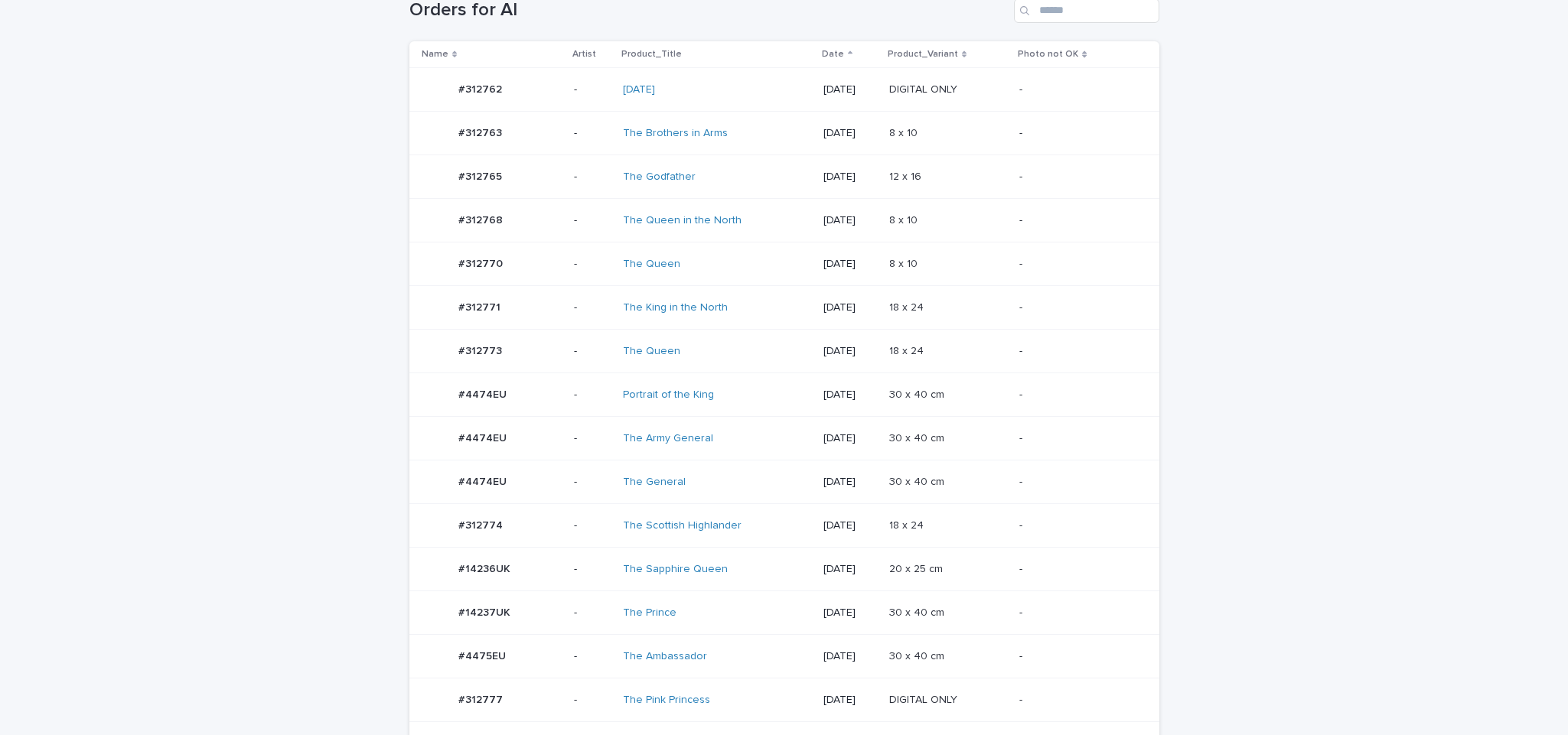
click at [997, 489] on p at bounding box center [948, 483] width 119 height 13
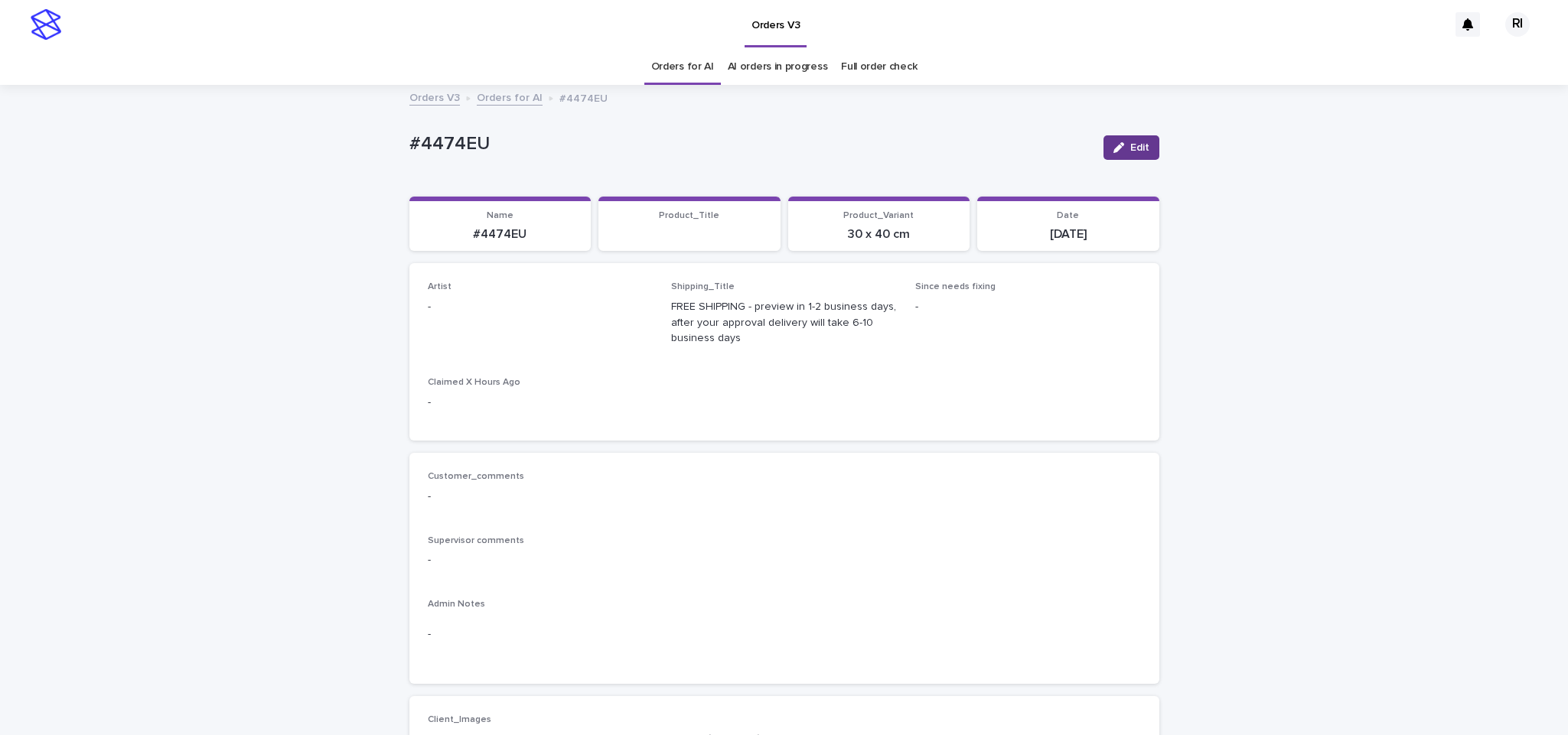
click at [1114, 149] on icon "button" at bounding box center [1119, 148] width 11 height 11
paste input "****"
type input "****"
click at [1112, 150] on div "button" at bounding box center [1113, 148] width 16 height 11
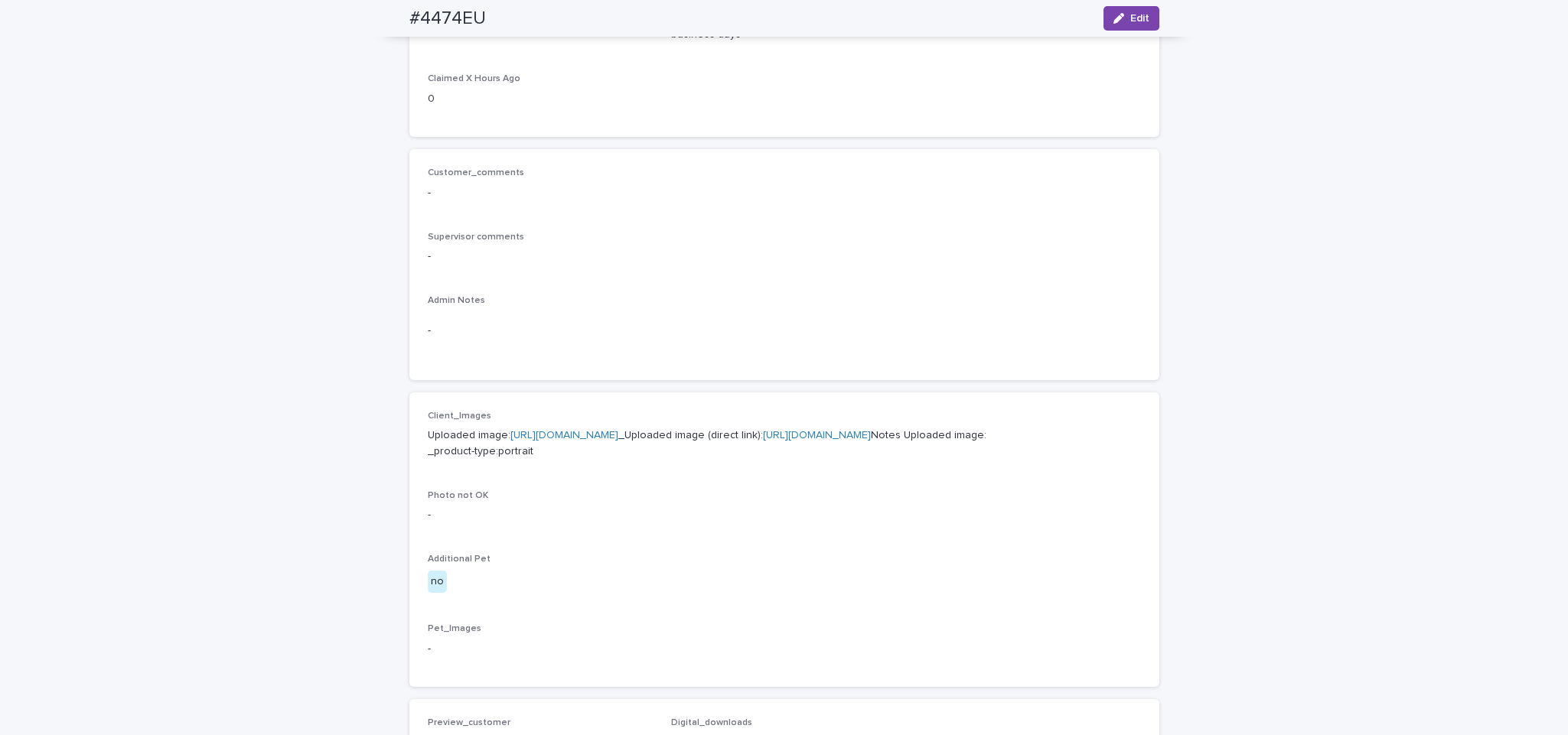
scroll to position [122, 0]
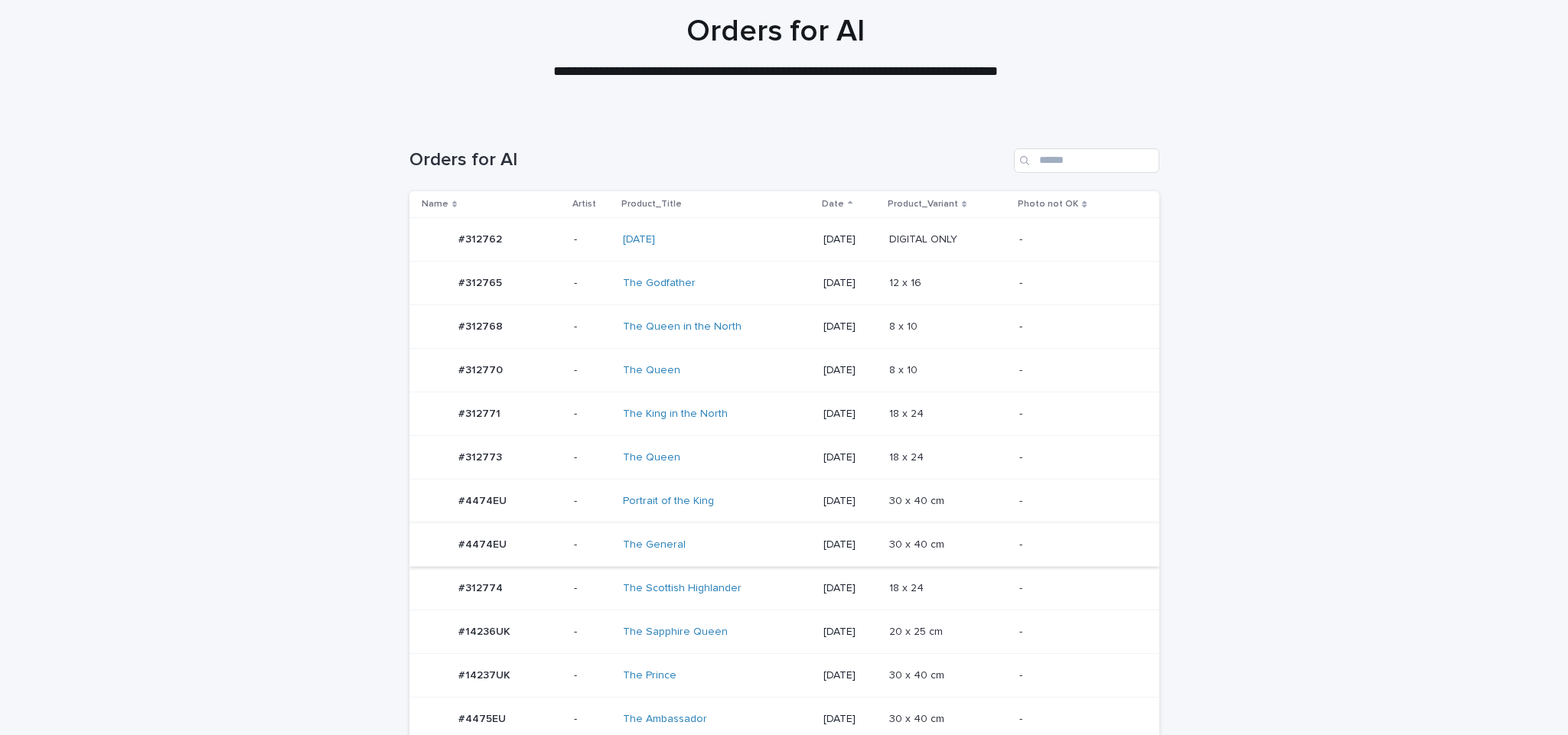
scroll to position [346, 0]
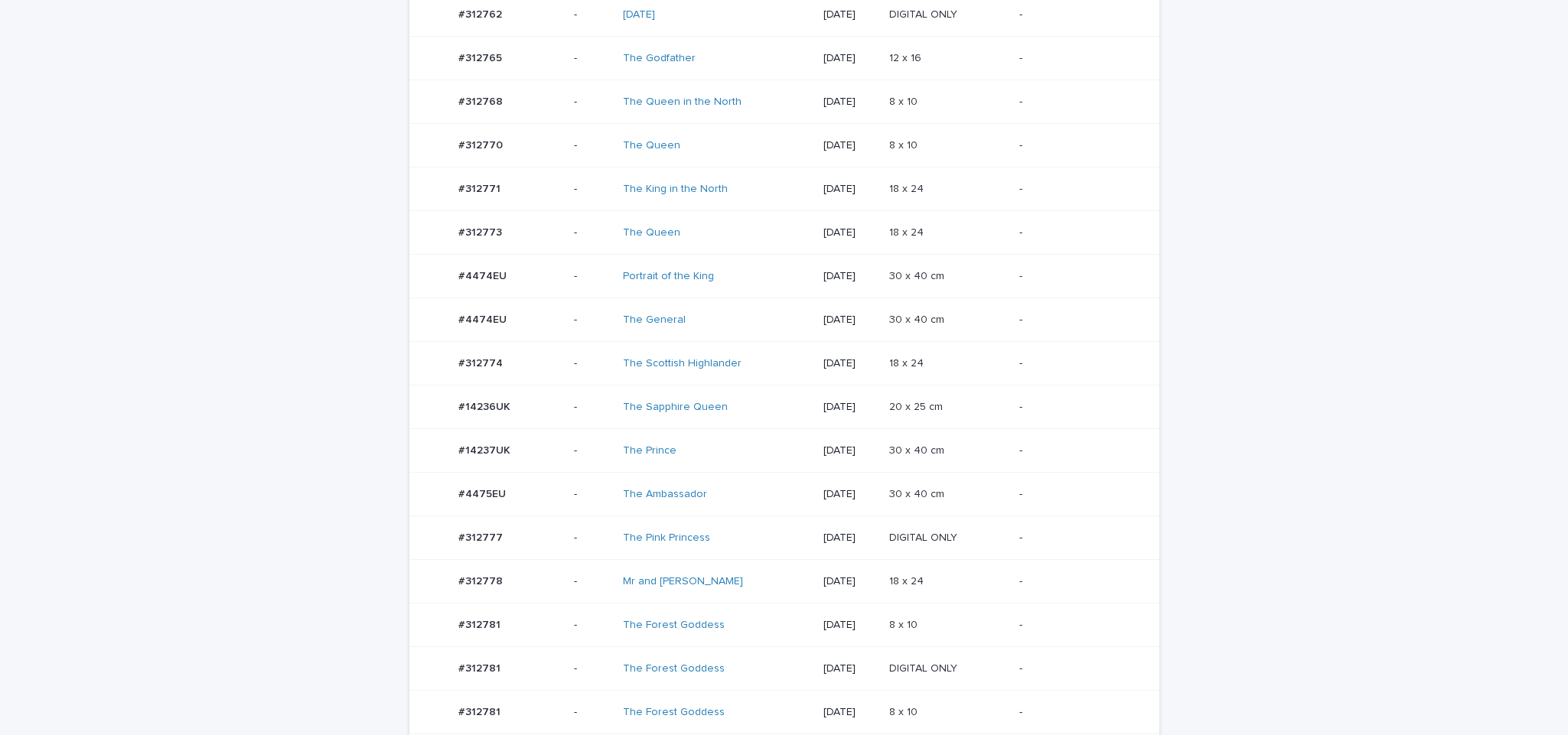
click at [1019, 513] on td "-" at bounding box center [1086, 494] width 146 height 43
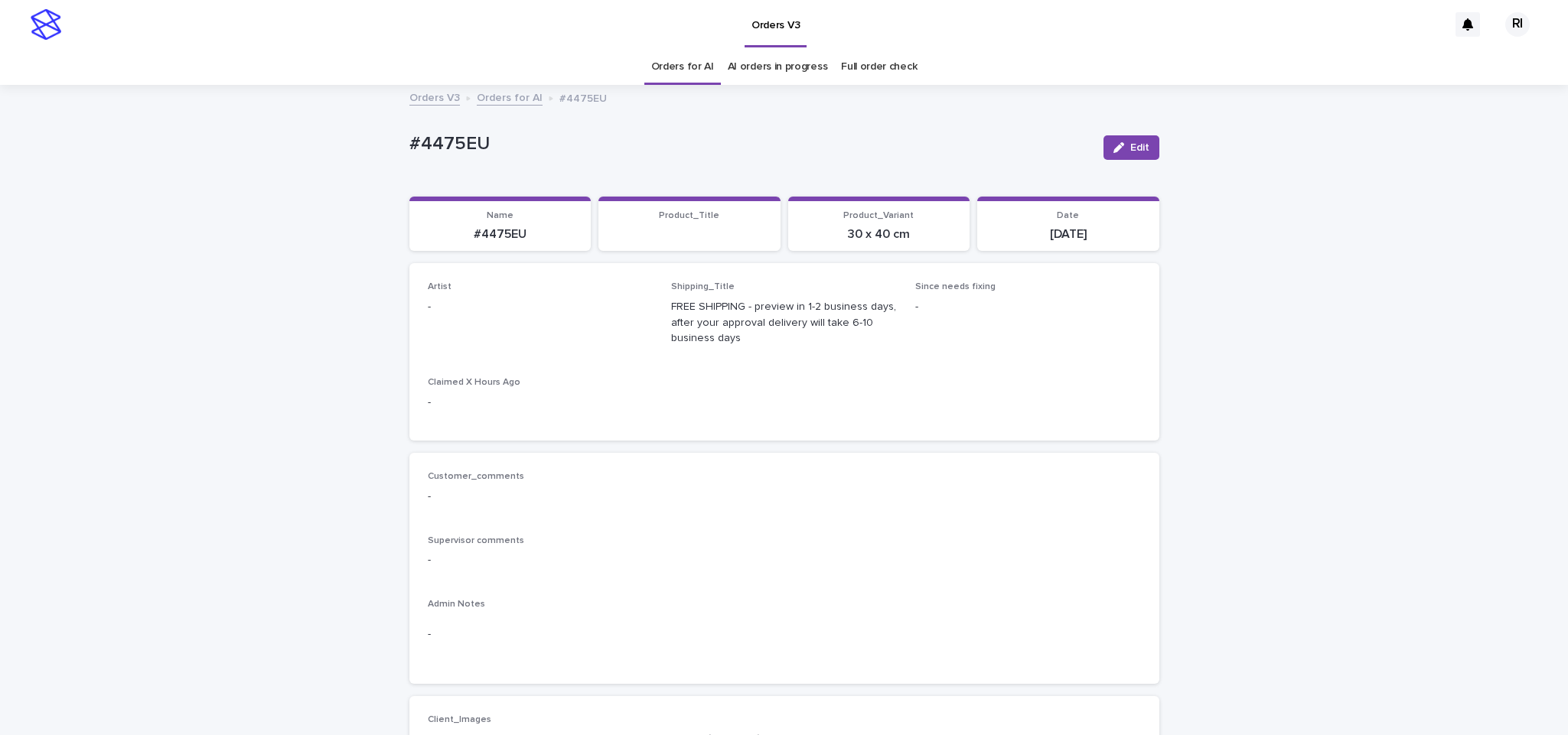
click at [1117, 140] on button "Edit" at bounding box center [1131, 147] width 56 height 25
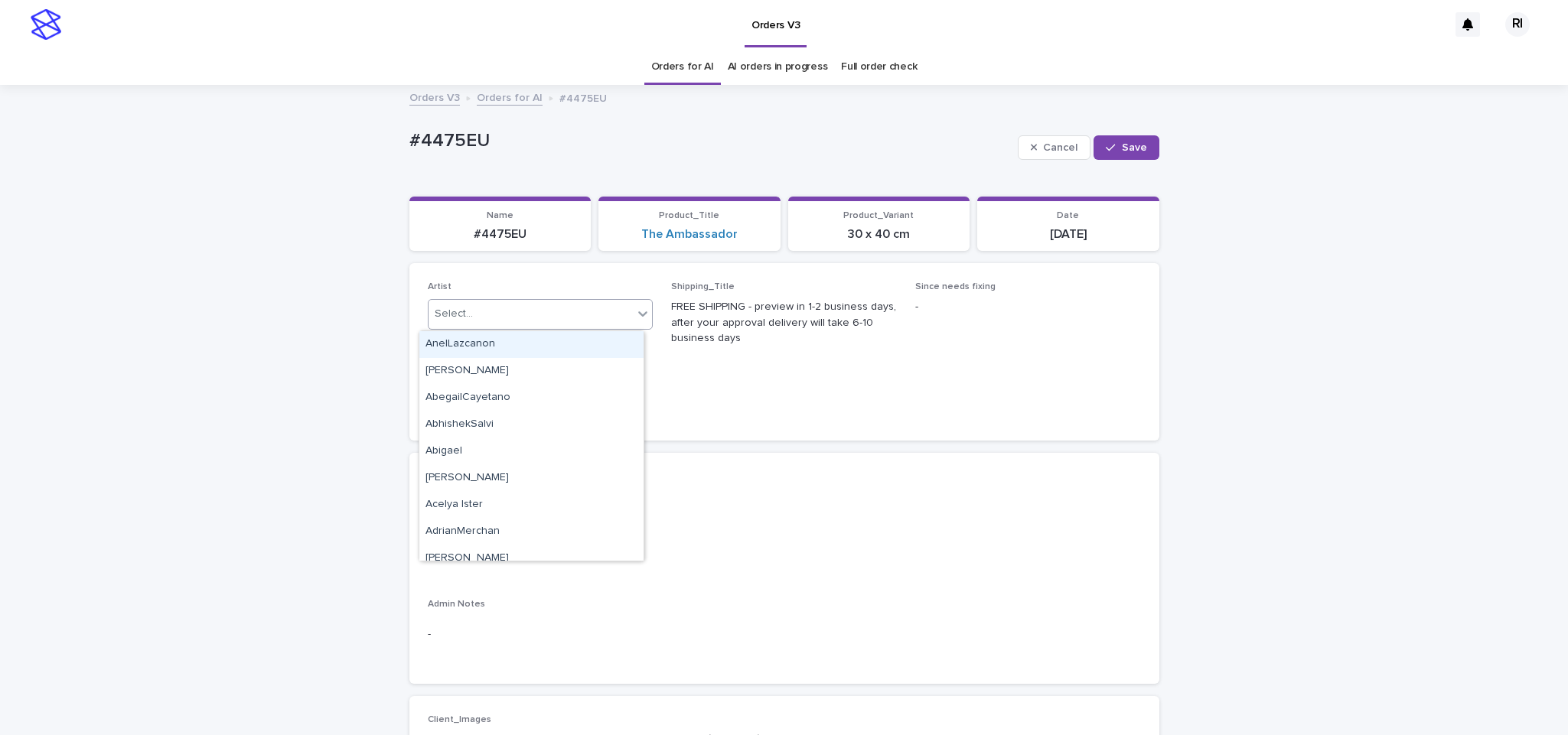
paste input "****"
type input "****"
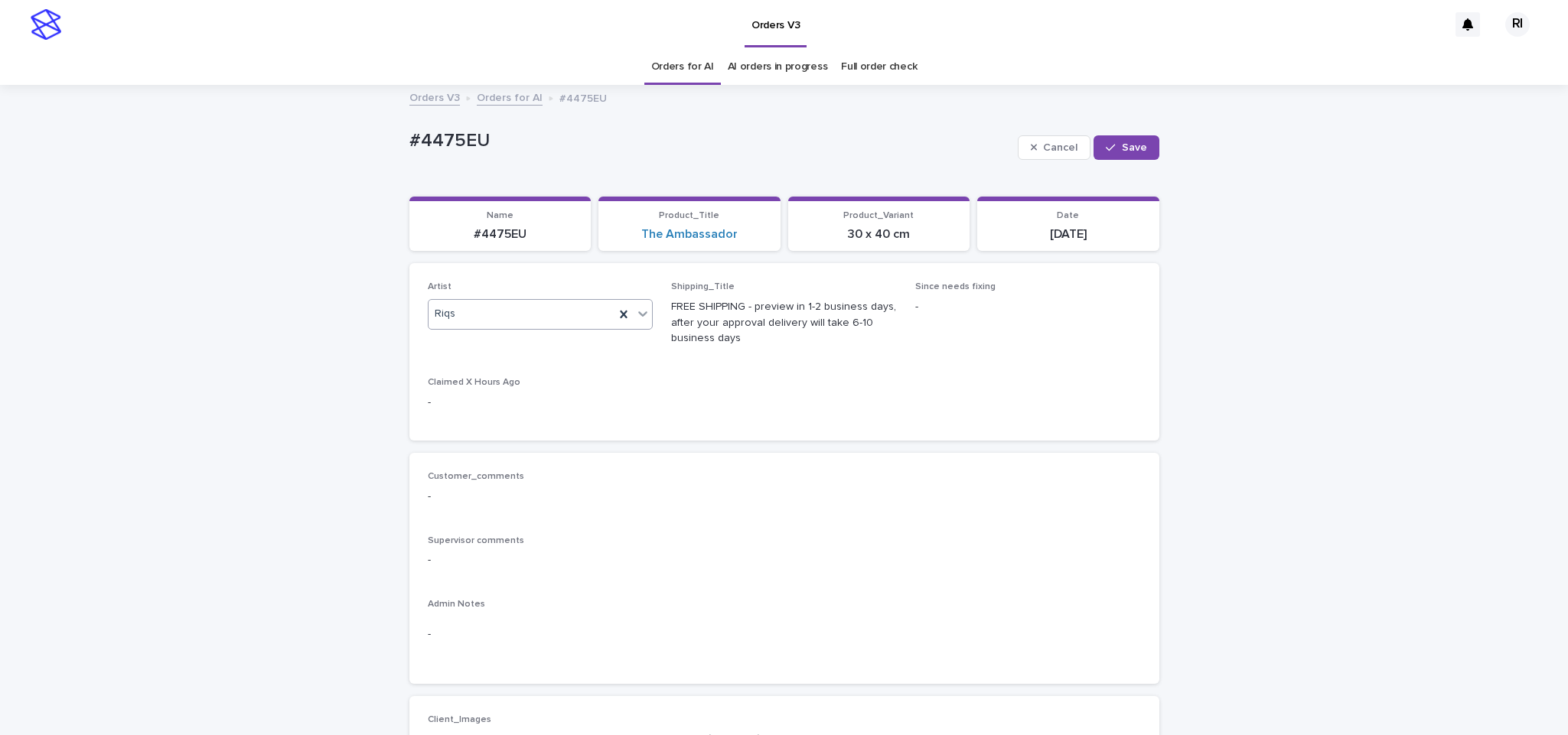
click at [1122, 149] on span "Save" at bounding box center [1134, 148] width 25 height 11
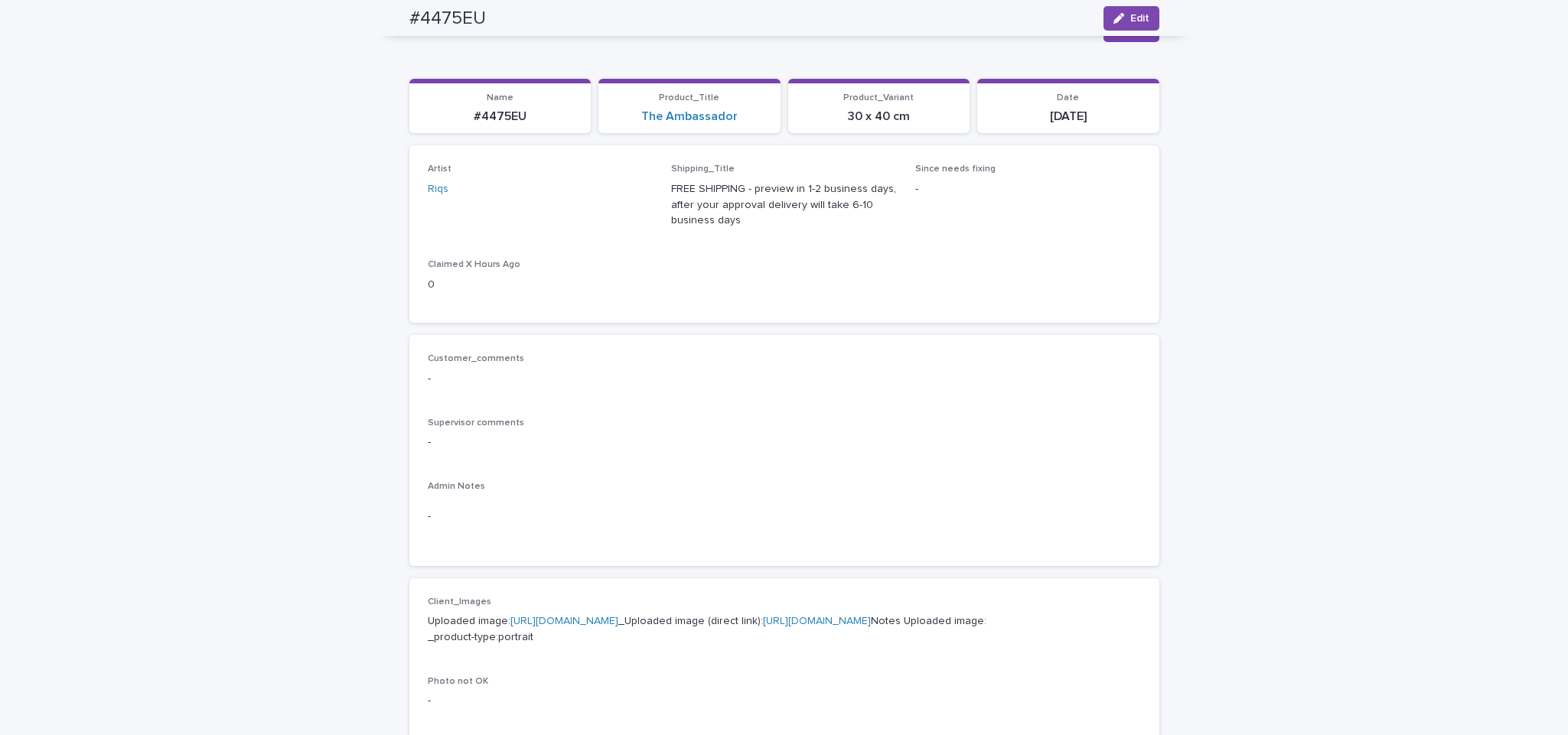
scroll to position [117, 0]
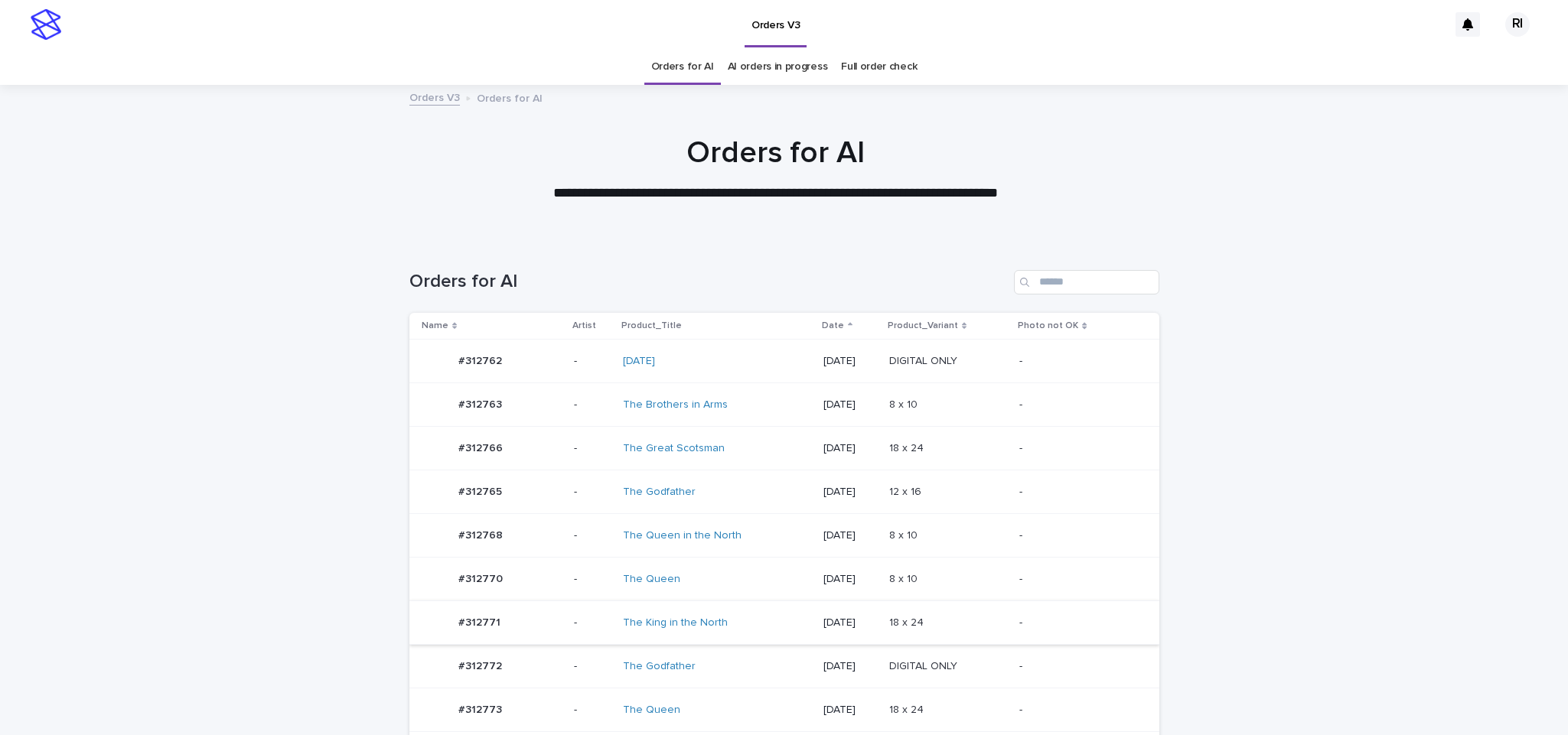
scroll to position [106, 0]
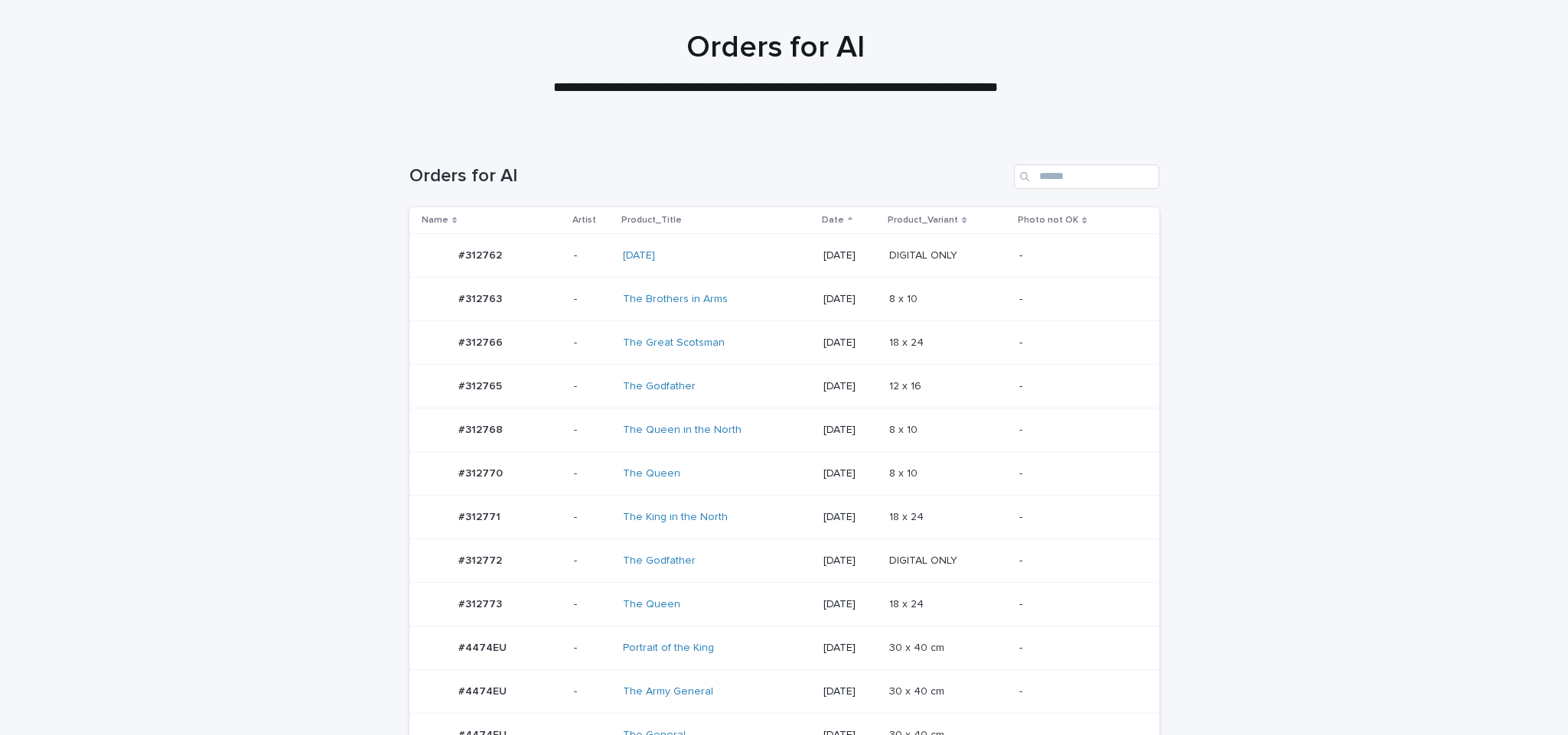
click at [990, 549] on td "DIGITAL ONLY DIGITAL ONLY" at bounding box center [949, 561] width 131 height 43
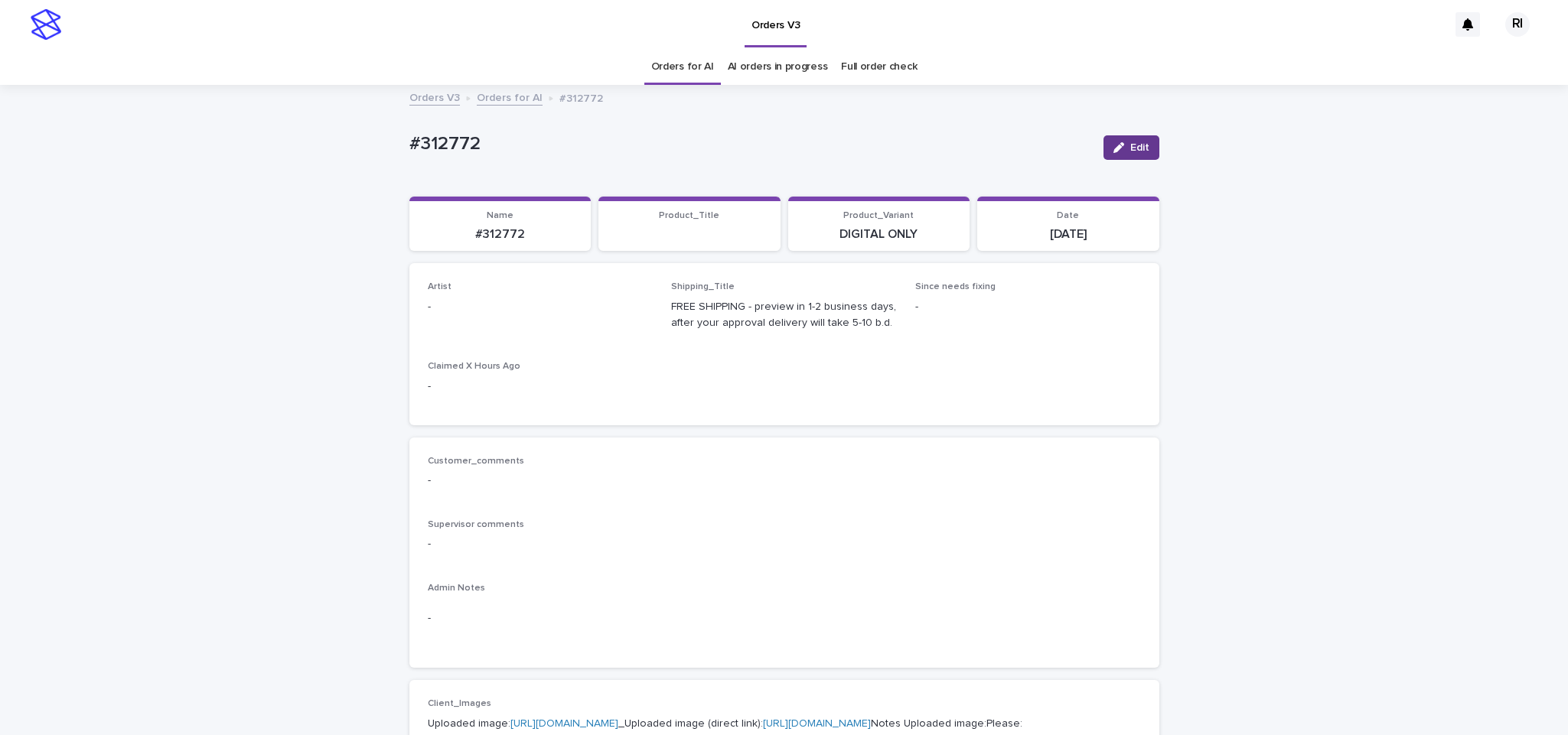
click at [1118, 150] on div "button" at bounding box center [1122, 148] width 17 height 11
paste input "****"
type input "****"
click at [512, 335] on div "Riqs" at bounding box center [531, 344] width 224 height 27
click at [1122, 151] on span "Save" at bounding box center [1134, 148] width 25 height 11
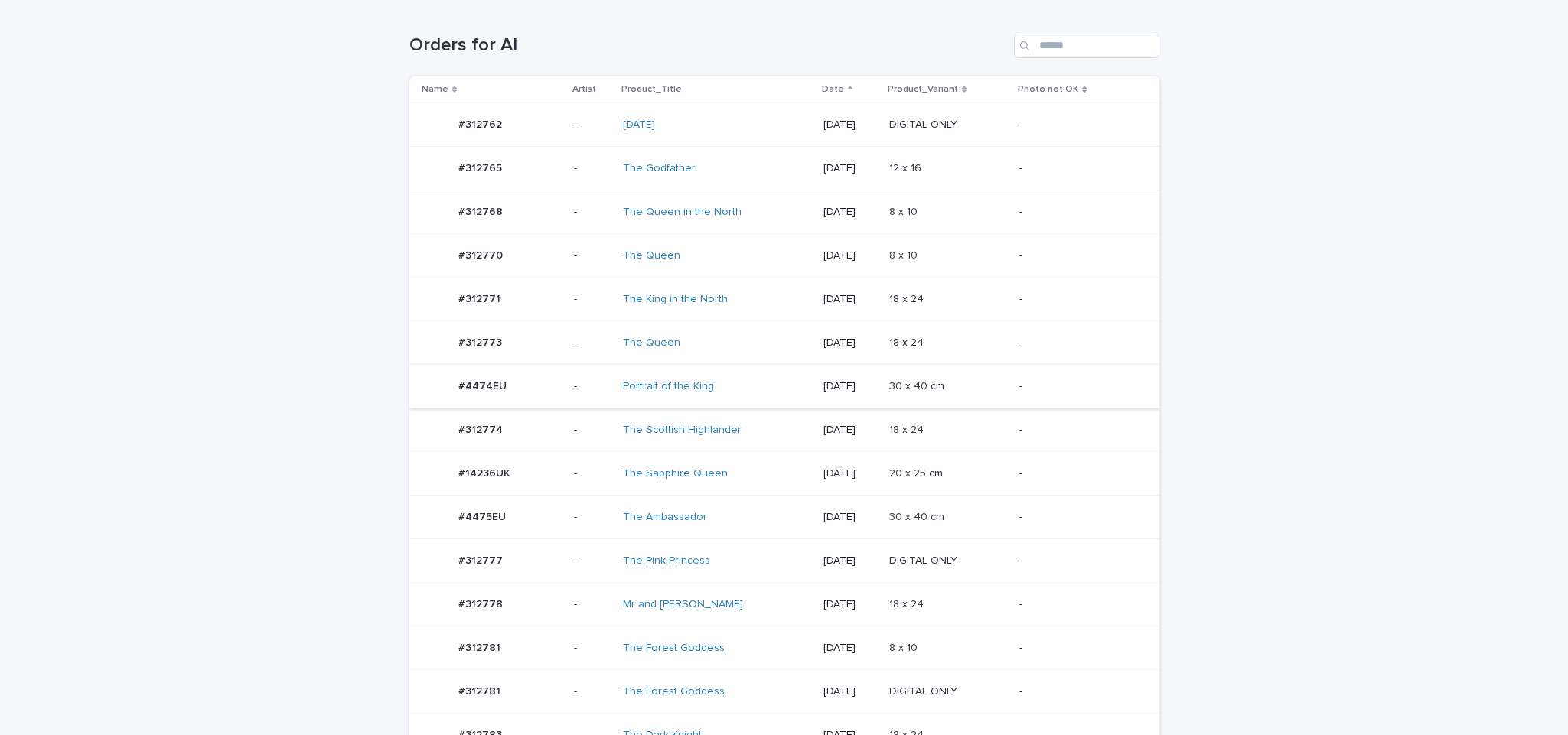
scroll to position [309, 0]
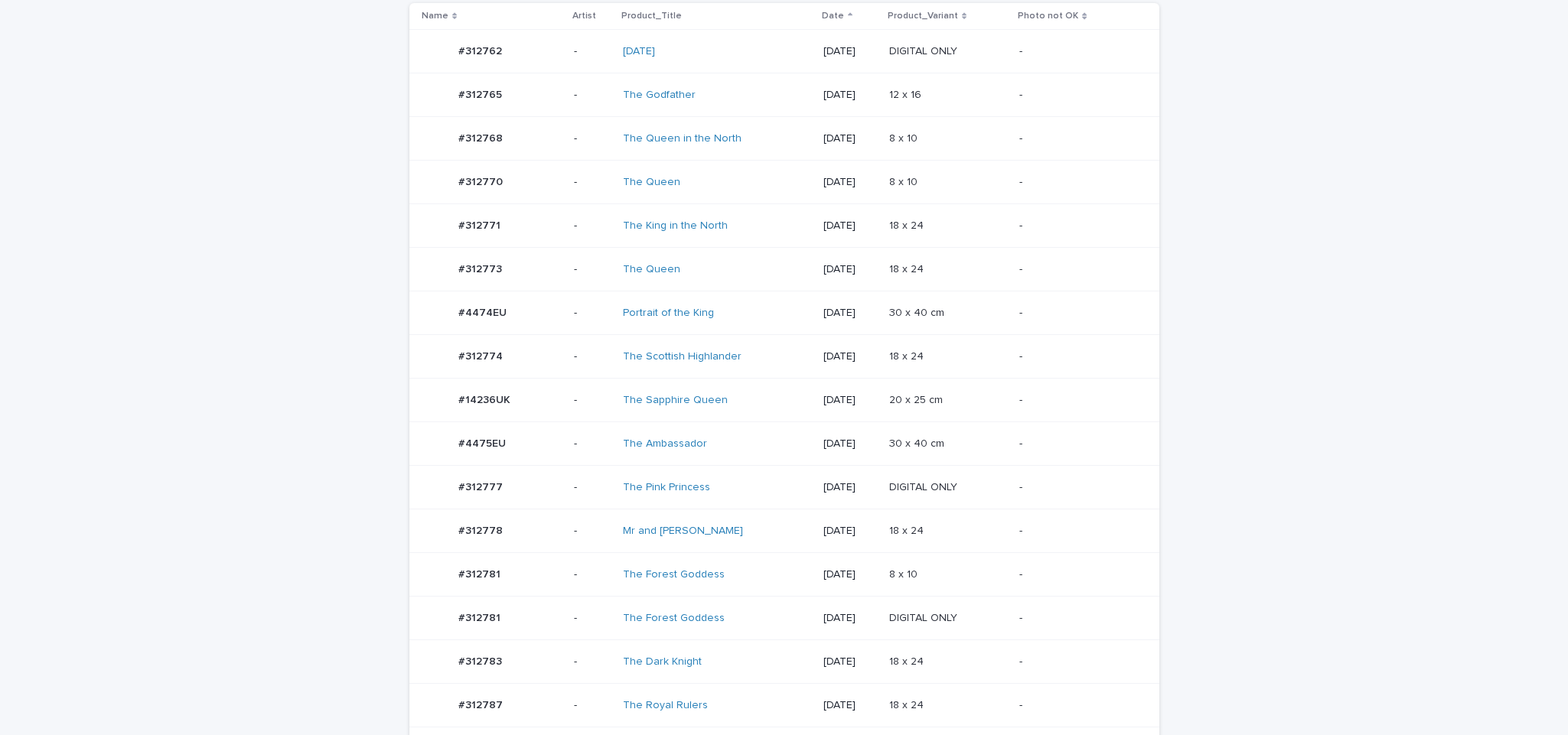
click at [967, 588] on div "8 x 10 8 x 10" at bounding box center [948, 575] width 119 height 25
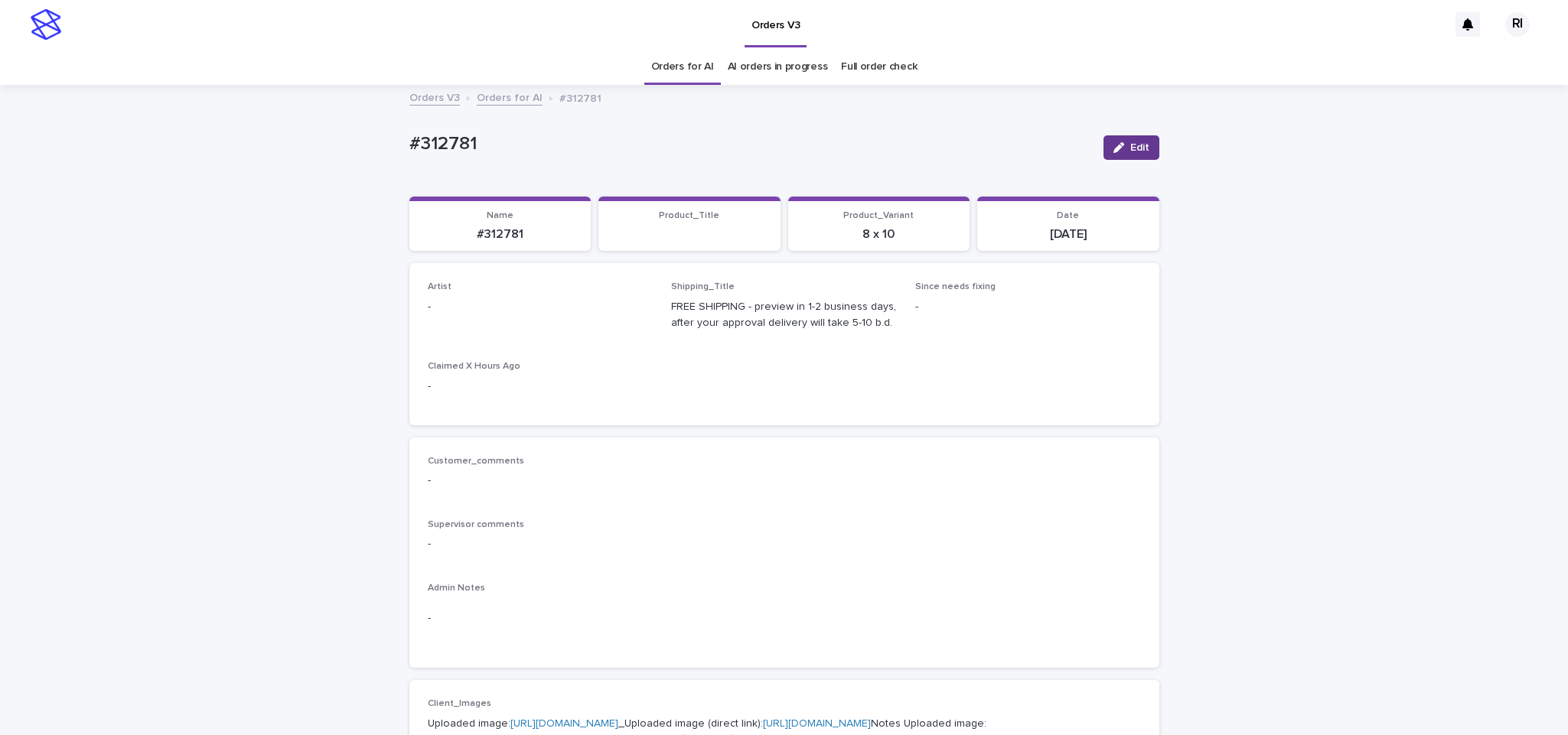
click at [1132, 140] on button "Edit" at bounding box center [1131, 147] width 56 height 25
paste input "****"
type input "****"
click at [1110, 154] on button "Save" at bounding box center [1126, 147] width 65 height 25
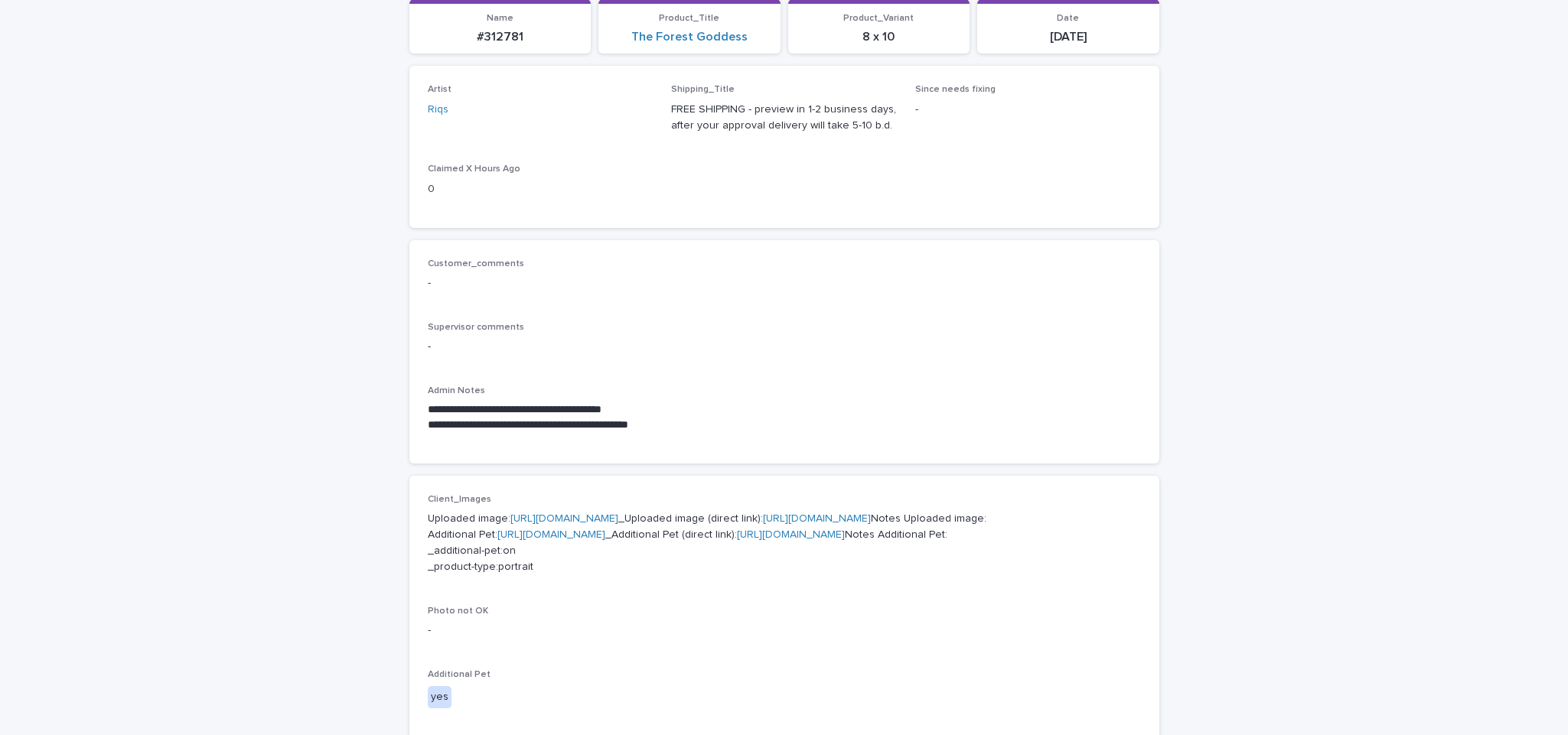
scroll to position [286, 0]
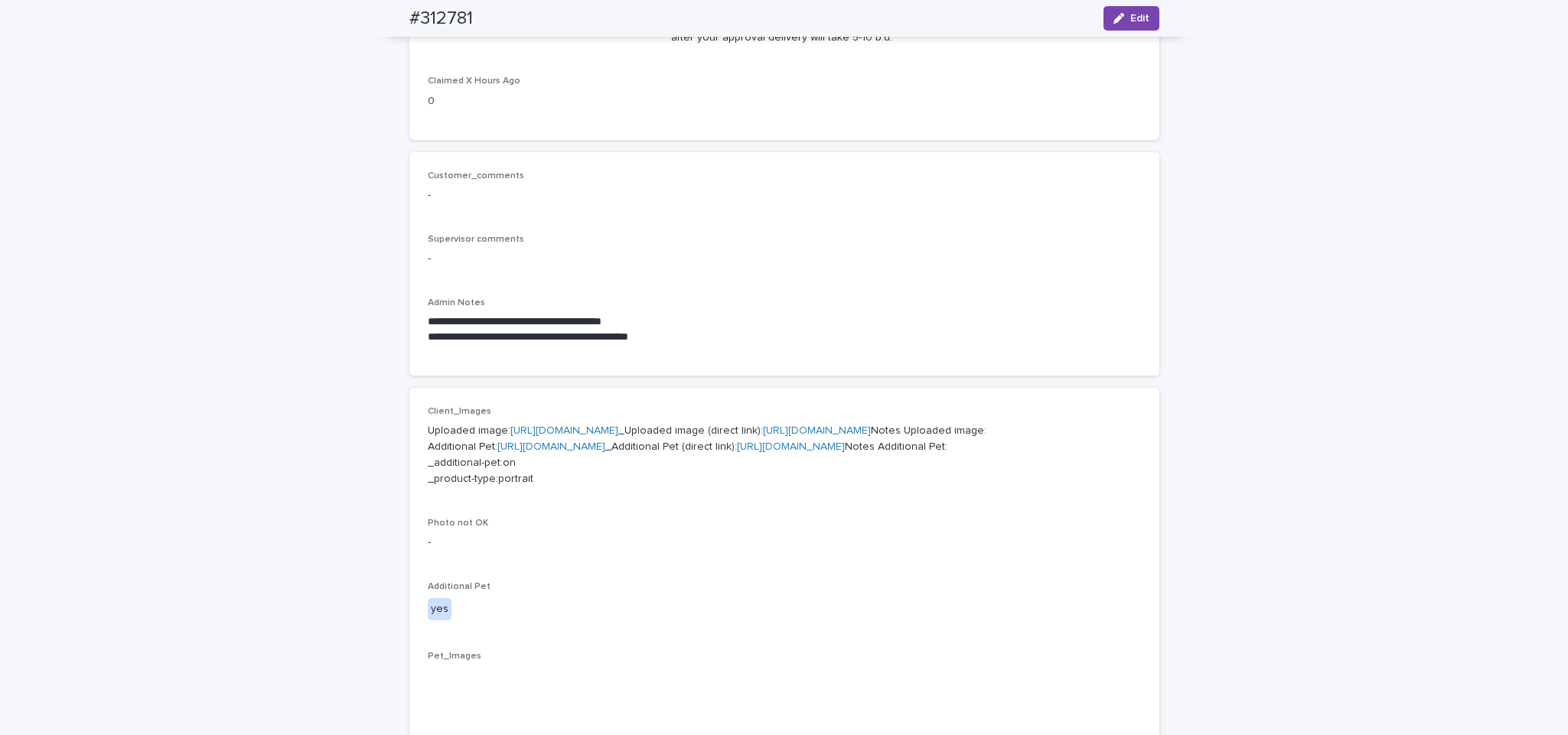
click at [607, 486] on p "Uploaded image: [URL][DOMAIN_NAME] _Uploaded image (direct link): [URL][DOMAIN_…" at bounding box center [784, 454] width 713 height 64
click at [605, 452] on link "[URL][DOMAIN_NAME]" at bounding box center [551, 447] width 108 height 11
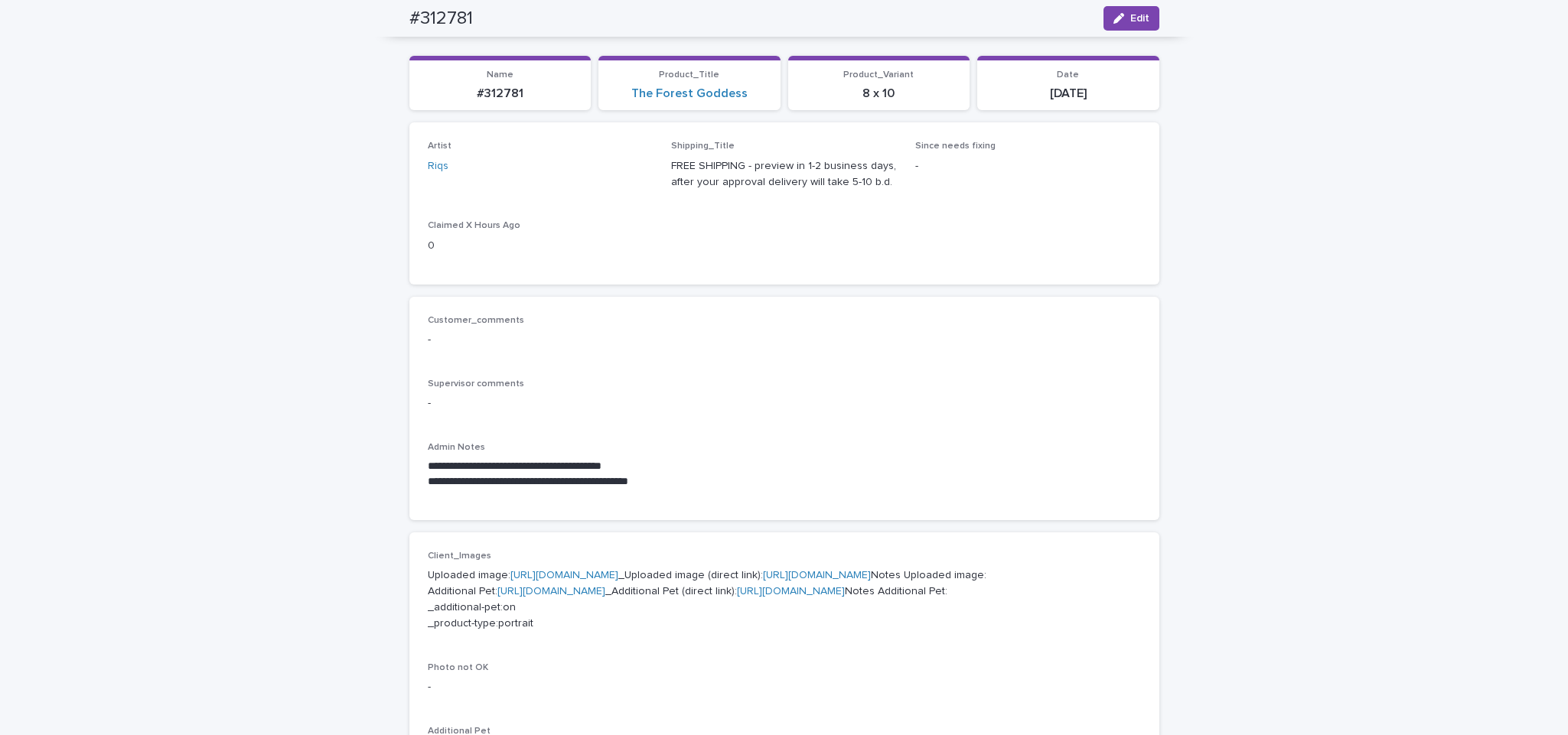
scroll to position [89, 0]
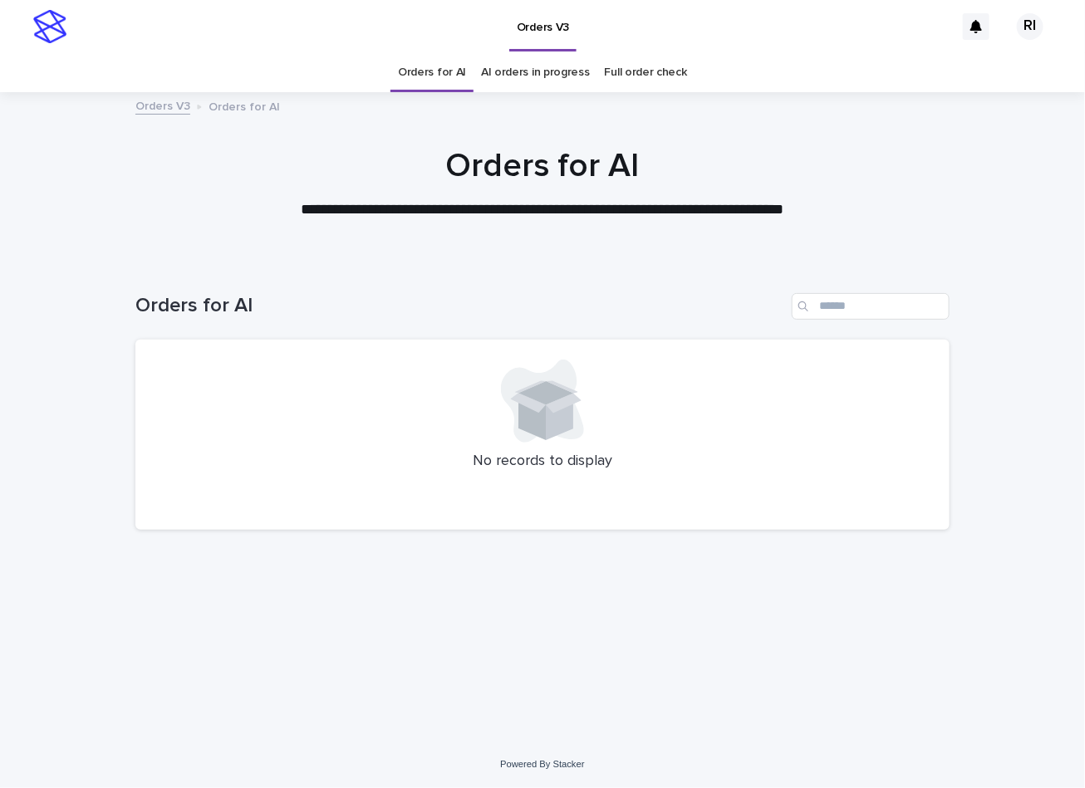
click at [375, 596] on div "Loading... Saving… Loading... Saving… Orders for AI No records to display" at bounding box center [542, 479] width 831 height 439
click at [891, 305] on input "Search" at bounding box center [871, 306] width 158 height 27
type input "****"
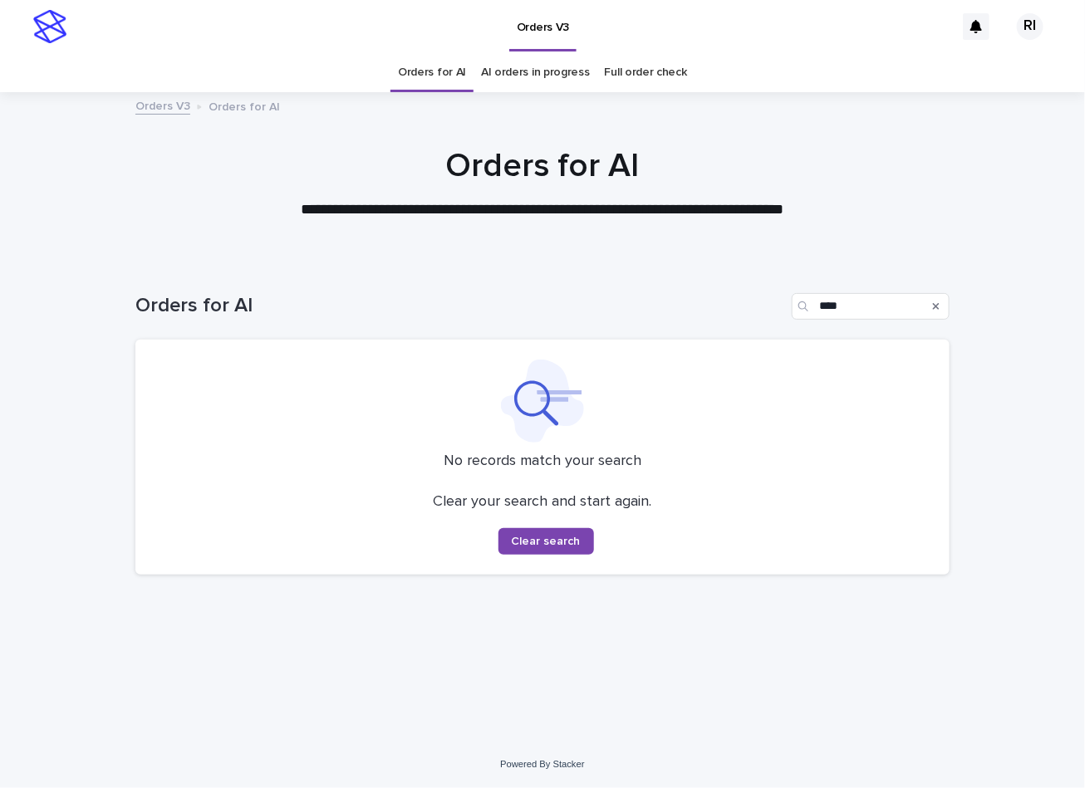
click at [427, 70] on link "Orders for AI" at bounding box center [432, 72] width 68 height 39
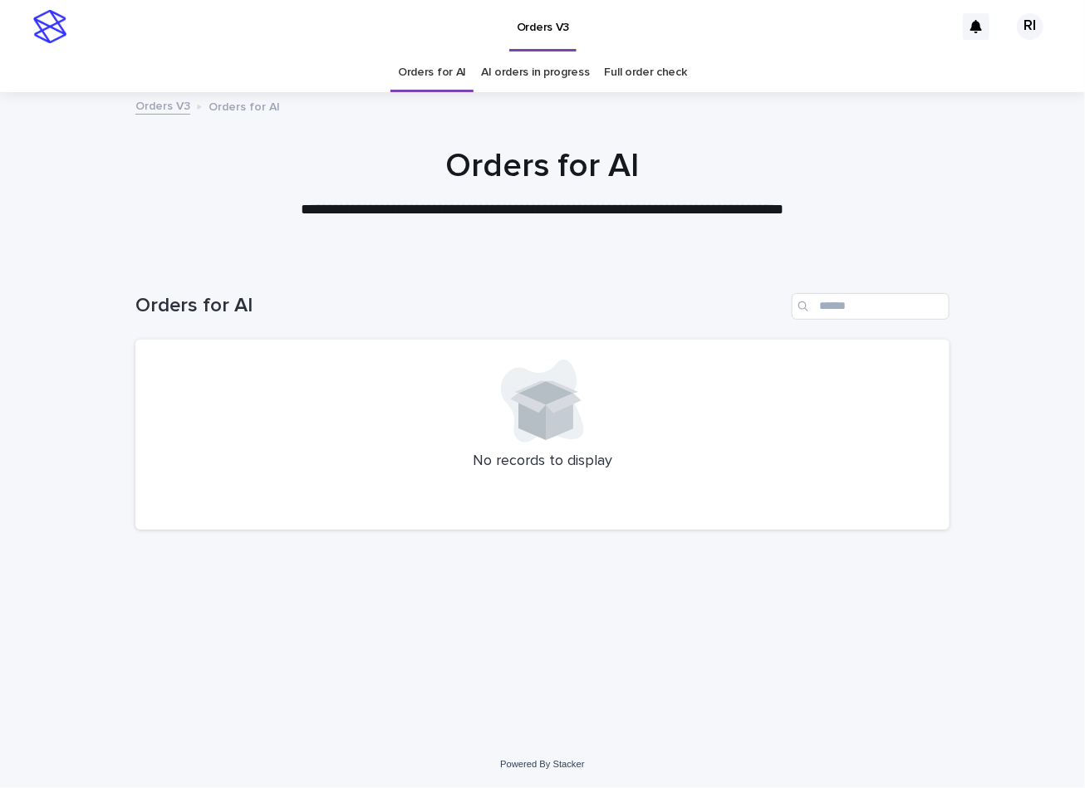
click at [297, 432] on div at bounding box center [542, 401] width 774 height 83
click at [912, 304] on input "Search" at bounding box center [871, 306] width 158 height 27
paste input "****"
type input "****"
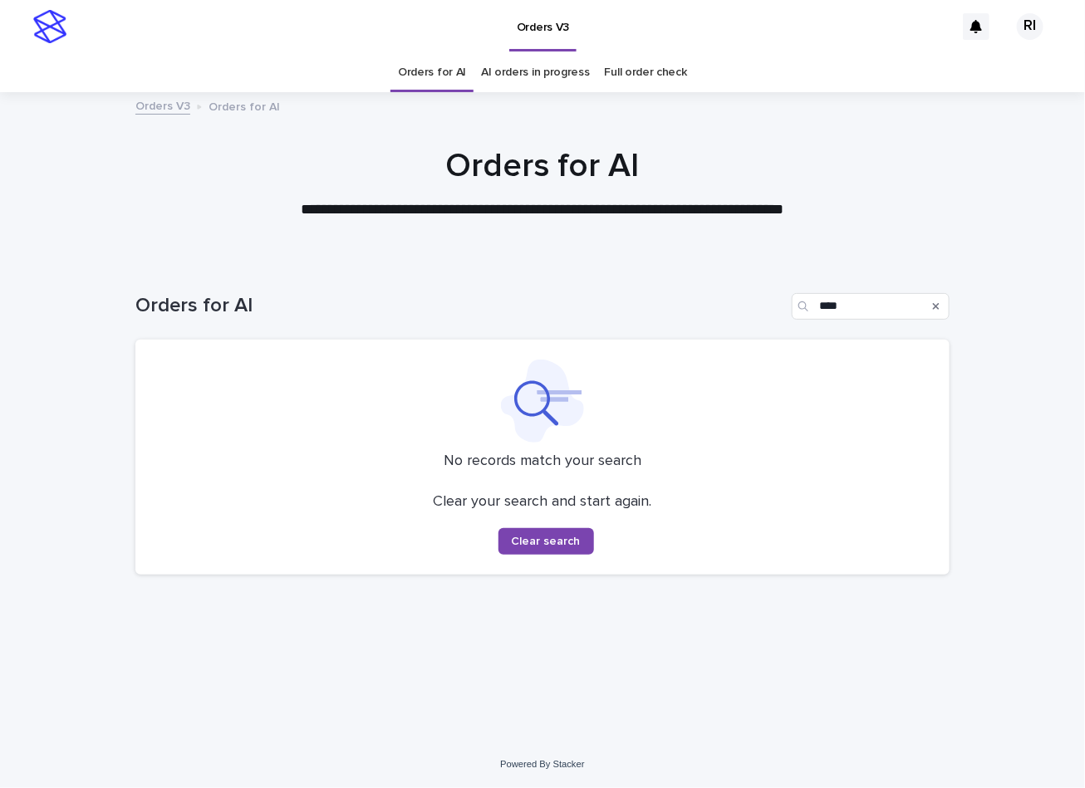
click at [446, 77] on link "Orders for AI" at bounding box center [432, 72] width 68 height 39
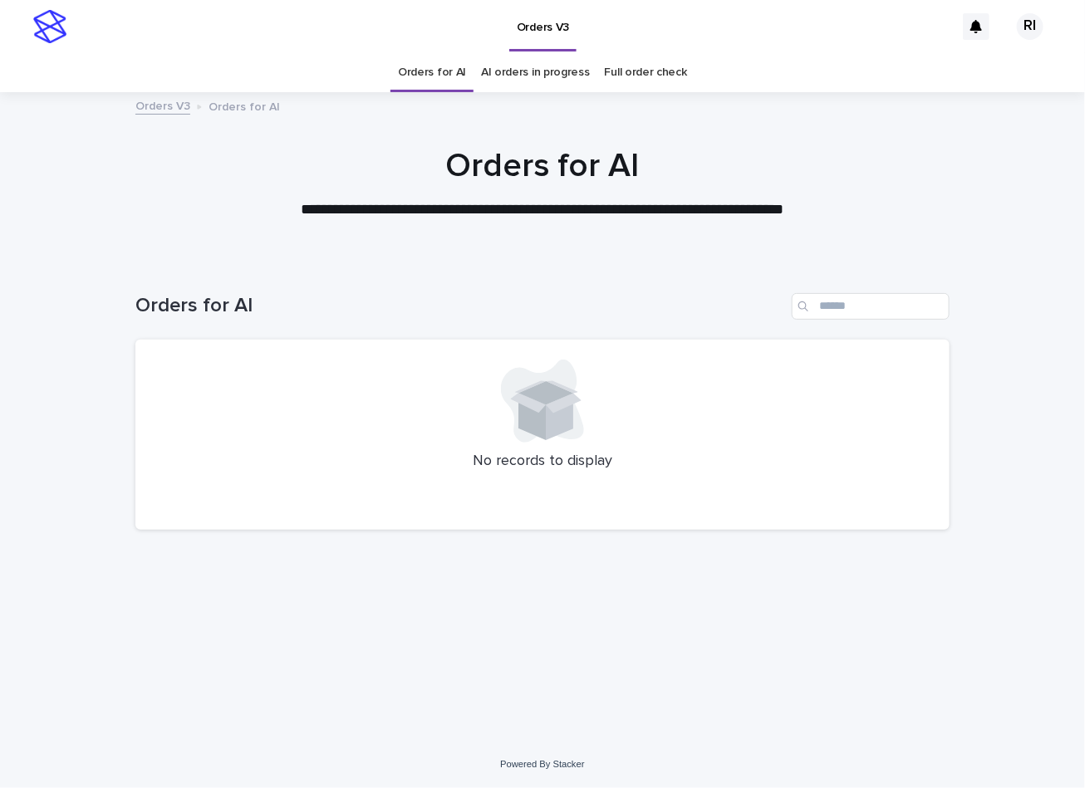
click at [223, 554] on div "Loading... Saving… Loading... Saving… Orders for AI No records to display" at bounding box center [542, 479] width 831 height 439
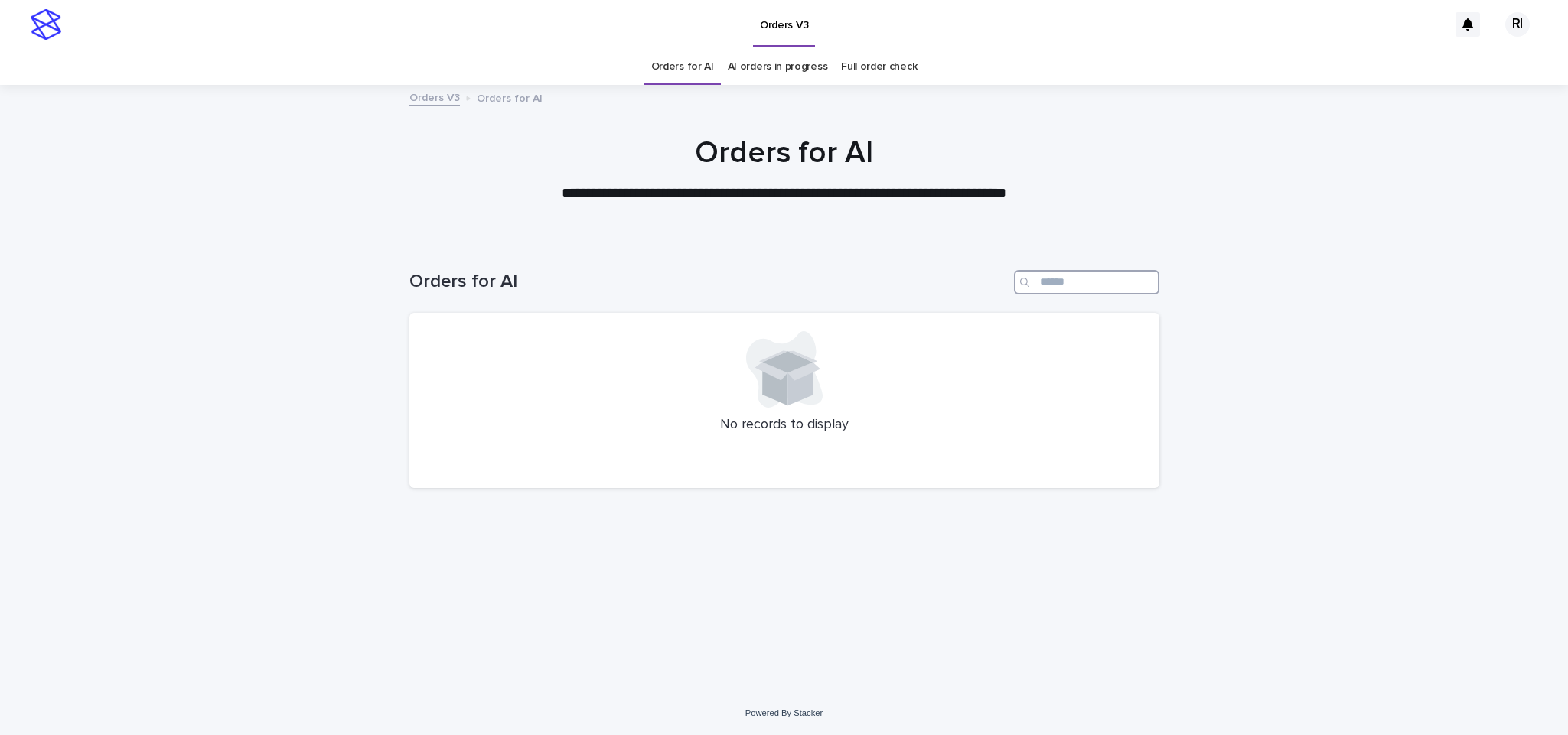
click at [1082, 281] on input "Search" at bounding box center [1087, 282] width 146 height 25
paste input "****"
type input "****"
click at [680, 64] on link "Orders for AI" at bounding box center [683, 66] width 63 height 36
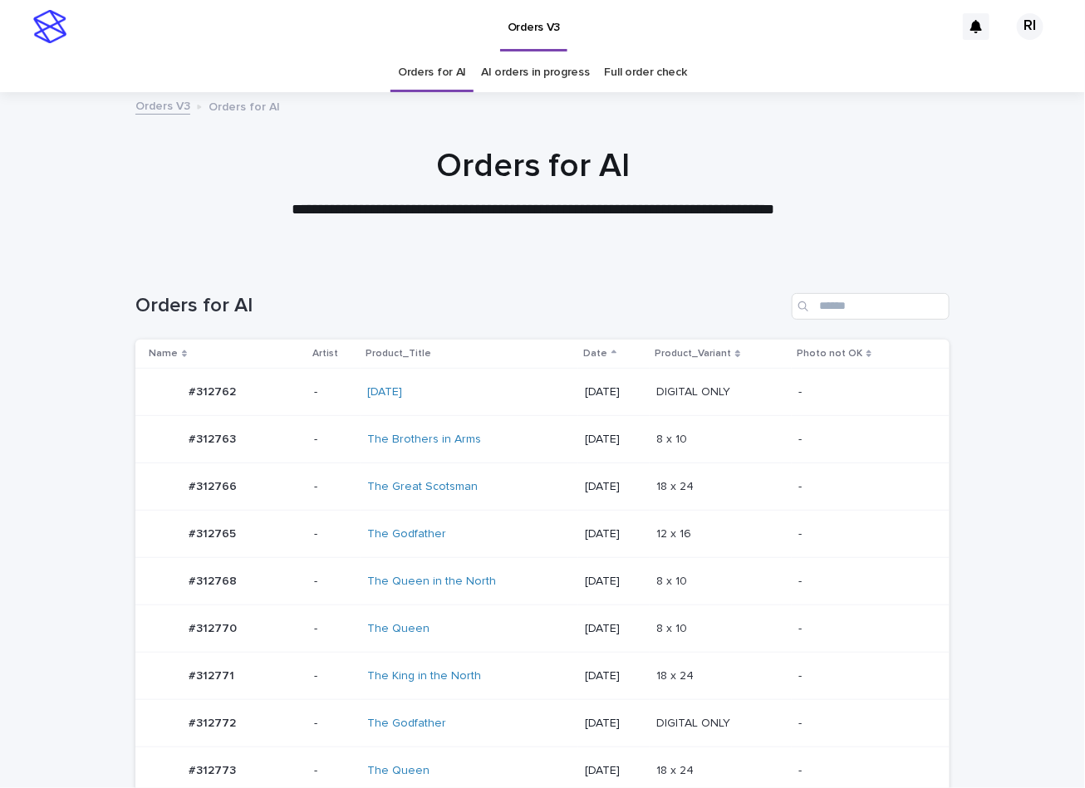
click at [292, 478] on td "#312766 #312766" at bounding box center [221, 487] width 172 height 47
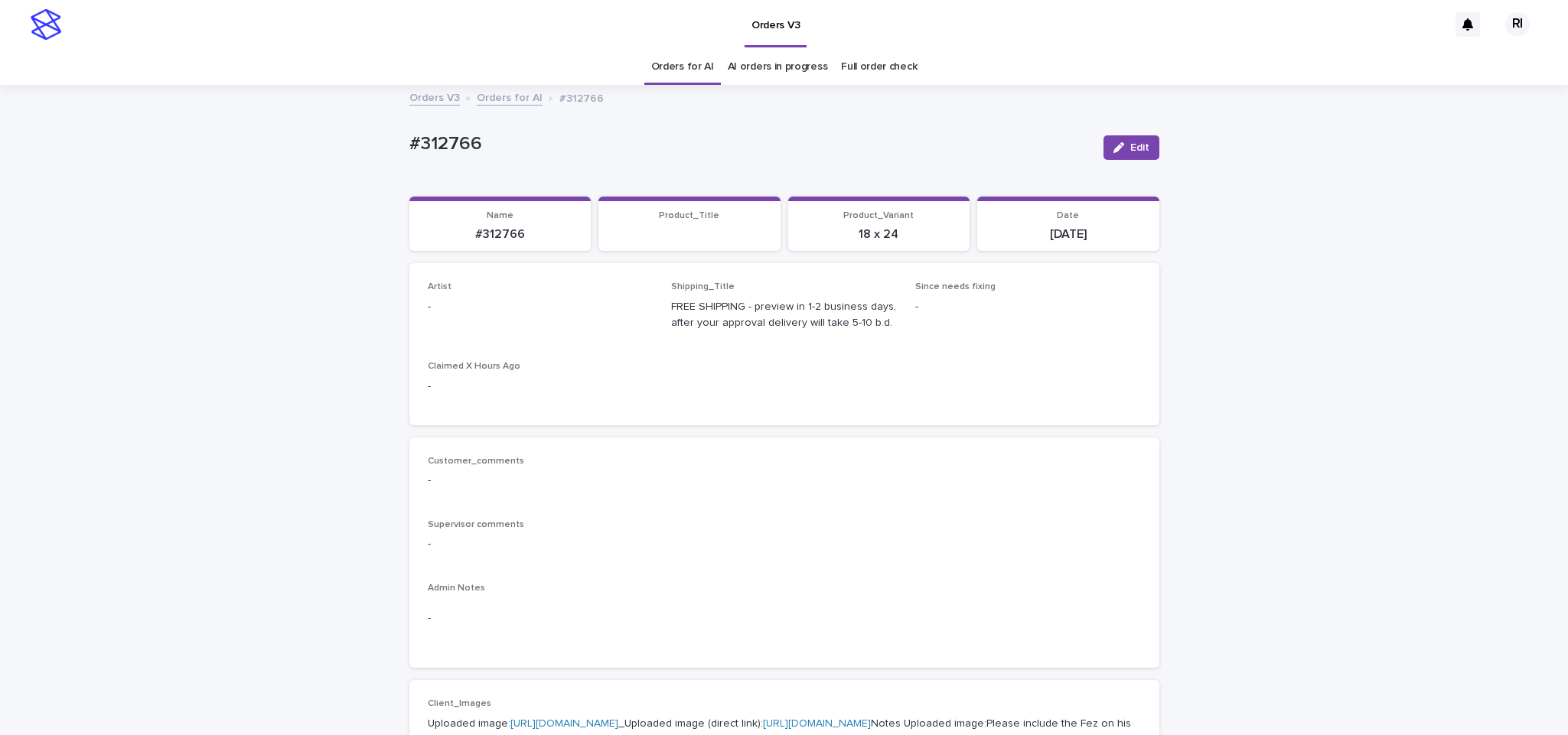
click at [999, 150] on span "Edit" at bounding box center [1140, 148] width 19 height 11
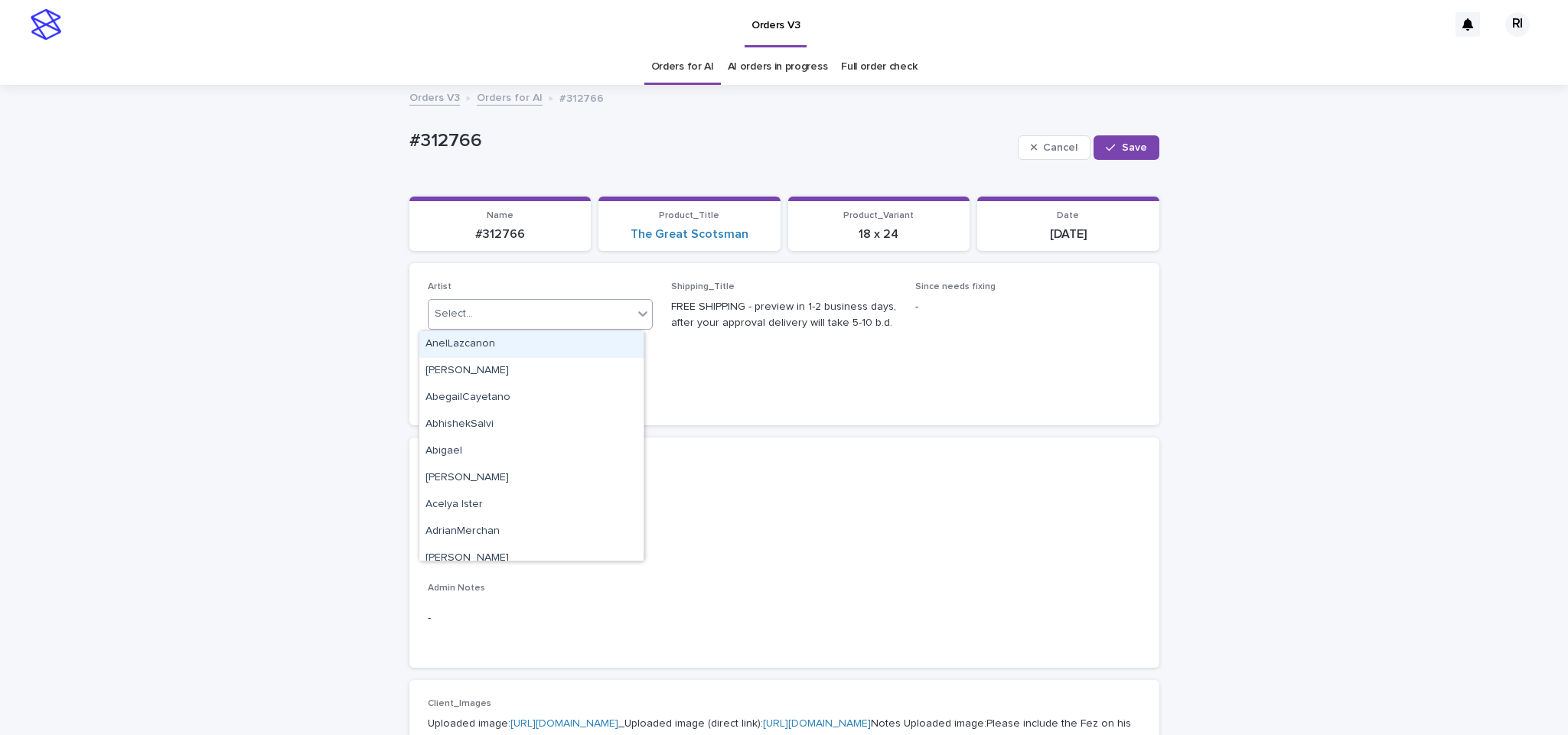
paste input "****"
type input "****"
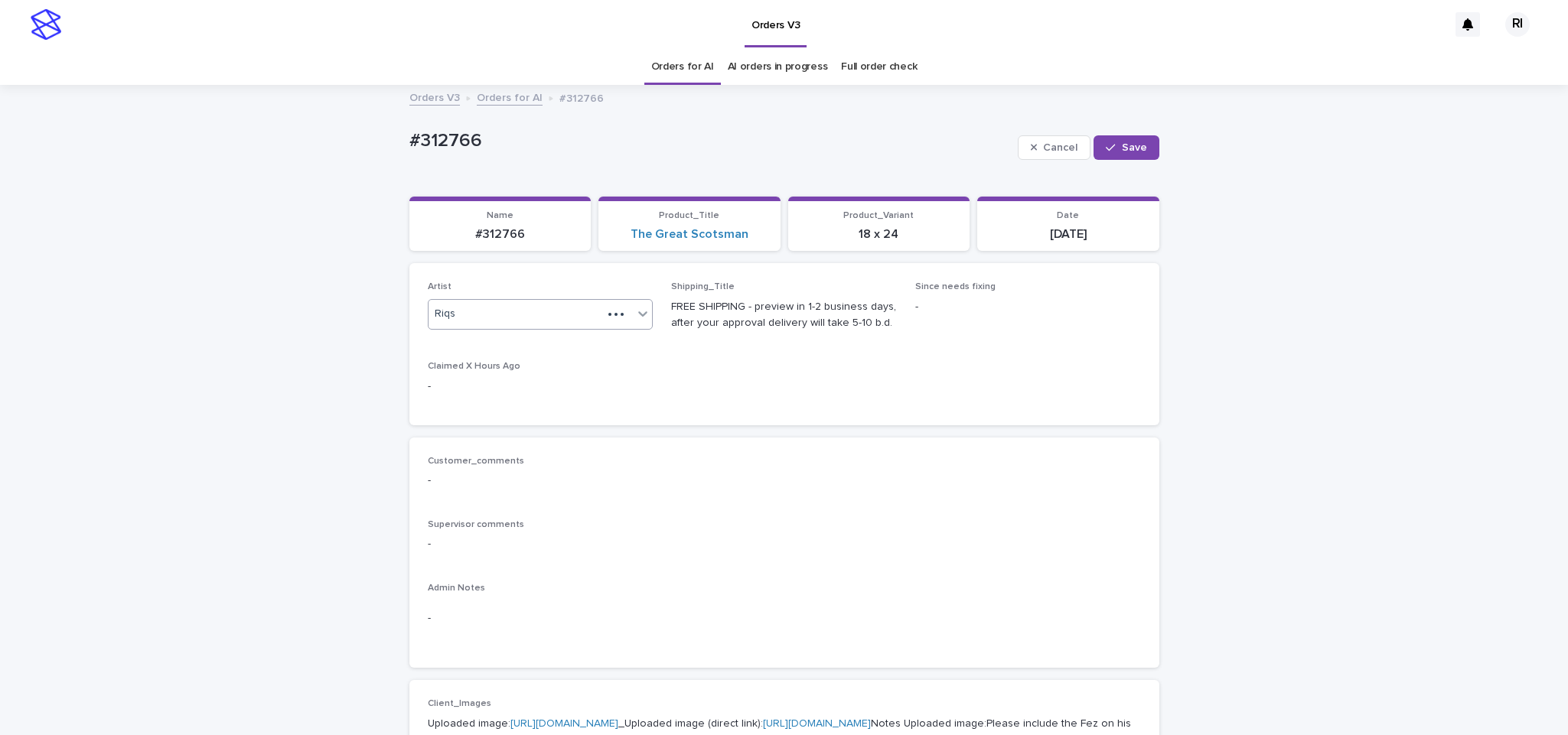
click at [999, 141] on button "Save" at bounding box center [1126, 147] width 65 height 25
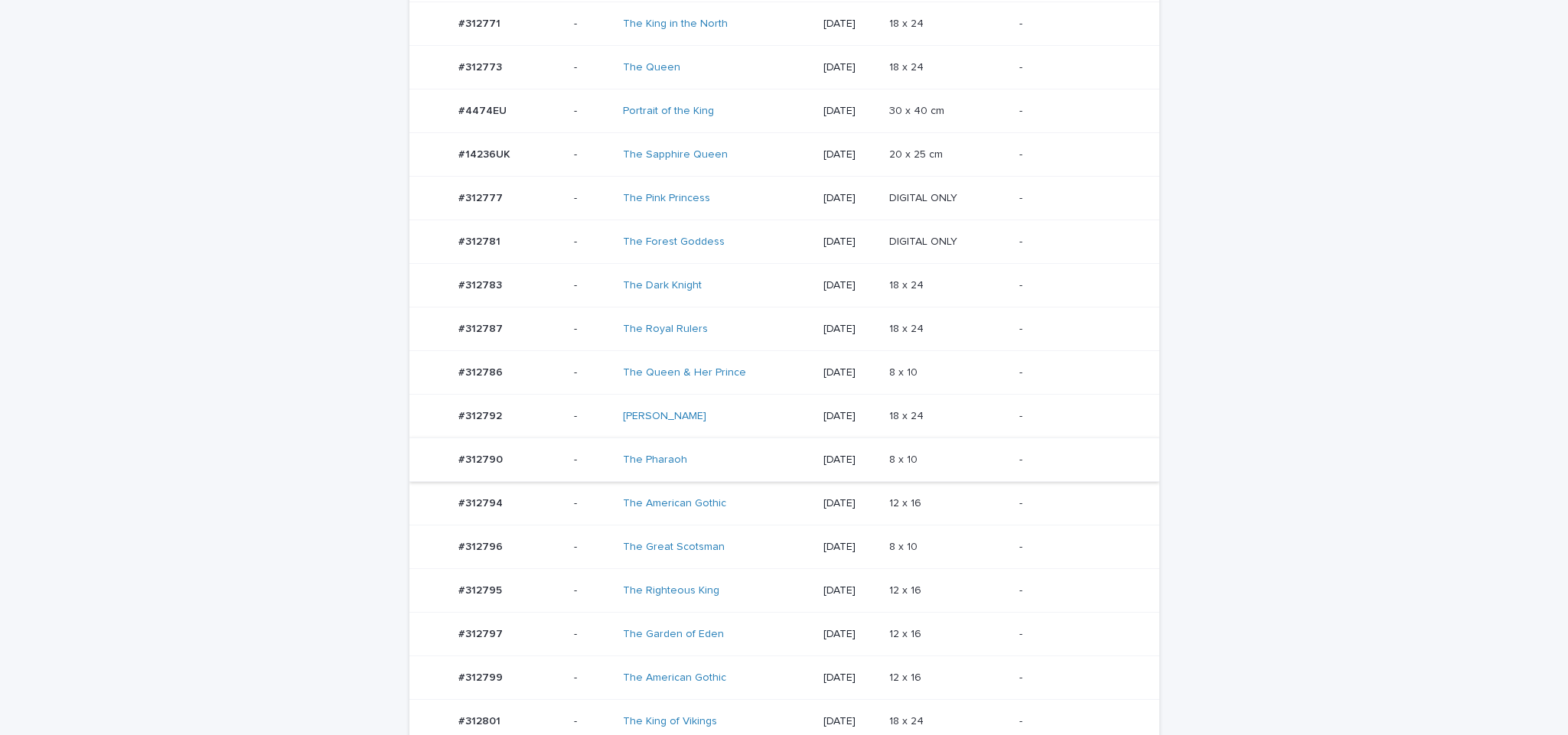
scroll to position [513, 0]
click at [1003, 383] on div "18 x 24 18 x 24" at bounding box center [948, 371] width 119 height 25
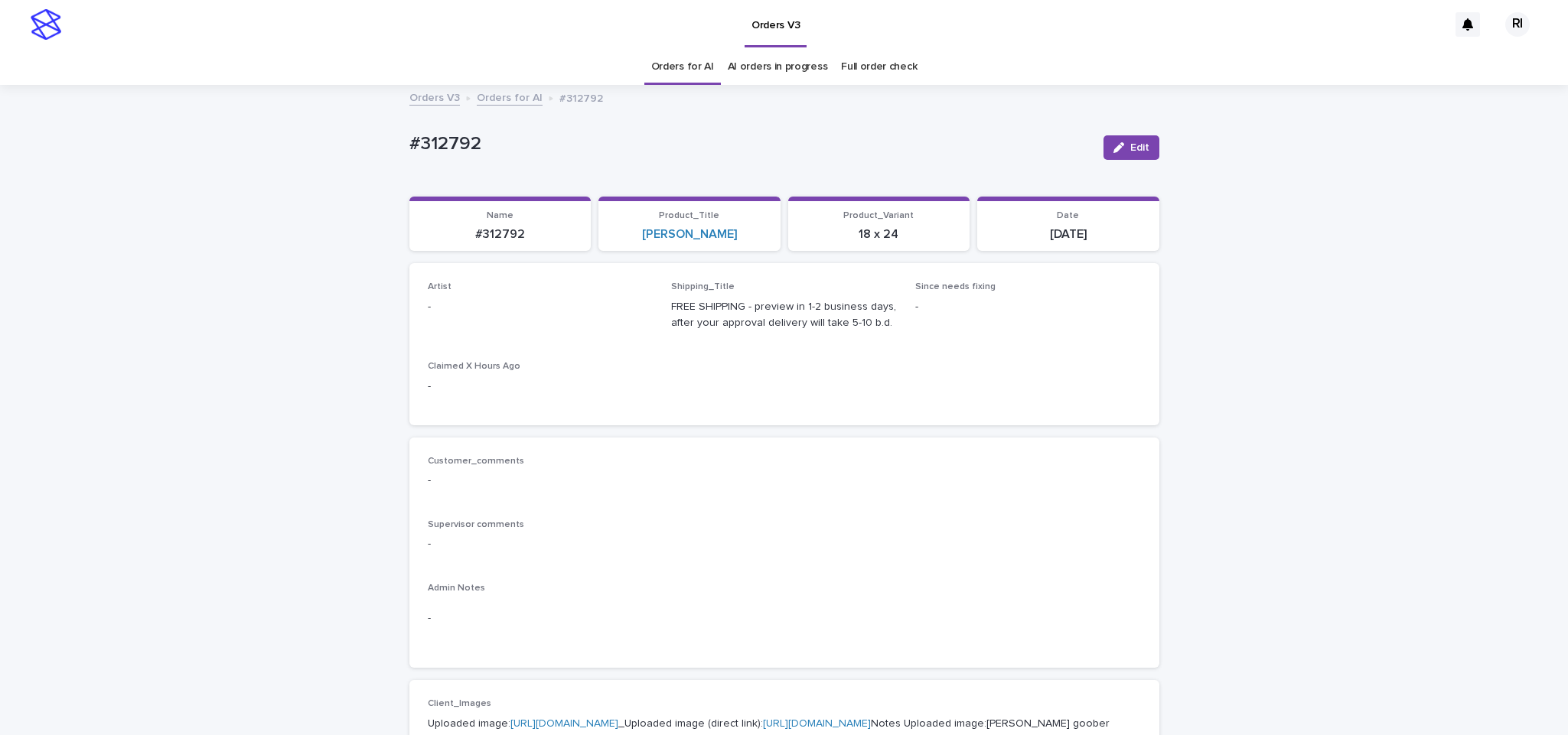
click at [549, 317] on div "Artist -" at bounding box center [540, 304] width 226 height 45
click at [1130, 149] on span "Edit" at bounding box center [1140, 148] width 19 height 11
paste input "****"
type input "****"
click at [543, 340] on div "Riqs" at bounding box center [531, 344] width 224 height 27
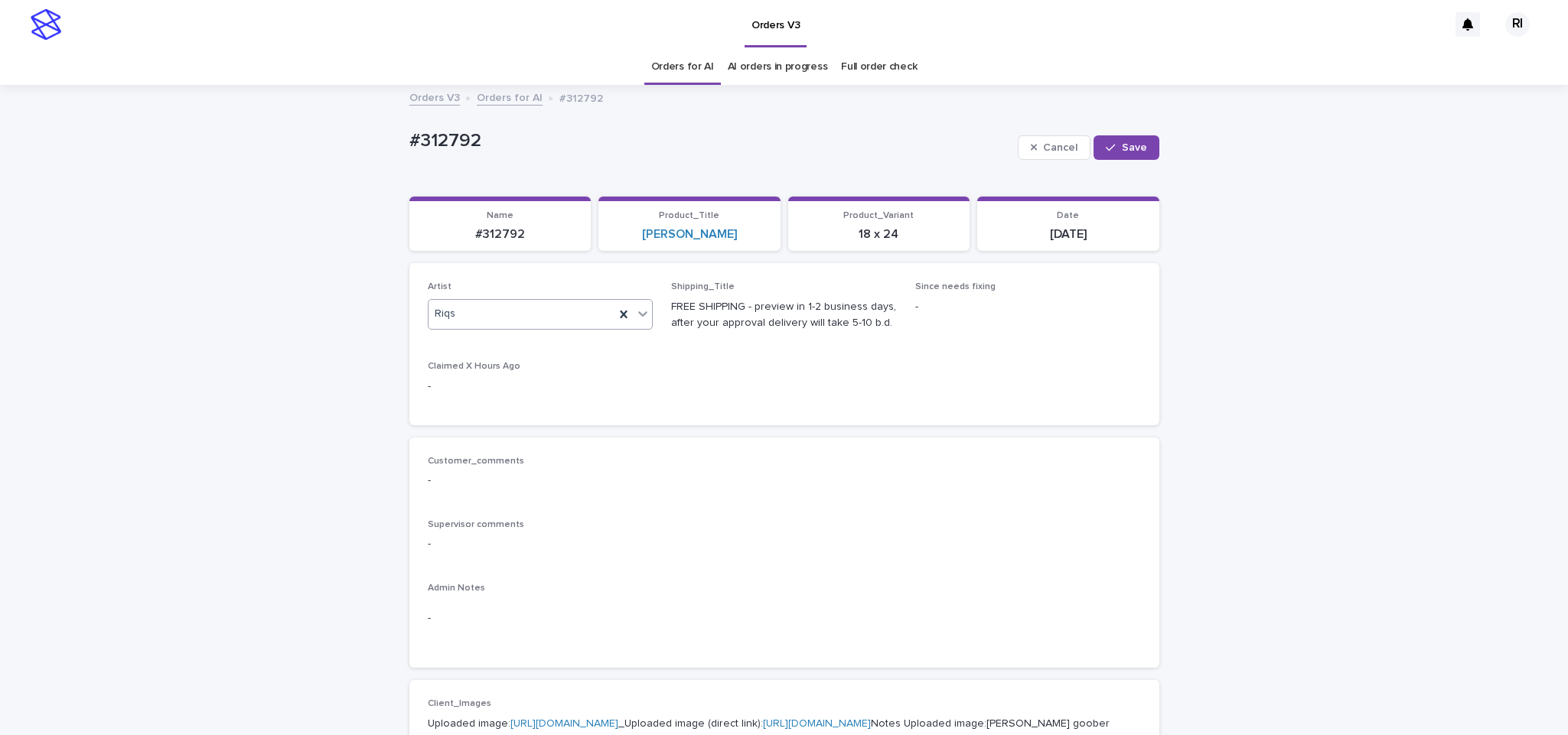
click at [1125, 151] on span "Save" at bounding box center [1134, 148] width 25 height 11
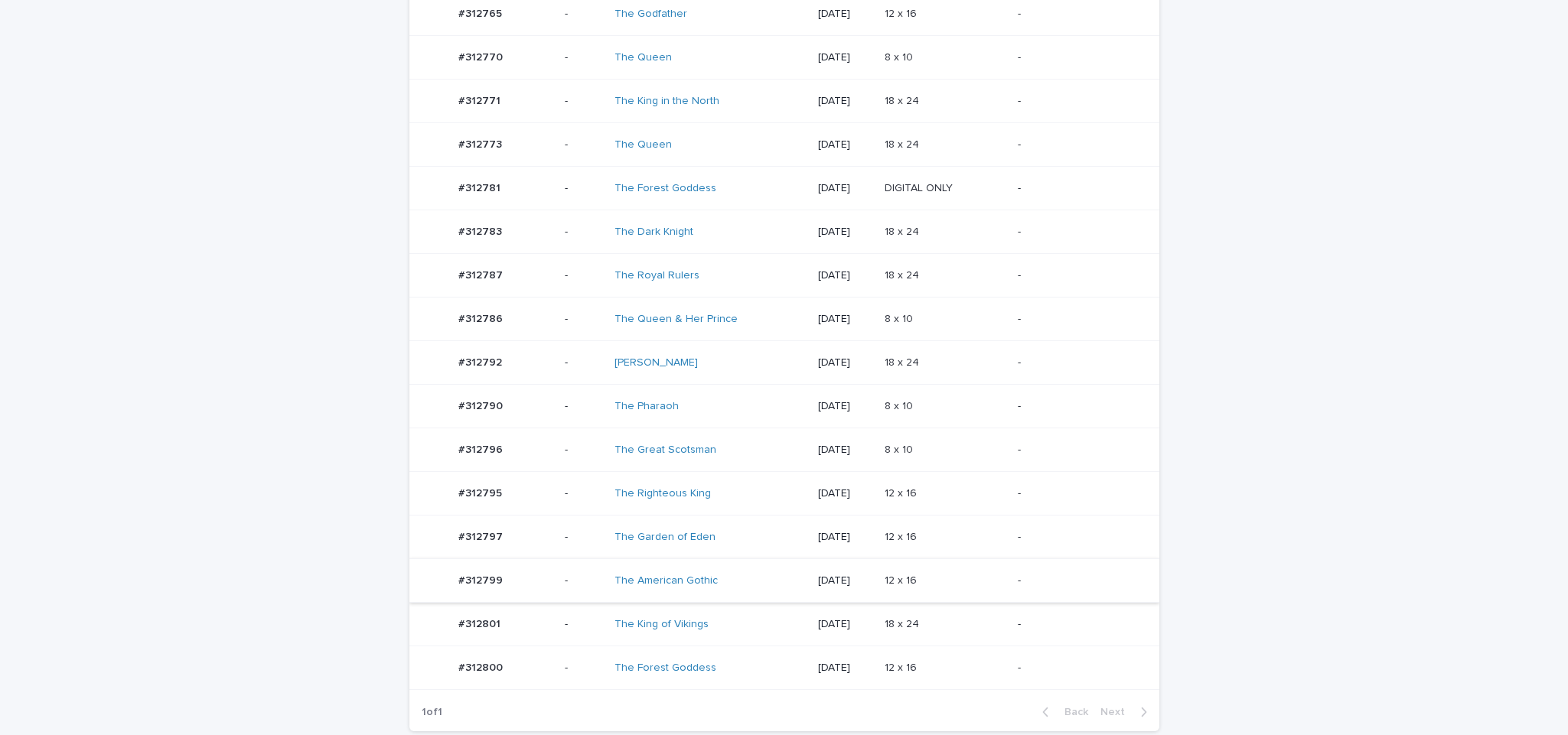
scroll to position [521, 0]
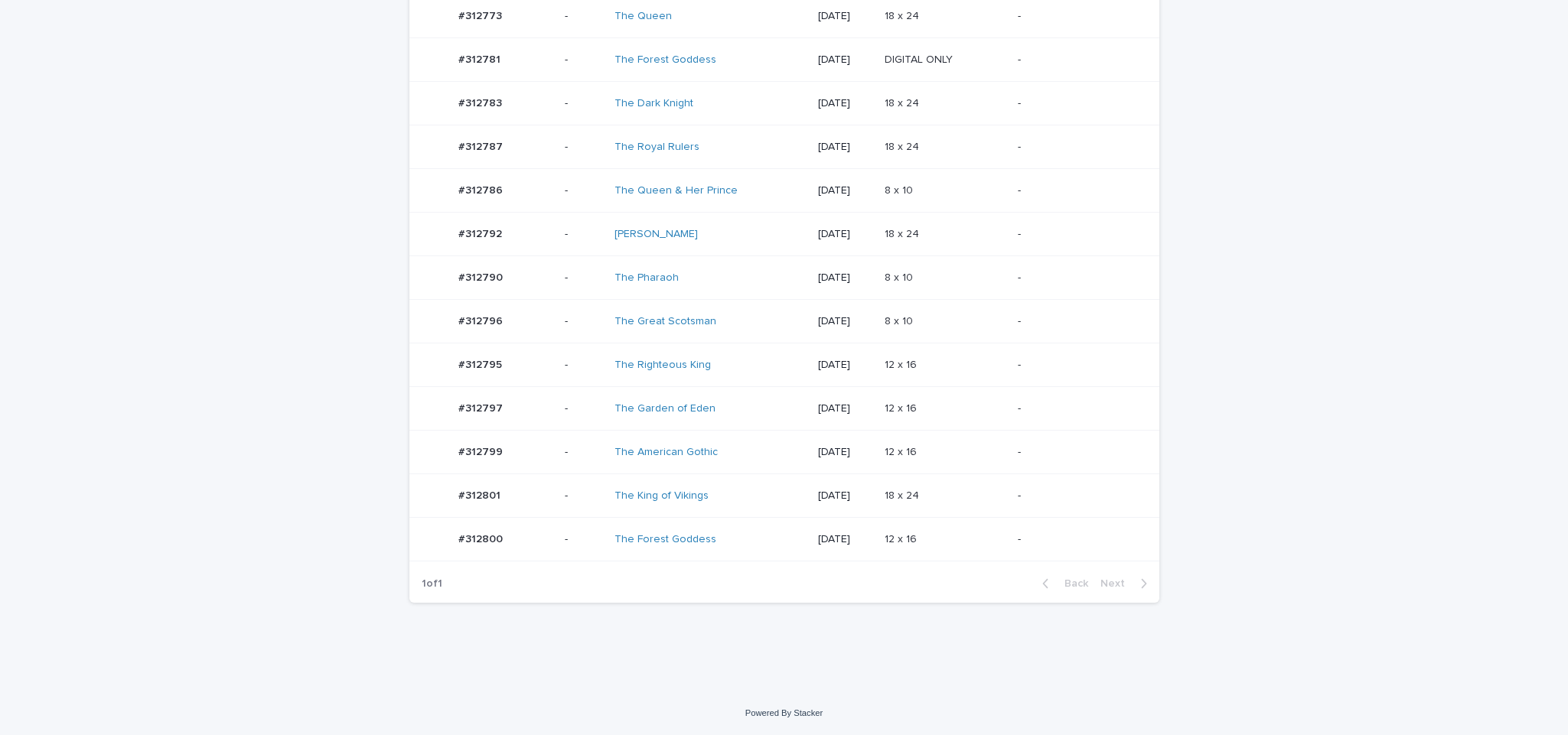
click at [1027, 459] on p "-" at bounding box center [1076, 452] width 117 height 13
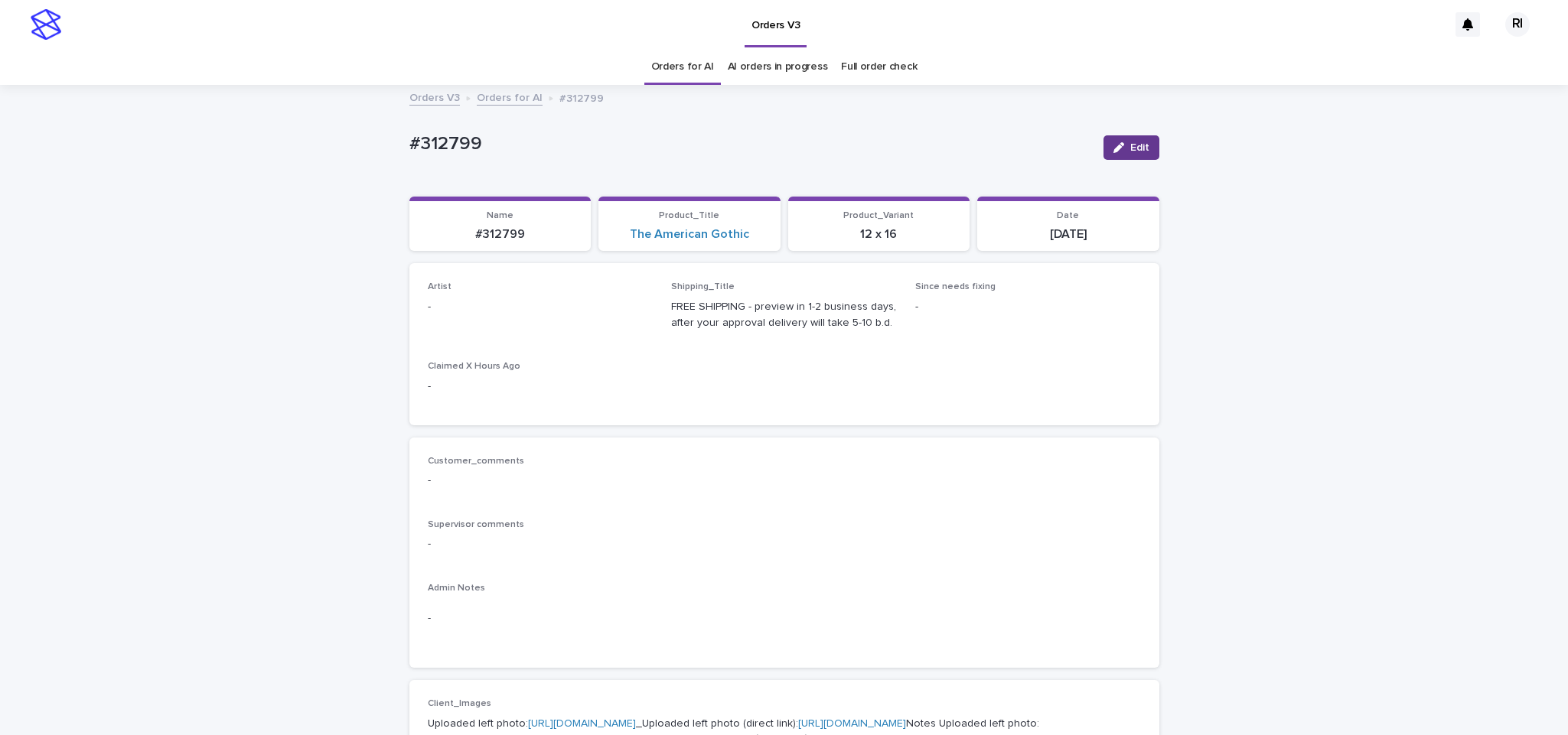
click at [1130, 147] on span "Edit" at bounding box center [1140, 148] width 19 height 11
paste input "****"
type input "****"
click at [1132, 143] on span "Save" at bounding box center [1134, 148] width 25 height 11
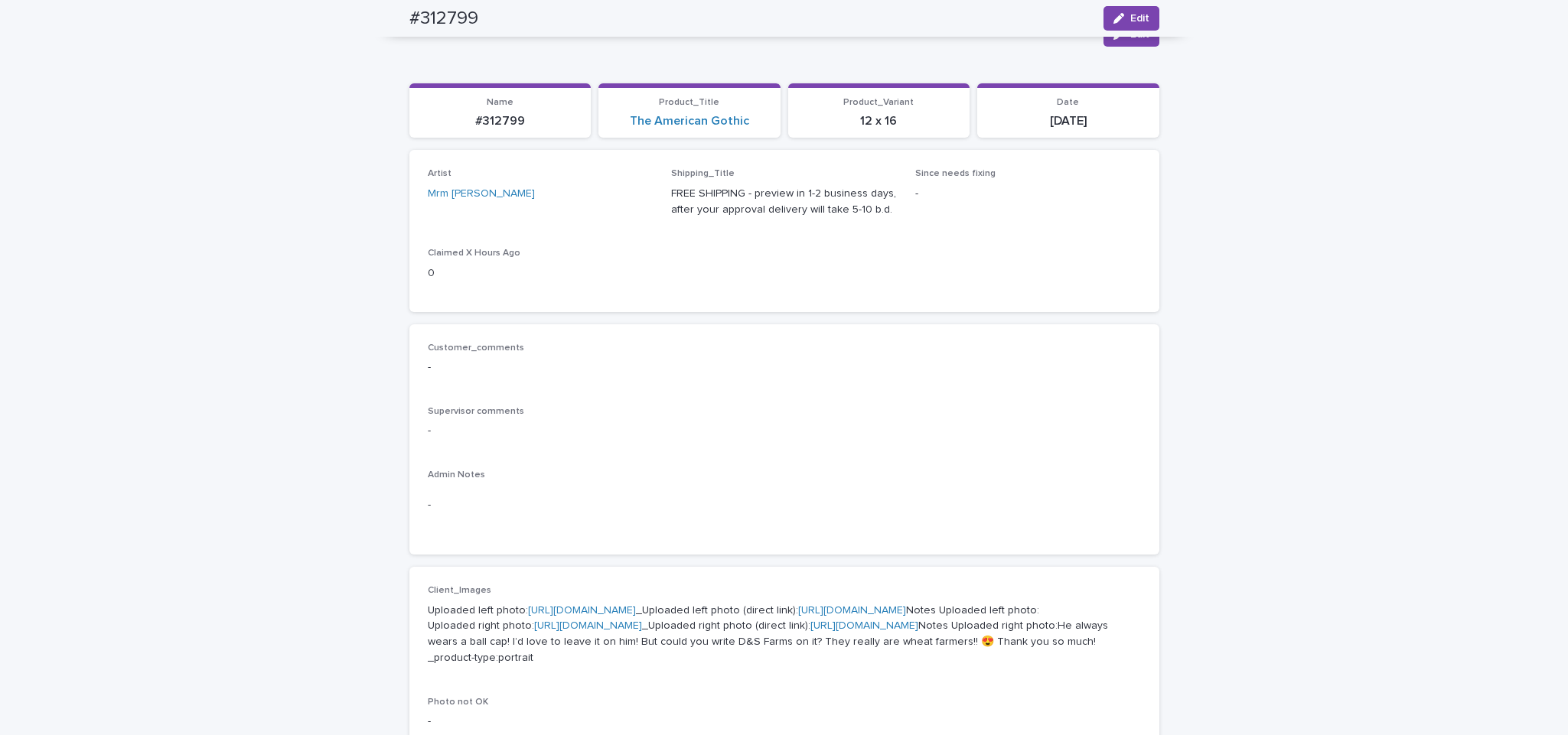
scroll to position [51, 0]
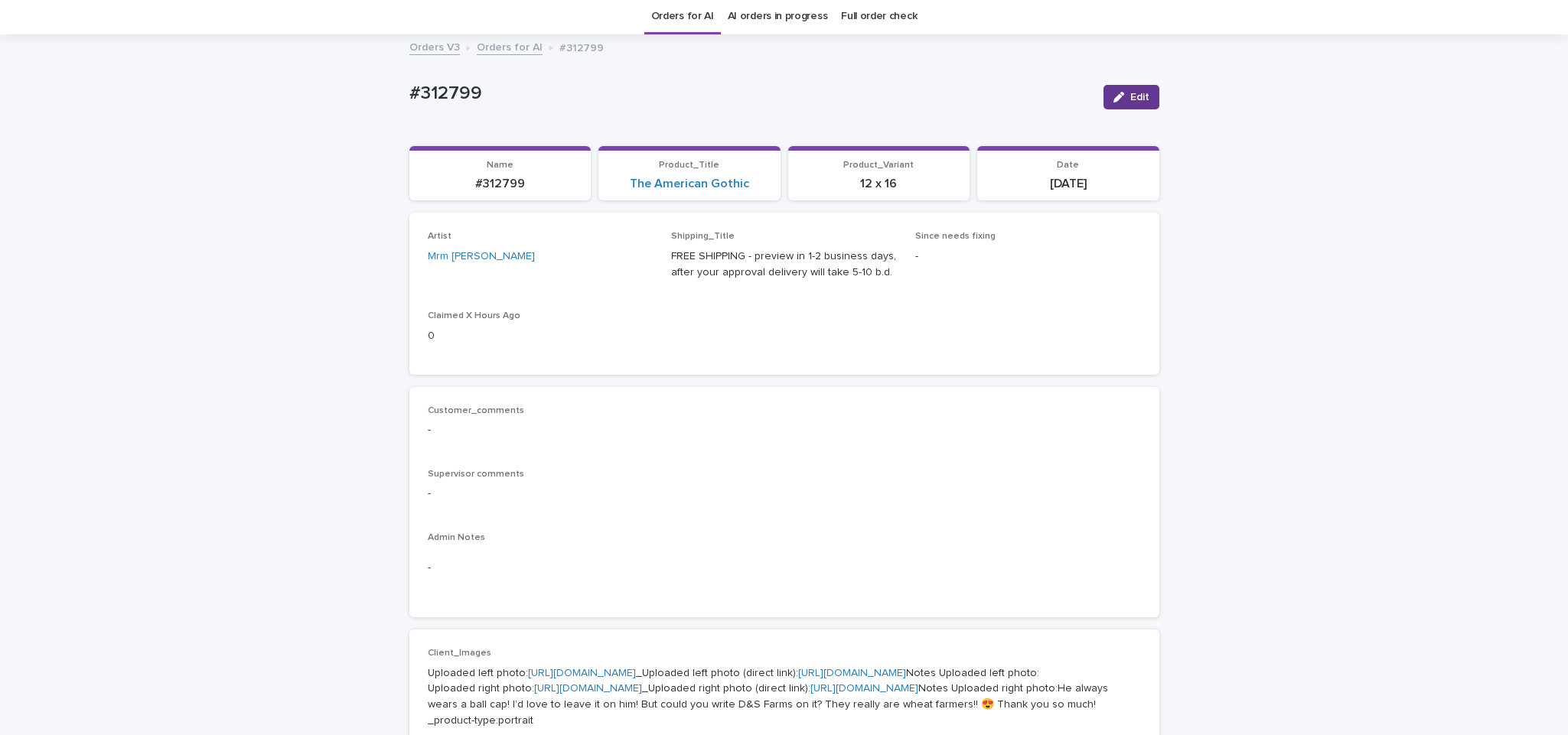
click at [1114, 94] on icon "button" at bounding box center [1119, 98] width 11 height 11
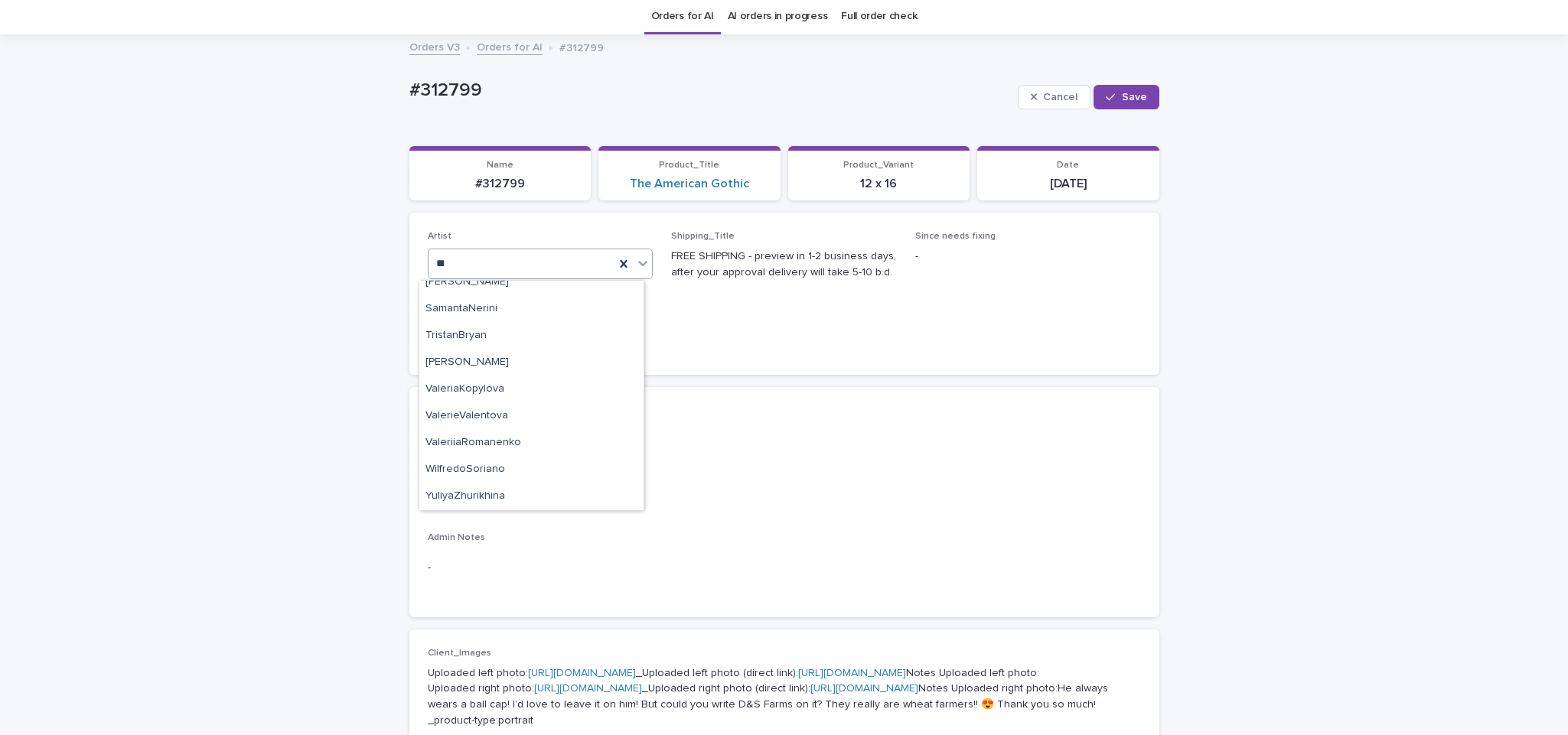
scroll to position [0, 0]
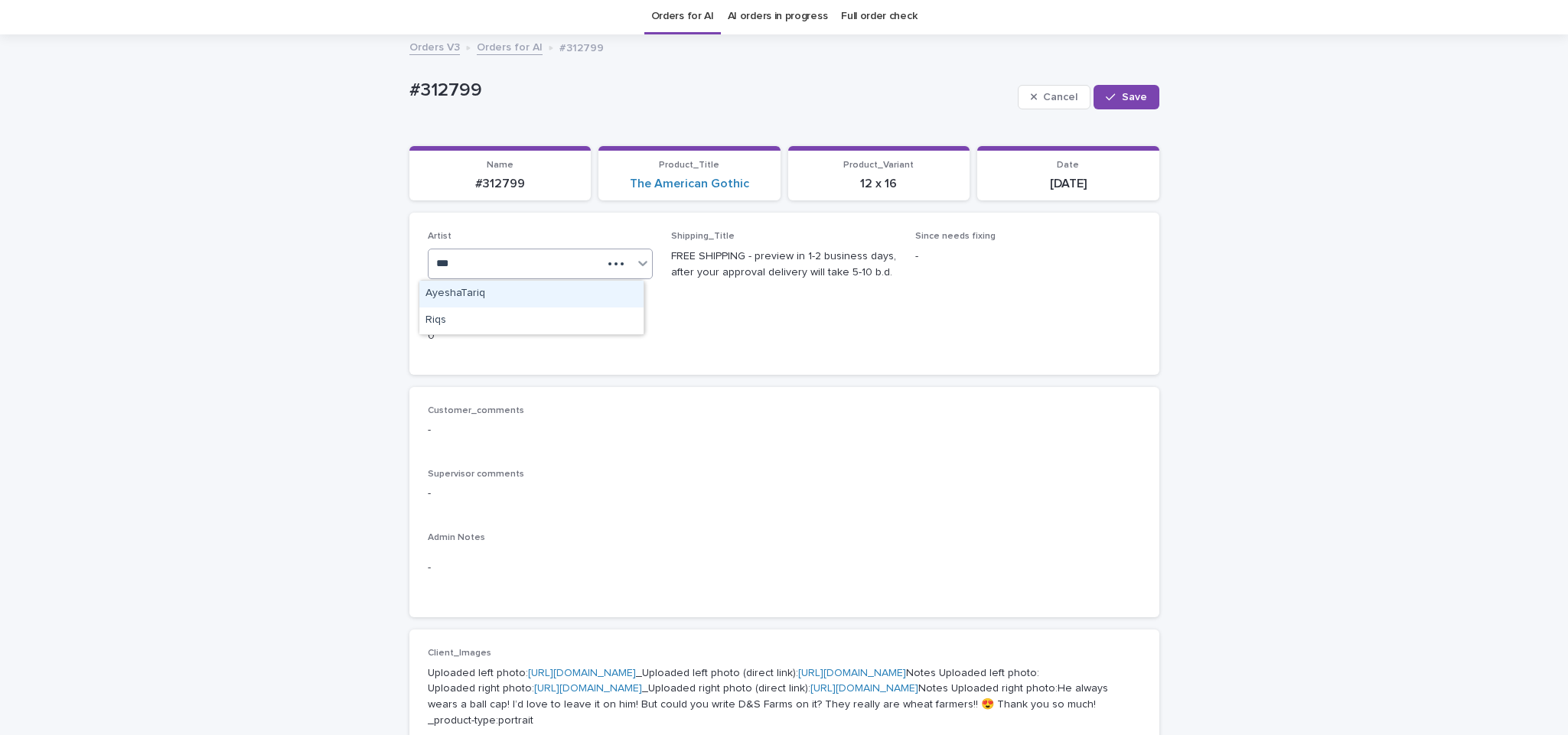
type input "****"
click at [606, 296] on div "Riqs" at bounding box center [531, 294] width 224 height 27
click at [1123, 95] on span "Save" at bounding box center [1134, 98] width 25 height 11
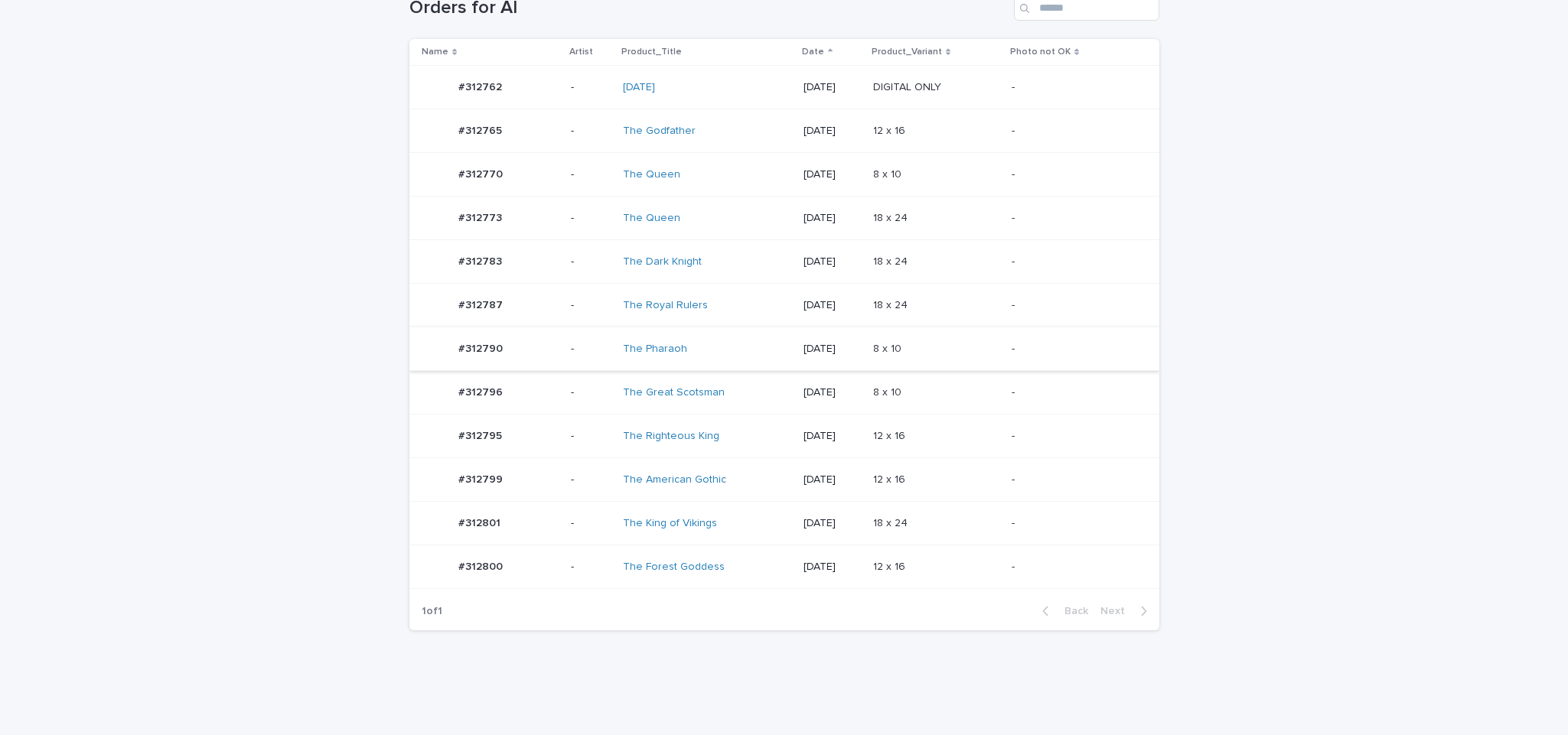
scroll to position [299, 0]
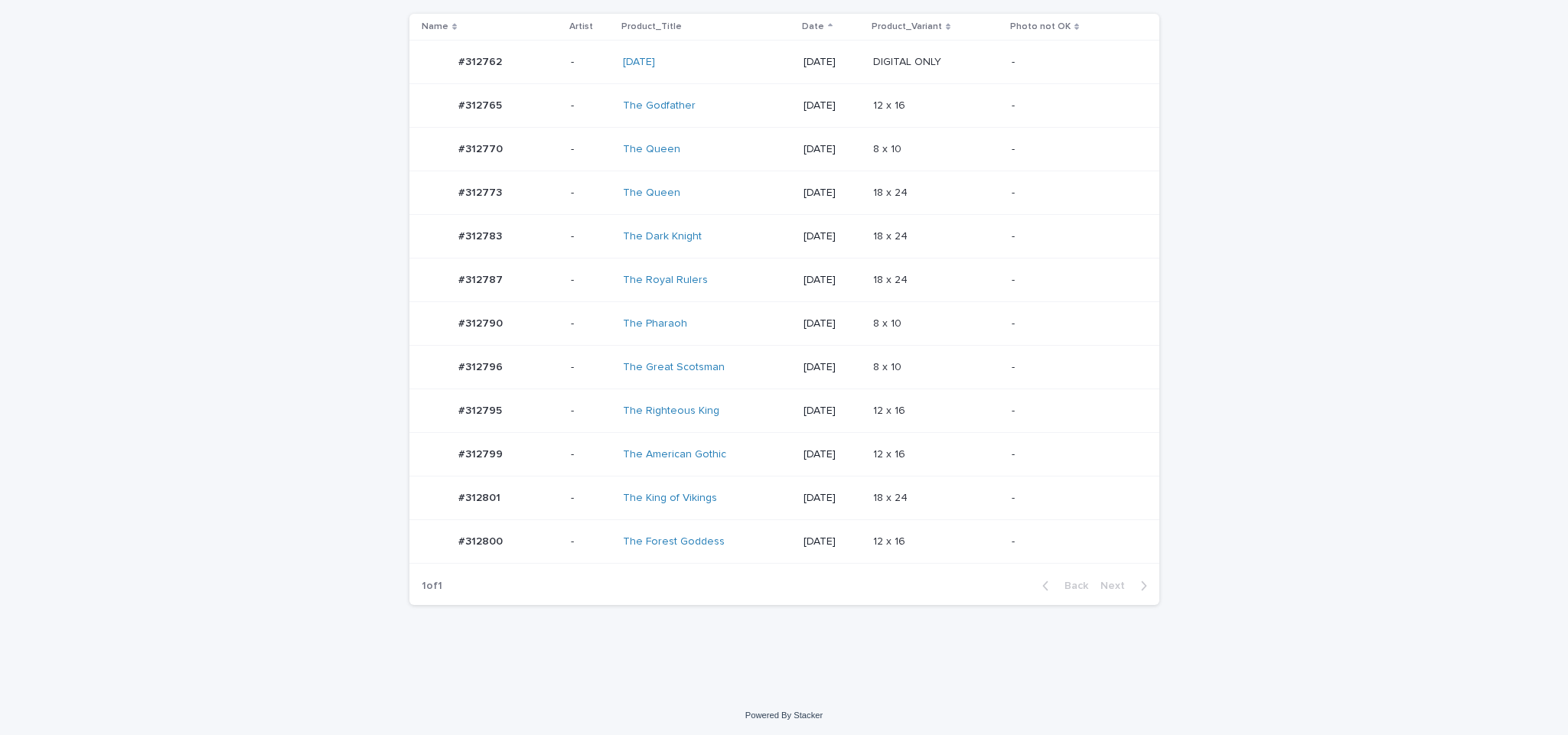
click at [1024, 286] on p "-" at bounding box center [1073, 280] width 123 height 13
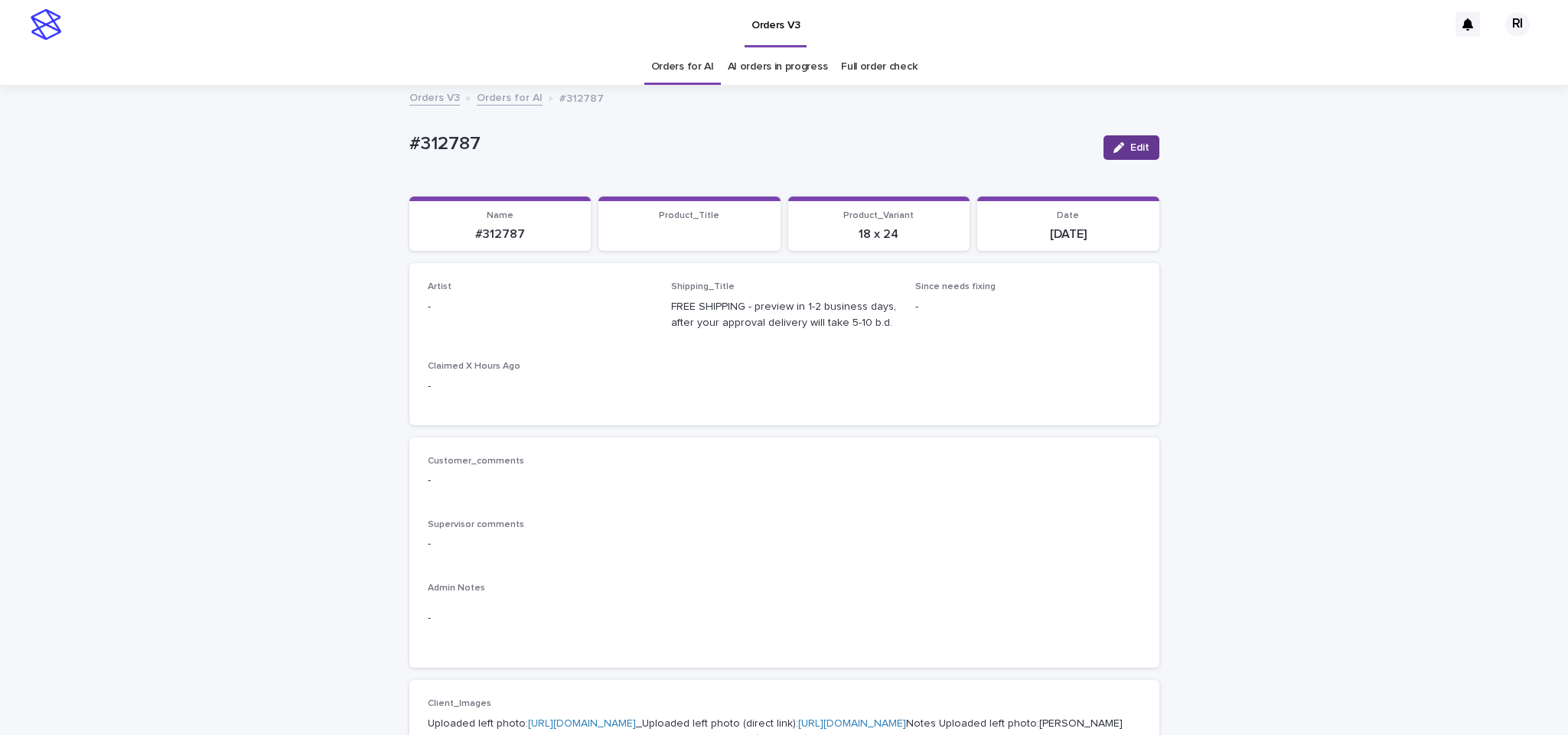
click at [1114, 145] on icon "button" at bounding box center [1119, 148] width 11 height 11
type input "****"
click at [1122, 147] on span "Save" at bounding box center [1134, 148] width 25 height 11
click at [1139, 143] on span "Edit" at bounding box center [1140, 148] width 19 height 11
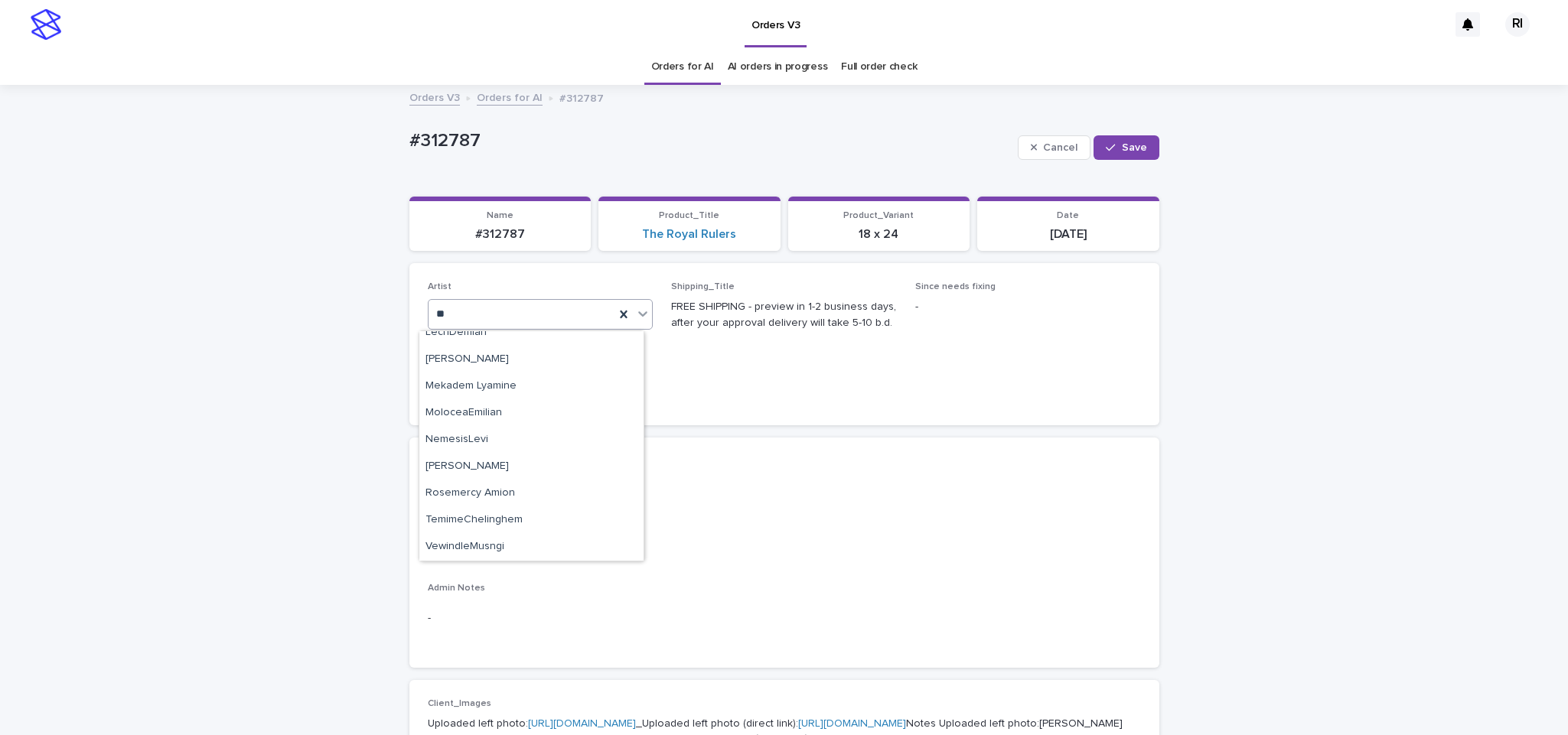
scroll to position [359, 0]
click at [540, 342] on div "Loading..." at bounding box center [531, 344] width 224 height 25
type input "****"
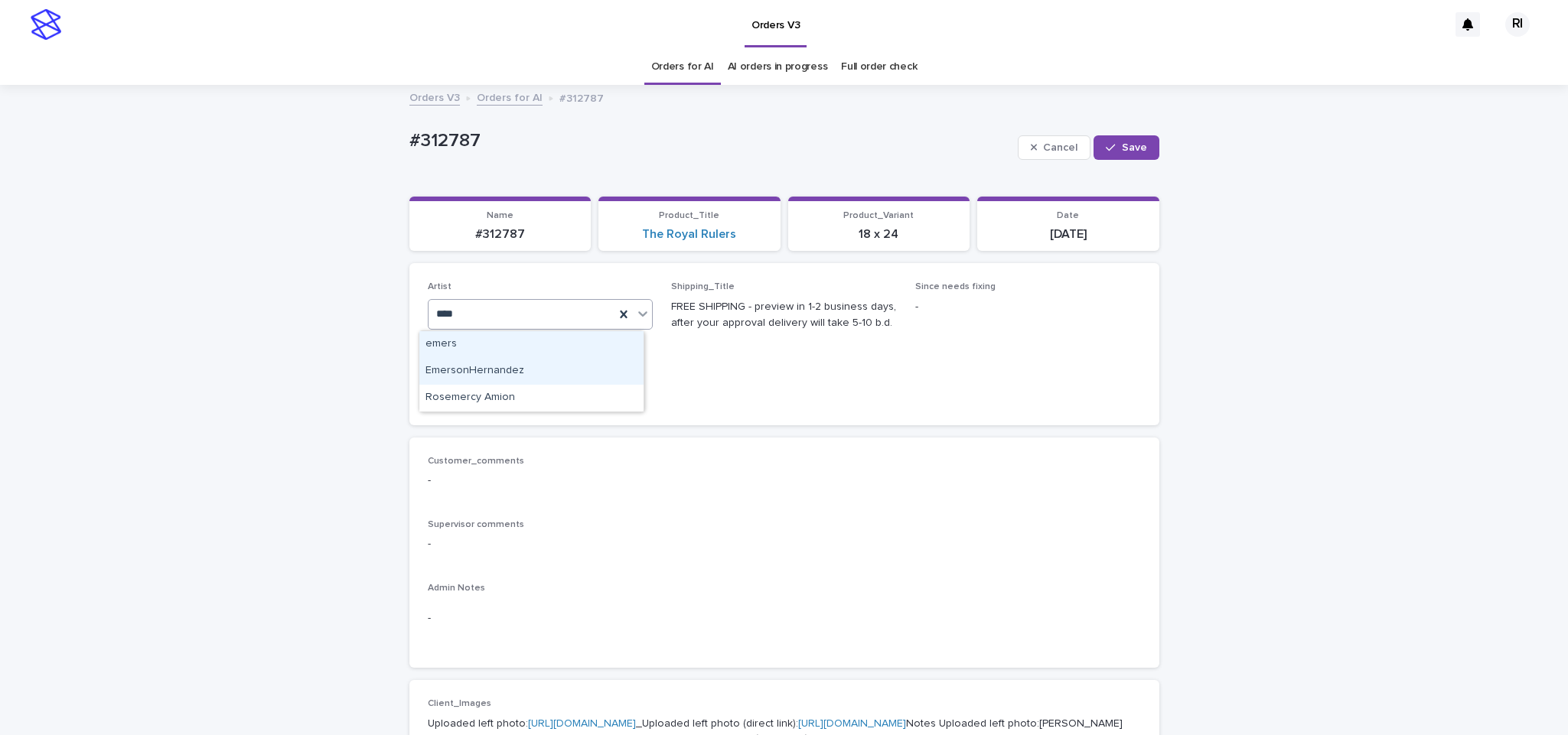
click at [551, 365] on div "EmersonHernandez" at bounding box center [531, 371] width 224 height 27
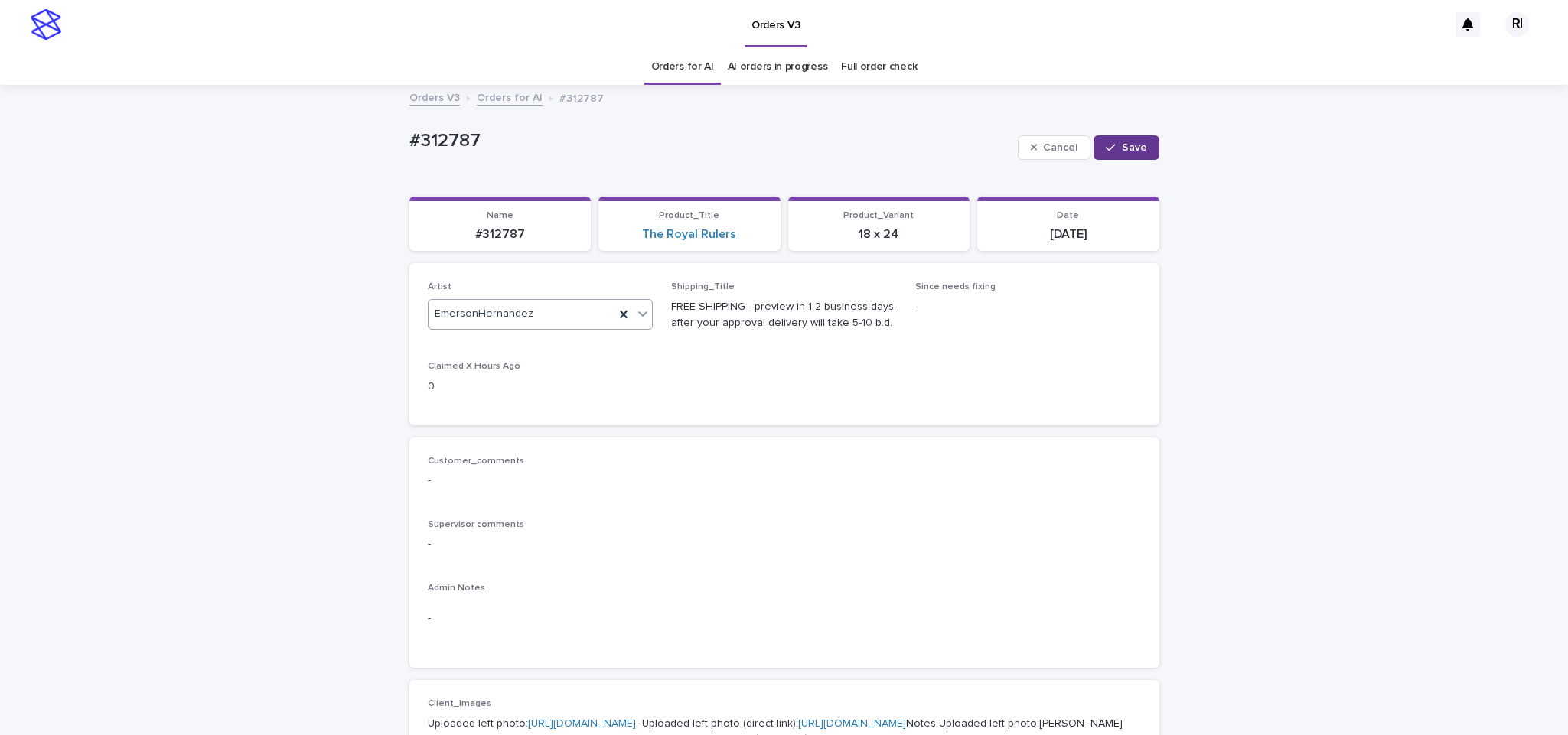
click at [1112, 145] on div "button" at bounding box center [1113, 148] width 16 height 11
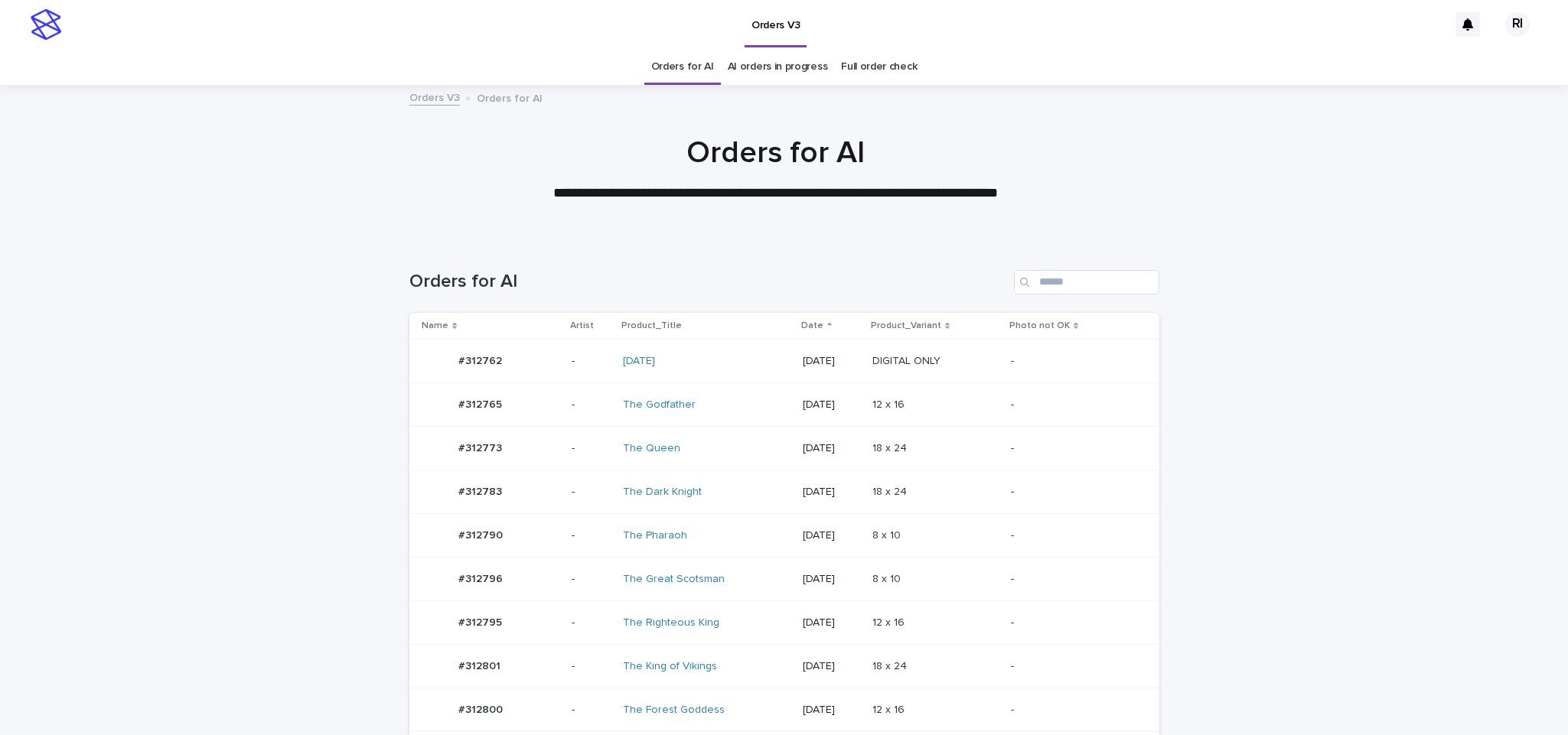
click at [985, 501] on div "18 x 24 18 x 24" at bounding box center [935, 492] width 126 height 25
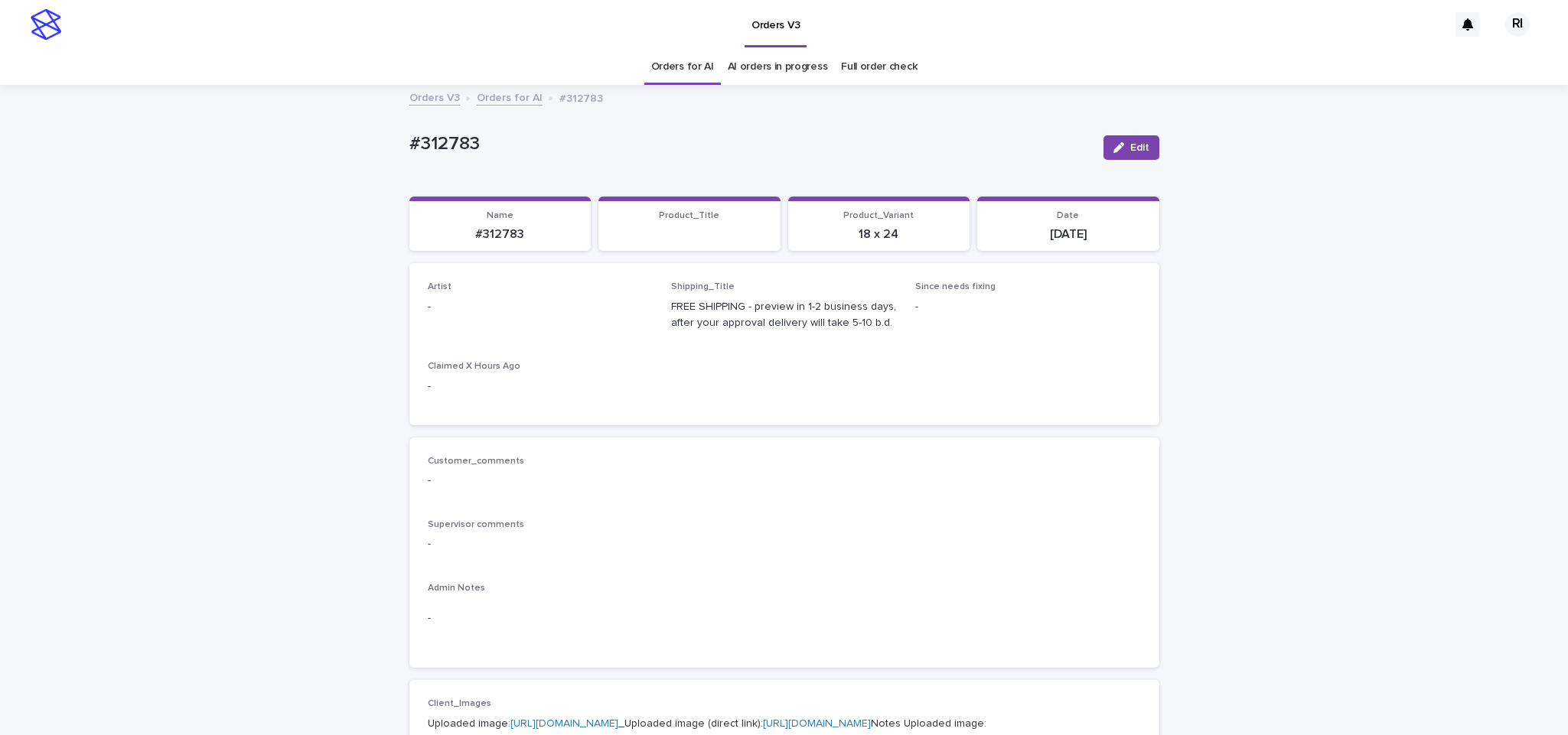
click at [1117, 150] on div "button" at bounding box center [1122, 148] width 17 height 11
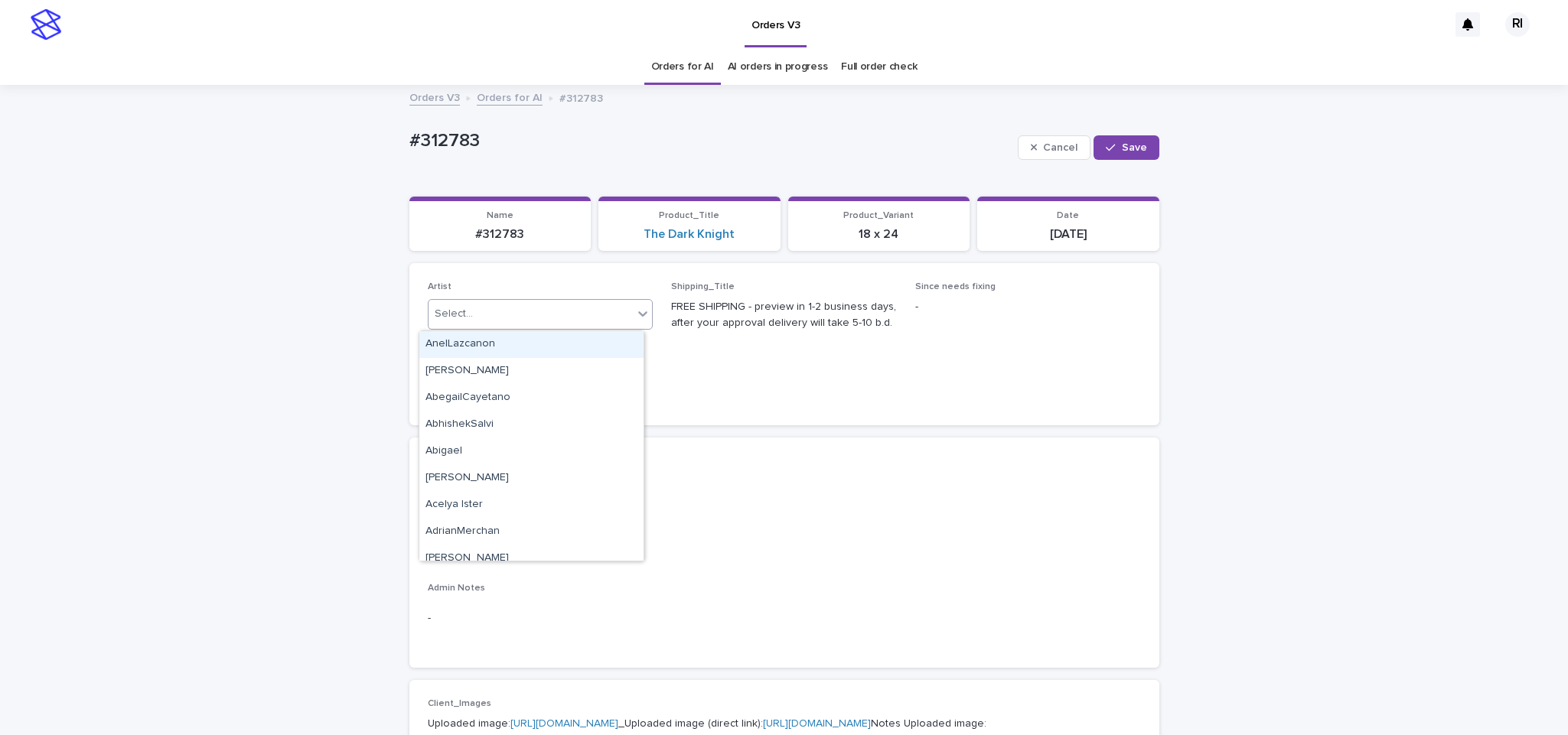
paste input "****"
type input "****"
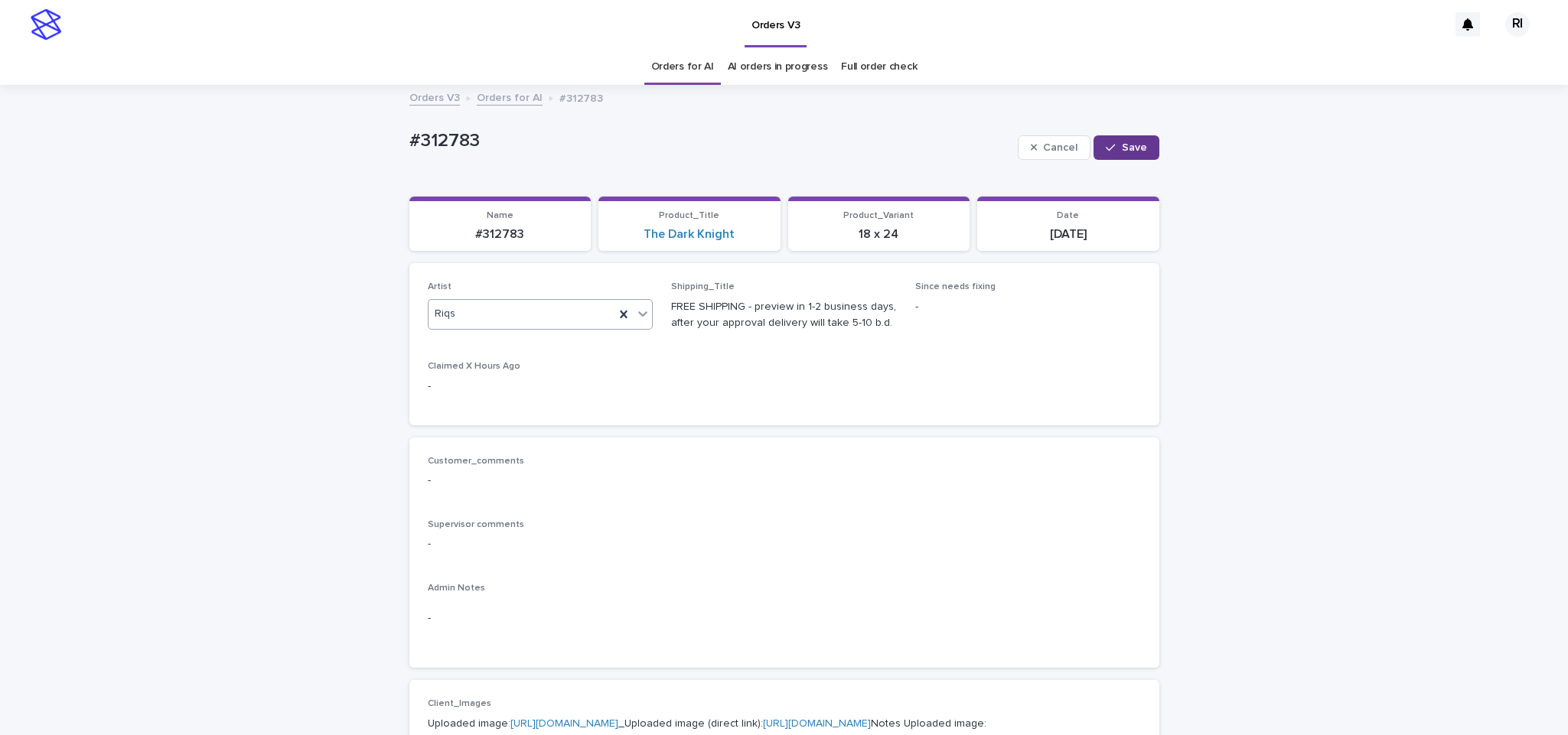
click at [1122, 145] on span "Save" at bounding box center [1134, 148] width 25 height 11
click at [1130, 147] on span "Edit" at bounding box center [1140, 148] width 19 height 11
type input "****"
click at [1123, 140] on button "Save" at bounding box center [1126, 147] width 65 height 25
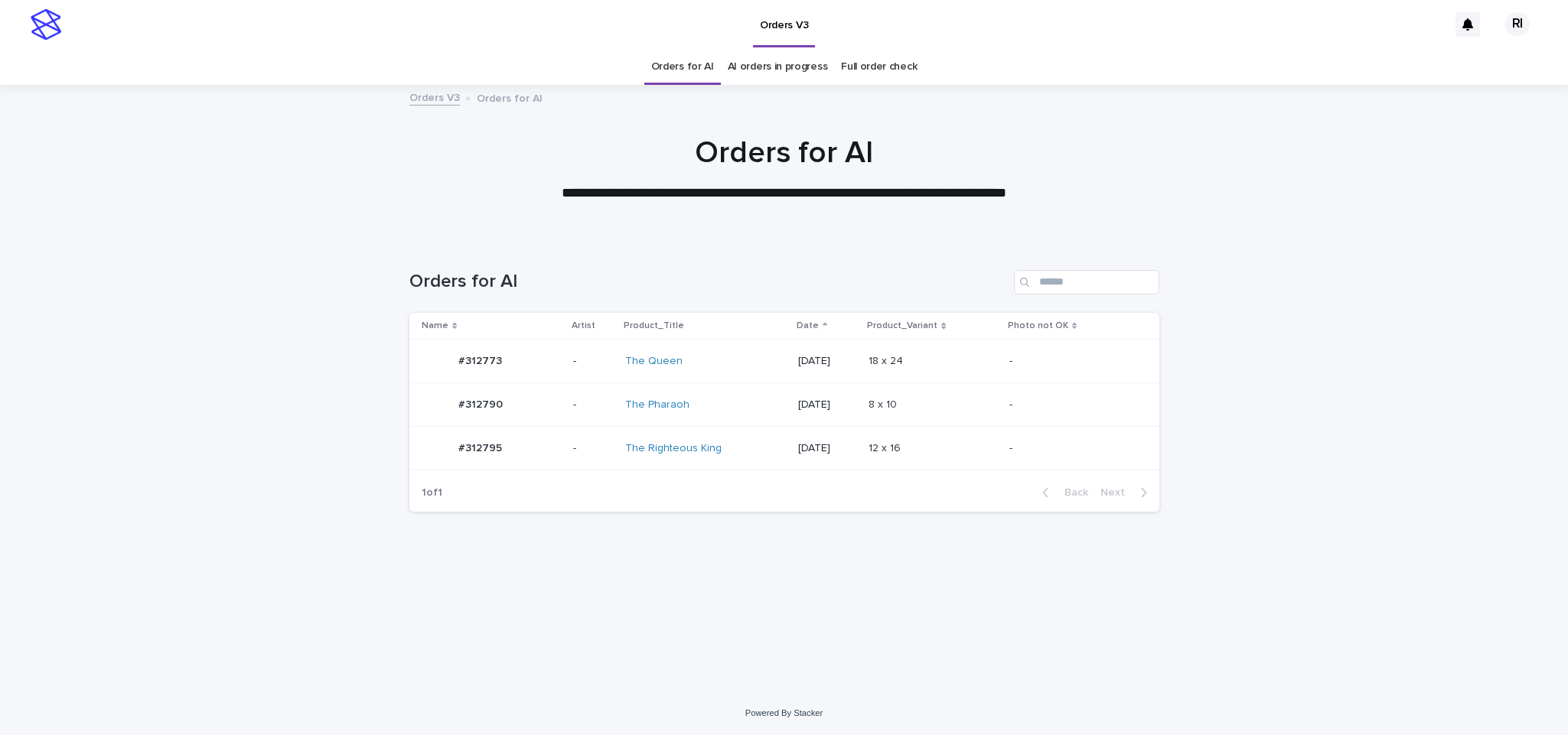
click at [942, 473] on div "1 of 1 Back Next" at bounding box center [784, 493] width 750 height 39
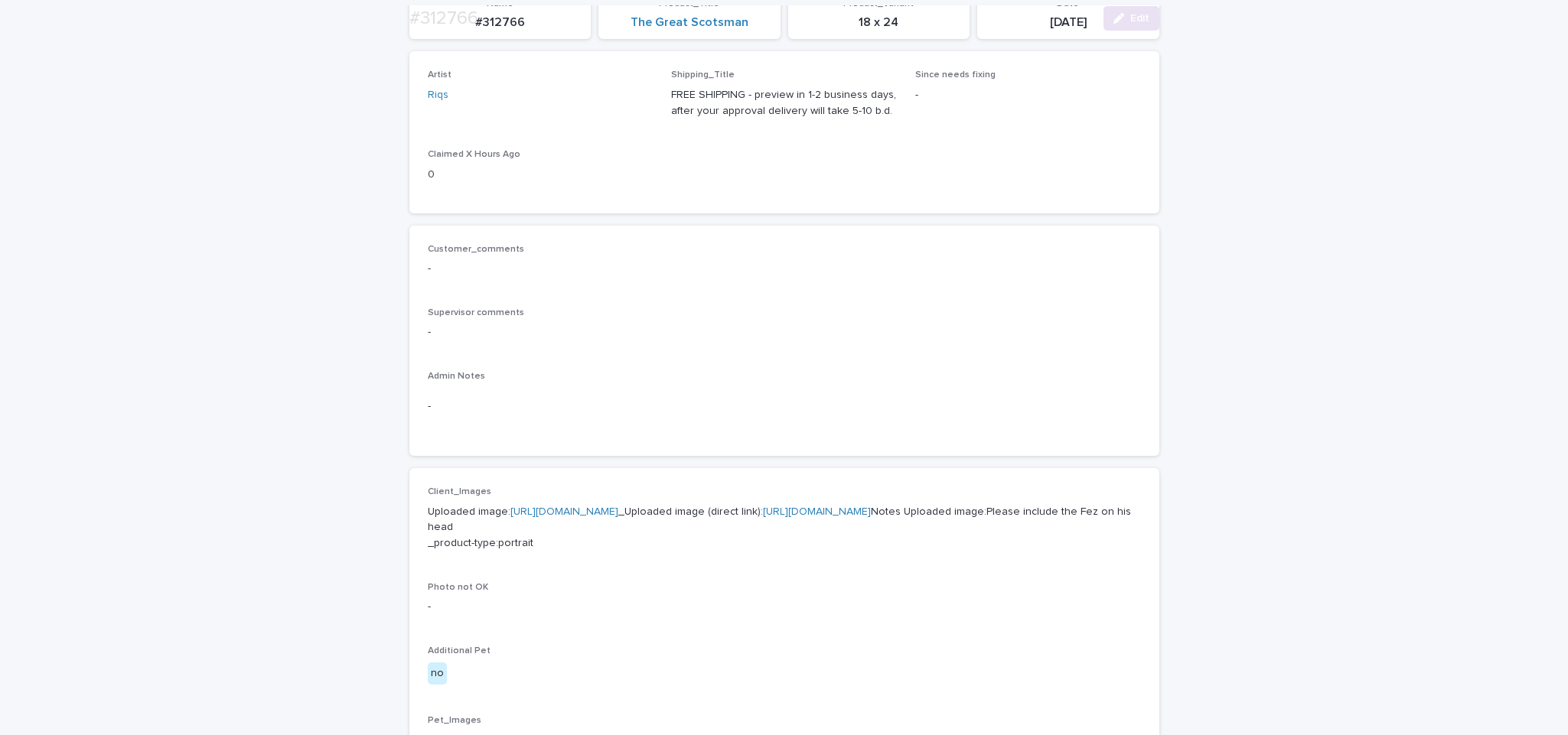
scroll to position [327, 0]
